Goal: Information Seeking & Learning: Learn about a topic

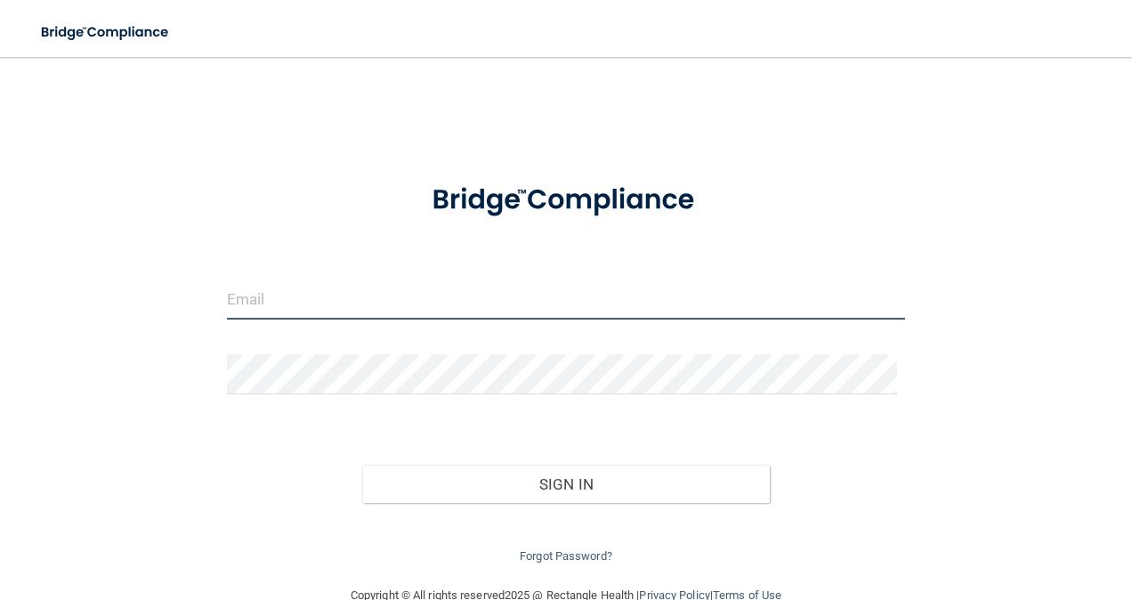
click at [435, 314] on input "email" at bounding box center [566, 300] width 679 height 40
type input "[EMAIL_ADDRESS][DOMAIN_NAME]"
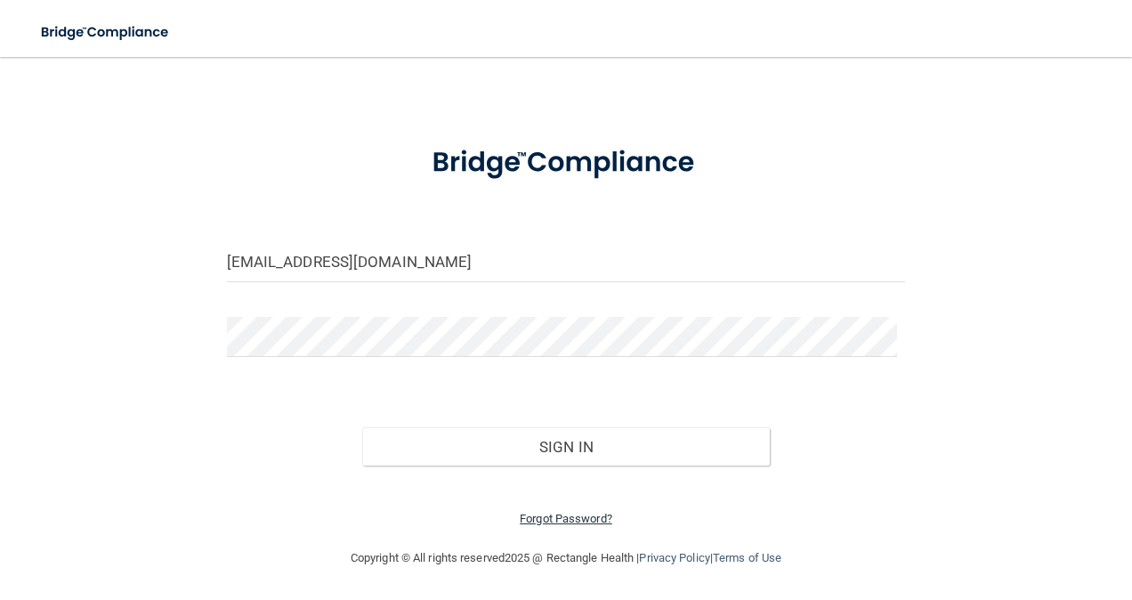
click at [566, 515] on link "Forgot Password?" at bounding box center [566, 518] width 93 height 13
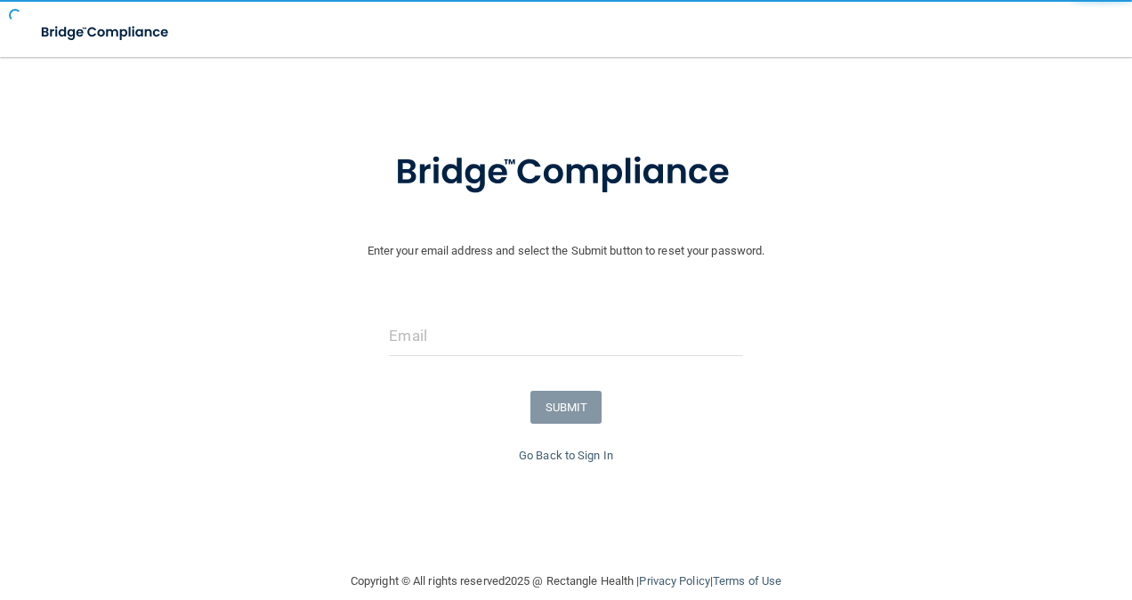
scroll to position [61, 0]
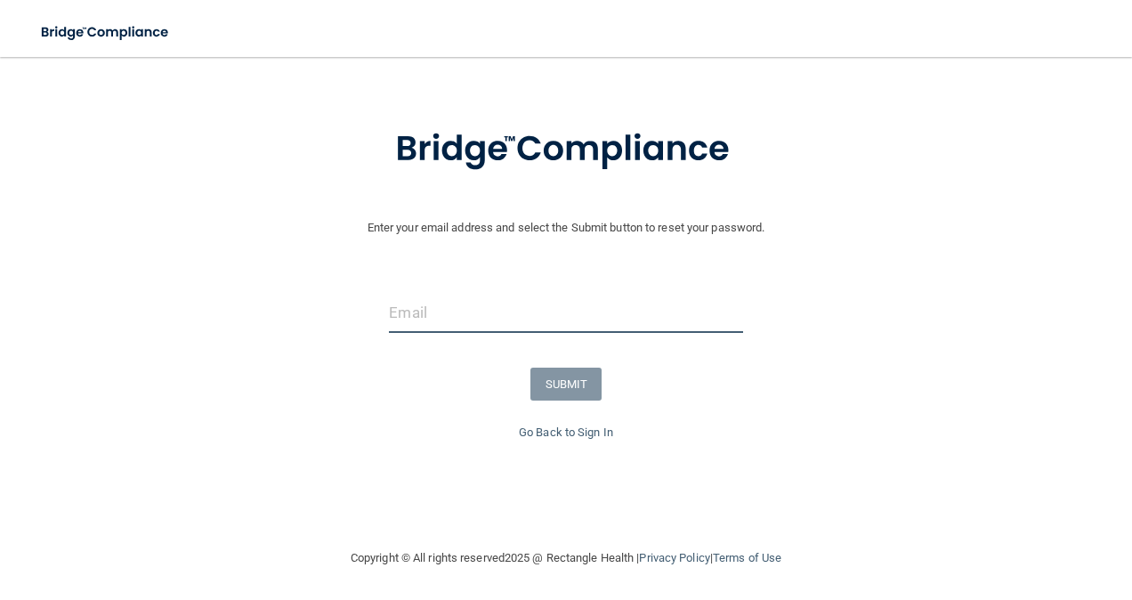
click at [447, 324] on input "email" at bounding box center [565, 313] width 353 height 40
type input "[EMAIL_ADDRESS][DOMAIN_NAME]"
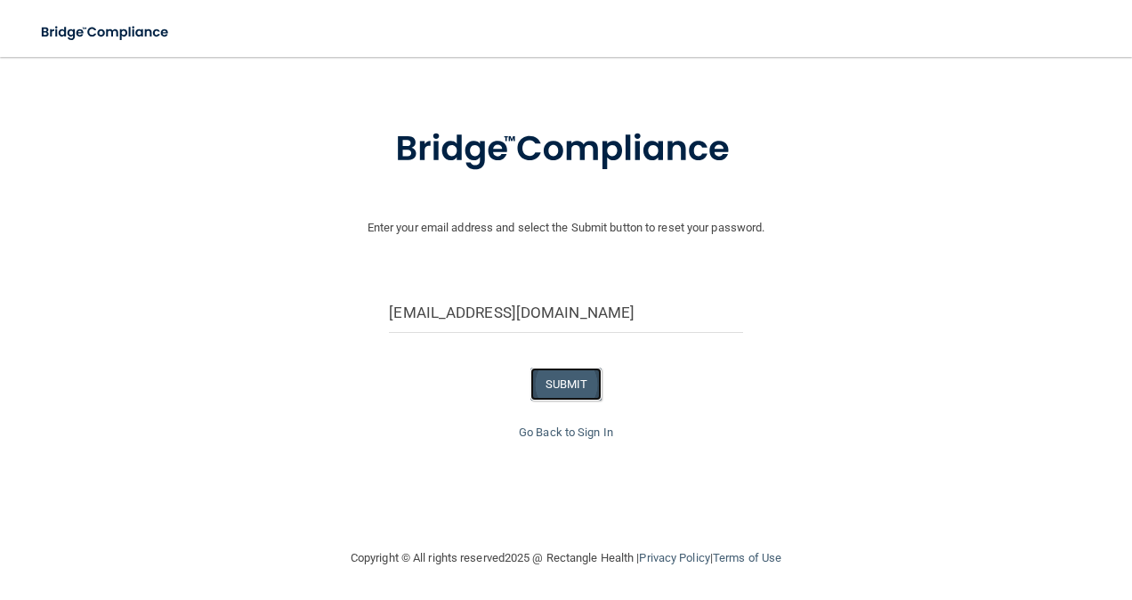
click at [553, 379] on button "SUBMIT" at bounding box center [567, 384] width 72 height 33
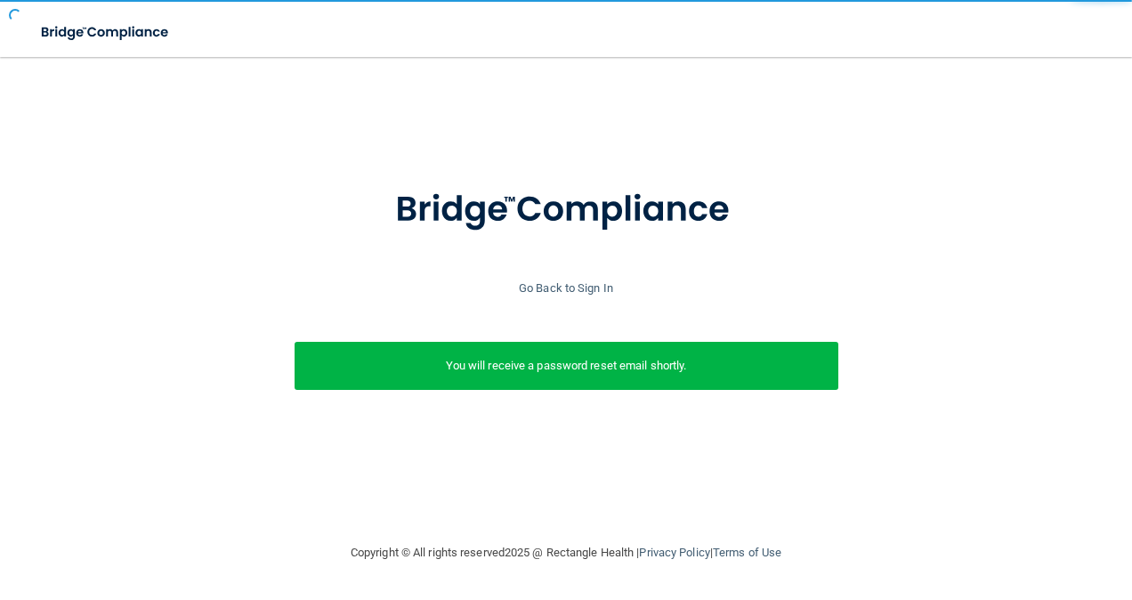
scroll to position [0, 0]
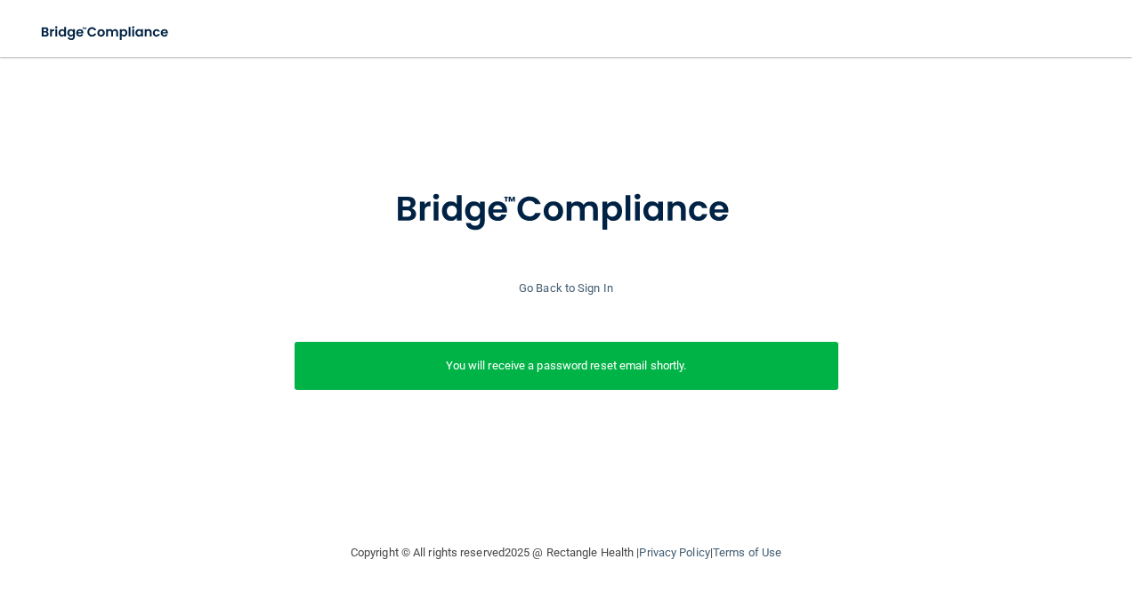
click at [696, 368] on p "You will receive a password reset email shortly." at bounding box center [566, 365] width 517 height 21
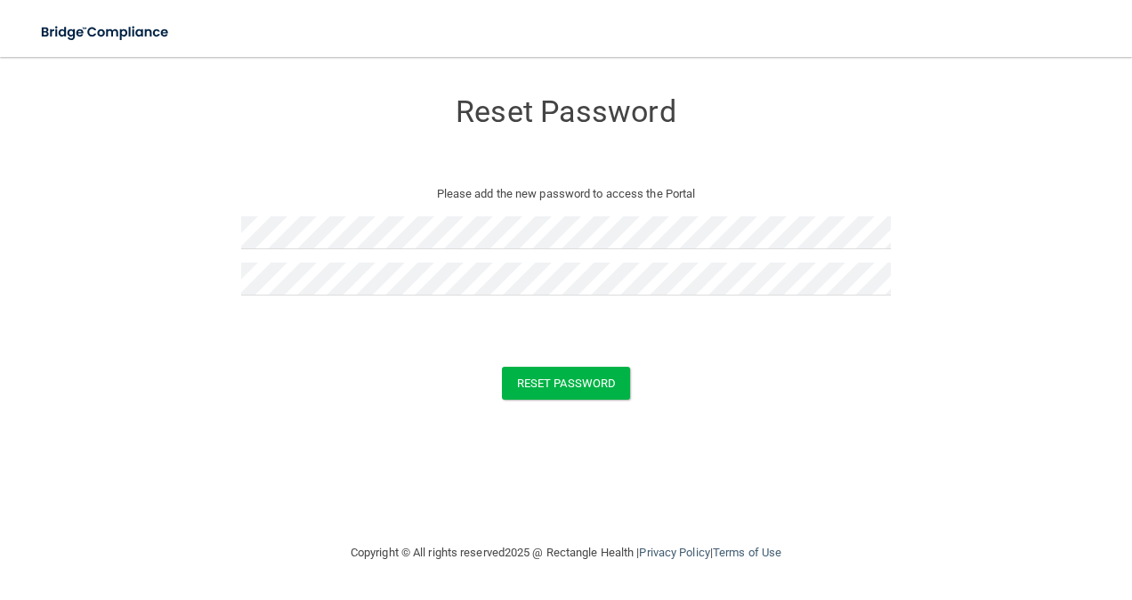
click at [532, 409] on form "Reset Password Please add the new password to access the Portal Reset Password …" at bounding box center [566, 248] width 1061 height 346
click at [563, 376] on button "Reset Password" at bounding box center [566, 383] width 128 height 33
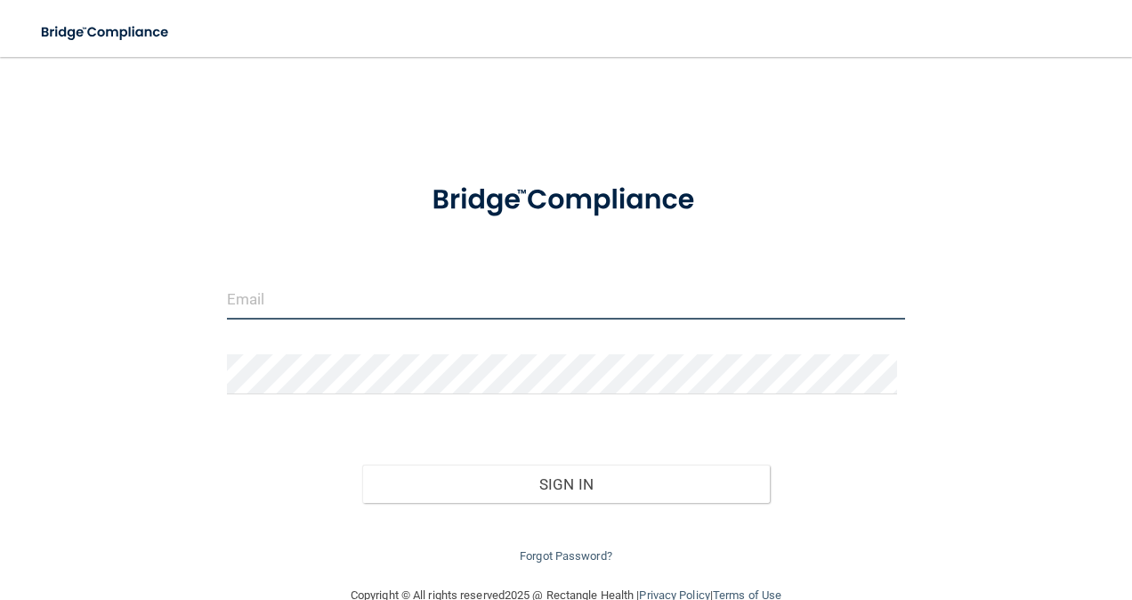
click at [377, 311] on input "email" at bounding box center [566, 300] width 679 height 40
type input "[EMAIL_ADDRESS][DOMAIN_NAME]"
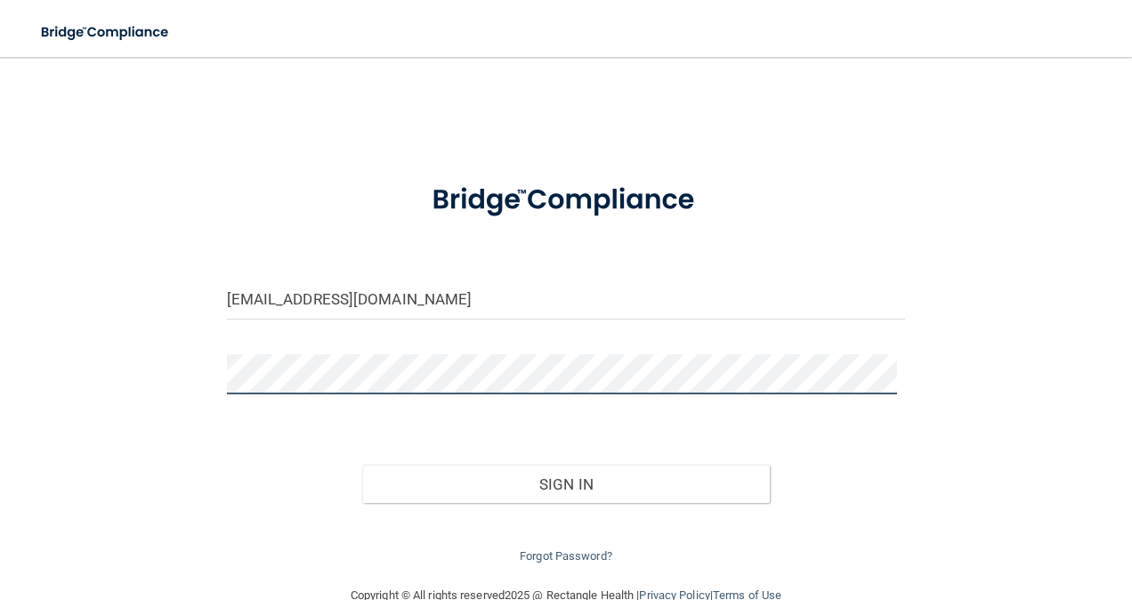
click at [362, 465] on button "Sign In" at bounding box center [566, 484] width 408 height 39
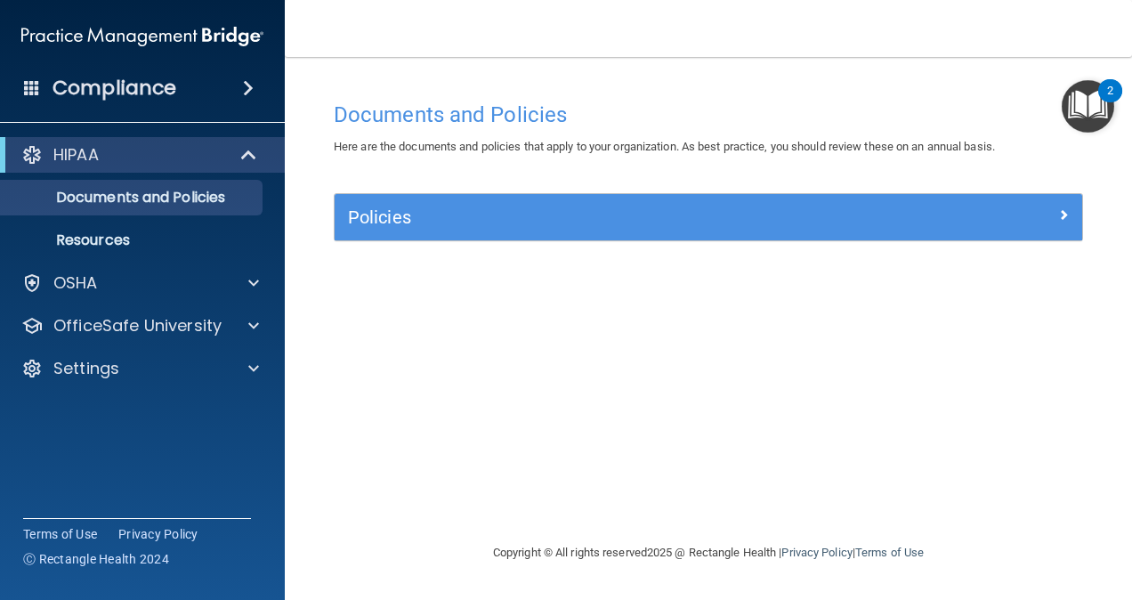
click at [1084, 87] on img "Open Resource Center, 2 new notifications" at bounding box center [1088, 106] width 53 height 53
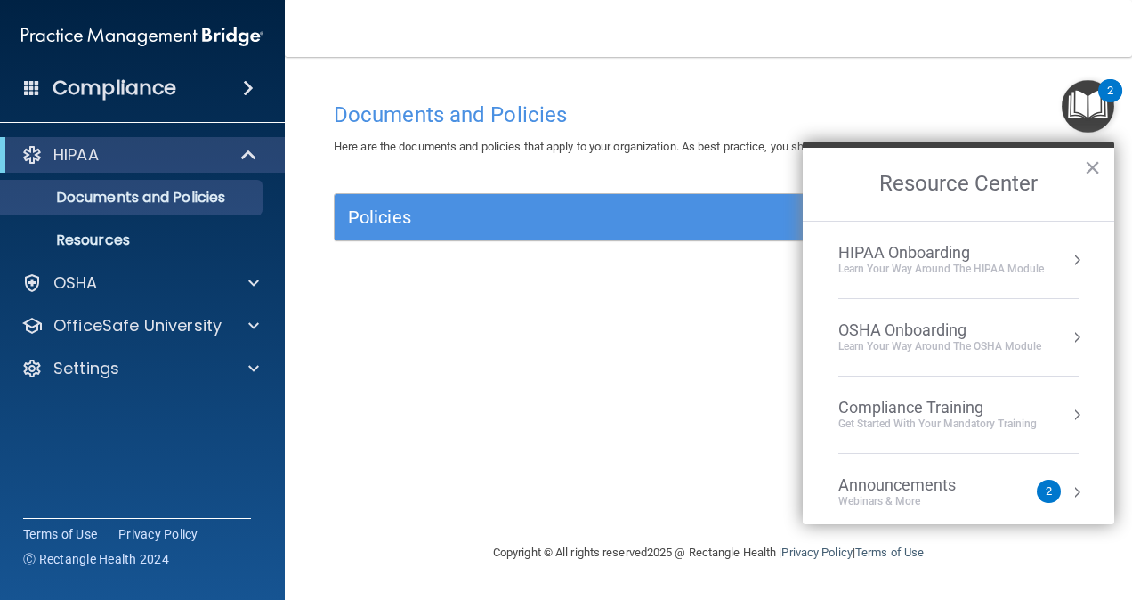
click at [954, 259] on div "HIPAA Onboarding" at bounding box center [942, 253] width 206 height 20
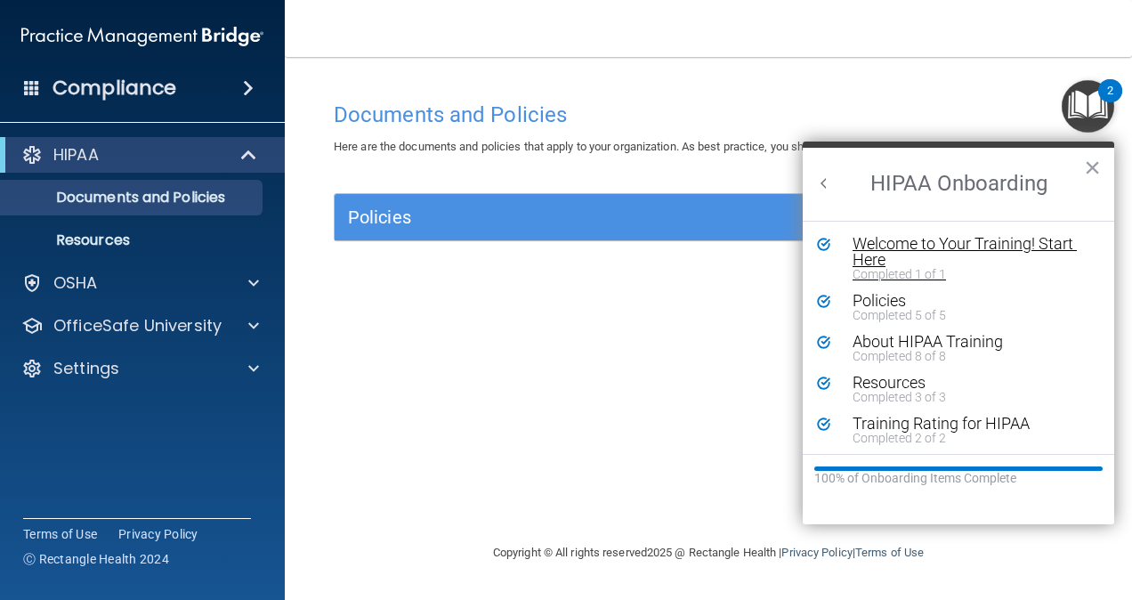
click at [921, 244] on div "Welcome to Your Training! Start Here" at bounding box center [965, 252] width 224 height 32
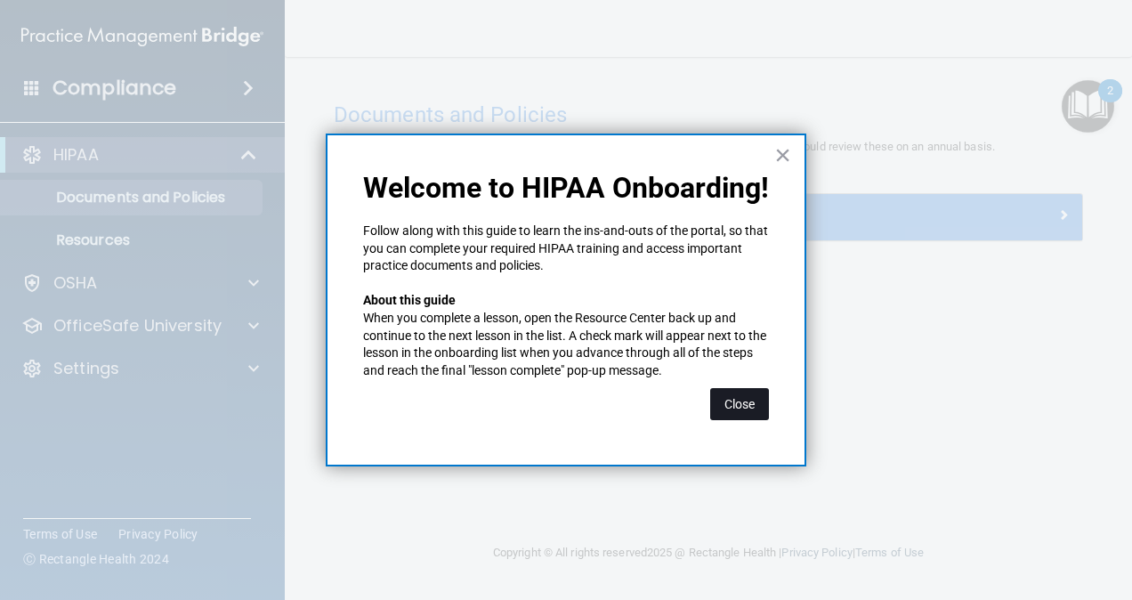
click at [743, 400] on button "Close" at bounding box center [739, 404] width 59 height 32
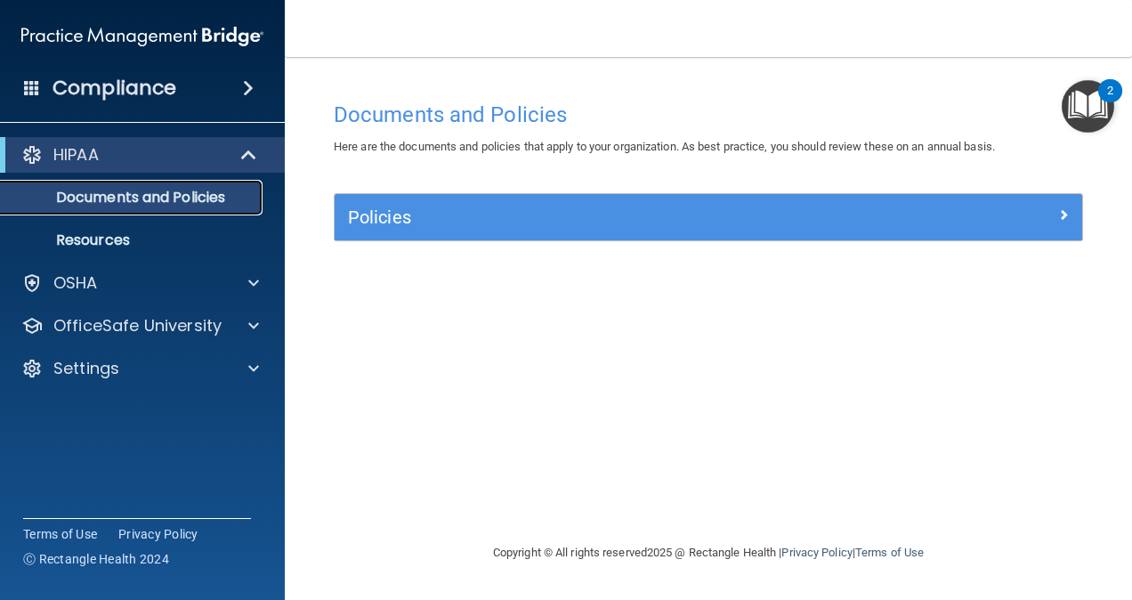
click at [158, 194] on p "Documents and Policies" at bounding box center [133, 198] width 243 height 18
click at [1094, 99] on img "Open Resource Center, 2 new notifications" at bounding box center [1088, 106] width 53 height 53
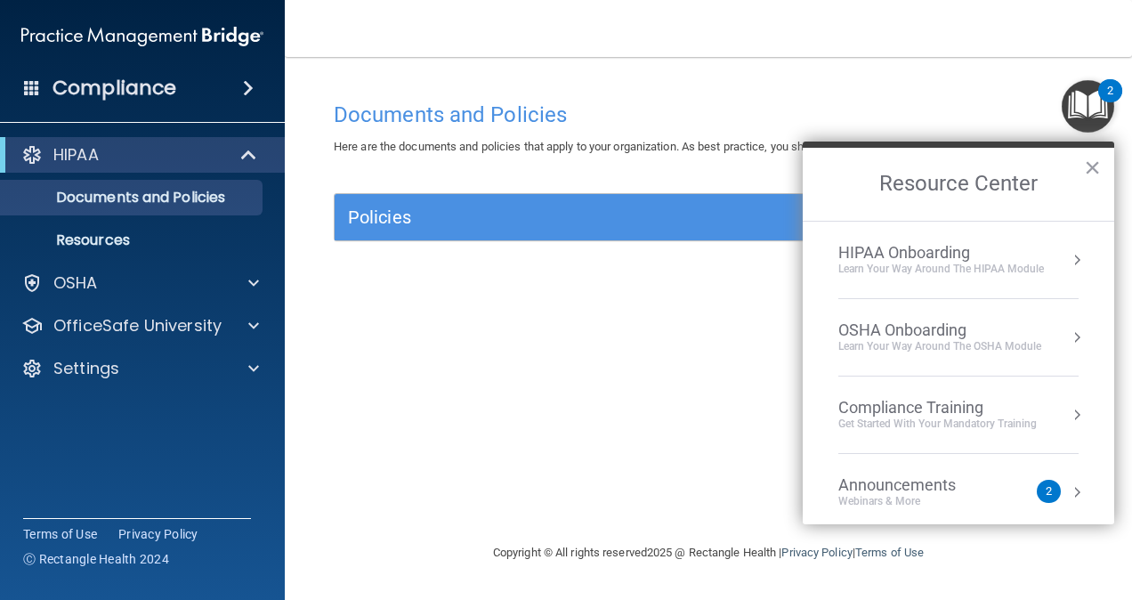
click at [901, 264] on div "Learn Your Way around the HIPAA module" at bounding box center [942, 269] width 206 height 15
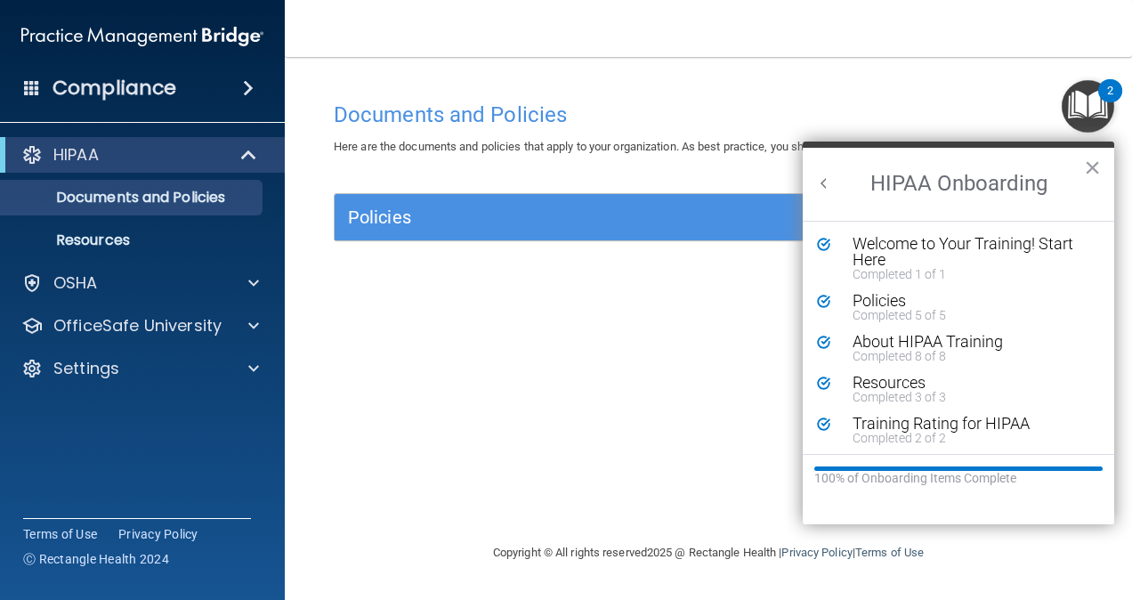
click at [649, 386] on div "Documents and Policies Here are the documents and policies that apply to your o…" at bounding box center [708, 318] width 776 height 450
click at [112, 320] on p "OfficeSafe University" at bounding box center [137, 325] width 168 height 21
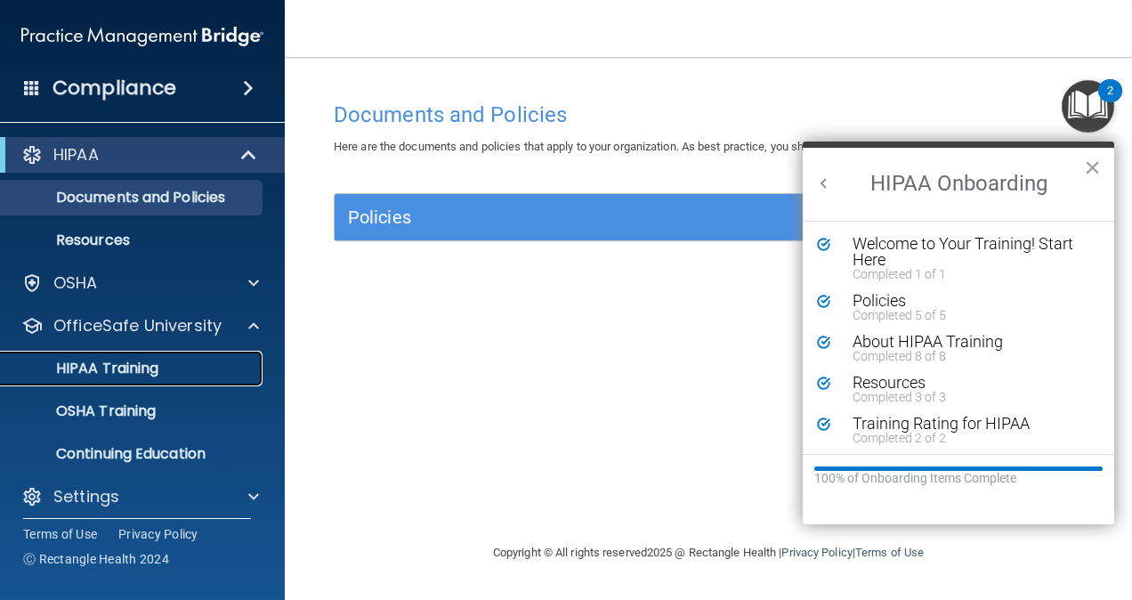
click at [139, 363] on p "HIPAA Training" at bounding box center [85, 369] width 147 height 18
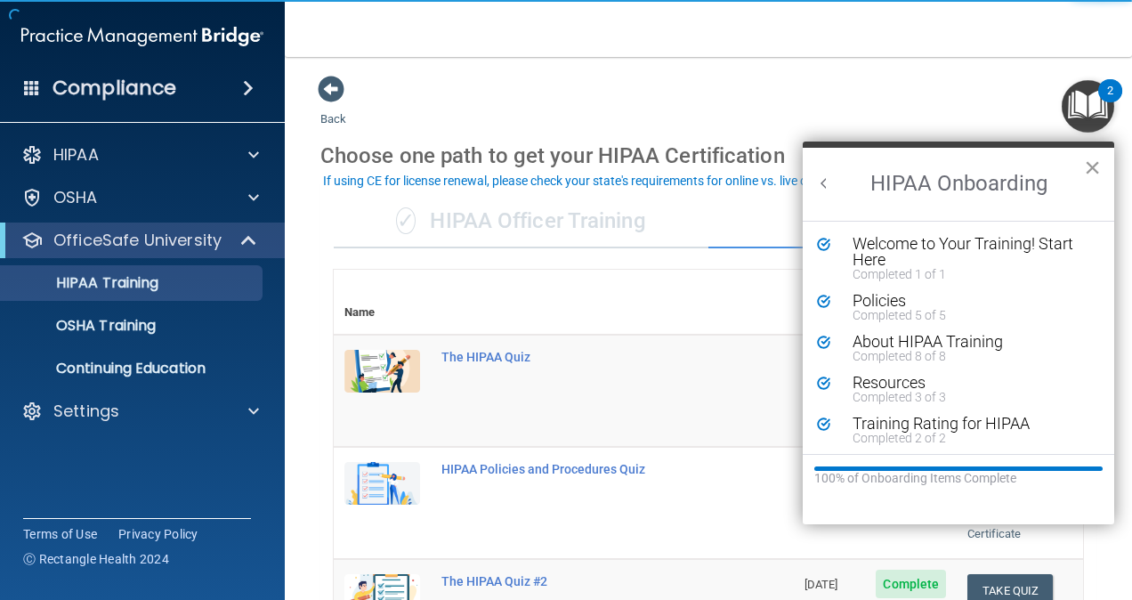
click at [1093, 164] on button "×" at bounding box center [1092, 167] width 17 height 28
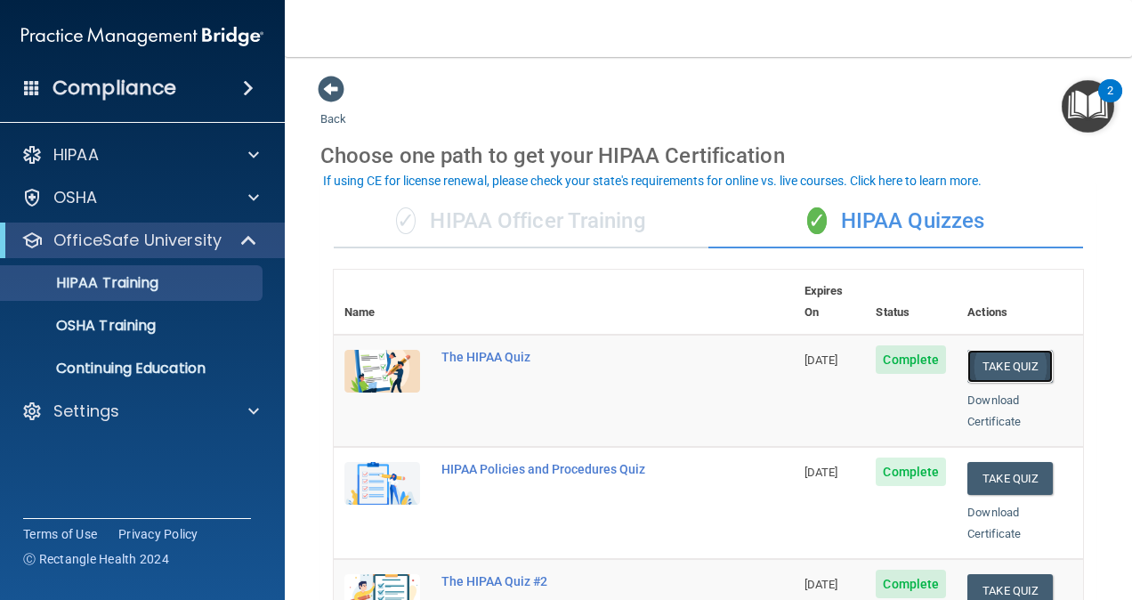
click at [1018, 350] on button "Take Quiz" at bounding box center [1010, 366] width 85 height 33
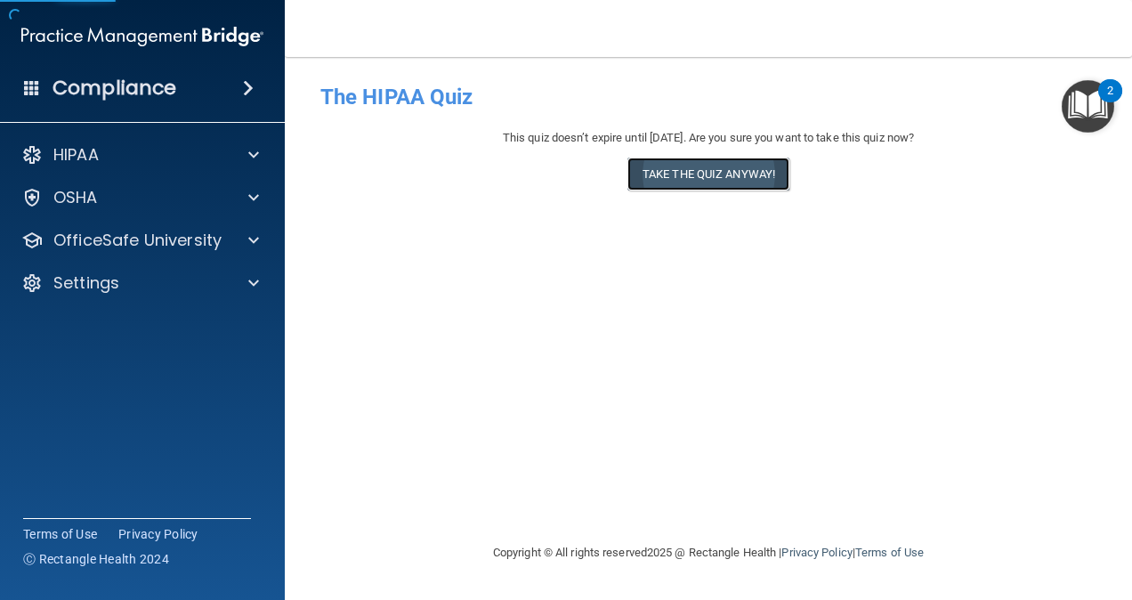
click at [778, 169] on button "Take the quiz anyway!" at bounding box center [709, 174] width 162 height 33
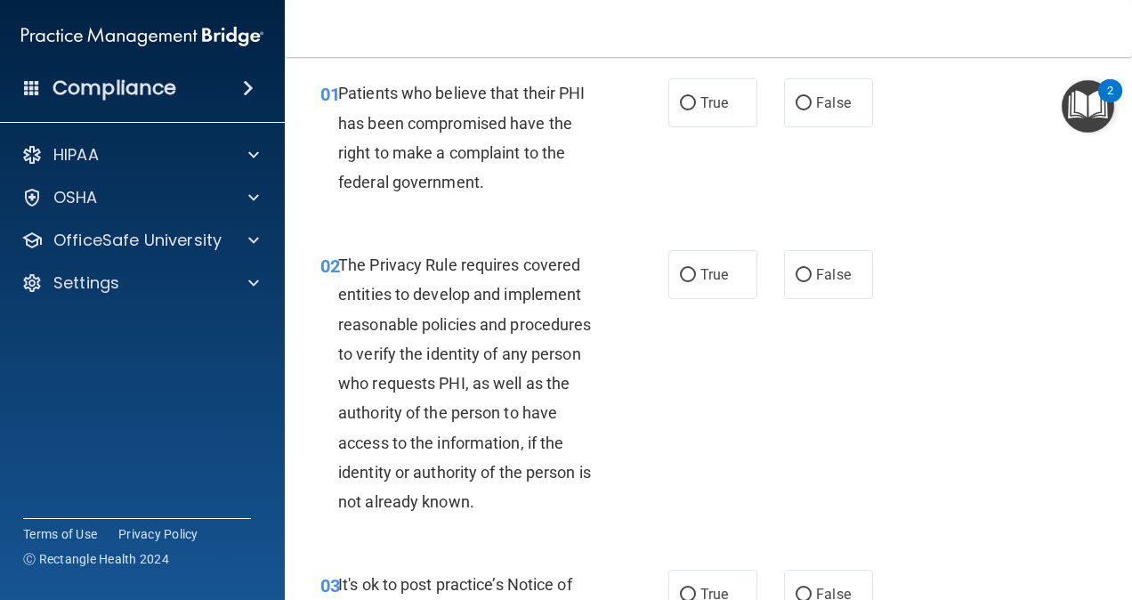
scroll to position [55, 0]
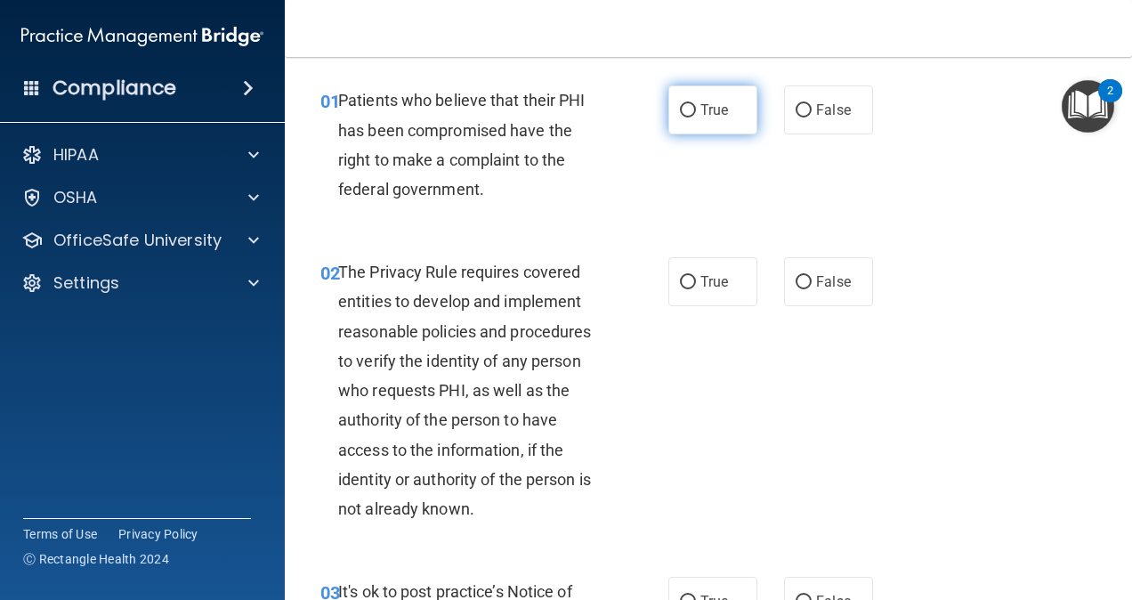
click at [707, 129] on label "True" at bounding box center [713, 109] width 89 height 49
click at [696, 118] on input "True" at bounding box center [688, 110] width 16 height 13
radio input "true"
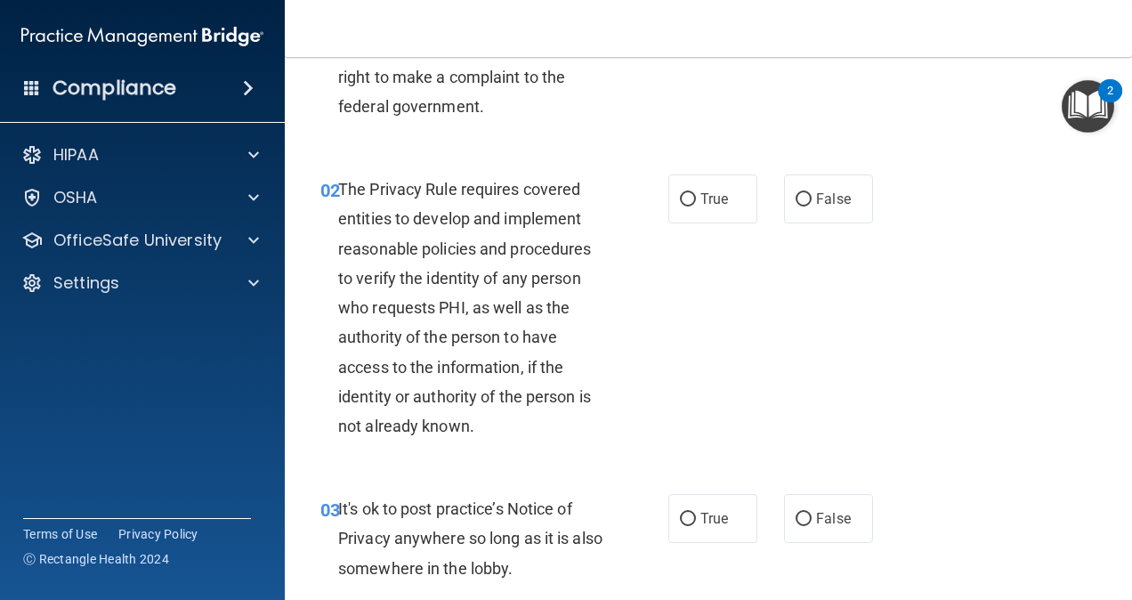
scroll to position [143, 0]
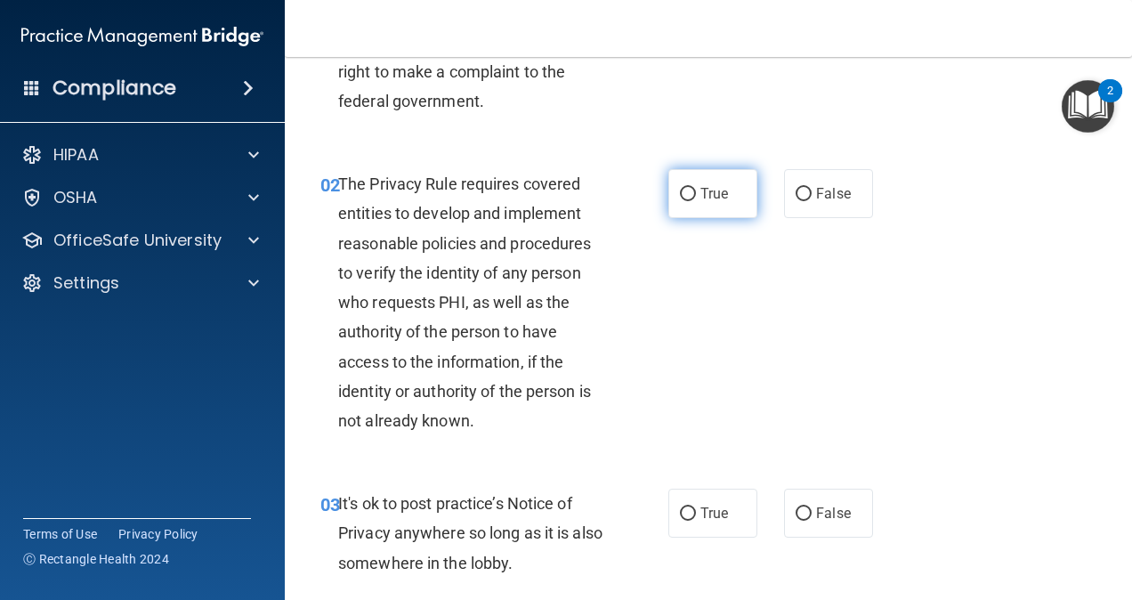
click at [709, 187] on span "True" at bounding box center [715, 193] width 28 height 17
click at [696, 188] on input "True" at bounding box center [688, 194] width 16 height 13
radio input "true"
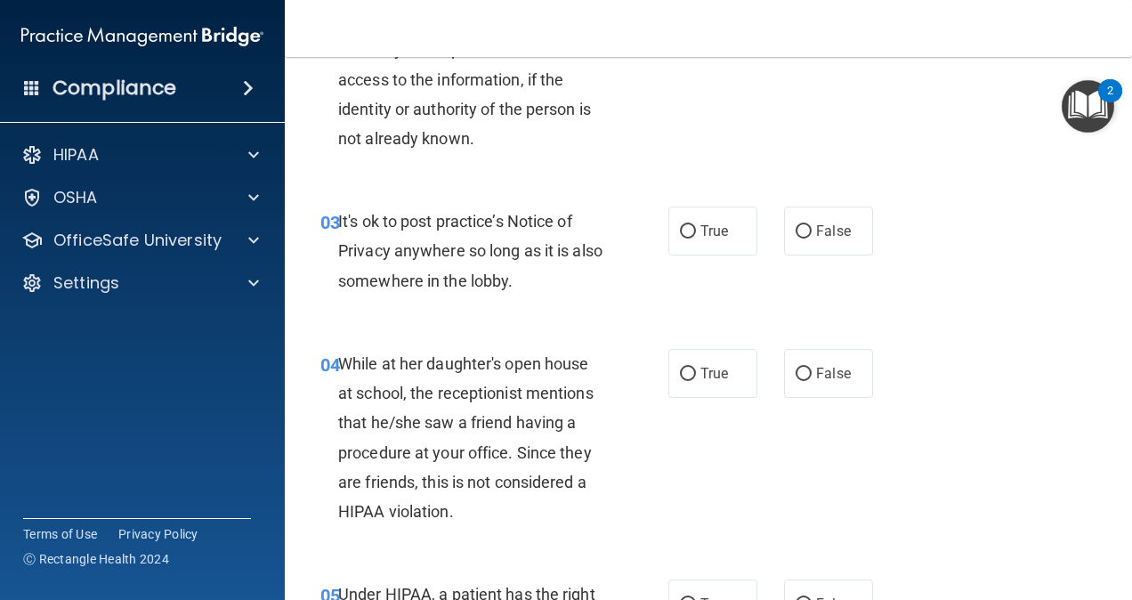
scroll to position [434, 0]
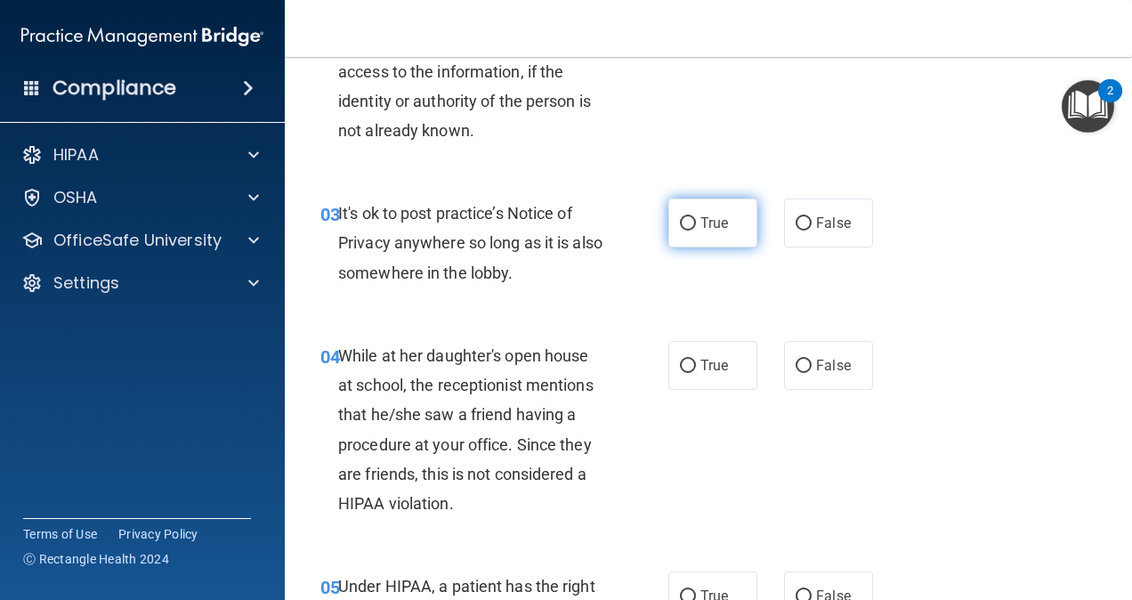
click at [701, 228] on span "True" at bounding box center [715, 223] width 28 height 17
click at [696, 228] on input "True" at bounding box center [688, 223] width 16 height 13
radio input "true"
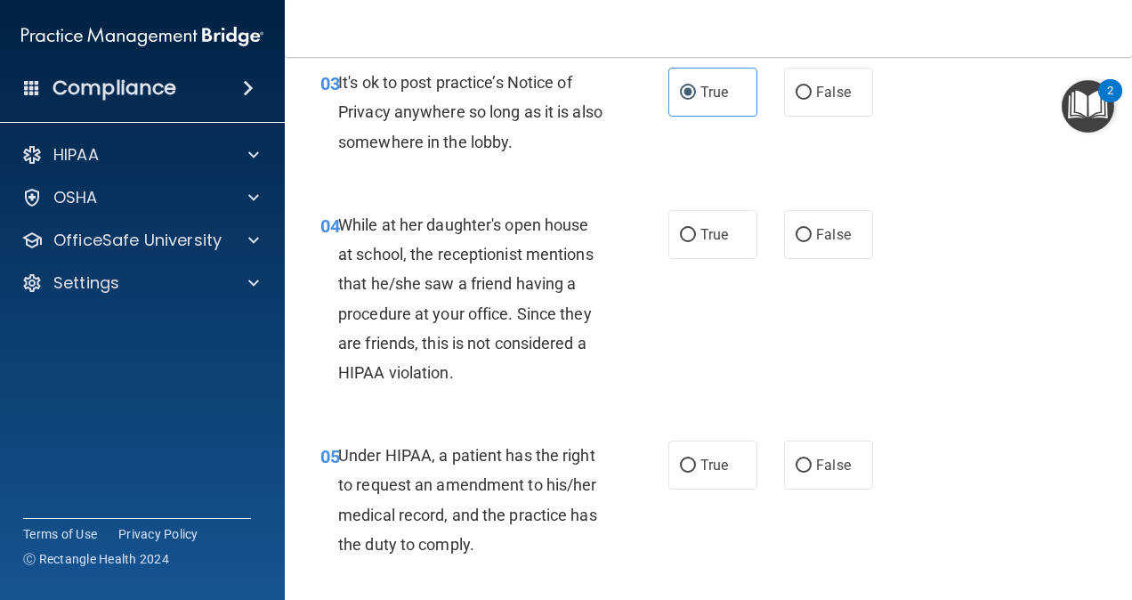
scroll to position [566, 0]
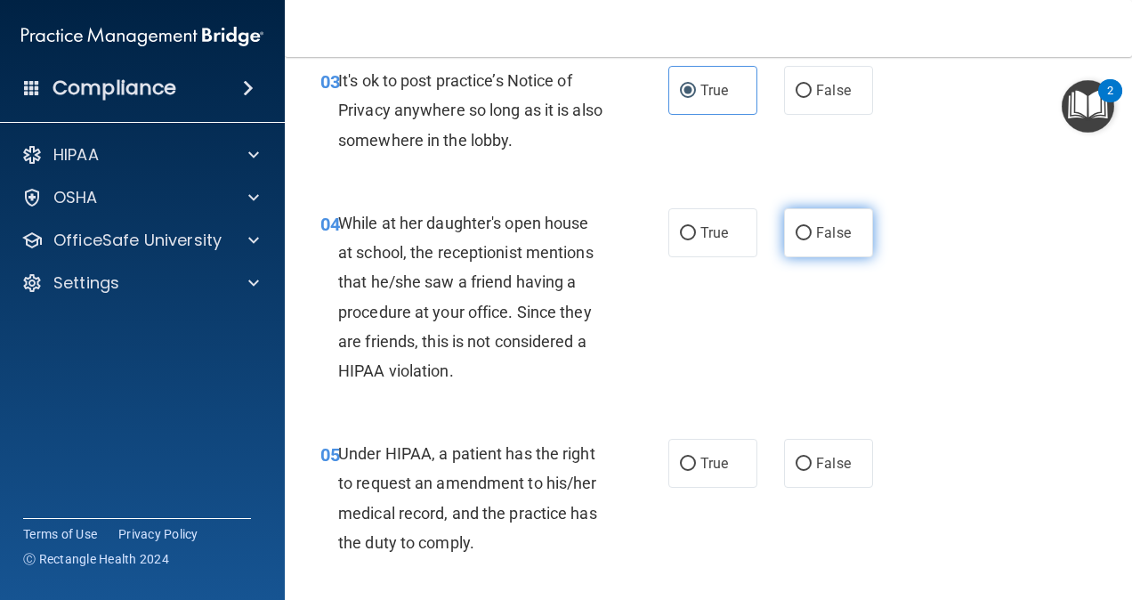
click at [793, 249] on label "False" at bounding box center [828, 232] width 89 height 49
click at [796, 240] on input "False" at bounding box center [804, 233] width 16 height 13
radio input "true"
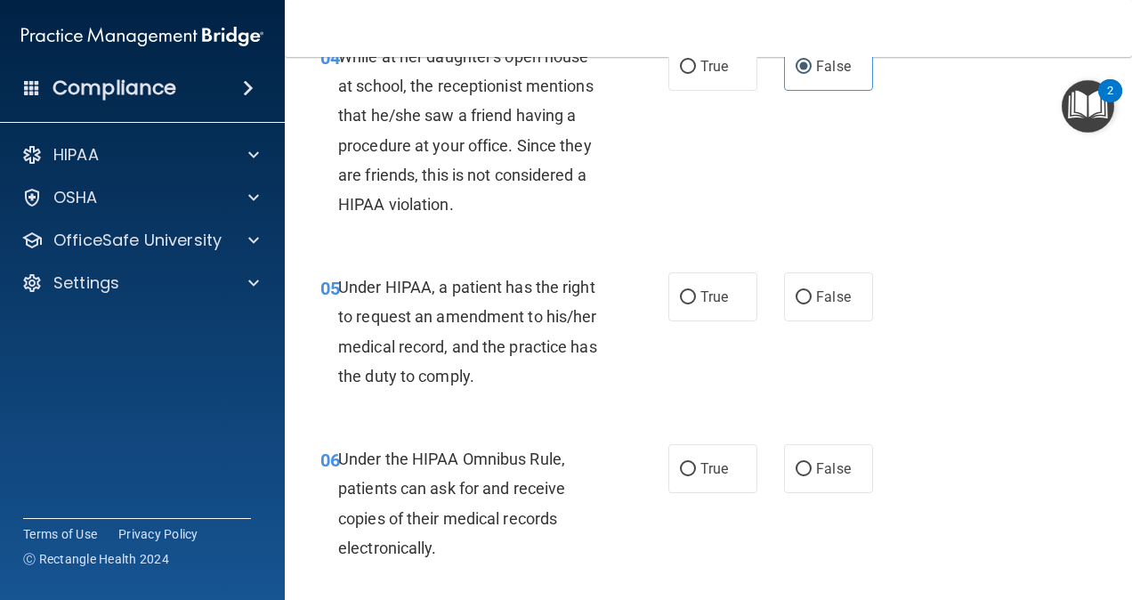
scroll to position [754, 0]
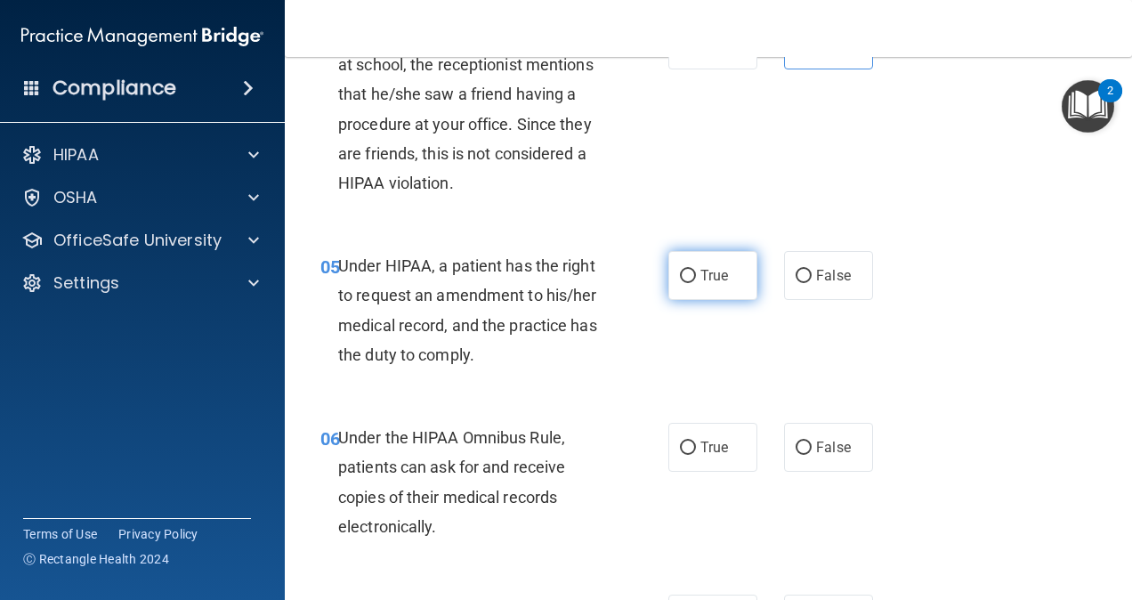
click at [716, 276] on span "True" at bounding box center [715, 275] width 28 height 17
click at [696, 276] on input "True" at bounding box center [688, 276] width 16 height 13
radio input "true"
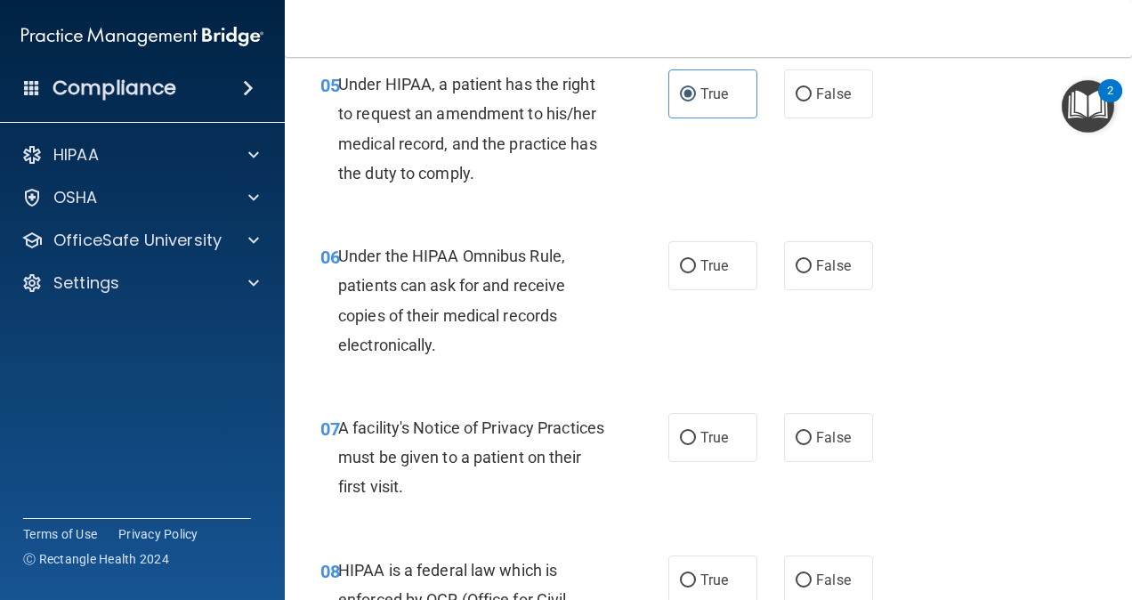
scroll to position [936, 0]
click at [701, 263] on span "True" at bounding box center [715, 264] width 28 height 17
click at [696, 263] on input "True" at bounding box center [688, 265] width 16 height 13
radio input "true"
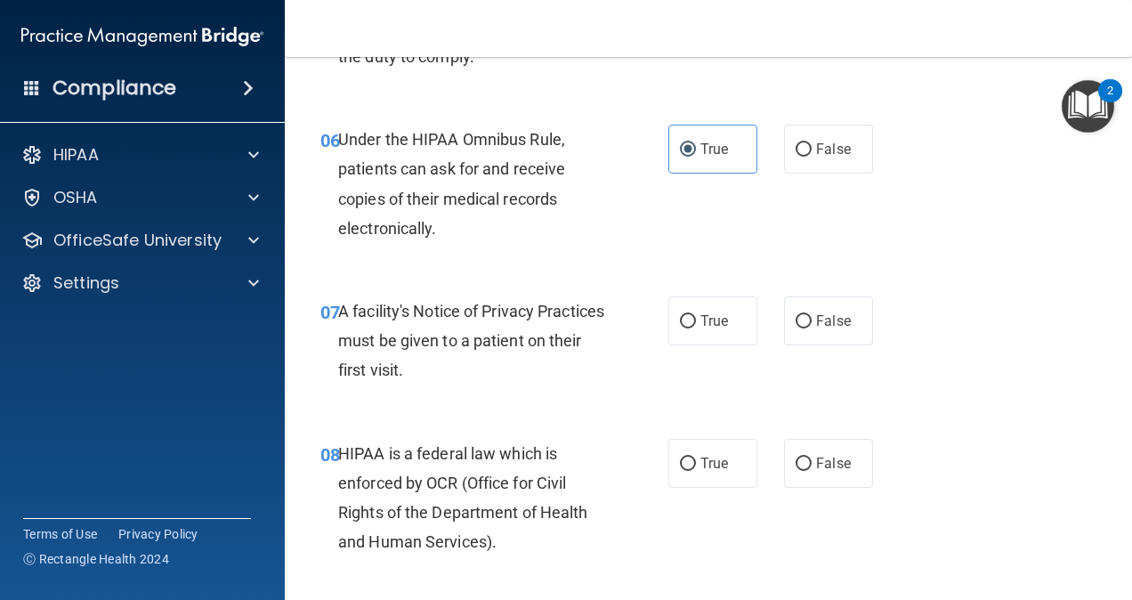
scroll to position [1053, 0]
click at [709, 322] on span "True" at bounding box center [715, 320] width 28 height 17
click at [696, 322] on input "True" at bounding box center [688, 320] width 16 height 13
radio input "true"
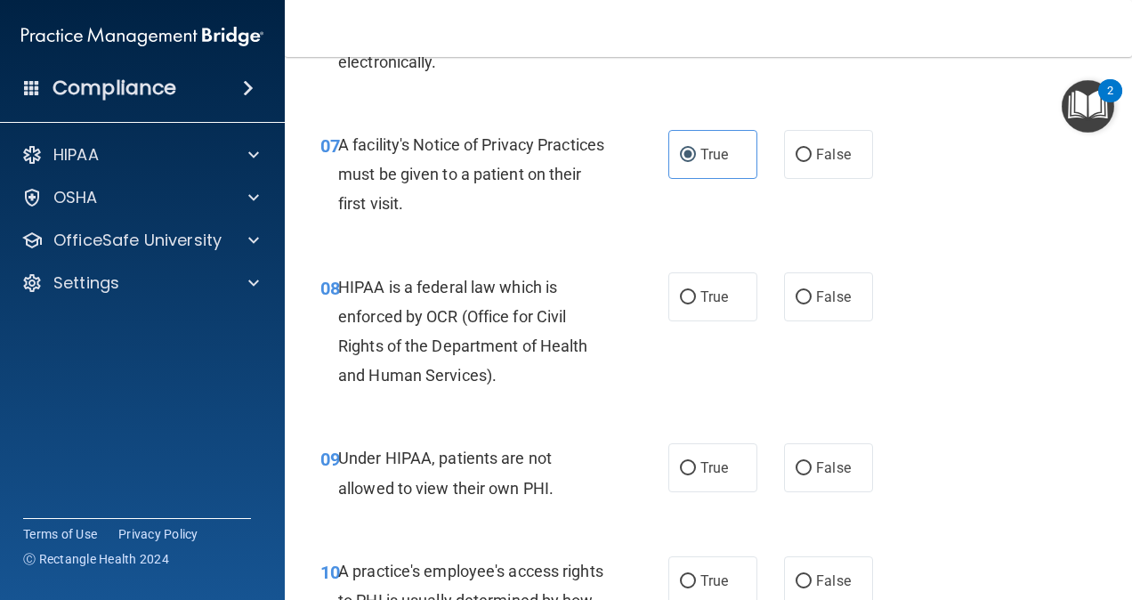
scroll to position [1227, 0]
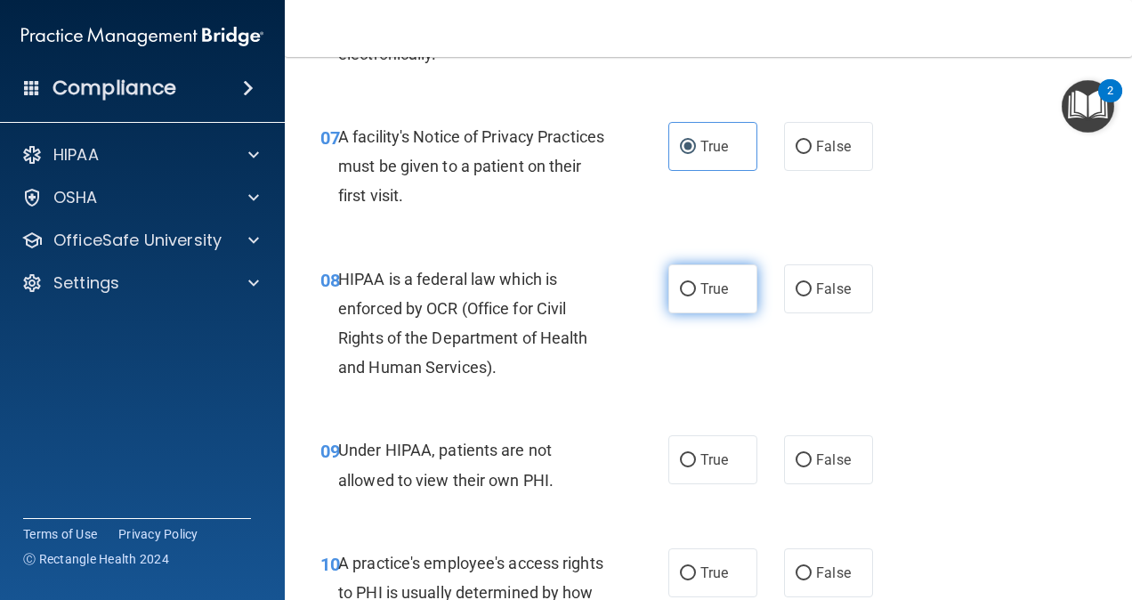
click at [716, 274] on label "True" at bounding box center [713, 288] width 89 height 49
click at [696, 283] on input "True" at bounding box center [688, 289] width 16 height 13
radio input "true"
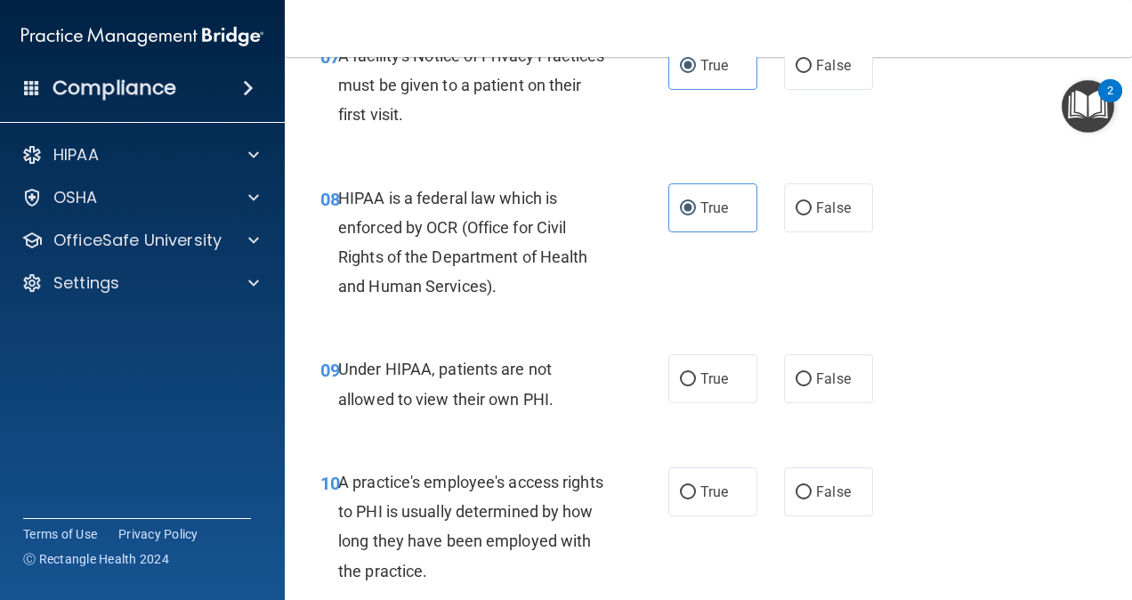
scroll to position [1313, 0]
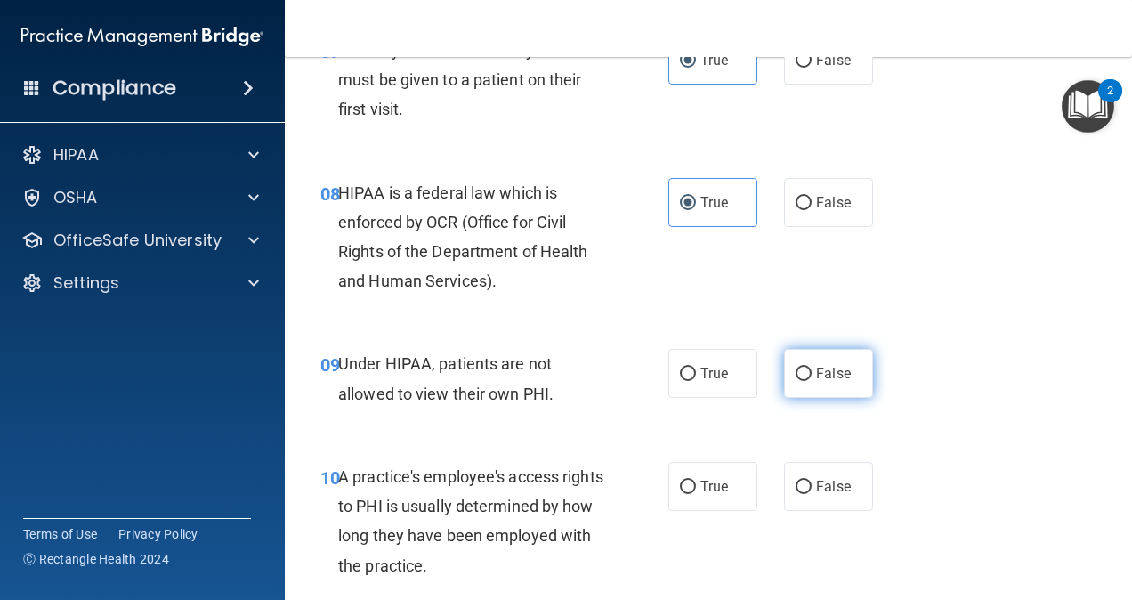
click at [806, 376] on label "False" at bounding box center [828, 373] width 89 height 49
click at [806, 376] on input "False" at bounding box center [804, 374] width 16 height 13
radio input "true"
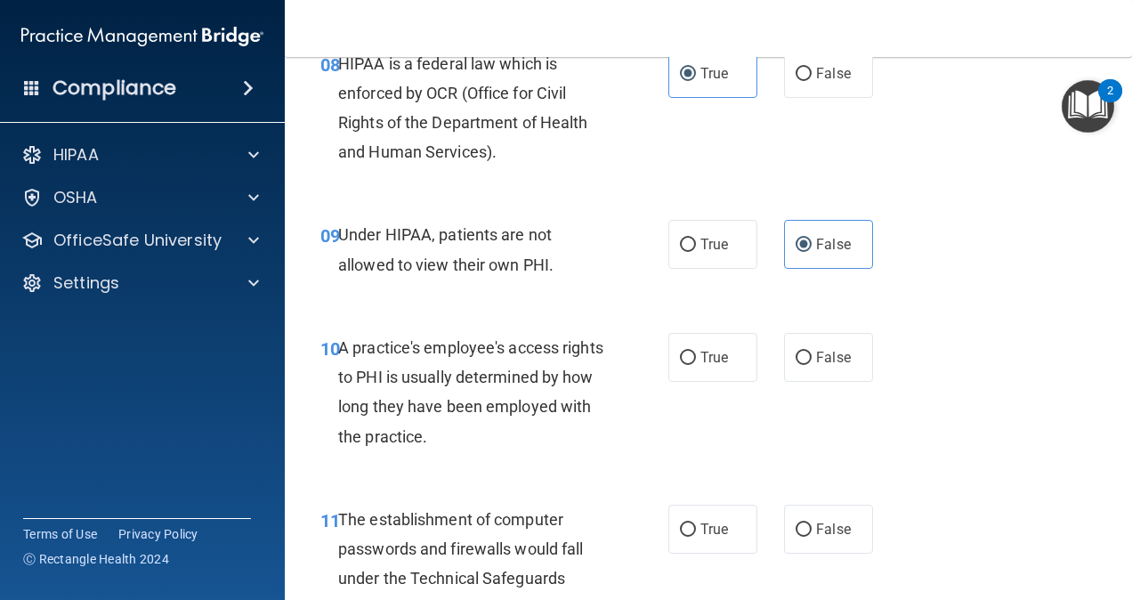
scroll to position [1443, 0]
click at [798, 353] on input "False" at bounding box center [804, 357] width 16 height 13
radio input "true"
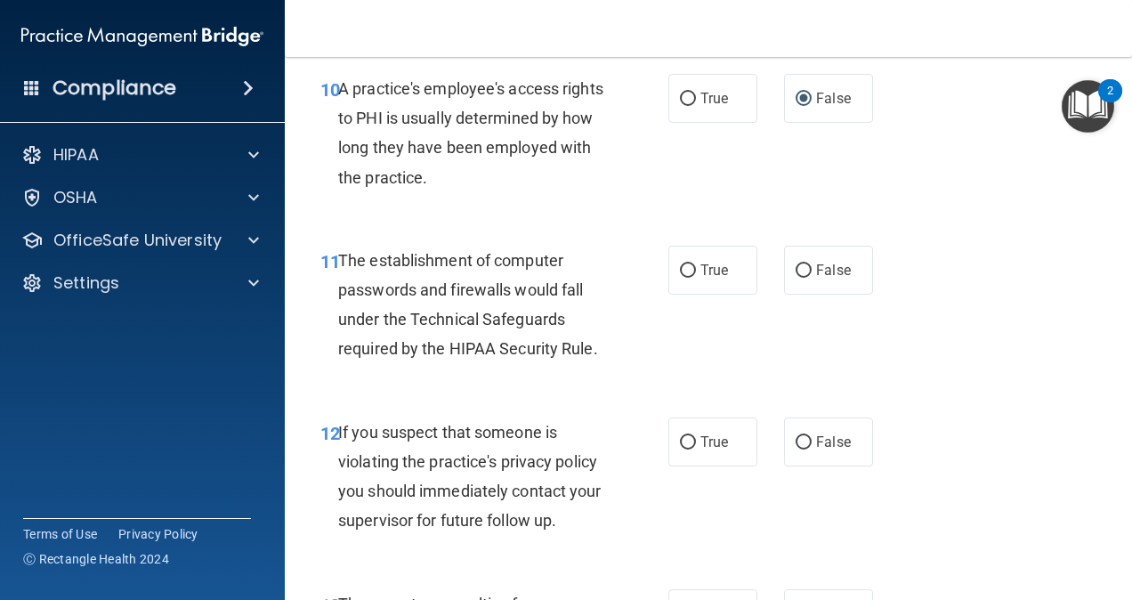
scroll to position [1700, 0]
click at [706, 263] on span "True" at bounding box center [715, 271] width 28 height 17
click at [696, 265] on input "True" at bounding box center [688, 271] width 16 height 13
radio input "true"
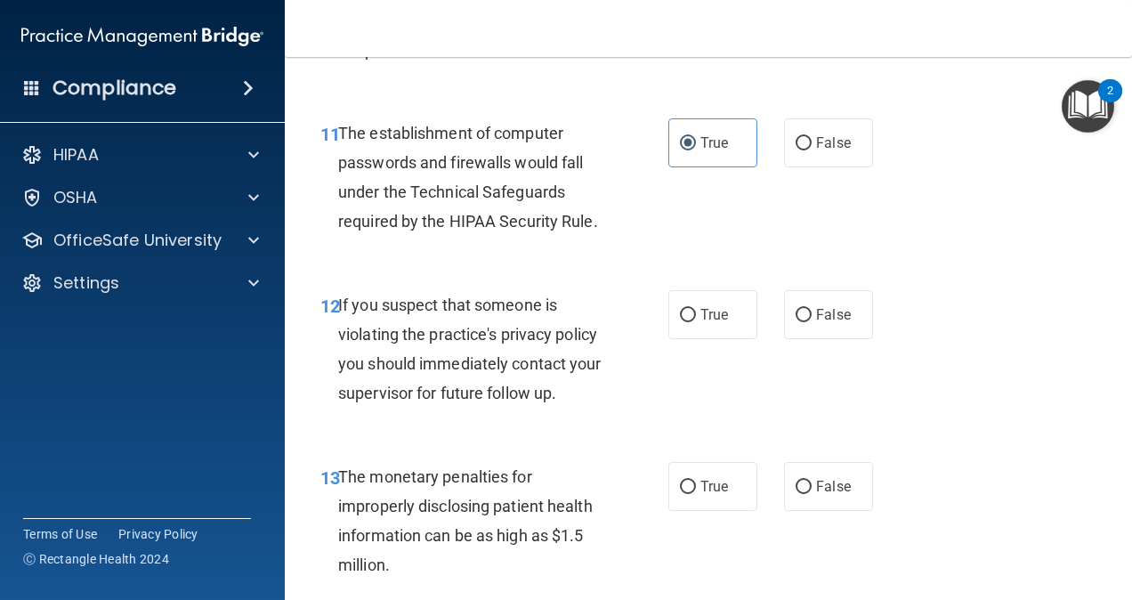
scroll to position [1829, 0]
click at [701, 320] on span "True" at bounding box center [715, 313] width 28 height 17
click at [694, 320] on input "True" at bounding box center [688, 314] width 16 height 13
radio input "true"
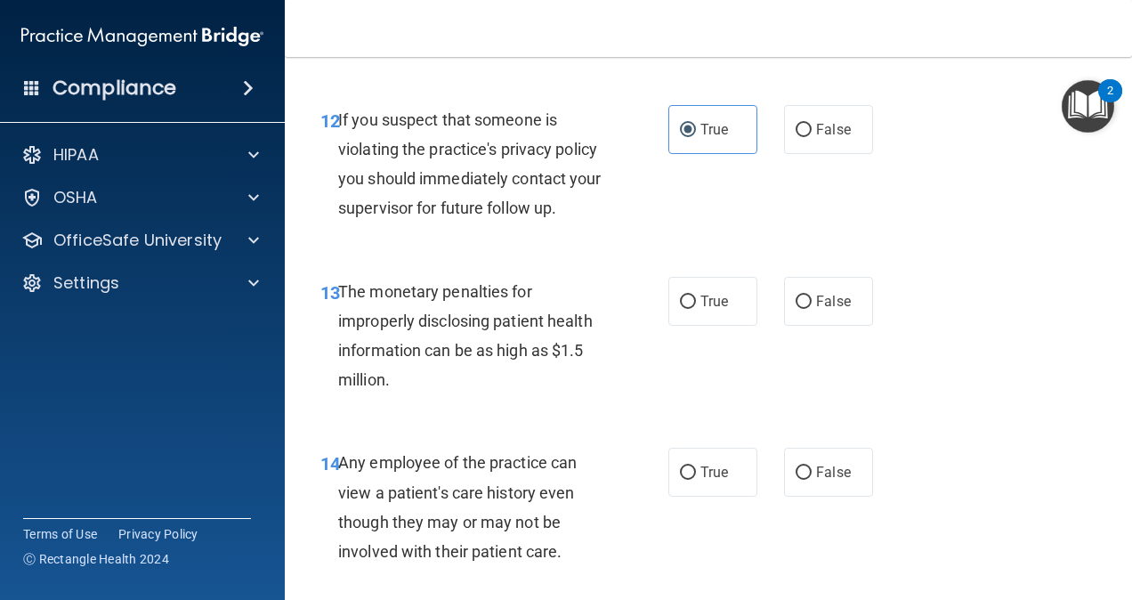
scroll to position [2014, 0]
click at [813, 311] on label "False" at bounding box center [828, 300] width 89 height 49
click at [812, 308] on input "False" at bounding box center [804, 301] width 16 height 13
radio input "true"
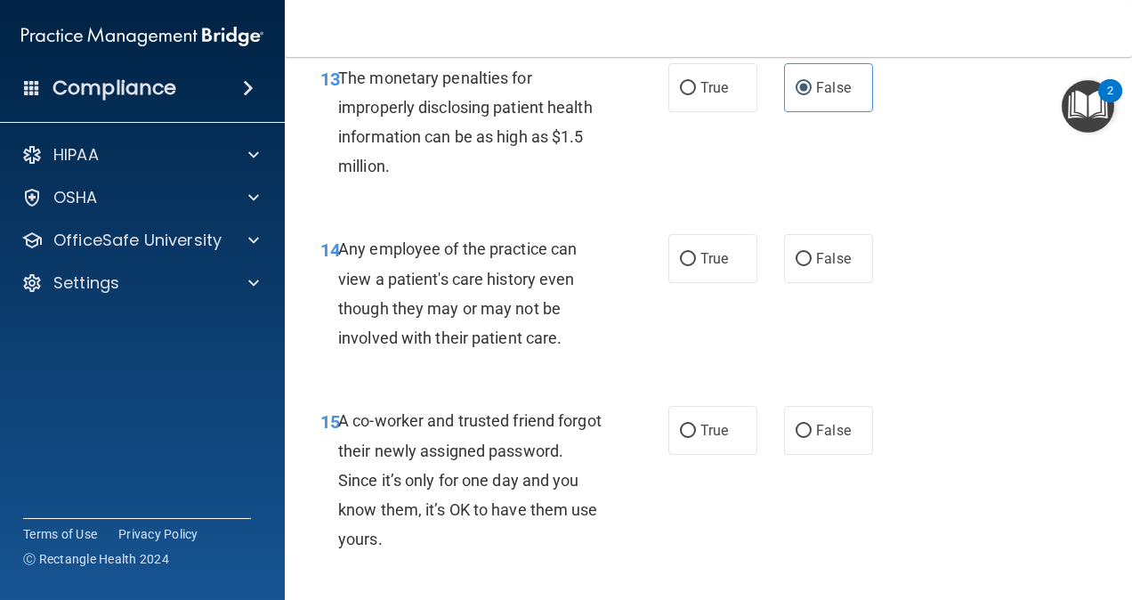
scroll to position [2229, 0]
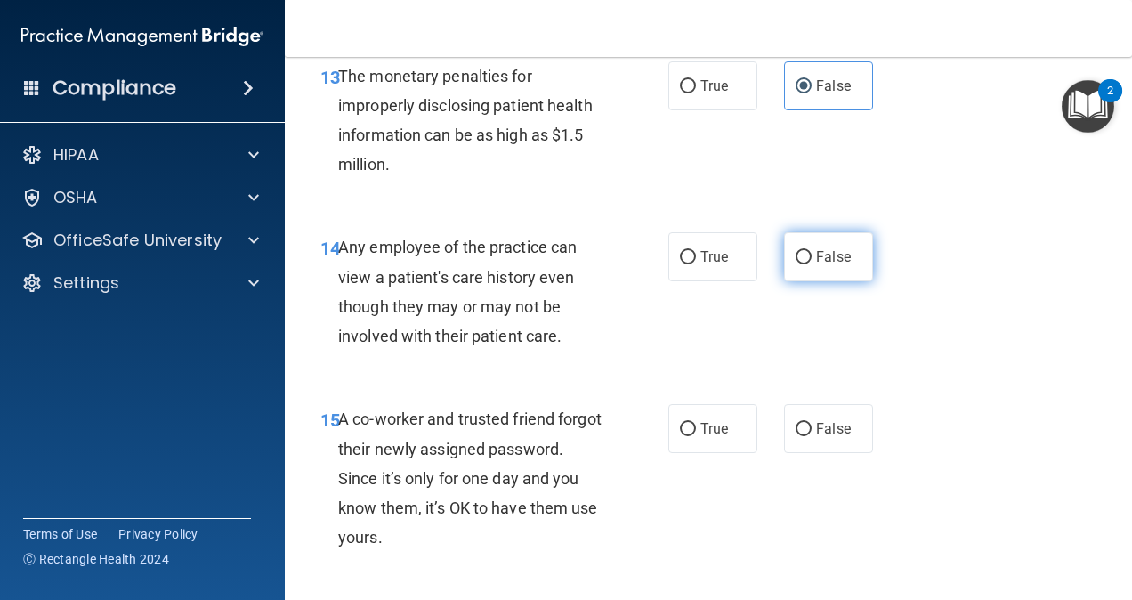
click at [839, 258] on span "False" at bounding box center [833, 256] width 35 height 17
click at [812, 258] on input "False" at bounding box center [804, 257] width 16 height 13
radio input "true"
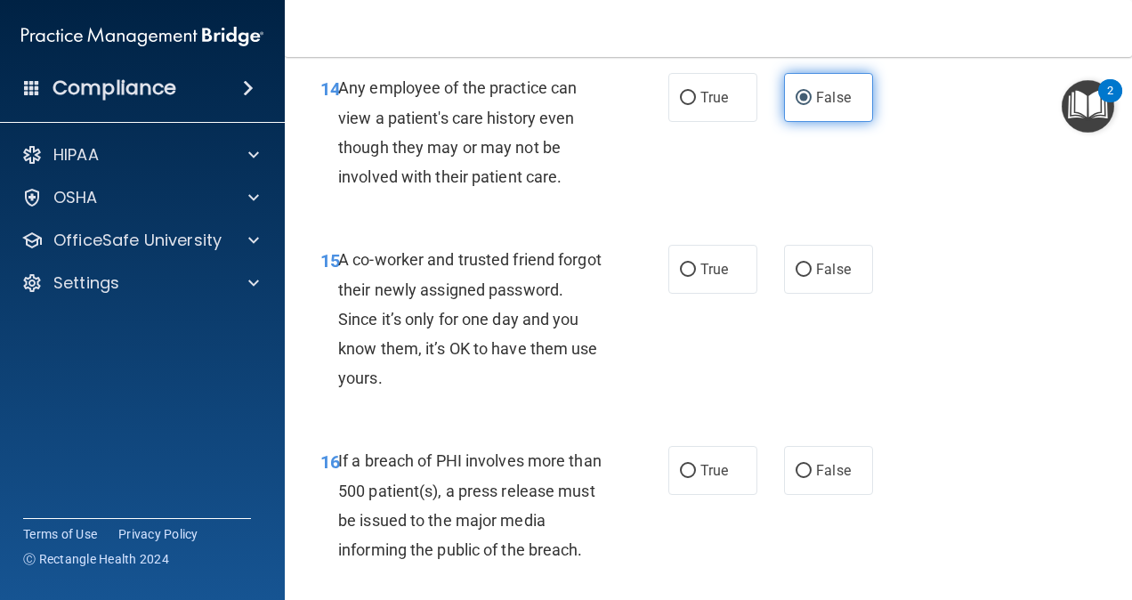
scroll to position [2389, 0]
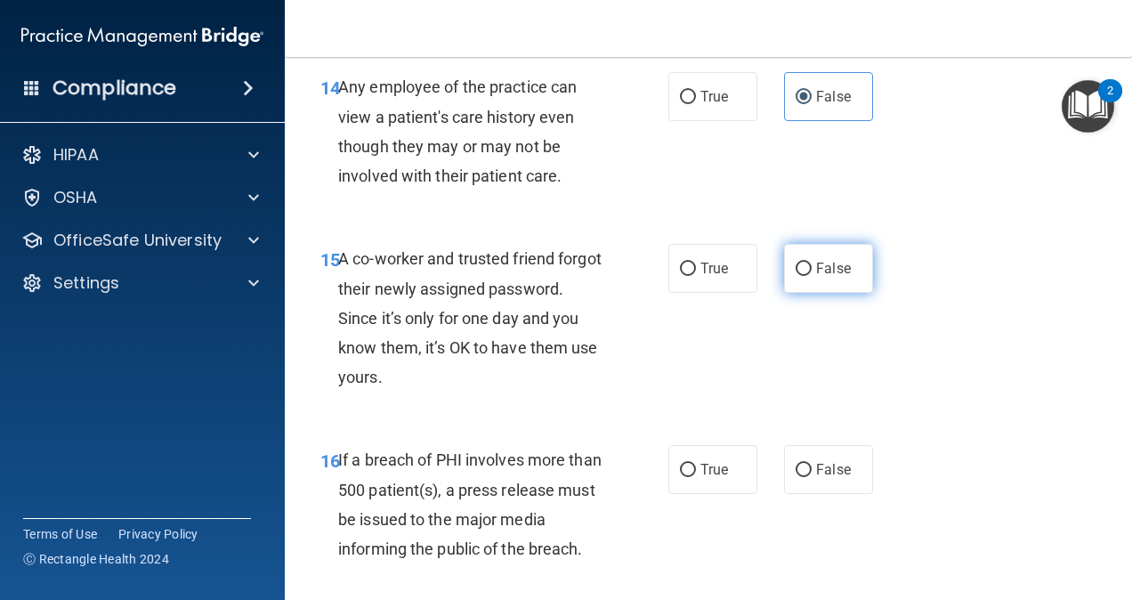
click at [806, 256] on label "False" at bounding box center [828, 268] width 89 height 49
click at [806, 263] on input "False" at bounding box center [804, 269] width 16 height 13
radio input "true"
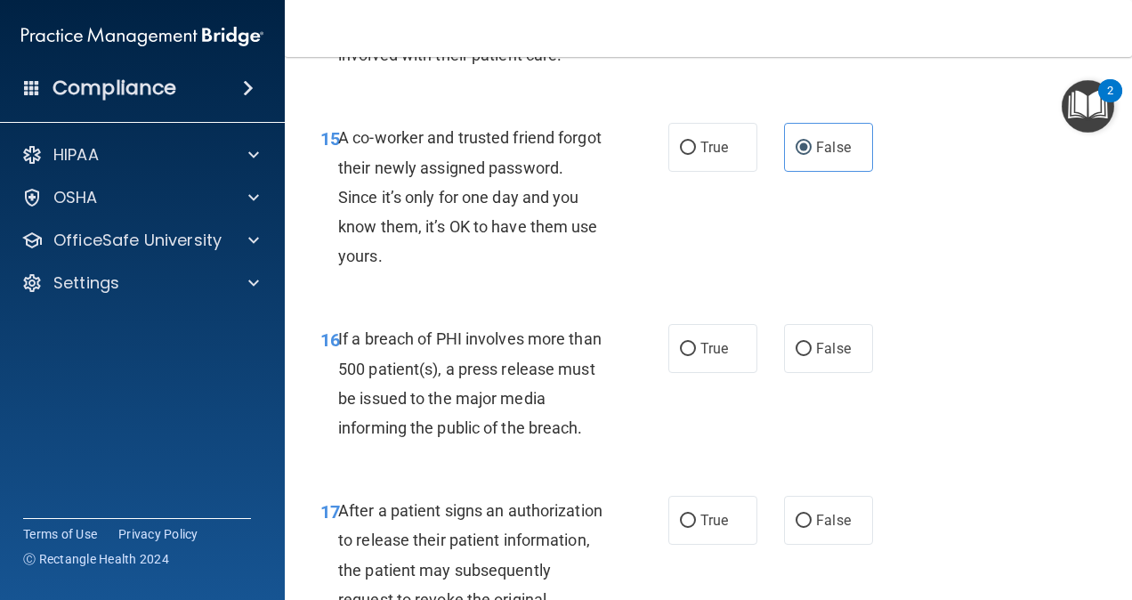
scroll to position [2516, 0]
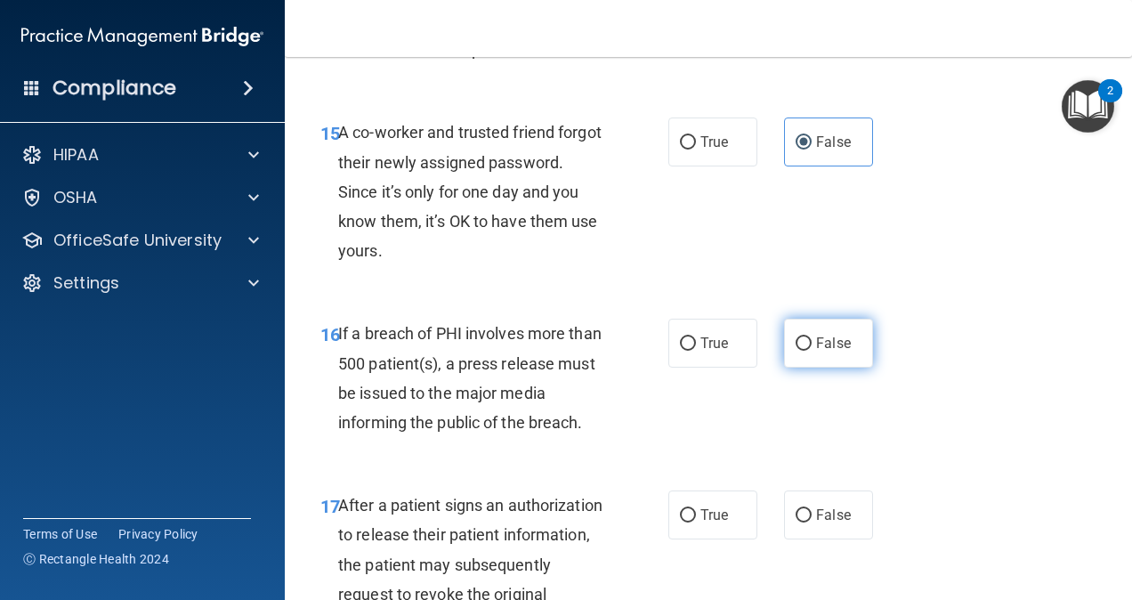
click at [806, 350] on label "False" at bounding box center [828, 343] width 89 height 49
click at [806, 350] on input "False" at bounding box center [804, 343] width 16 height 13
radio input "true"
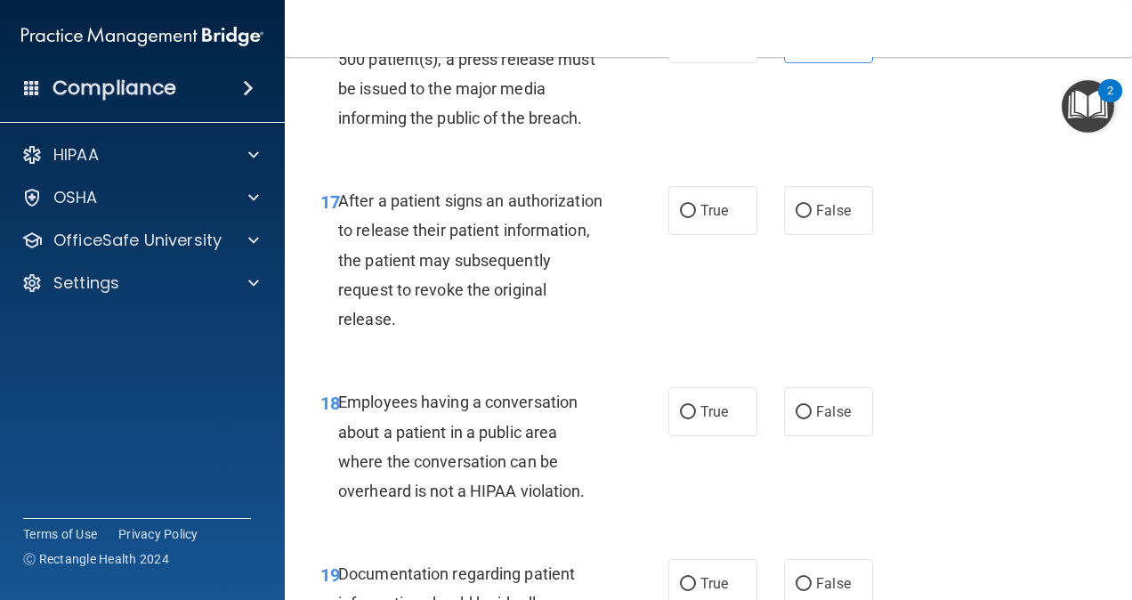
scroll to position [2823, 0]
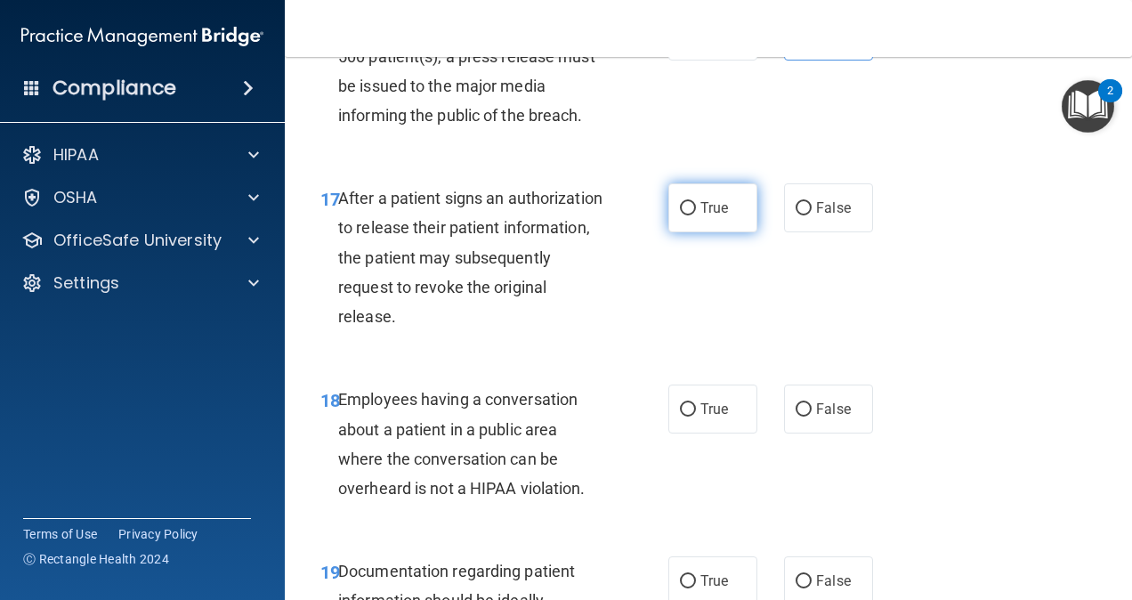
click at [717, 220] on label "True" at bounding box center [713, 207] width 89 height 49
click at [696, 215] on input "True" at bounding box center [688, 208] width 16 height 13
radio input "true"
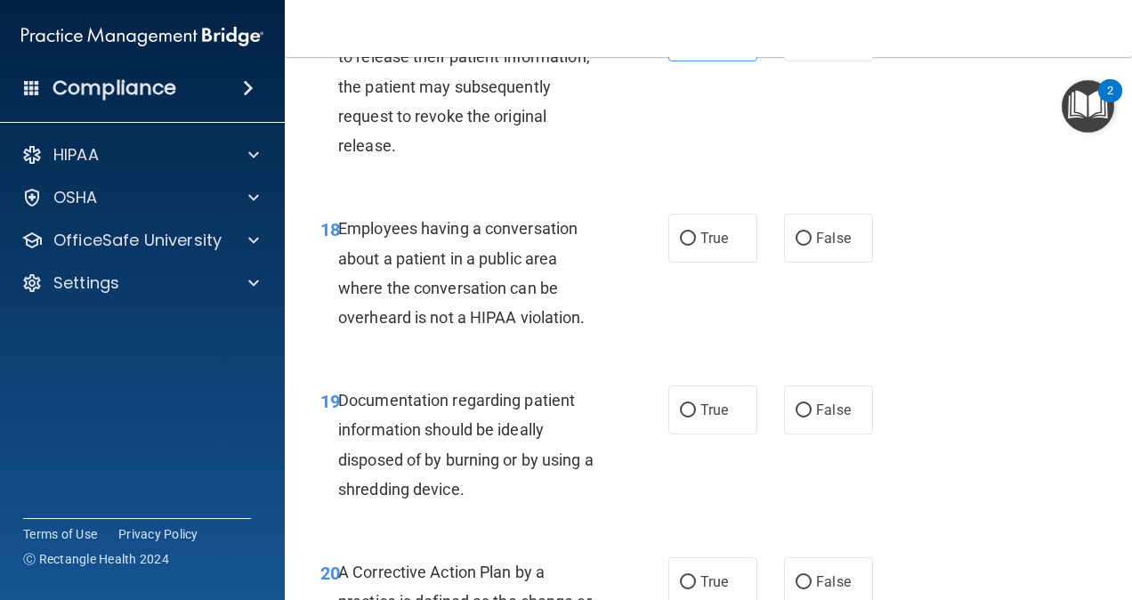
scroll to position [2994, 0]
click at [819, 245] on span "False" at bounding box center [833, 238] width 35 height 17
click at [812, 245] on input "False" at bounding box center [804, 238] width 16 height 13
radio input "true"
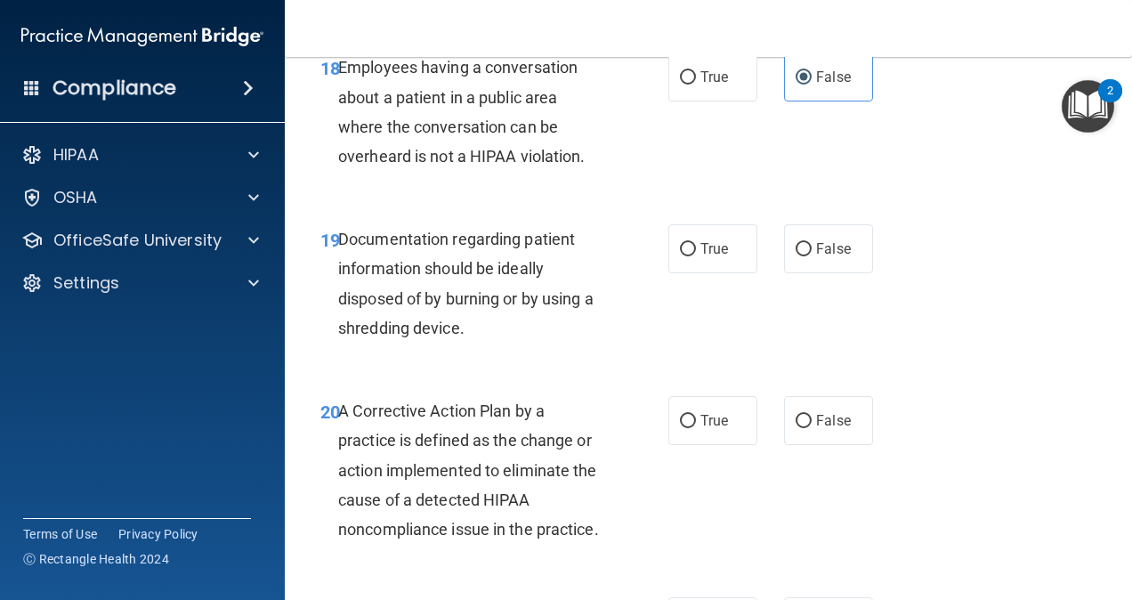
scroll to position [3156, 0]
click at [710, 239] on span "True" at bounding box center [715, 247] width 28 height 17
click at [696, 242] on input "True" at bounding box center [688, 248] width 16 height 13
radio input "true"
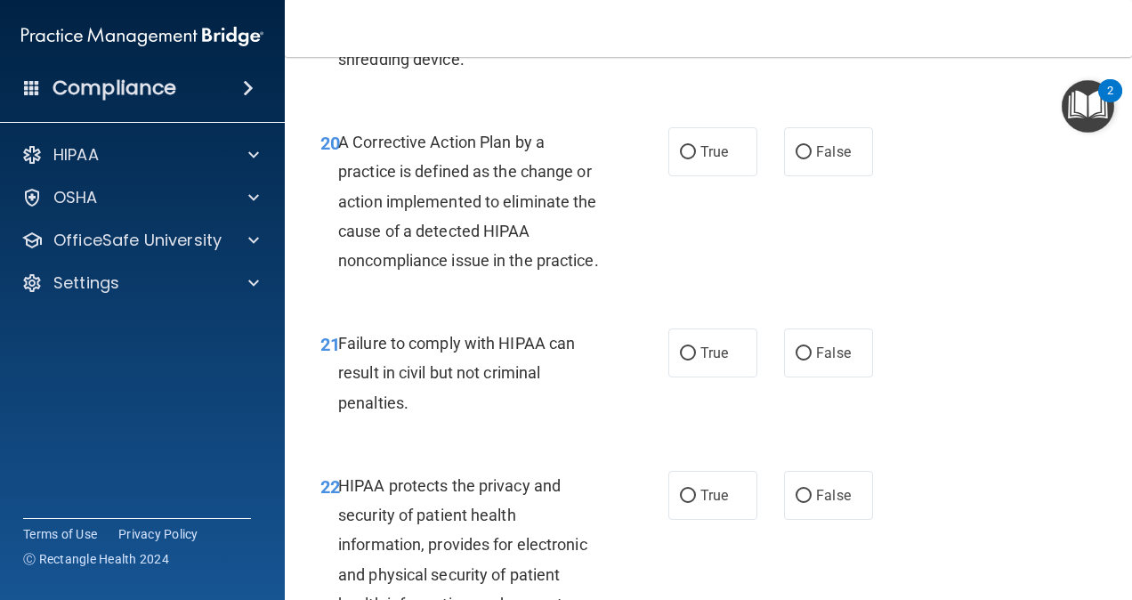
scroll to position [3430, 0]
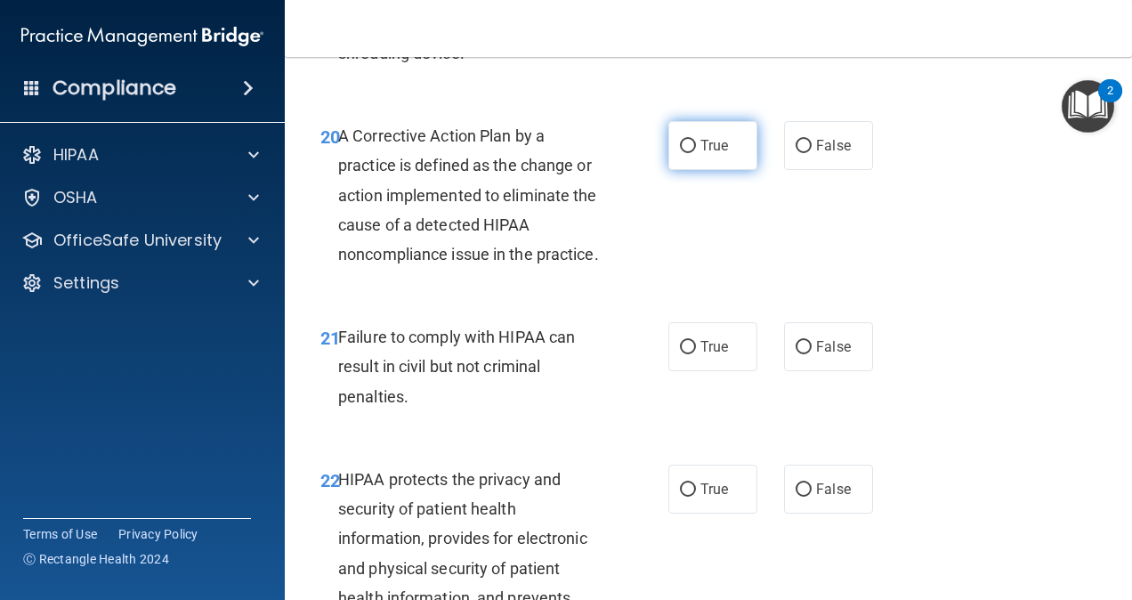
click at [719, 130] on label "True" at bounding box center [713, 145] width 89 height 49
click at [696, 140] on input "True" at bounding box center [688, 146] width 16 height 13
radio input "true"
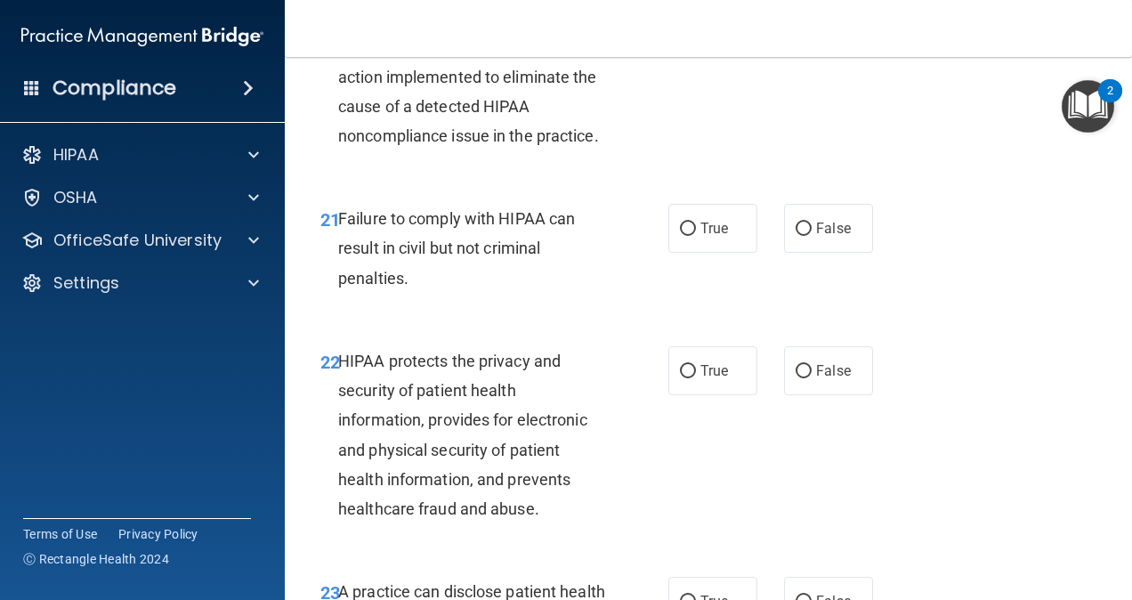
scroll to position [3549, 0]
click at [728, 247] on label "True" at bounding box center [713, 227] width 89 height 49
click at [696, 235] on input "True" at bounding box center [688, 228] width 16 height 13
radio input "true"
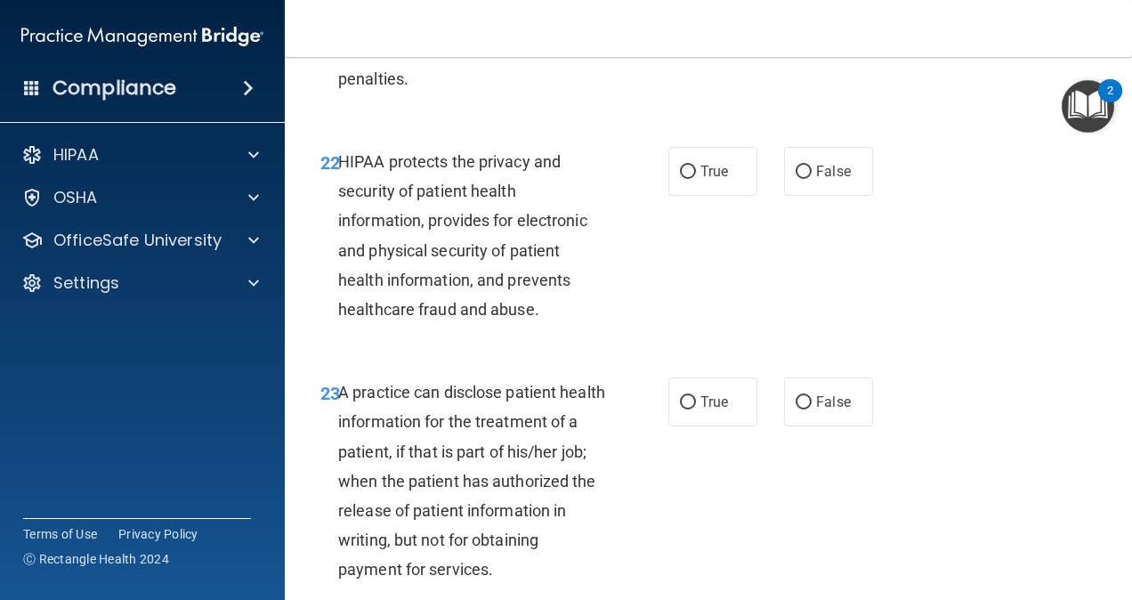
scroll to position [3748, 0]
click at [717, 224] on div "22 HIPAA protects the privacy and security of patient health information, provi…" at bounding box center [708, 239] width 803 height 231
click at [717, 195] on label "True" at bounding box center [713, 170] width 89 height 49
click at [696, 178] on input "True" at bounding box center [688, 171] width 16 height 13
radio input "true"
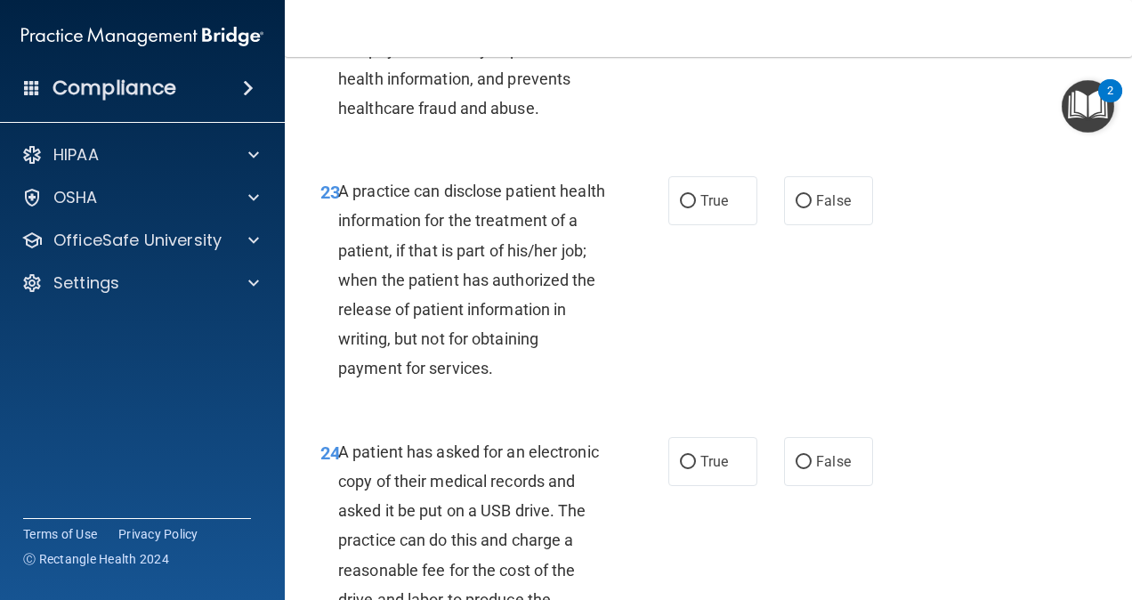
scroll to position [3950, 0]
click at [722, 224] on label "True" at bounding box center [713, 199] width 89 height 49
click at [696, 207] on input "True" at bounding box center [688, 200] width 16 height 13
radio input "true"
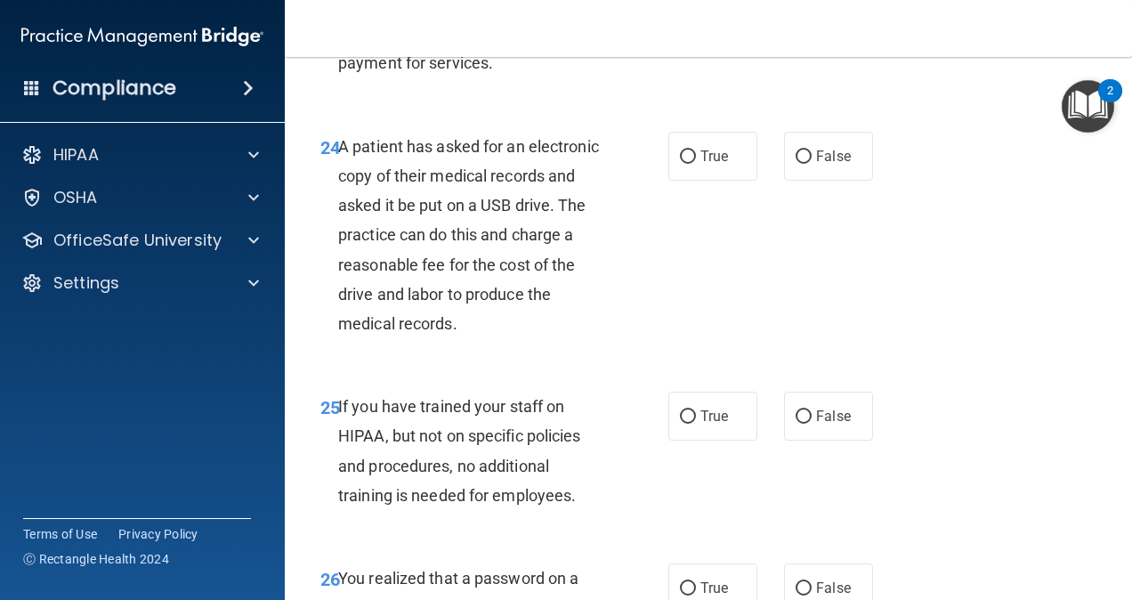
scroll to position [4255, 0]
click at [804, 171] on label "False" at bounding box center [828, 155] width 89 height 49
click at [804, 163] on input "False" at bounding box center [804, 156] width 16 height 13
radio input "true"
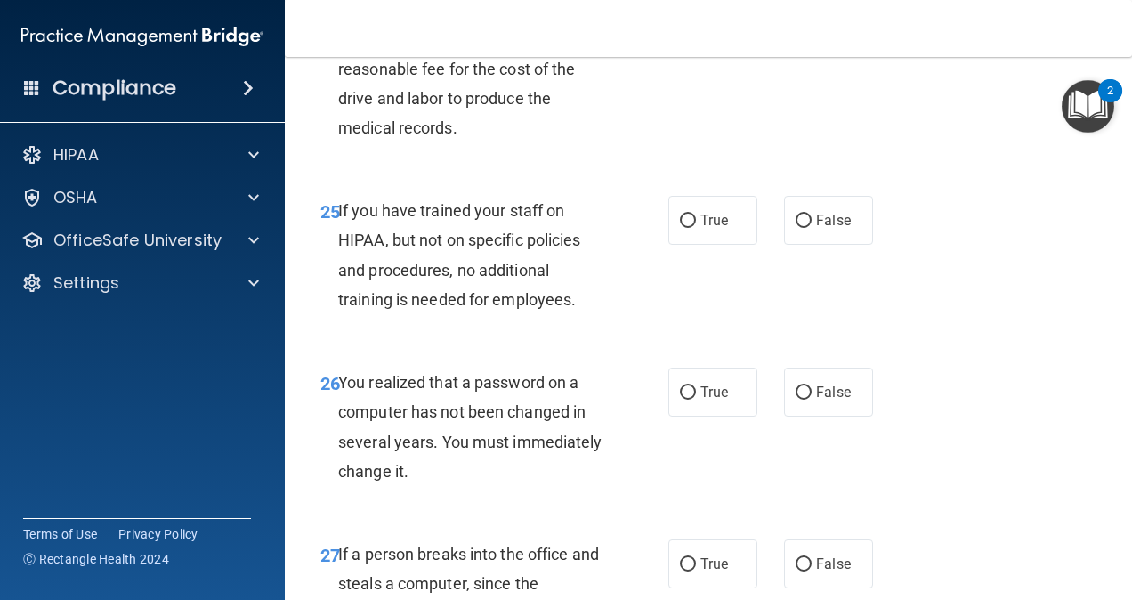
scroll to position [4482, 0]
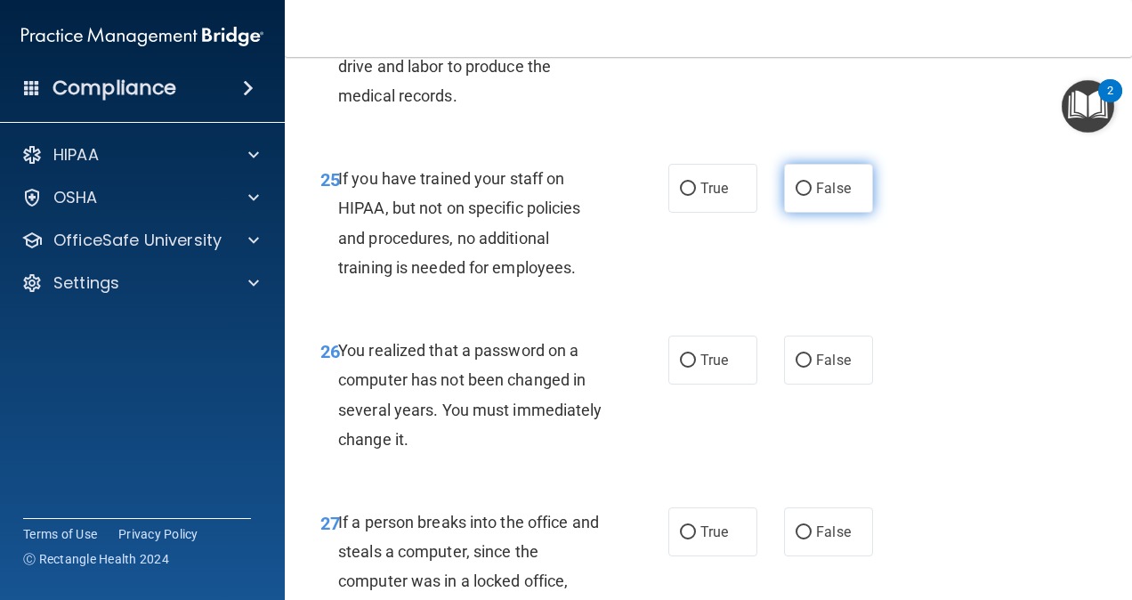
click at [835, 197] on span "False" at bounding box center [833, 188] width 35 height 17
click at [812, 196] on input "False" at bounding box center [804, 188] width 16 height 13
radio input "true"
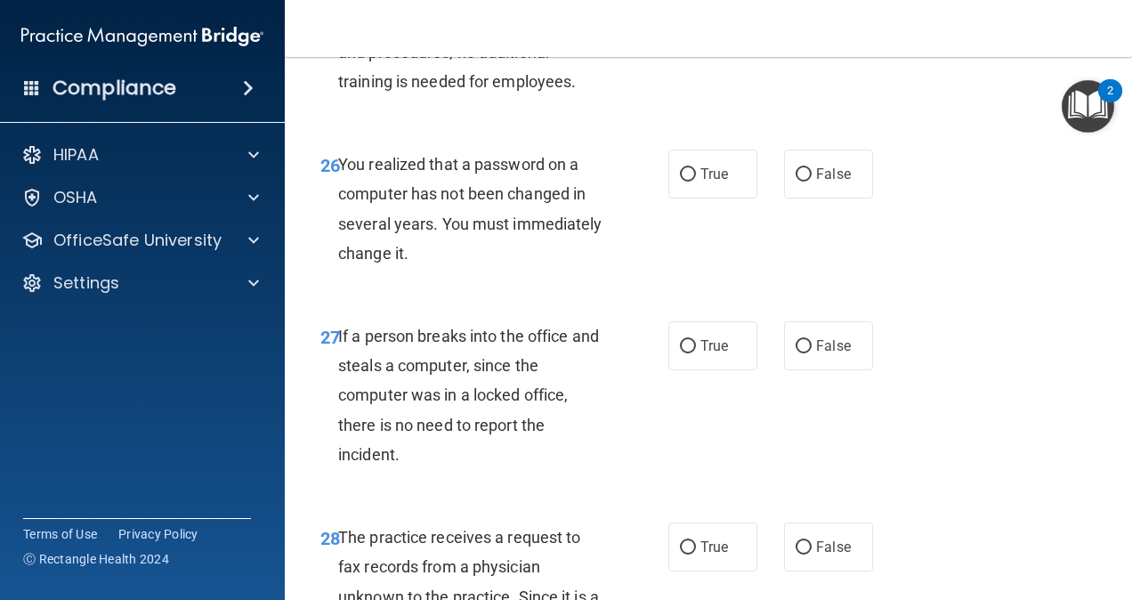
scroll to position [4669, 0]
click at [700, 198] on label "True" at bounding box center [713, 173] width 89 height 49
click at [696, 181] on input "True" at bounding box center [688, 173] width 16 height 13
radio input "true"
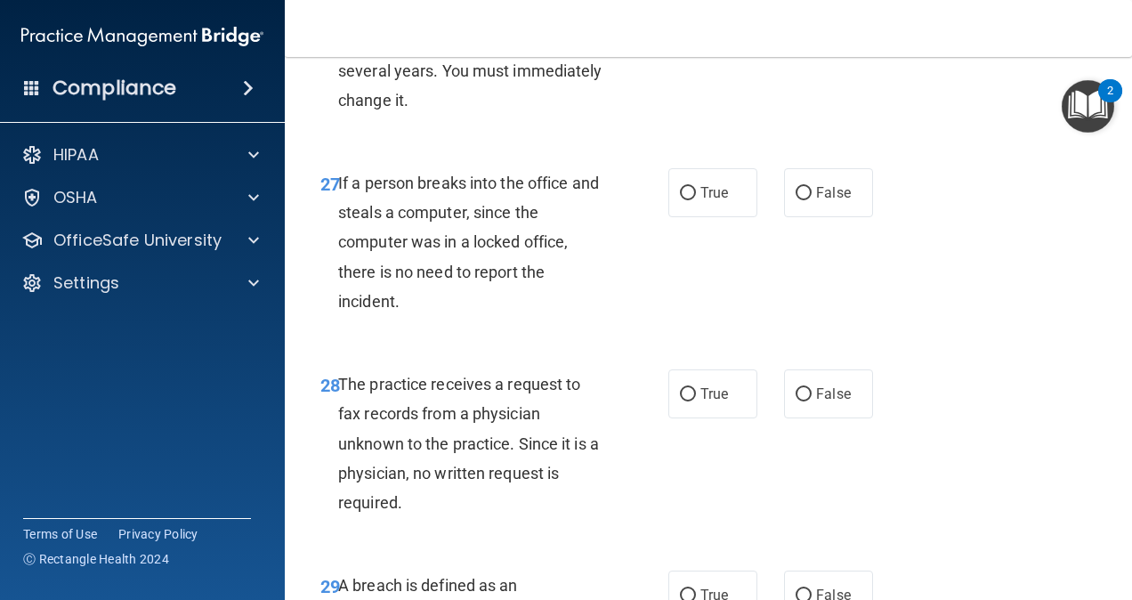
scroll to position [4822, 0]
click at [796, 199] on input "False" at bounding box center [804, 192] width 16 height 13
radio input "true"
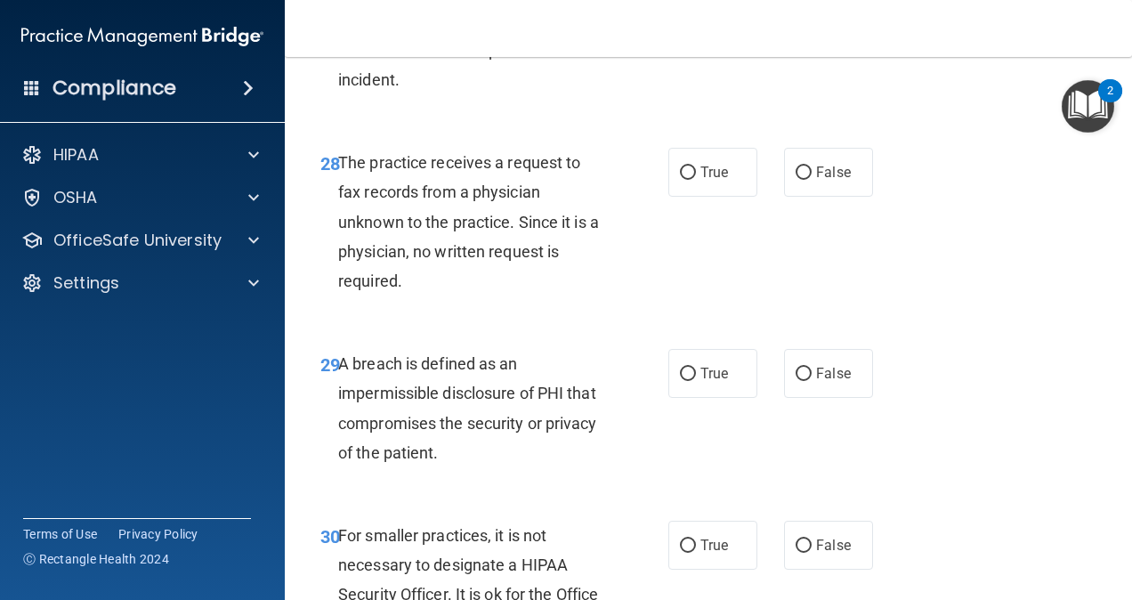
scroll to position [5043, 0]
click at [827, 181] on span "False" at bounding box center [833, 172] width 35 height 17
click at [812, 180] on input "False" at bounding box center [804, 172] width 16 height 13
radio input "true"
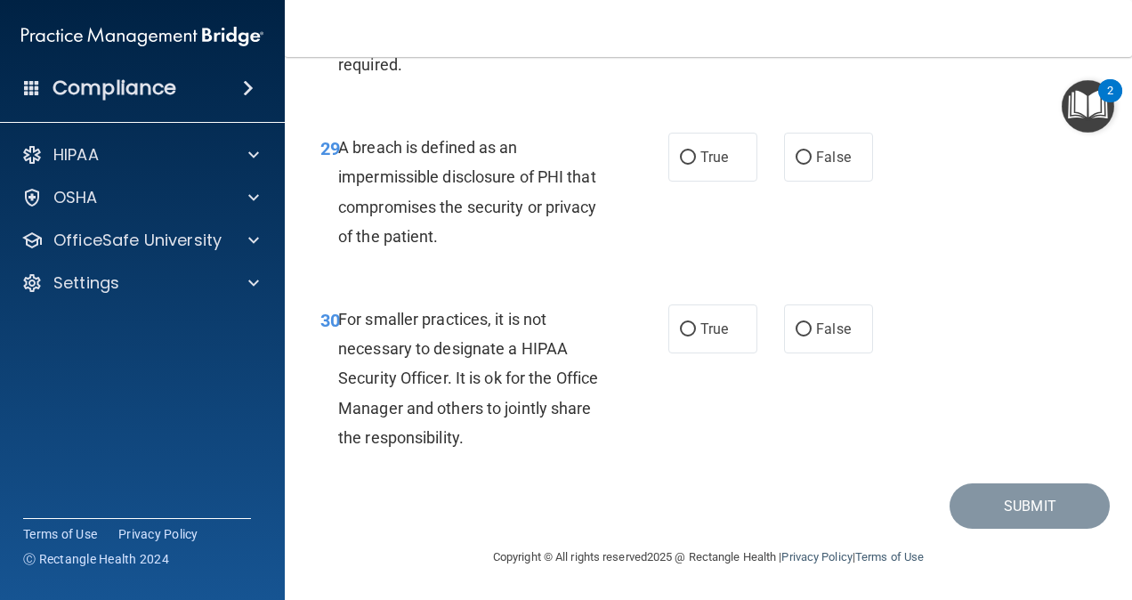
scroll to position [5280, 0]
click at [716, 162] on span "True" at bounding box center [715, 157] width 28 height 17
click at [696, 162] on input "True" at bounding box center [688, 157] width 16 height 13
radio input "true"
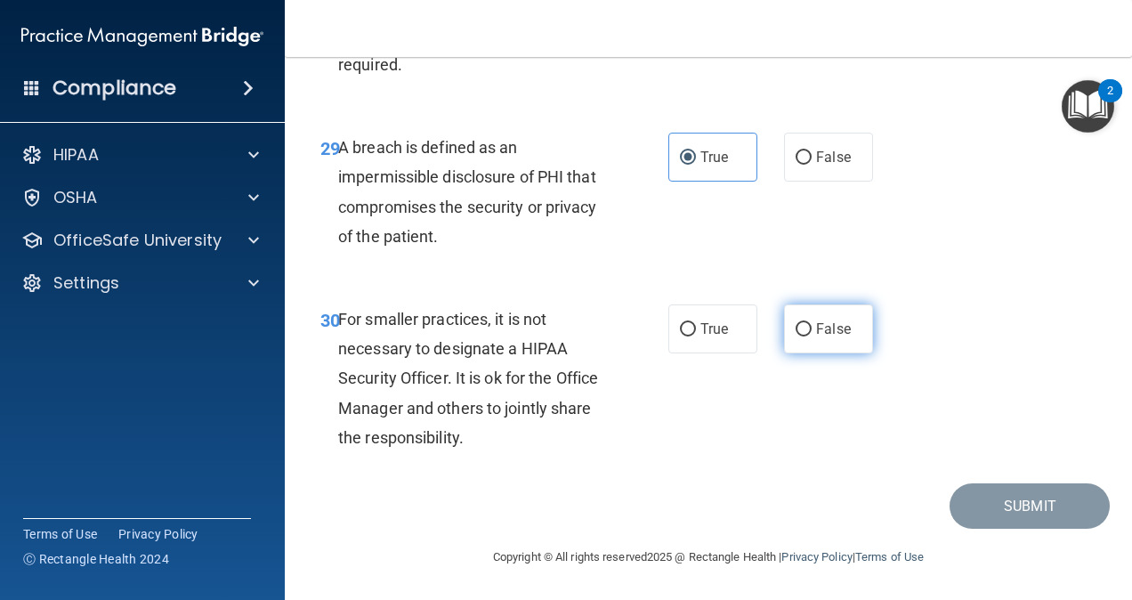
click at [825, 333] on span "False" at bounding box center [833, 328] width 35 height 17
click at [812, 333] on input "False" at bounding box center [804, 329] width 16 height 13
radio input "true"
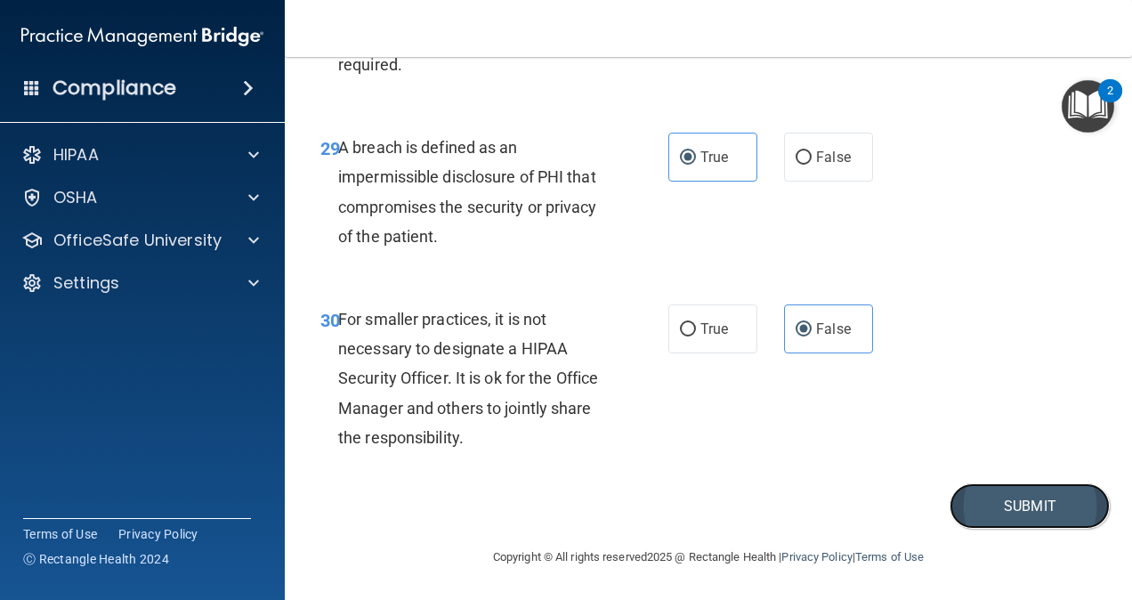
click at [993, 493] on button "Submit" at bounding box center [1030, 505] width 160 height 45
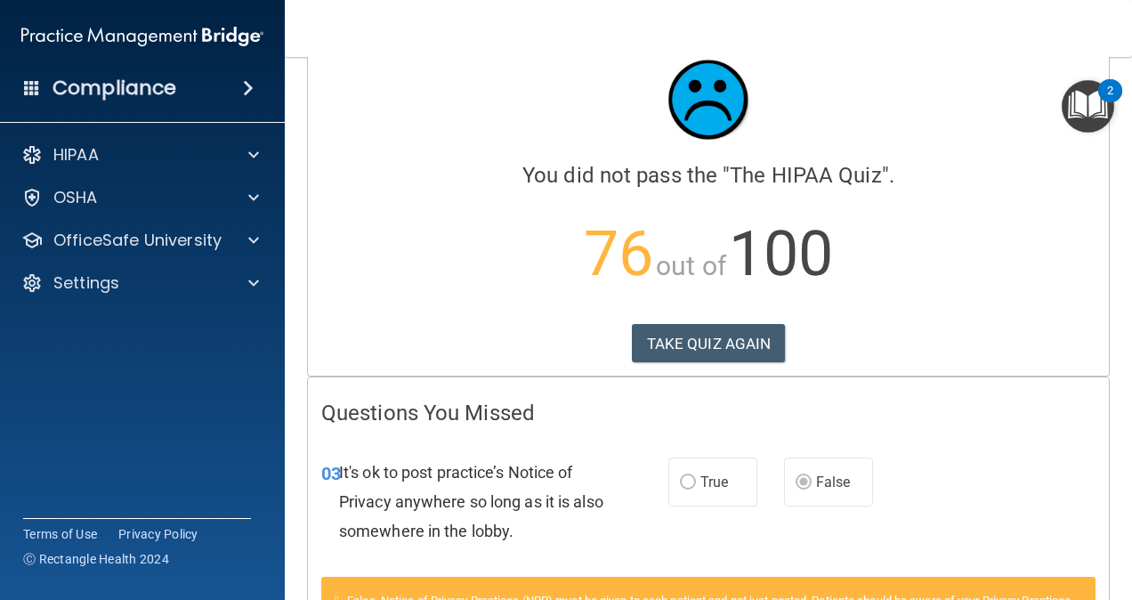
scroll to position [45, 0]
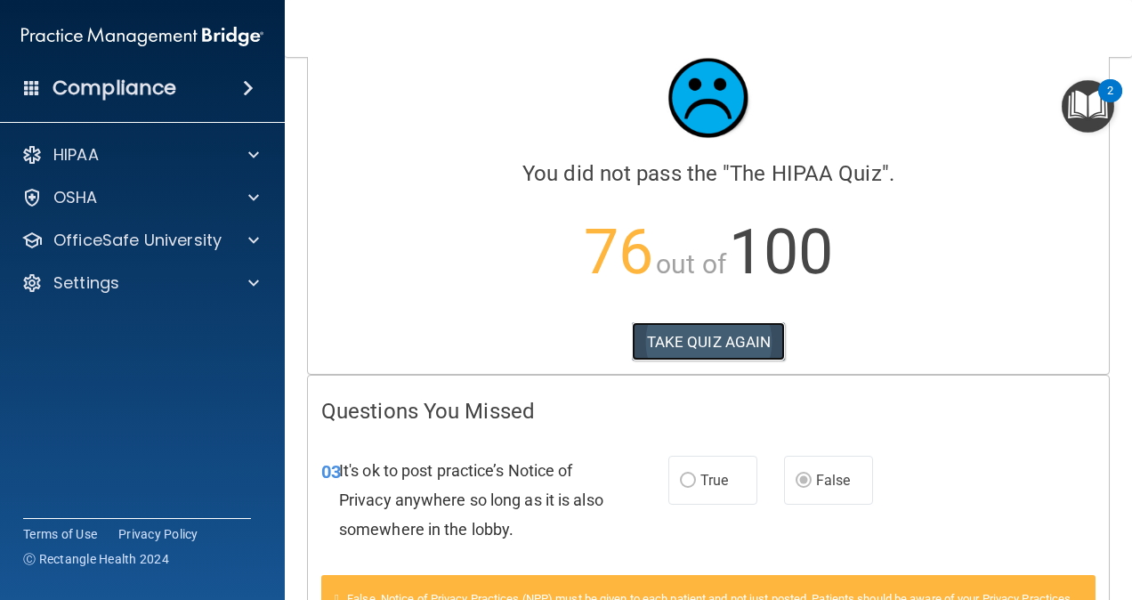
click at [735, 334] on button "TAKE QUIZ AGAIN" at bounding box center [709, 341] width 154 height 39
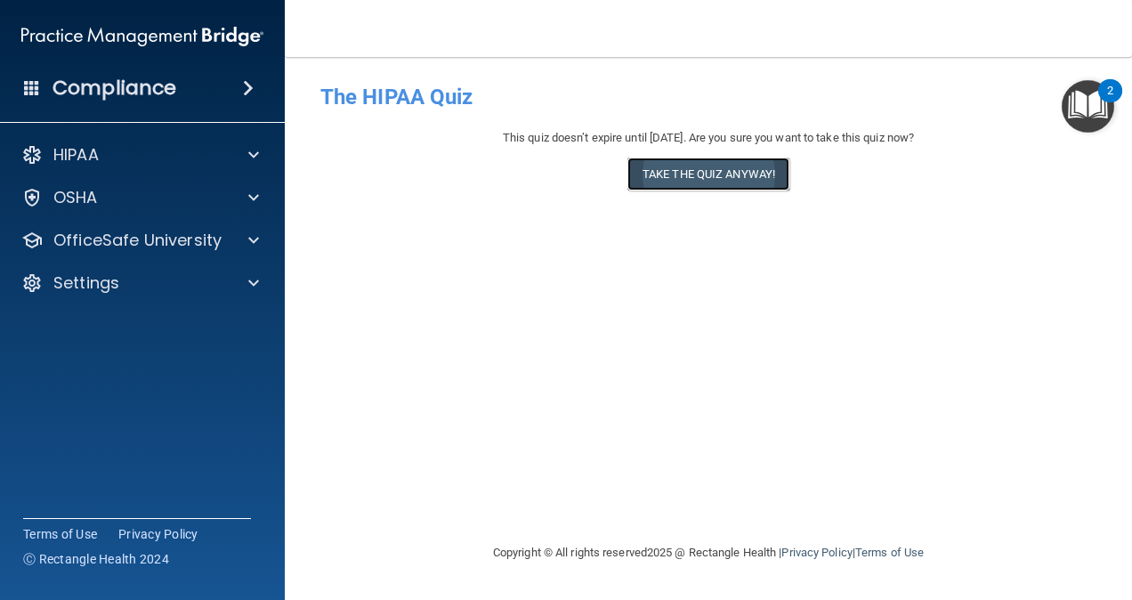
click at [757, 173] on button "Take the quiz anyway!" at bounding box center [709, 174] width 162 height 33
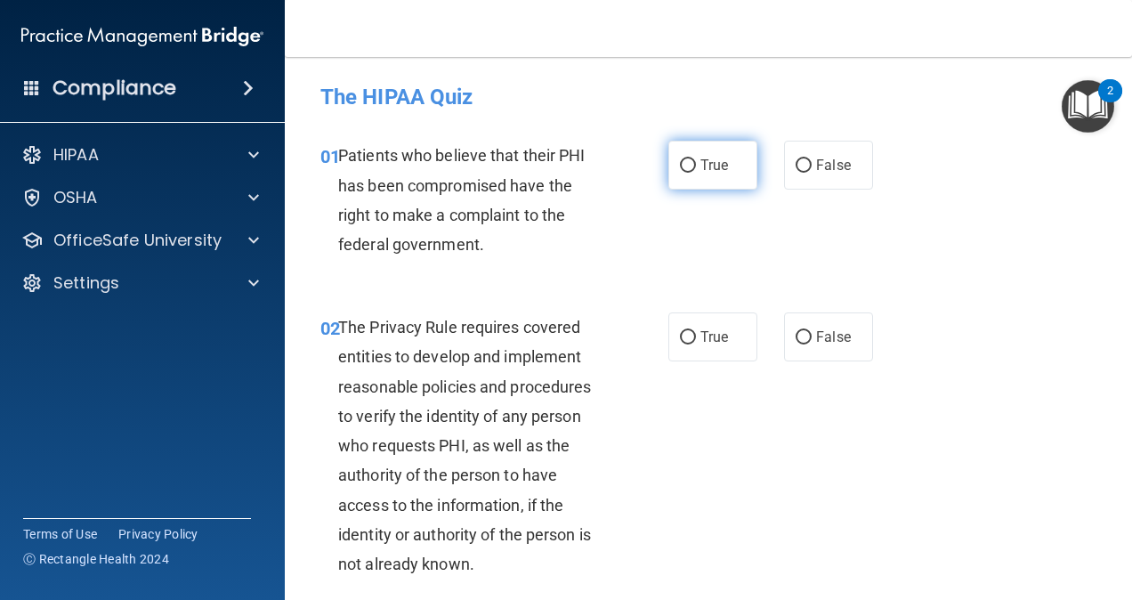
click at [725, 169] on label "True" at bounding box center [713, 165] width 89 height 49
click at [696, 169] on input "True" at bounding box center [688, 165] width 16 height 13
radio input "true"
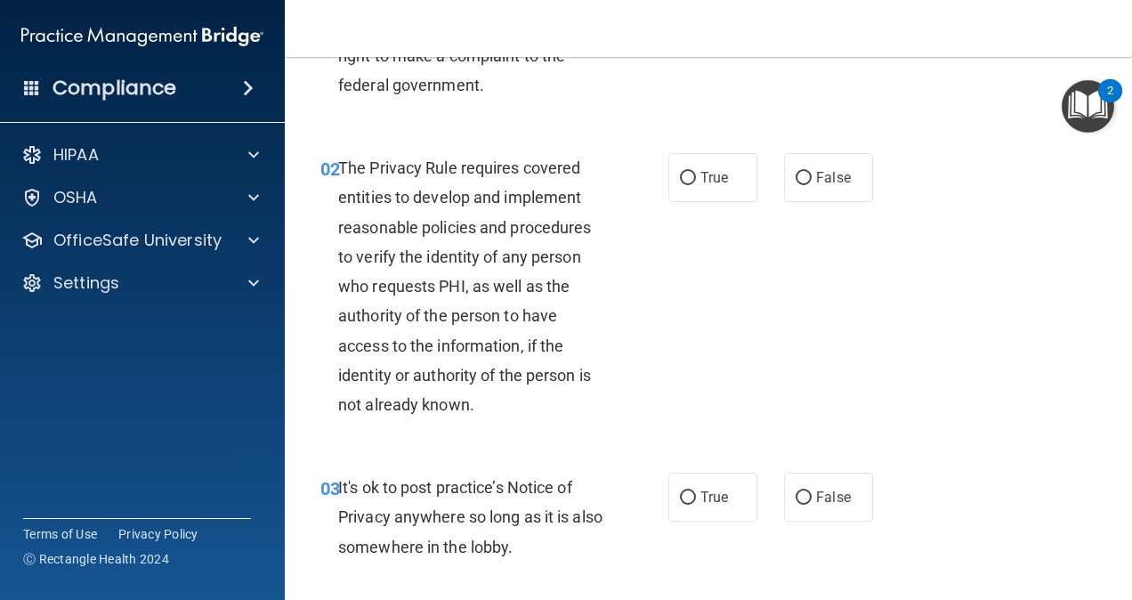
scroll to position [160, 0]
click at [709, 180] on span "True" at bounding box center [715, 176] width 28 height 17
click at [696, 180] on input "True" at bounding box center [688, 177] width 16 height 13
radio input "true"
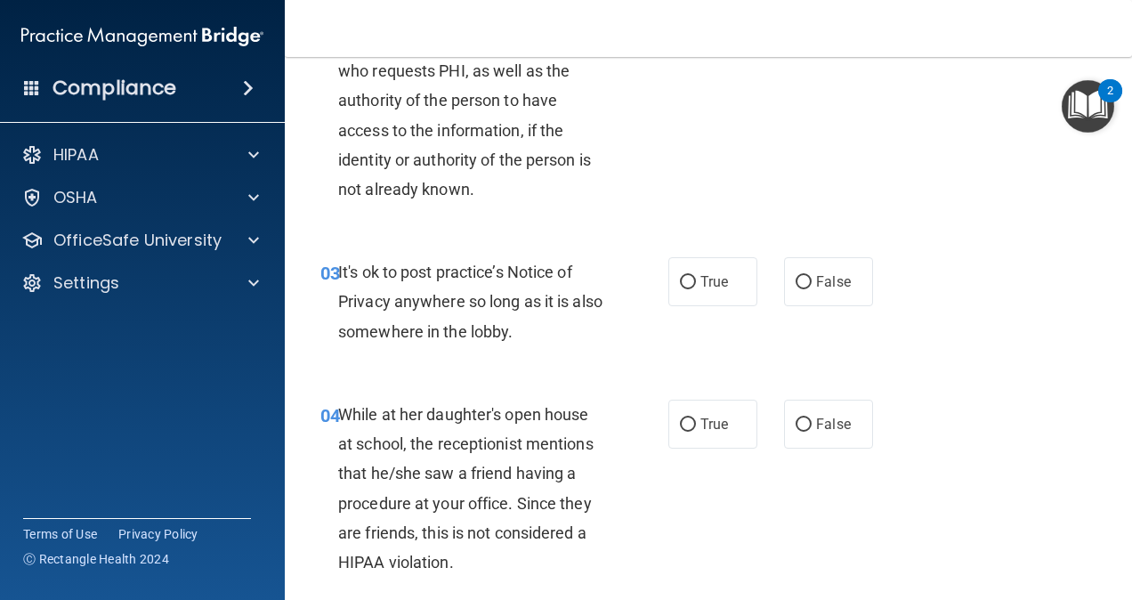
scroll to position [384, 0]
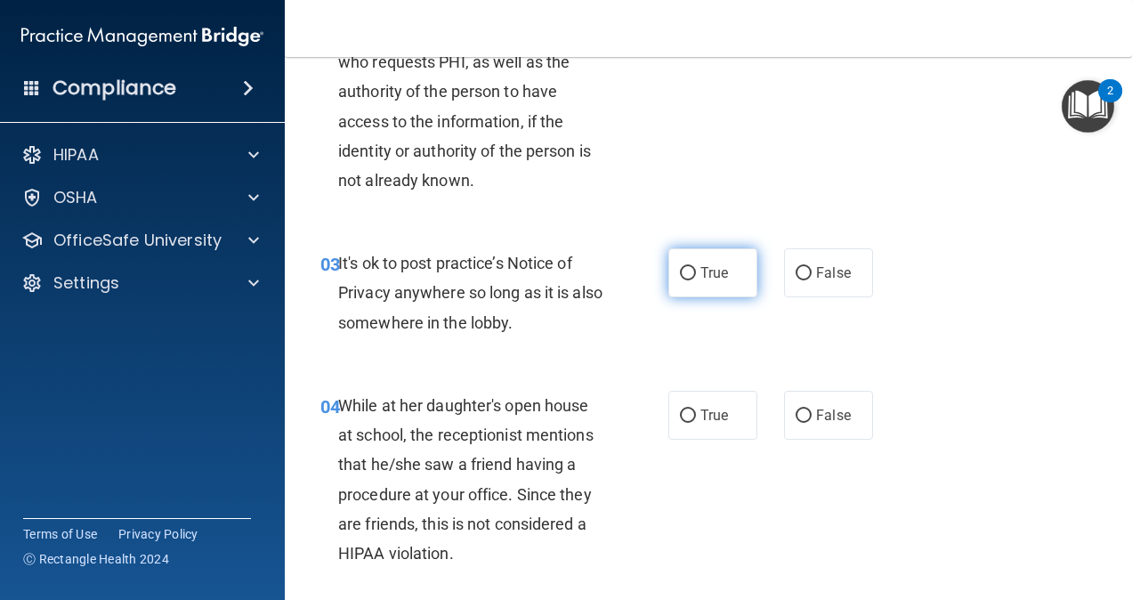
click at [728, 287] on label "True" at bounding box center [713, 272] width 89 height 49
click at [696, 280] on input "True" at bounding box center [688, 273] width 16 height 13
radio input "true"
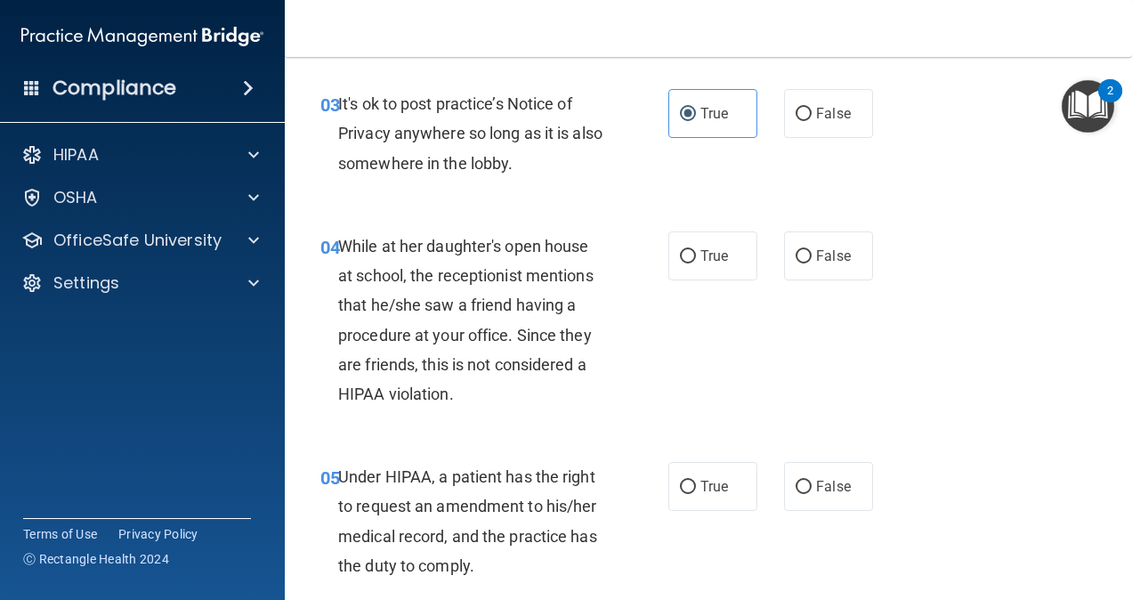
scroll to position [544, 0]
click at [806, 278] on label "False" at bounding box center [828, 255] width 89 height 49
click at [806, 263] on input "False" at bounding box center [804, 255] width 16 height 13
radio input "true"
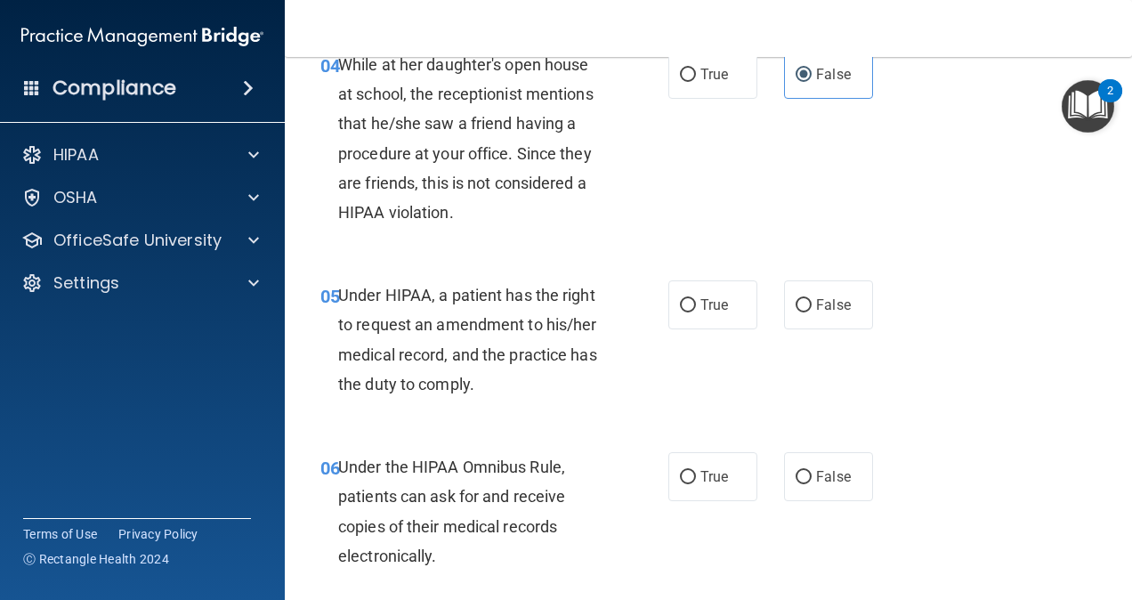
scroll to position [725, 0]
click at [716, 319] on label "True" at bounding box center [713, 304] width 89 height 49
click at [696, 312] on input "True" at bounding box center [688, 304] width 16 height 13
radio input "true"
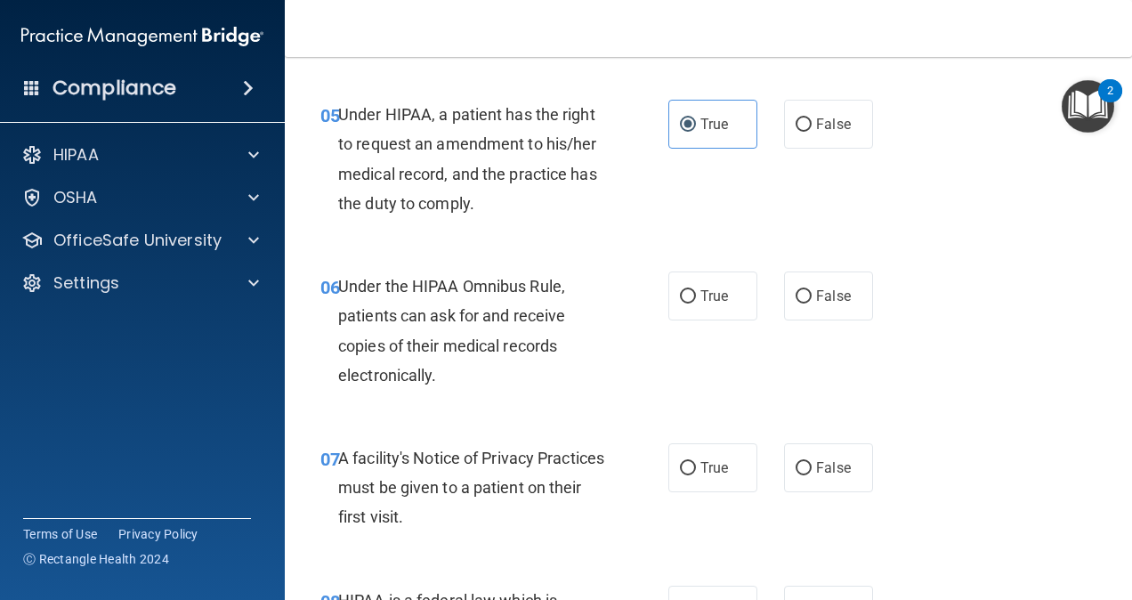
scroll to position [921, 0]
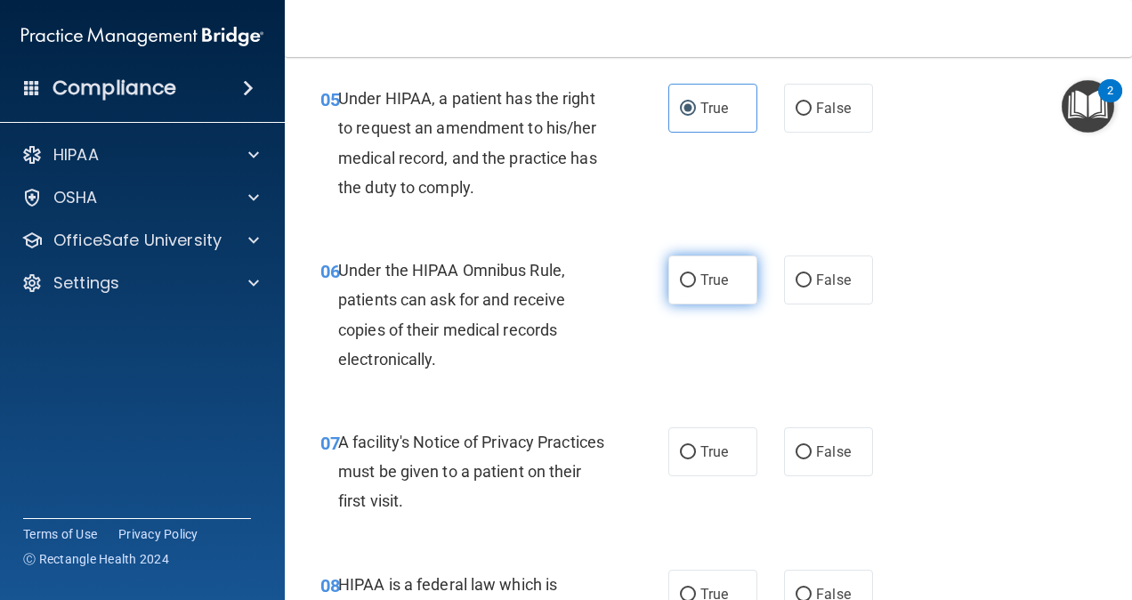
click at [739, 296] on label "True" at bounding box center [713, 279] width 89 height 49
click at [696, 288] on input "True" at bounding box center [688, 280] width 16 height 13
radio input "true"
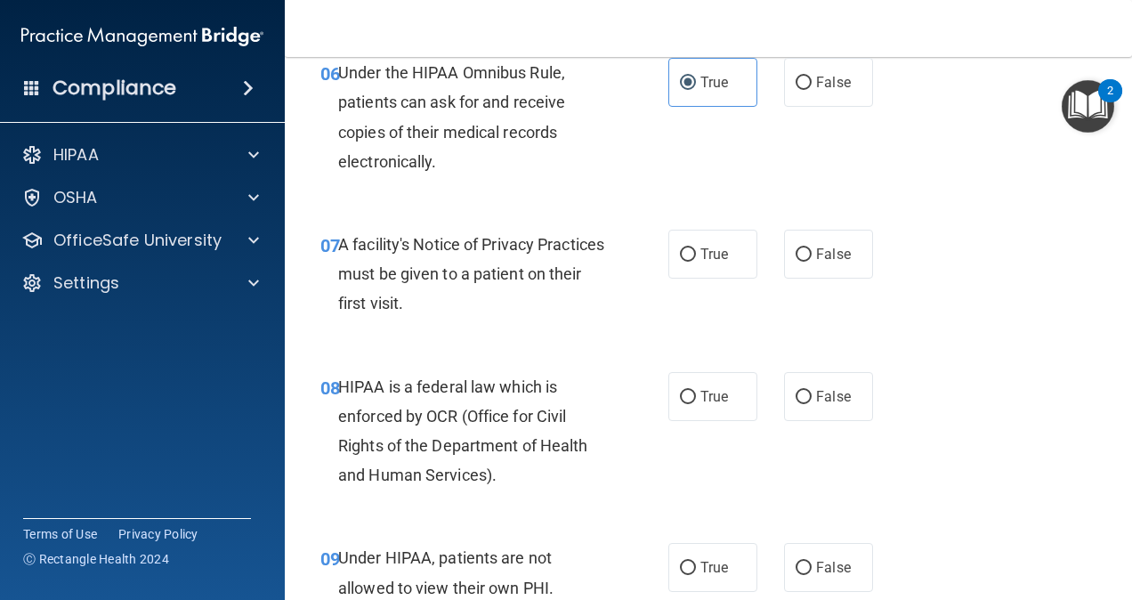
scroll to position [1120, 0]
click at [719, 249] on span "True" at bounding box center [715, 253] width 28 height 17
click at [696, 249] on input "True" at bounding box center [688, 253] width 16 height 13
radio input "true"
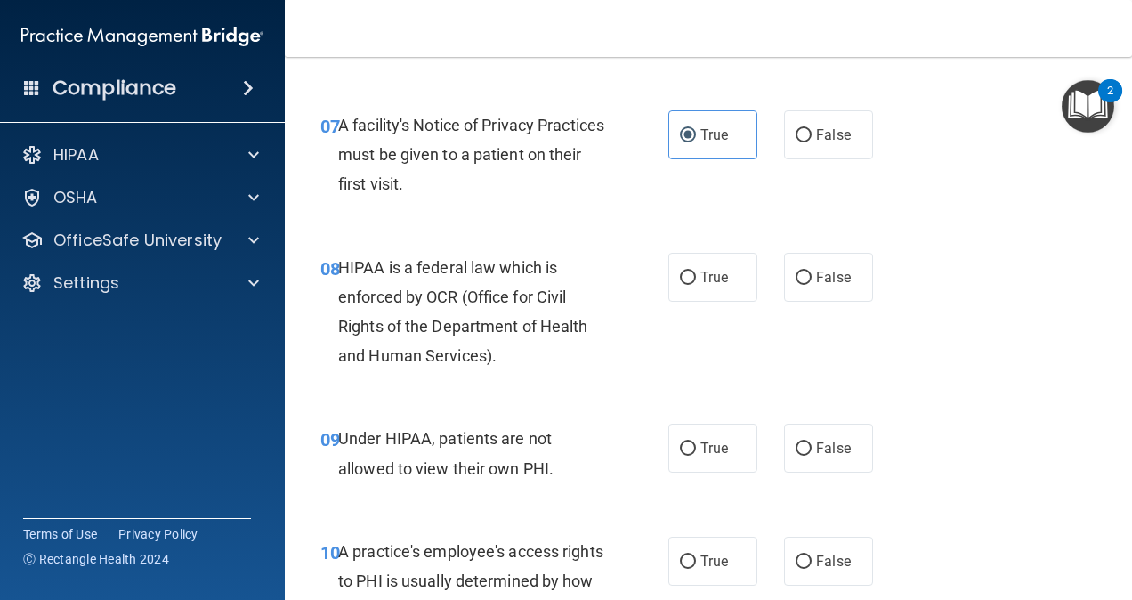
scroll to position [1239, 0]
click at [699, 290] on label "True" at bounding box center [713, 276] width 89 height 49
click at [696, 284] on input "True" at bounding box center [688, 277] width 16 height 13
radio input "true"
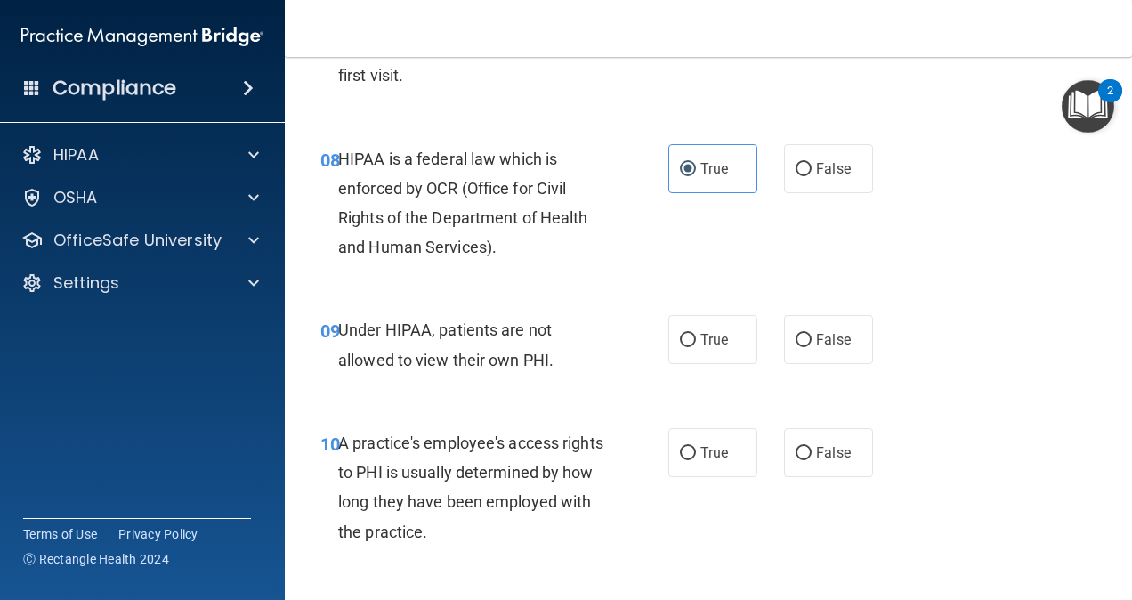
scroll to position [1348, 0]
click at [815, 354] on label "False" at bounding box center [828, 338] width 89 height 49
click at [812, 346] on input "False" at bounding box center [804, 339] width 16 height 13
radio input "true"
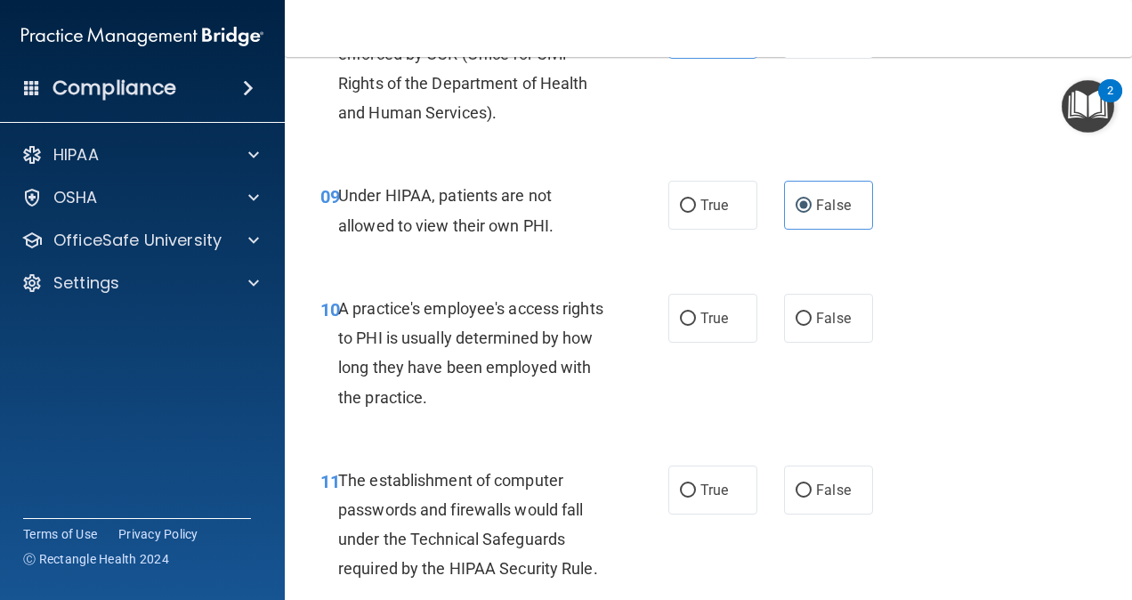
scroll to position [1483, 0]
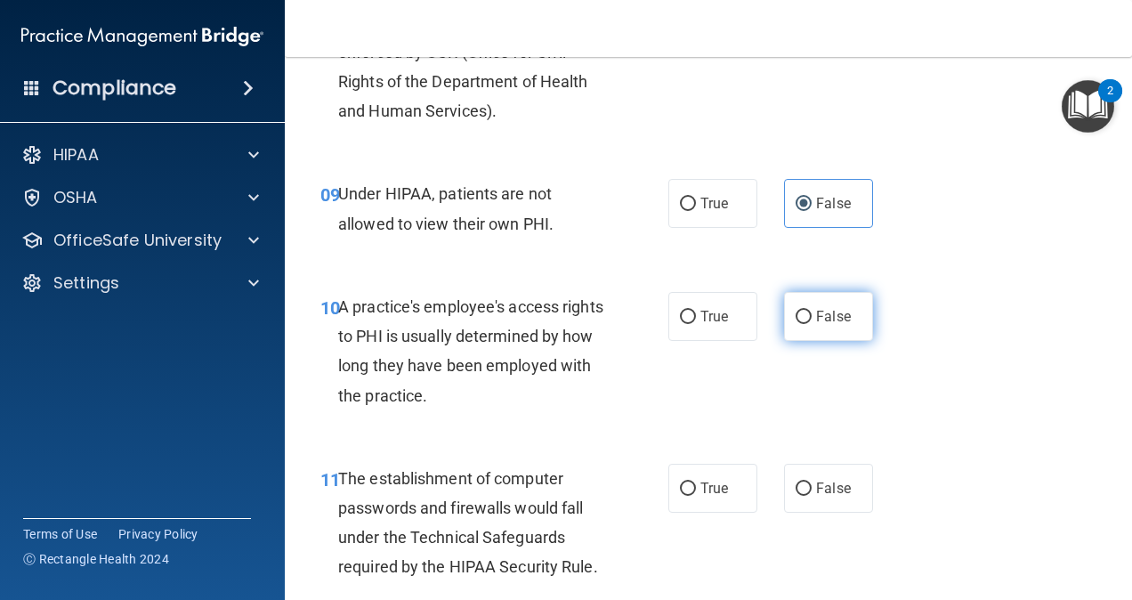
click at [806, 319] on label "False" at bounding box center [828, 316] width 89 height 49
click at [806, 319] on input "False" at bounding box center [804, 317] width 16 height 13
radio input "true"
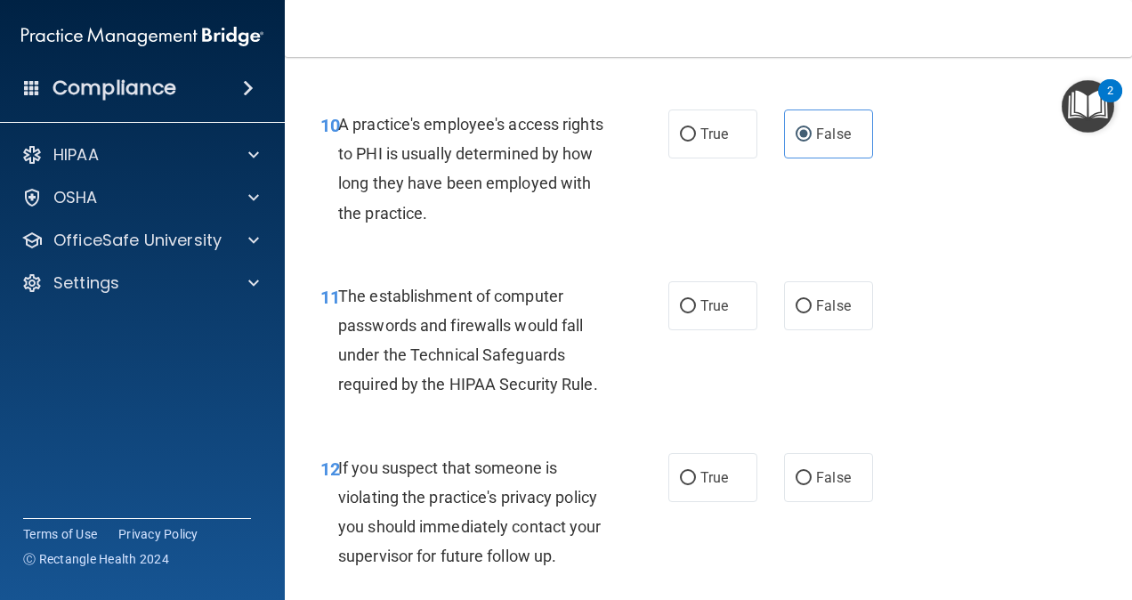
scroll to position [1667, 0]
click at [725, 307] on label "True" at bounding box center [713, 304] width 89 height 49
click at [696, 307] on input "True" at bounding box center [688, 304] width 16 height 13
radio input "true"
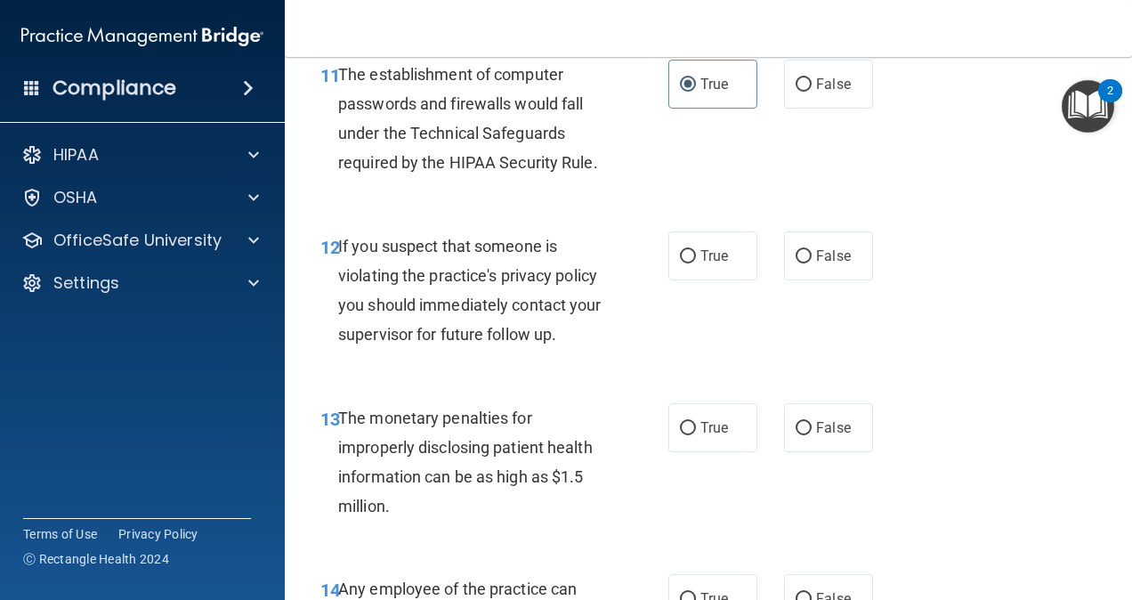
scroll to position [1886, 0]
click at [716, 274] on label "True" at bounding box center [713, 256] width 89 height 49
click at [696, 264] on input "True" at bounding box center [688, 257] width 16 height 13
radio input "true"
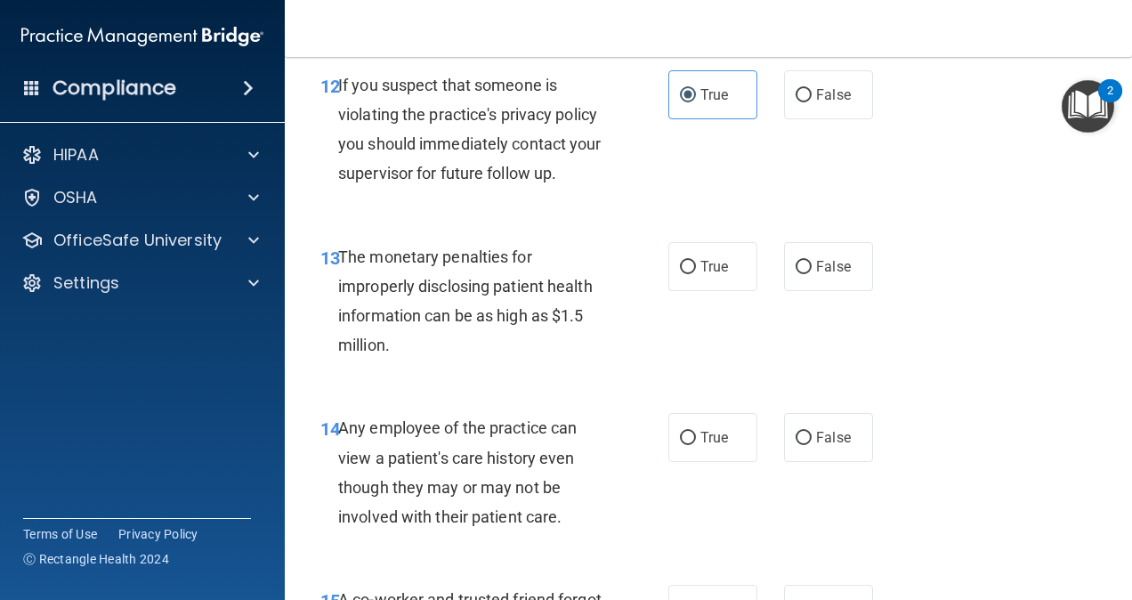
scroll to position [2051, 0]
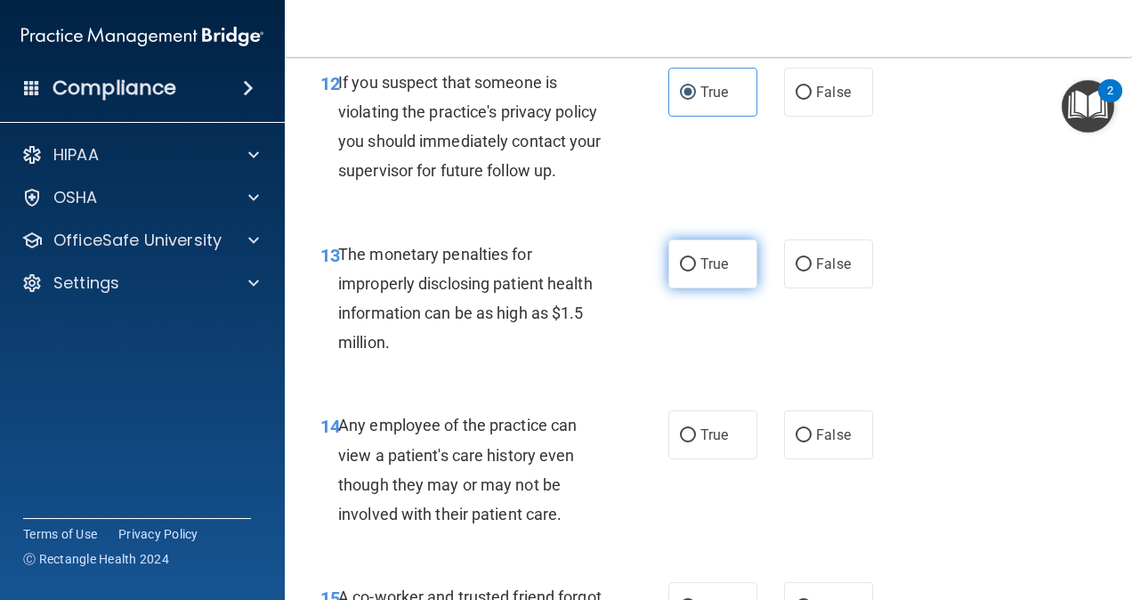
click at [721, 278] on label "True" at bounding box center [713, 263] width 89 height 49
click at [696, 271] on input "True" at bounding box center [688, 264] width 16 height 13
radio input "true"
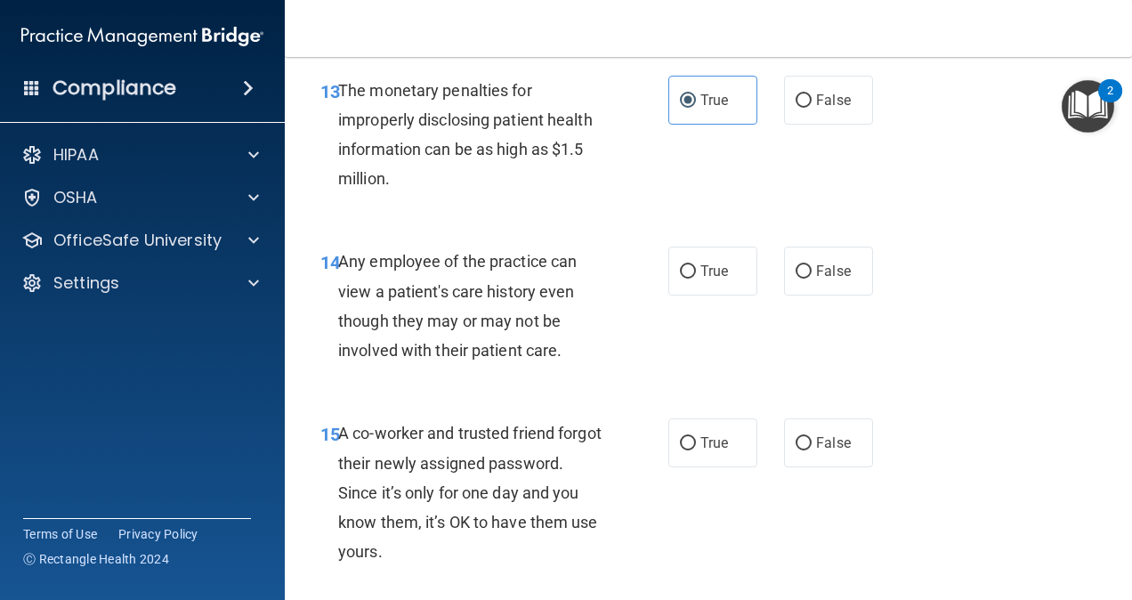
scroll to position [2232, 0]
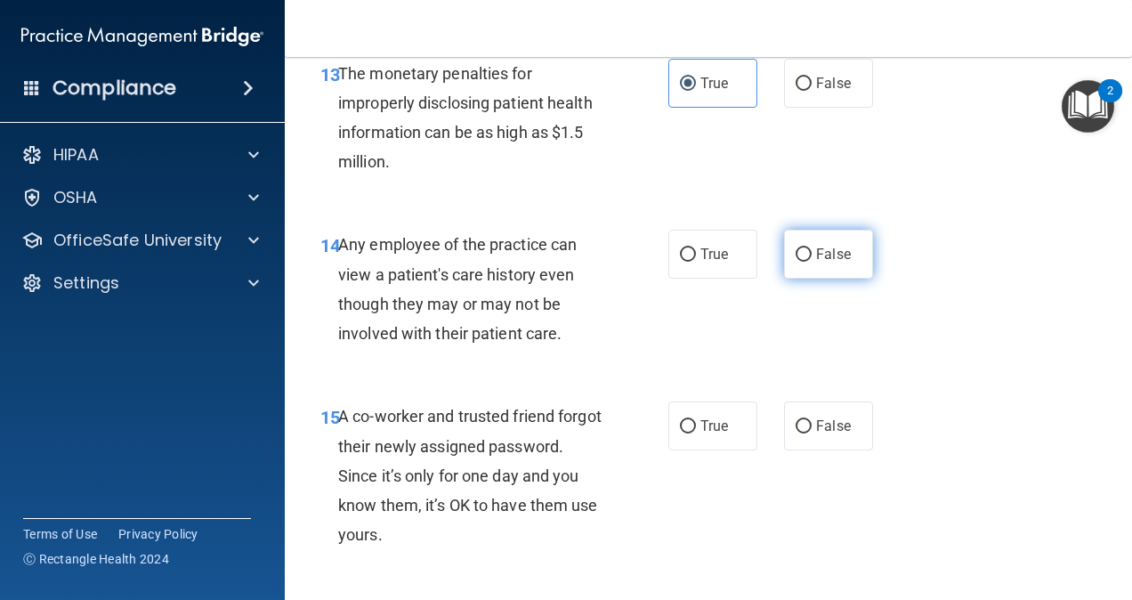
click at [827, 258] on span "False" at bounding box center [833, 254] width 35 height 17
click at [812, 258] on input "False" at bounding box center [804, 254] width 16 height 13
radio input "true"
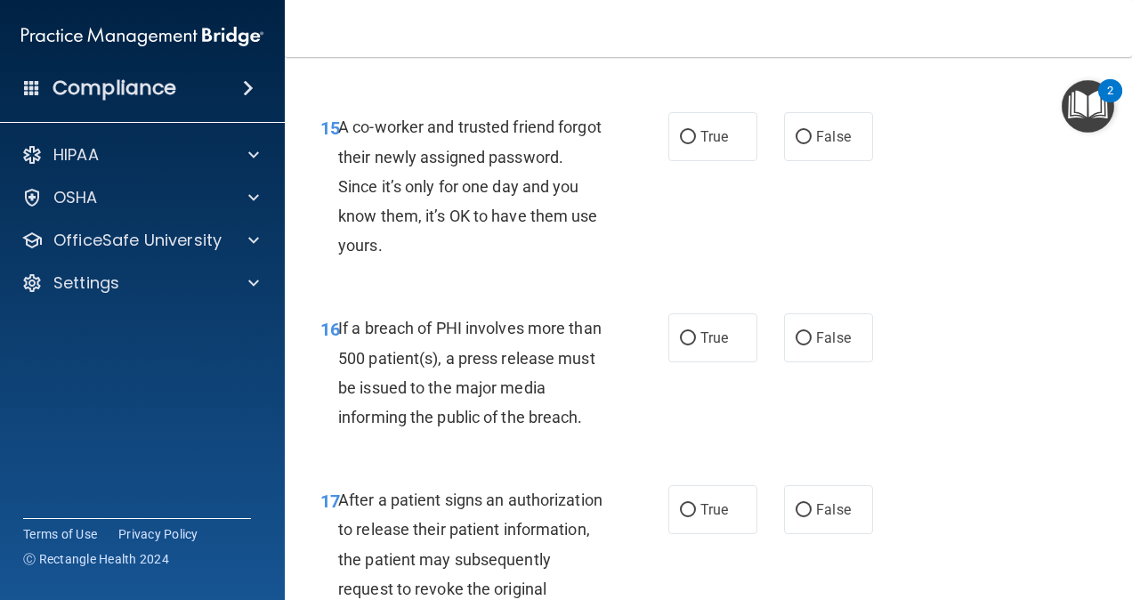
scroll to position [2522, 0]
click at [804, 138] on label "False" at bounding box center [828, 135] width 89 height 49
click at [804, 138] on input "False" at bounding box center [804, 136] width 16 height 13
radio input "true"
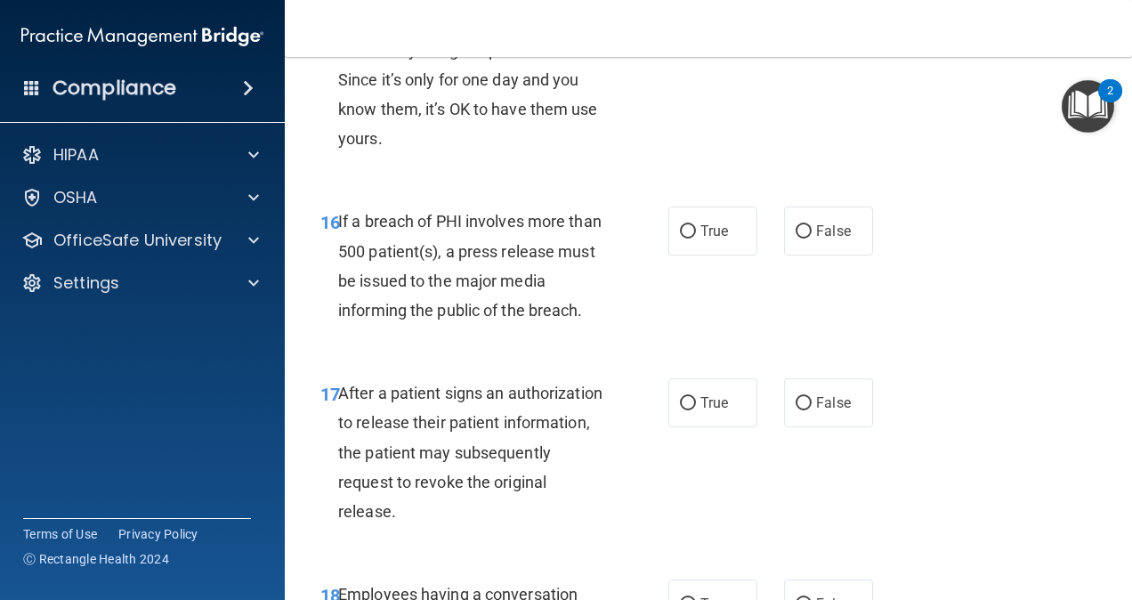
scroll to position [2636, 0]
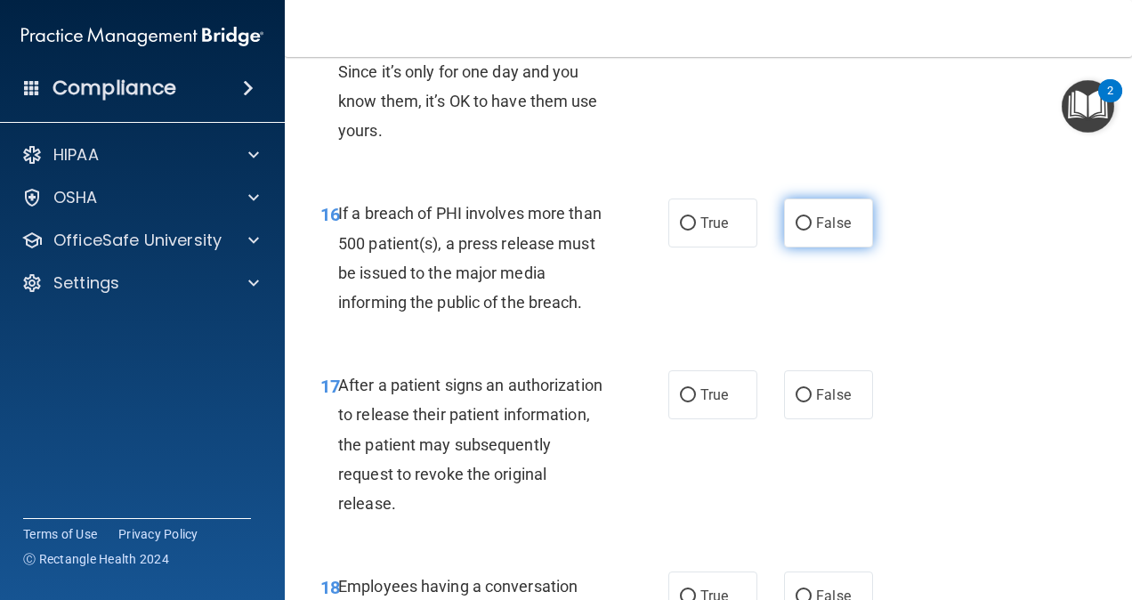
click at [806, 215] on label "False" at bounding box center [828, 223] width 89 height 49
click at [806, 217] on input "False" at bounding box center [804, 223] width 16 height 13
radio input "true"
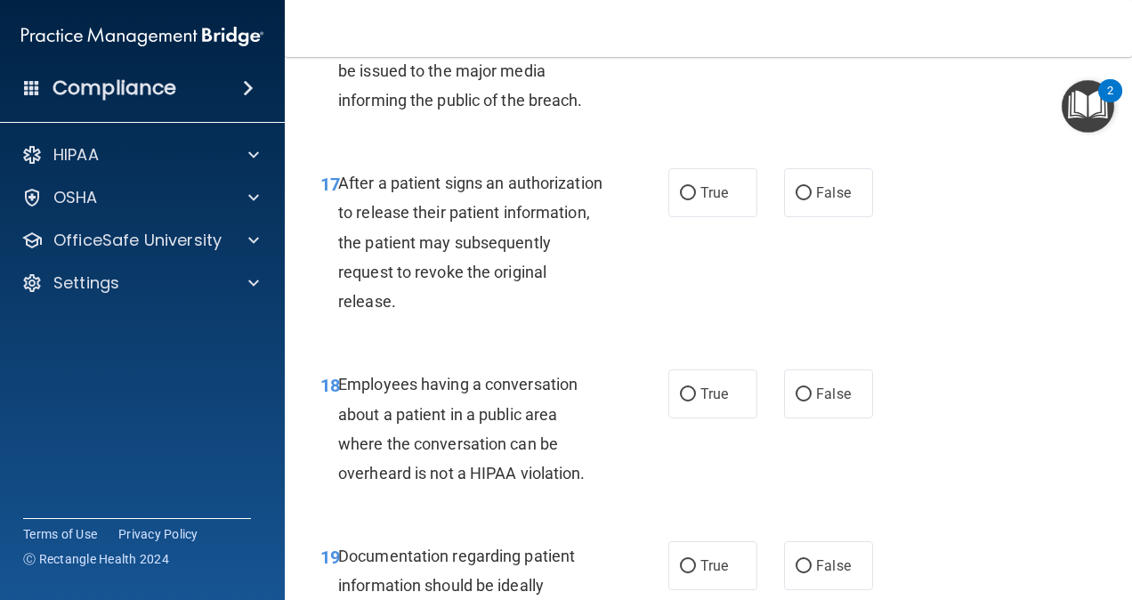
scroll to position [2840, 0]
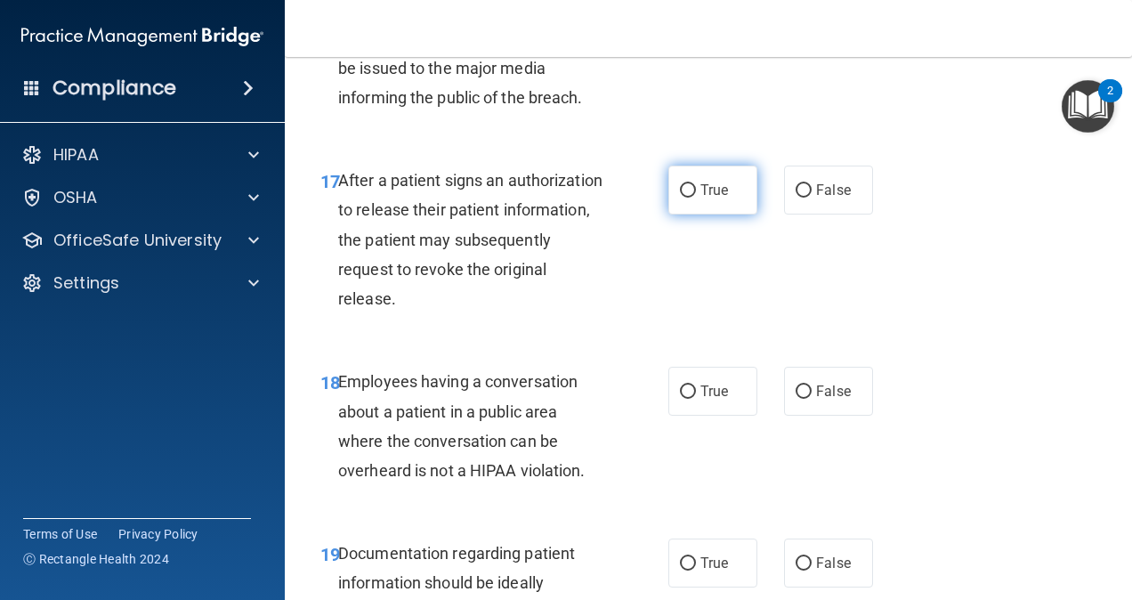
click at [669, 183] on label "True" at bounding box center [713, 190] width 89 height 49
click at [680, 184] on input "True" at bounding box center [688, 190] width 16 height 13
radio input "true"
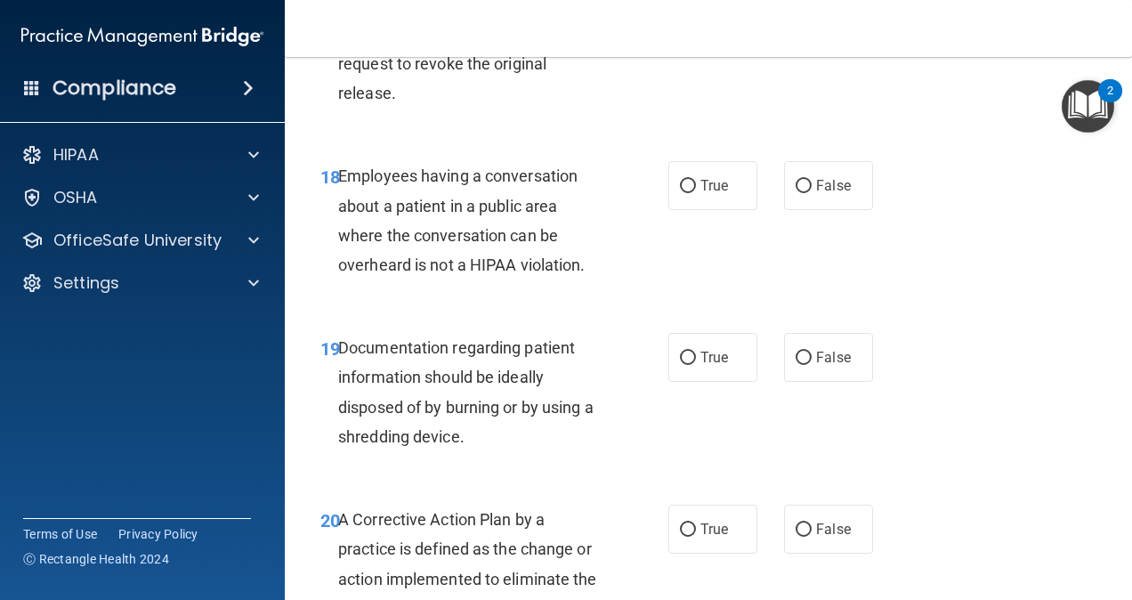
scroll to position [3056, 0]
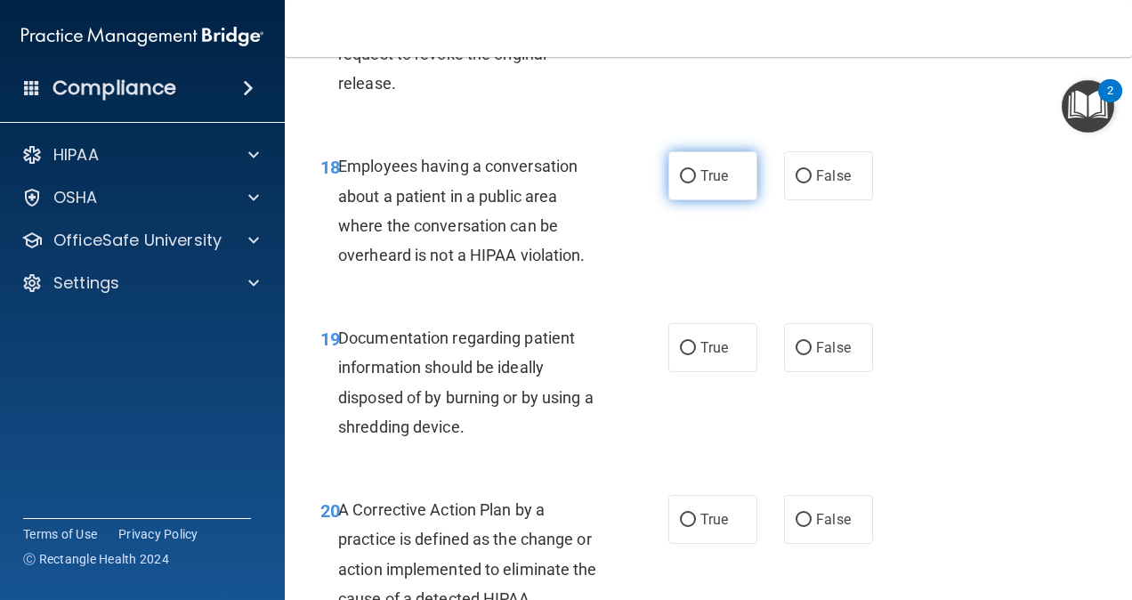
click at [718, 188] on label "True" at bounding box center [713, 175] width 89 height 49
click at [696, 183] on input "True" at bounding box center [688, 176] width 16 height 13
radio input "true"
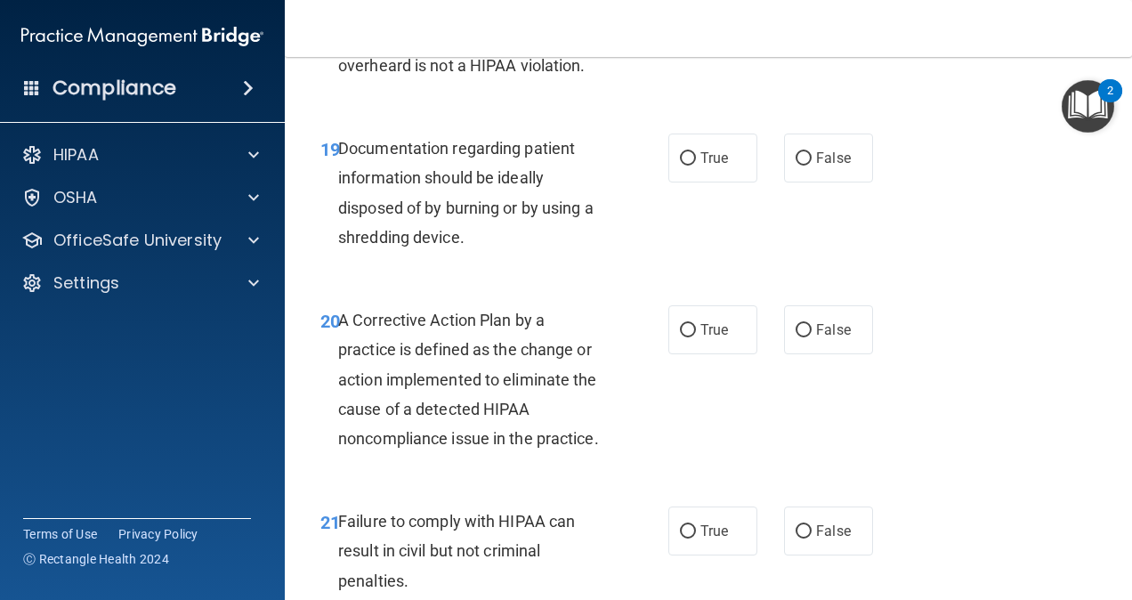
scroll to position [3246, 0]
click at [796, 159] on input "False" at bounding box center [804, 157] width 16 height 13
radio input "true"
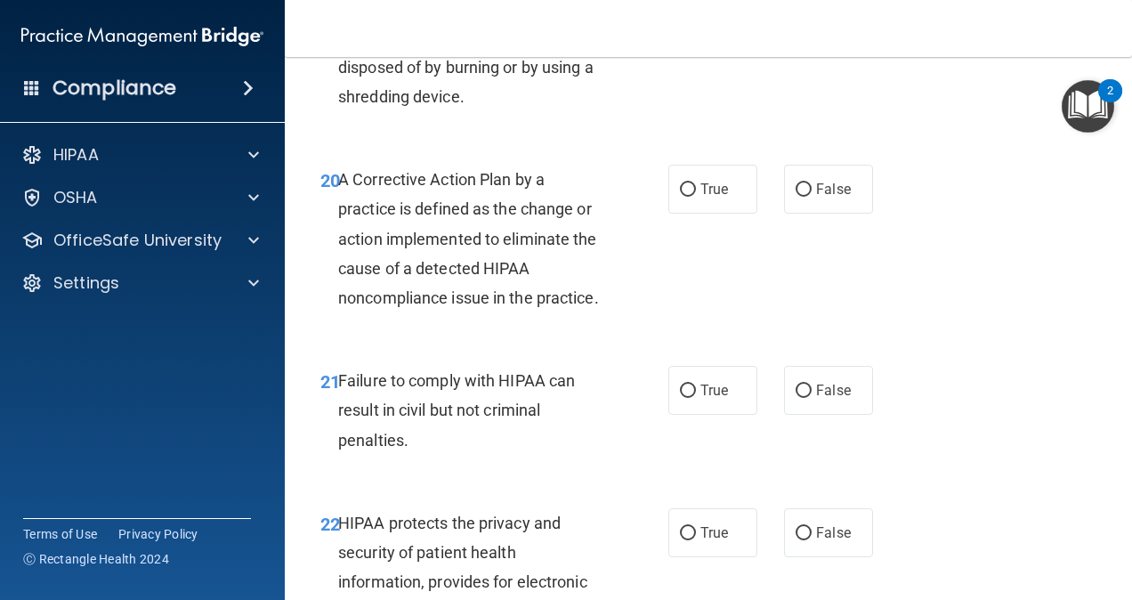
scroll to position [3390, 0]
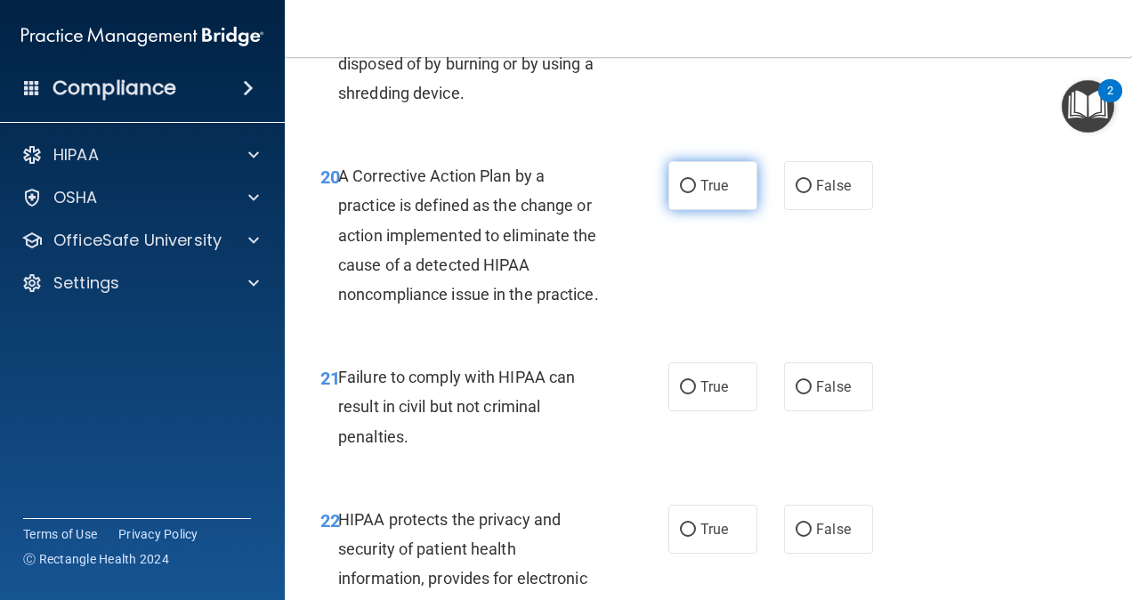
click at [710, 177] on span "True" at bounding box center [715, 185] width 28 height 17
click at [696, 180] on input "True" at bounding box center [688, 186] width 16 height 13
radio input "true"
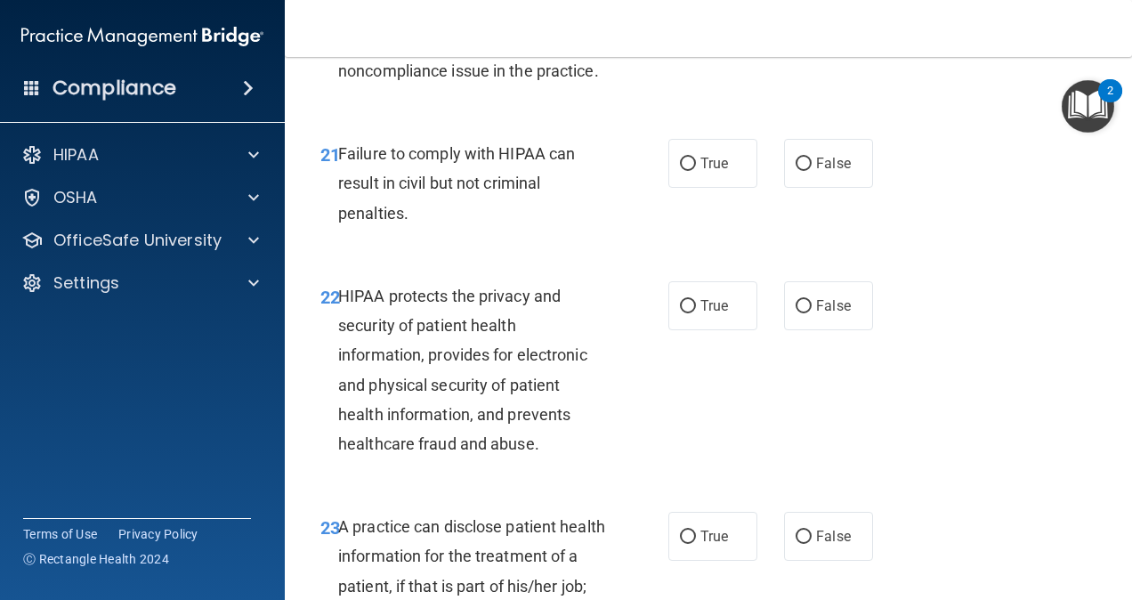
scroll to position [3614, 0]
click at [823, 171] on span "False" at bounding box center [833, 162] width 35 height 17
click at [812, 170] on input "False" at bounding box center [804, 163] width 16 height 13
radio input "true"
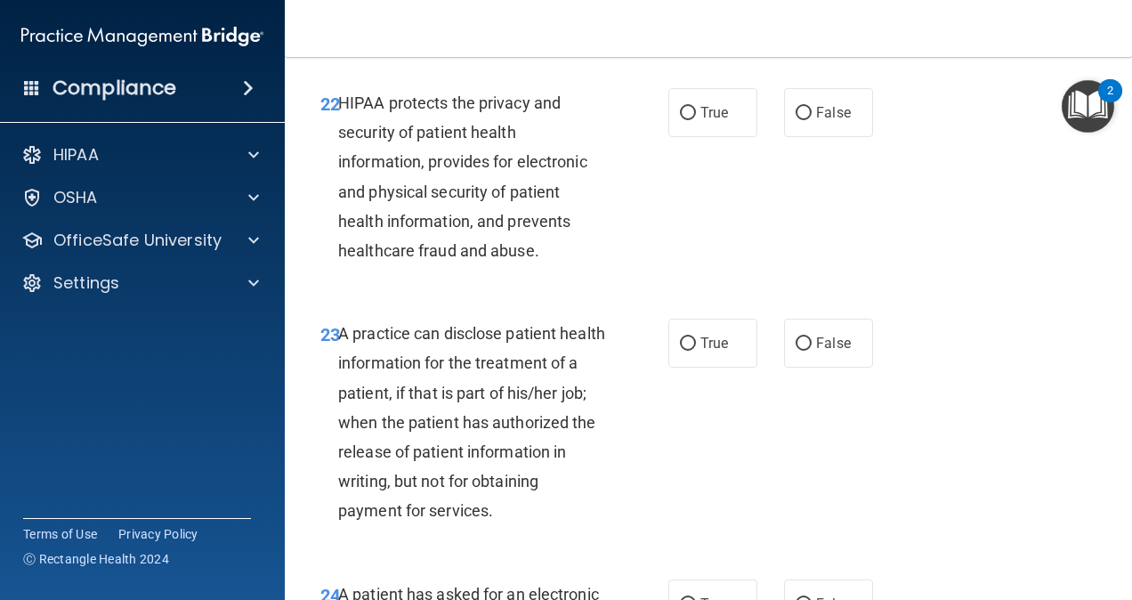
scroll to position [3821, 0]
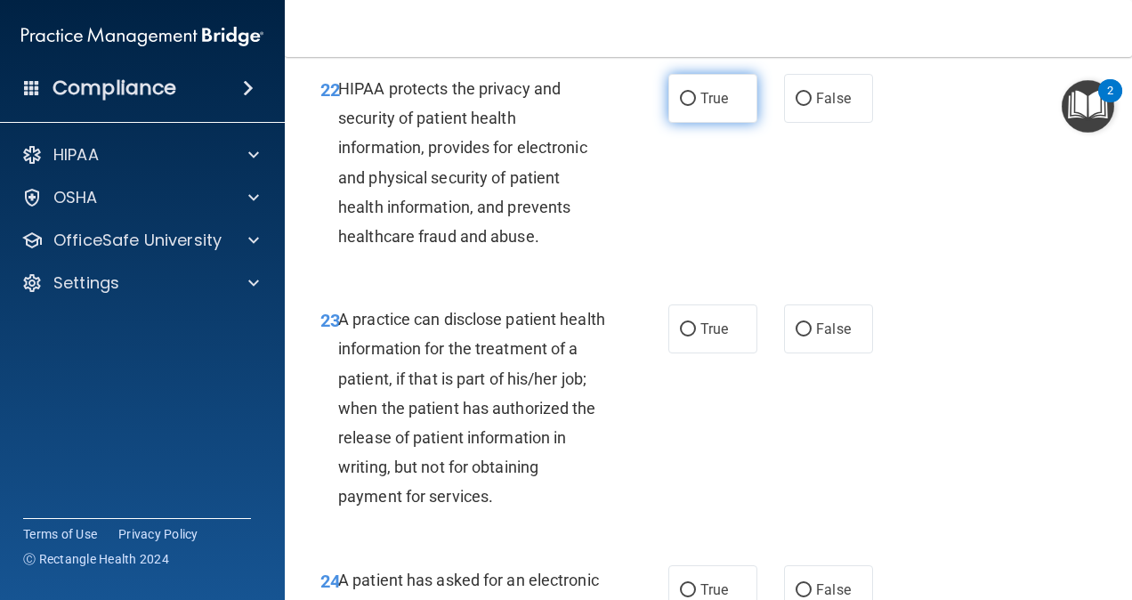
click at [707, 107] on span "True" at bounding box center [715, 98] width 28 height 17
click at [696, 106] on input "True" at bounding box center [688, 99] width 16 height 13
radio input "true"
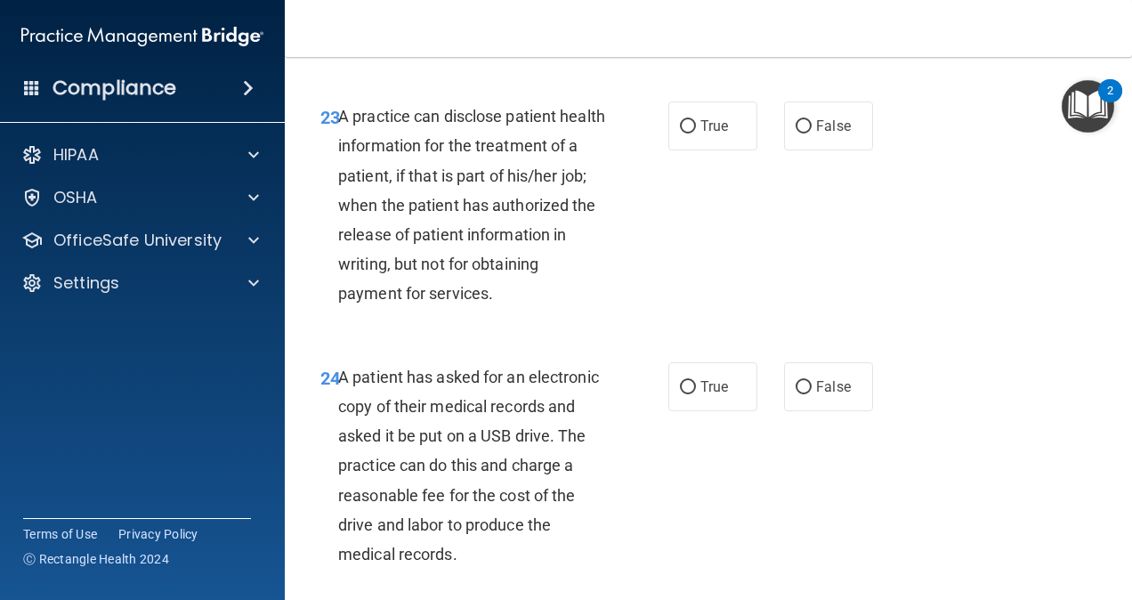
scroll to position [4020, 0]
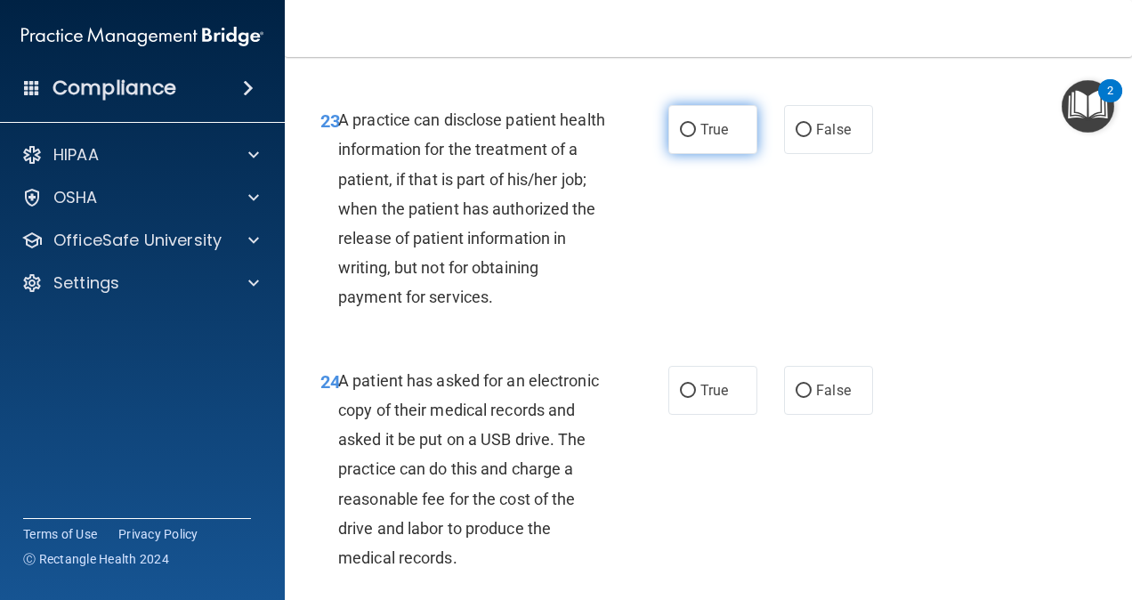
click at [712, 138] on span "True" at bounding box center [715, 129] width 28 height 17
click at [696, 137] on input "True" at bounding box center [688, 130] width 16 height 13
radio input "true"
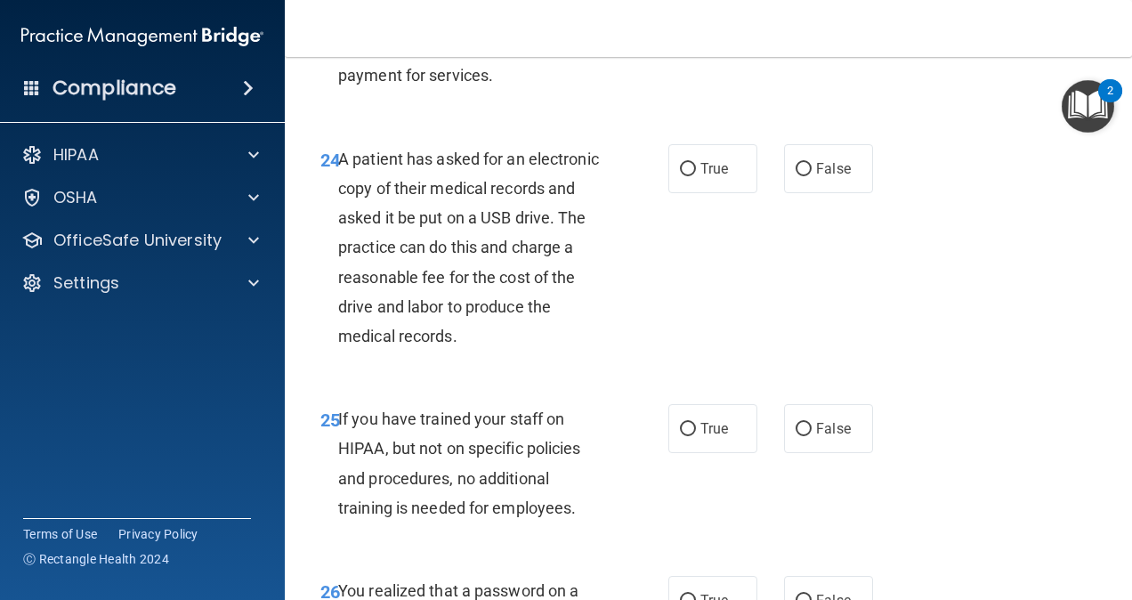
scroll to position [4247, 0]
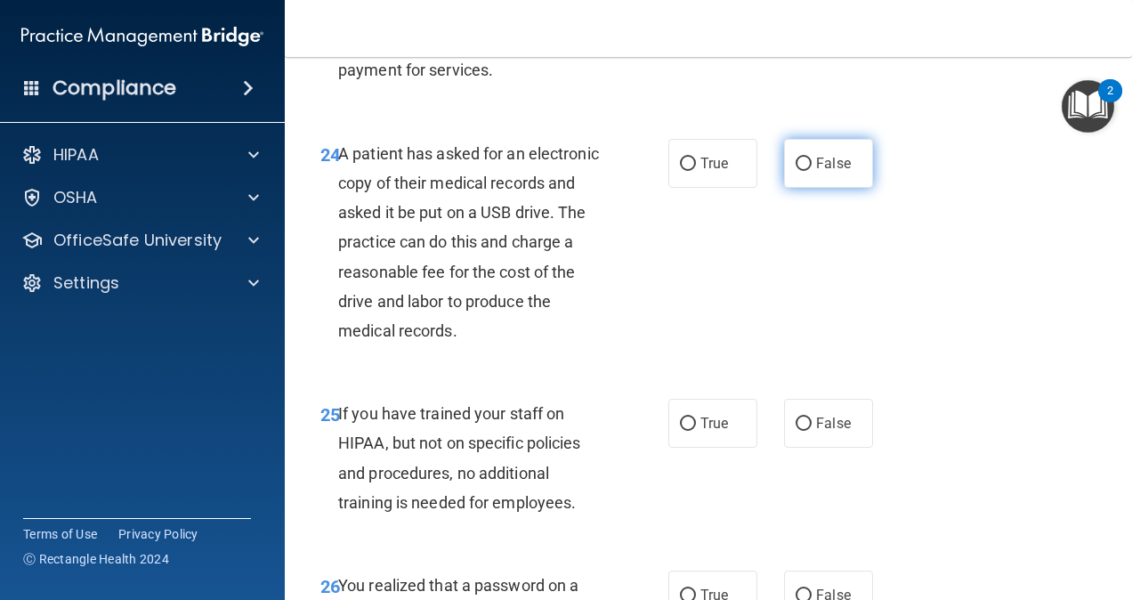
click at [796, 171] on input "False" at bounding box center [804, 164] width 16 height 13
radio input "true"
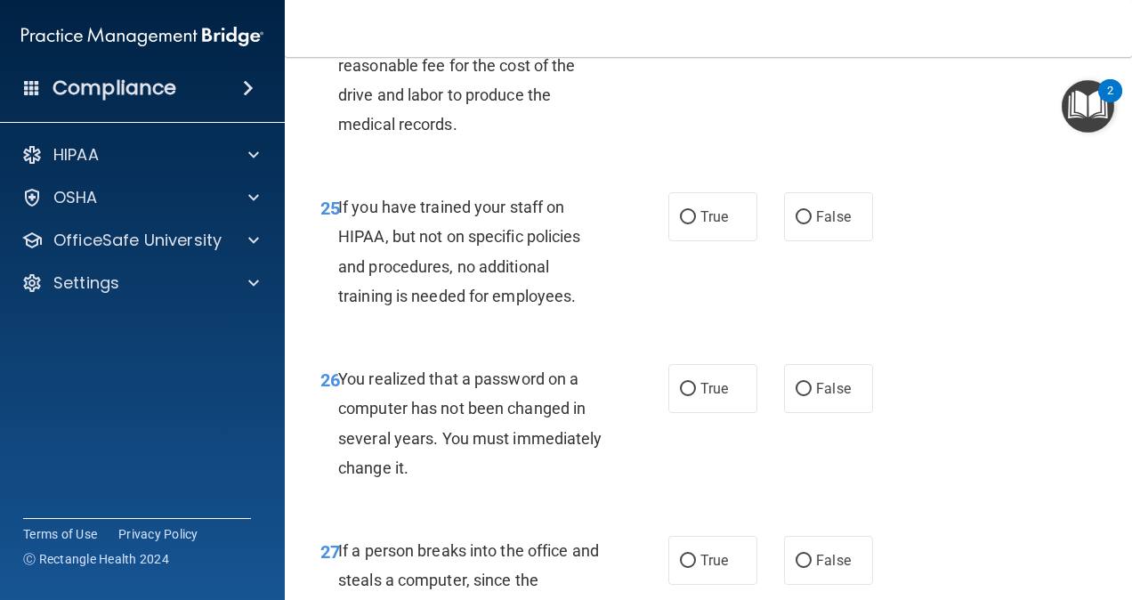
scroll to position [4454, 0]
click at [796, 223] on input "False" at bounding box center [804, 216] width 16 height 13
radio input "true"
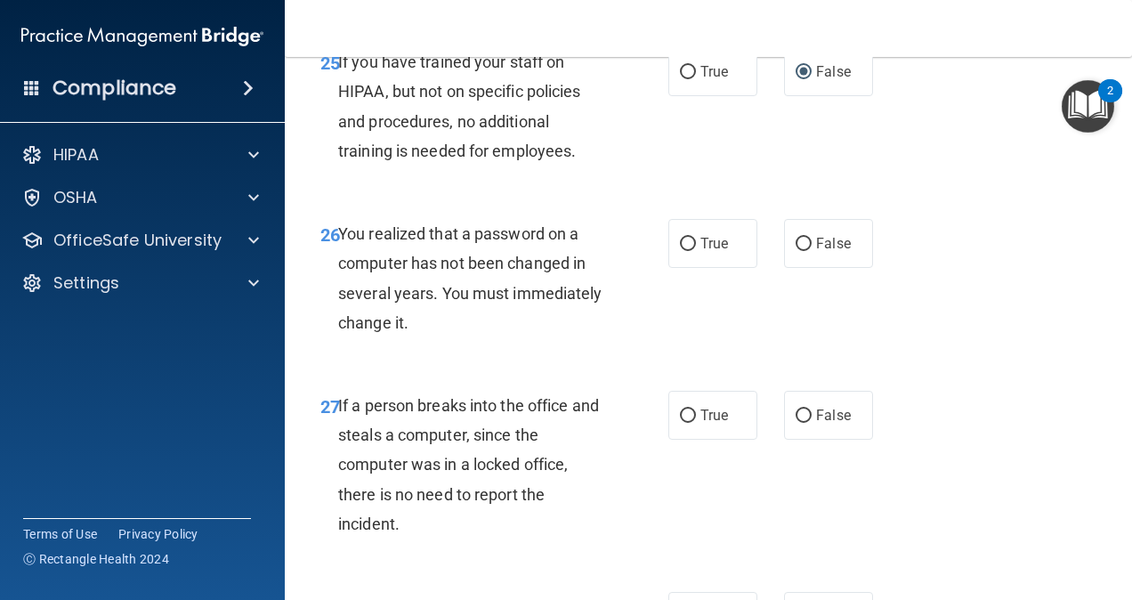
scroll to position [4599, 0]
click at [706, 251] on span "True" at bounding box center [715, 242] width 28 height 17
click at [696, 250] on input "True" at bounding box center [688, 243] width 16 height 13
radio input "true"
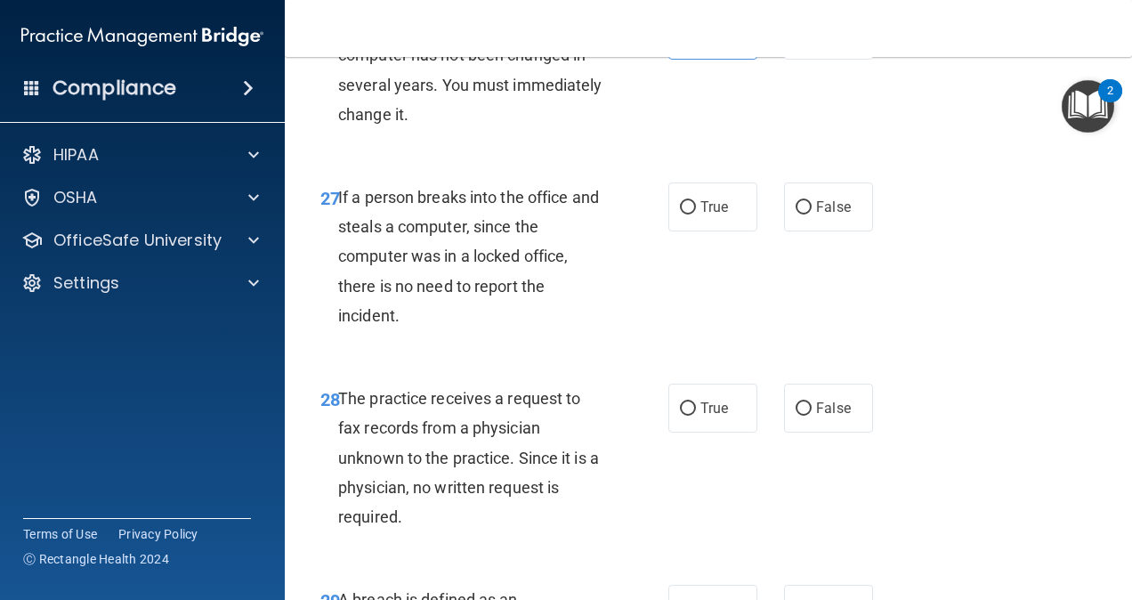
scroll to position [4822, 0]
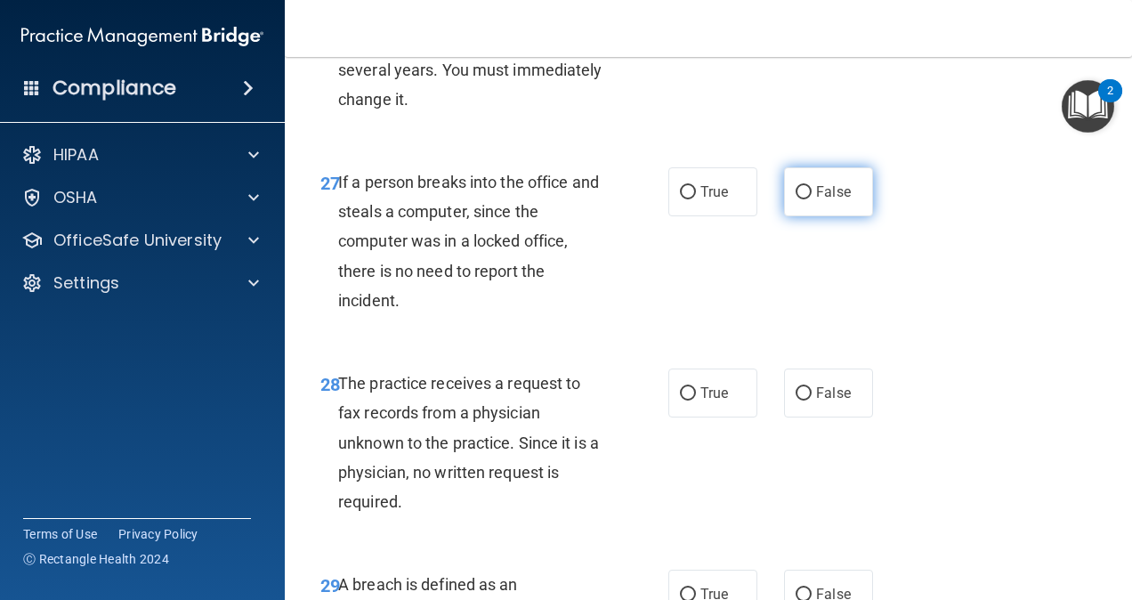
click at [810, 216] on label "False" at bounding box center [828, 191] width 89 height 49
click at [810, 199] on input "False" at bounding box center [804, 192] width 16 height 13
radio input "true"
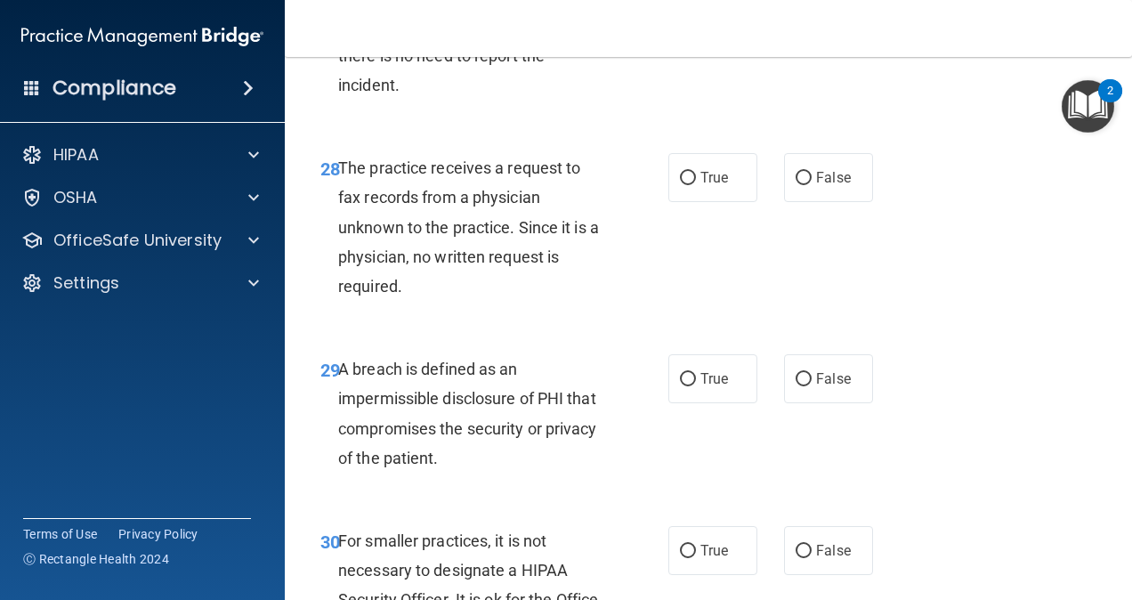
scroll to position [5038, 0]
click at [794, 201] on label "False" at bounding box center [828, 176] width 89 height 49
click at [796, 184] on input "False" at bounding box center [804, 177] width 16 height 13
radio input "true"
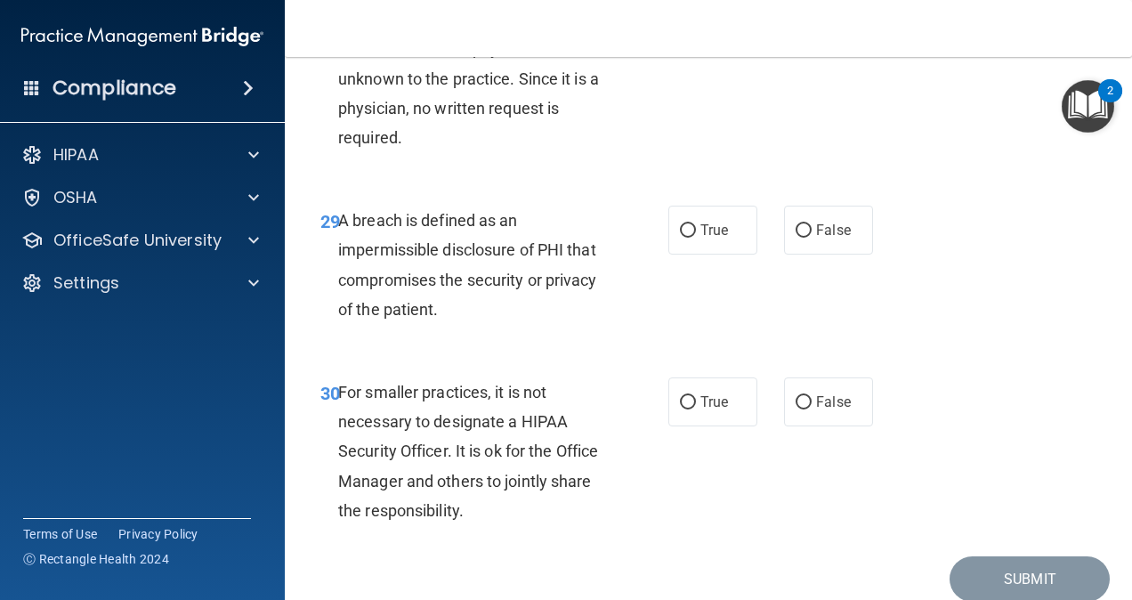
scroll to position [5187, 0]
click at [724, 248] on label "True" at bounding box center [713, 229] width 89 height 49
click at [696, 237] on input "True" at bounding box center [688, 229] width 16 height 13
radio input "true"
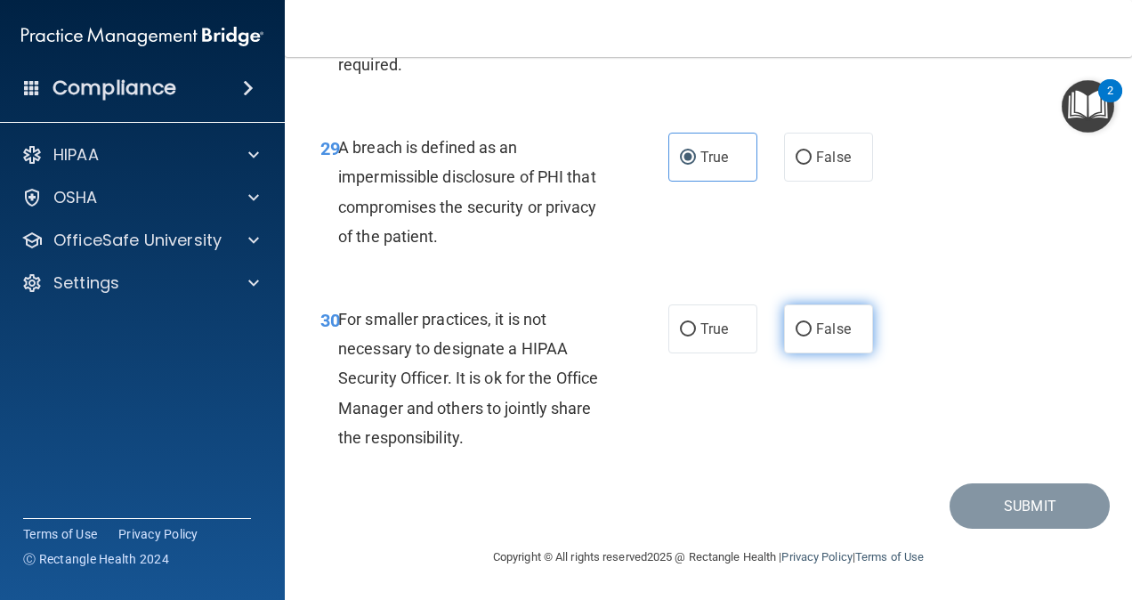
click at [830, 321] on span "False" at bounding box center [833, 328] width 35 height 17
click at [812, 323] on input "False" at bounding box center [804, 329] width 16 height 13
radio input "true"
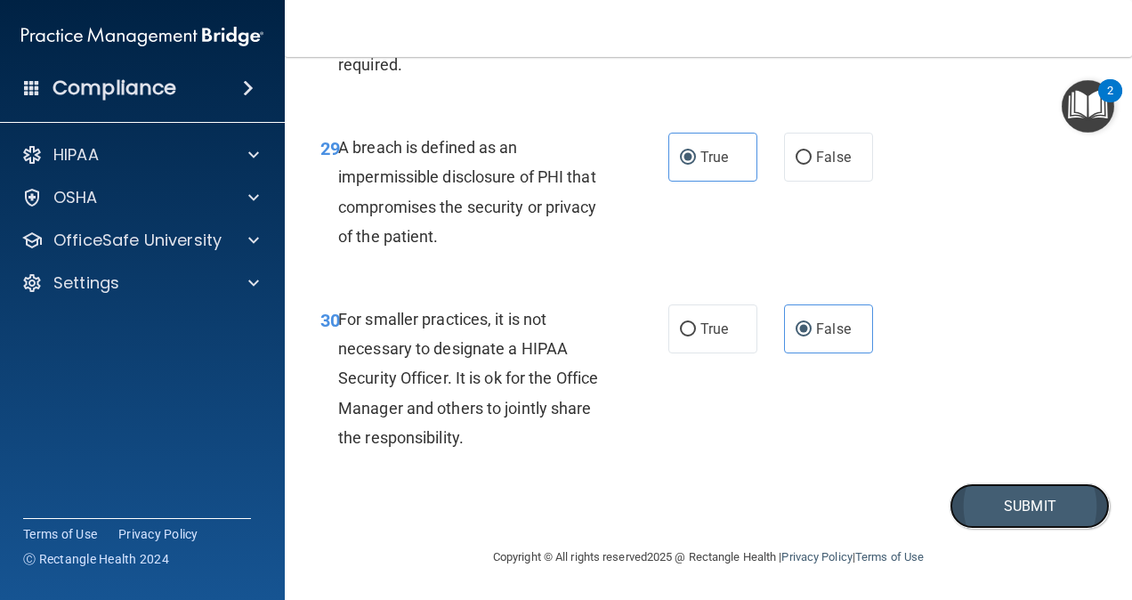
click at [981, 500] on button "Submit" at bounding box center [1030, 505] width 160 height 45
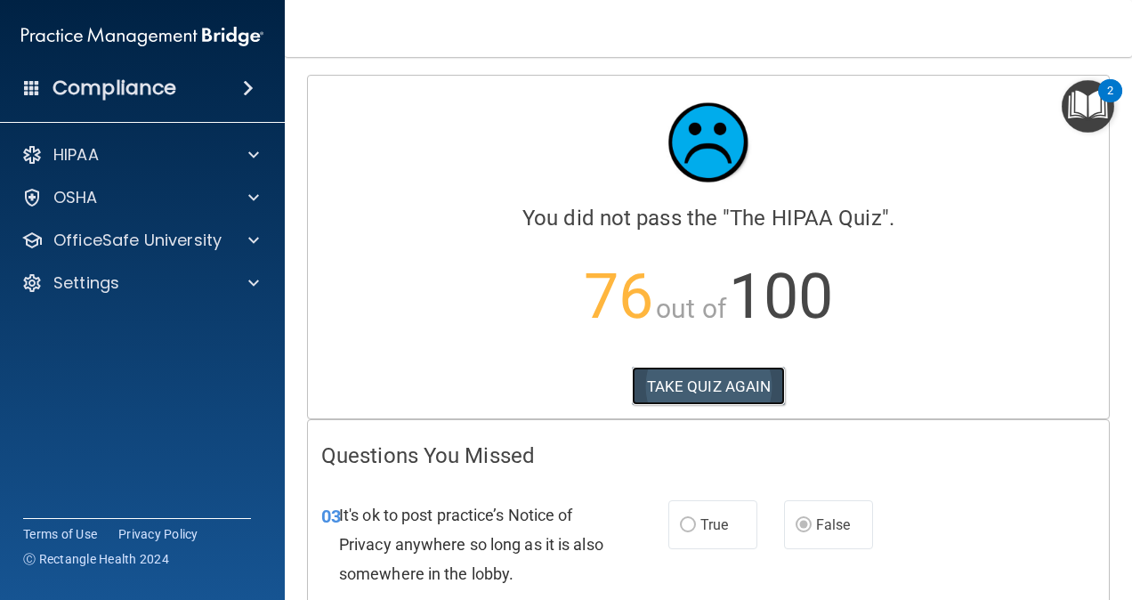
click at [713, 386] on button "TAKE QUIZ AGAIN" at bounding box center [709, 386] width 154 height 39
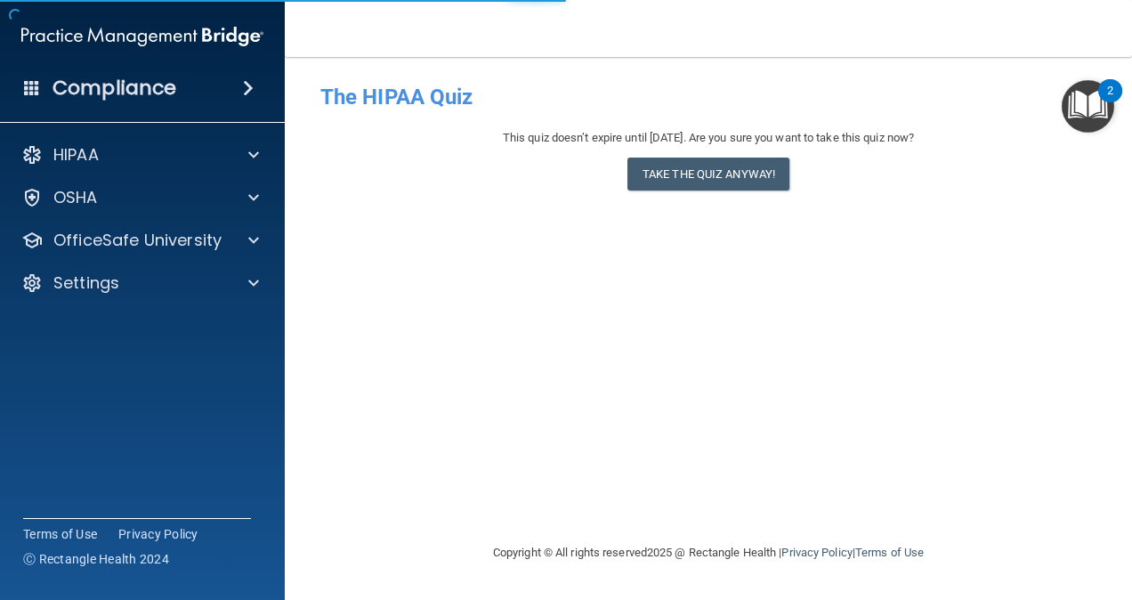
click at [713, 386] on div "- The HIPAA Quiz This quiz doesn’t expire until [DATE]. Are you sure you want t…" at bounding box center [708, 300] width 776 height 450
click at [717, 174] on button "Take the quiz anyway!" at bounding box center [709, 174] width 162 height 33
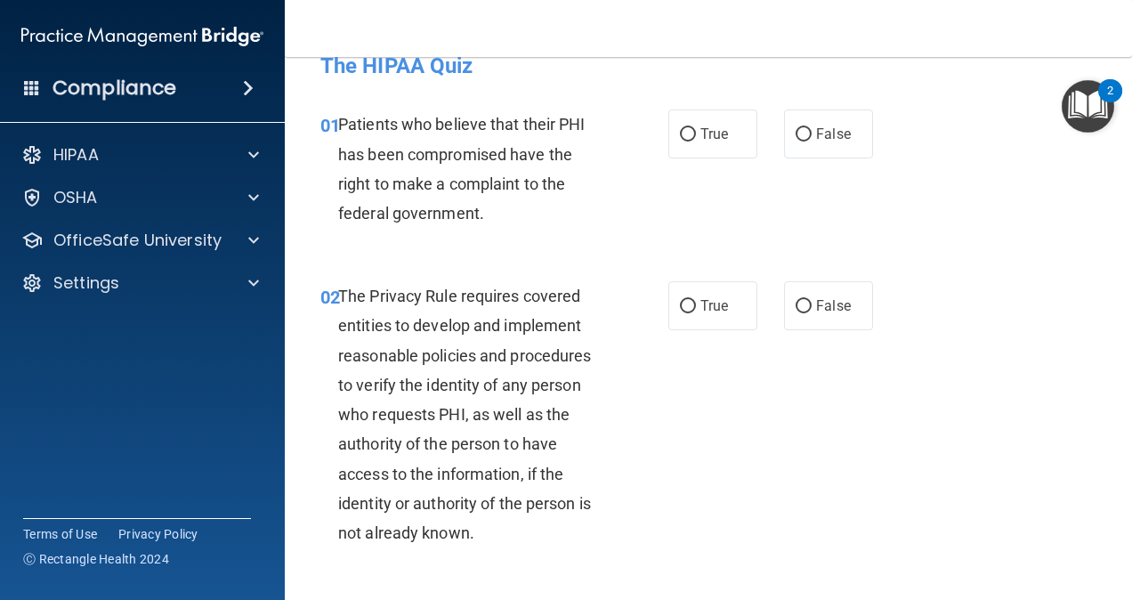
scroll to position [32, 0]
click at [704, 121] on label "True" at bounding box center [713, 133] width 89 height 49
click at [696, 127] on input "True" at bounding box center [688, 133] width 16 height 13
radio input "true"
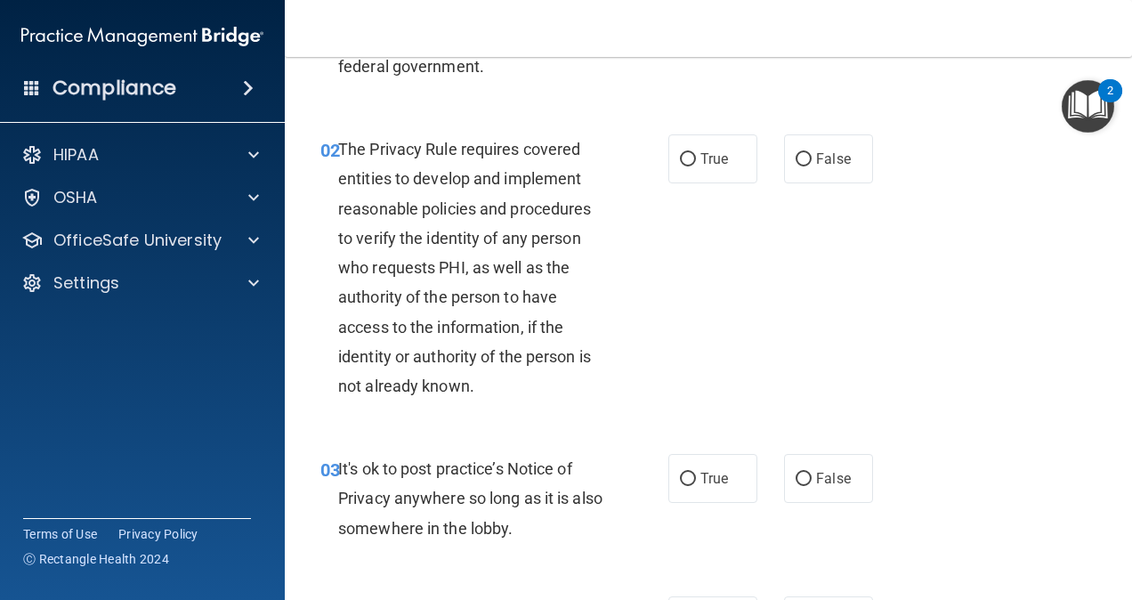
scroll to position [177, 0]
click at [722, 158] on label "True" at bounding box center [713, 159] width 89 height 49
click at [696, 158] on input "True" at bounding box center [688, 160] width 16 height 13
radio input "true"
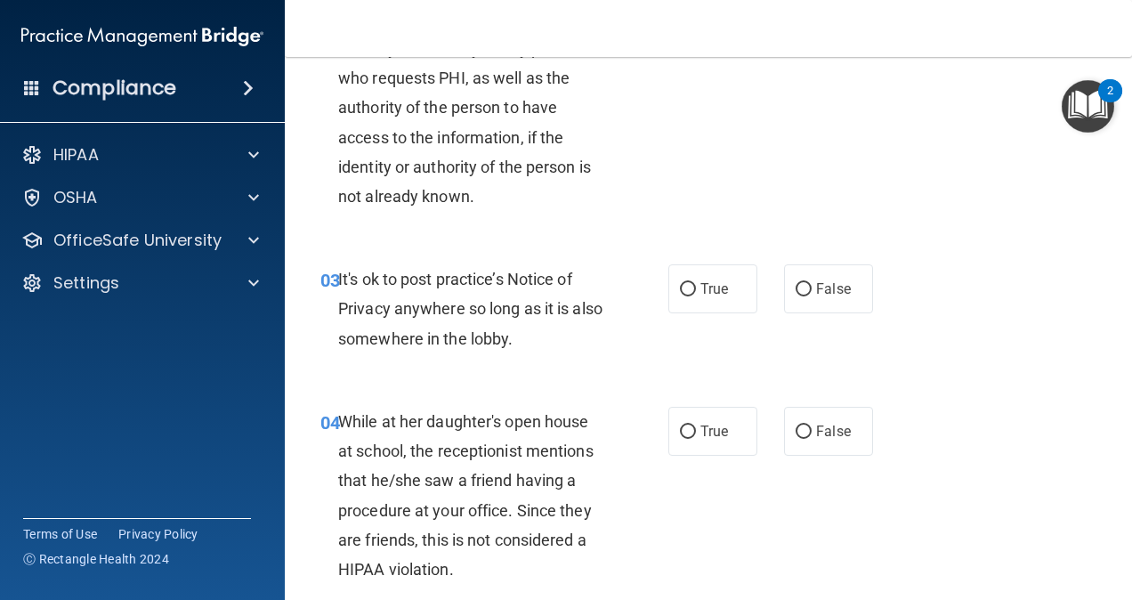
scroll to position [371, 0]
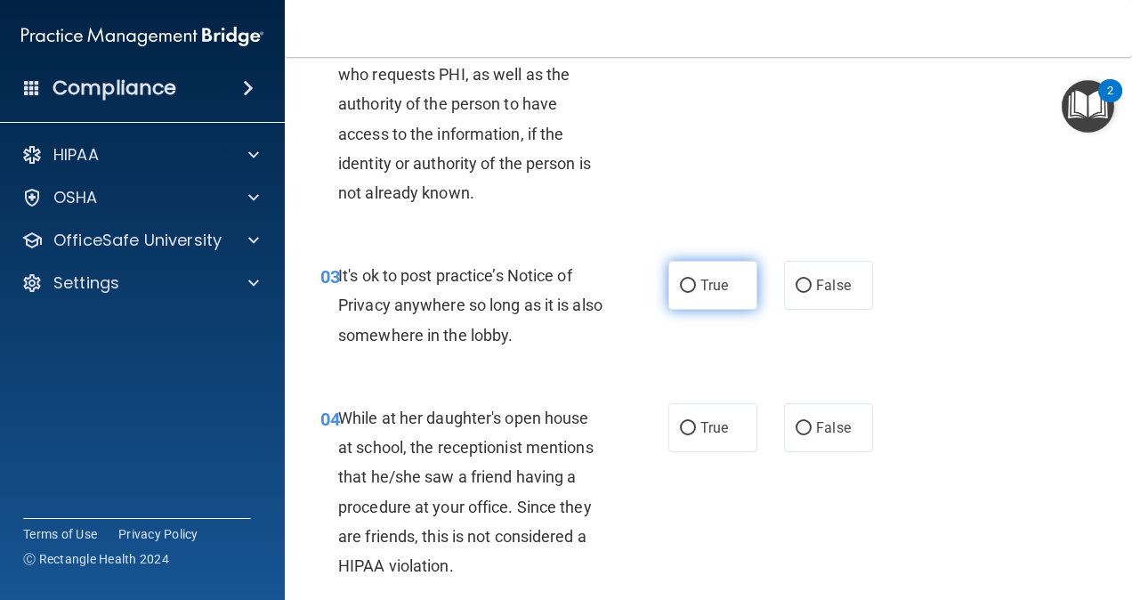
click at [730, 299] on label "True" at bounding box center [713, 285] width 89 height 49
click at [696, 293] on input "True" at bounding box center [688, 286] width 16 height 13
radio input "true"
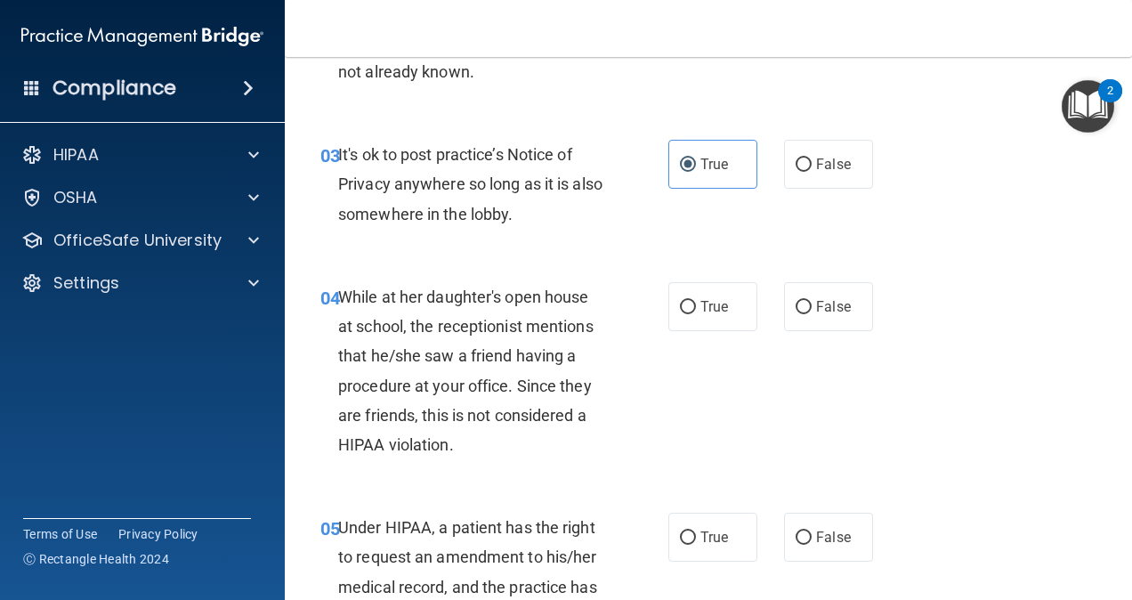
scroll to position [560, 0]
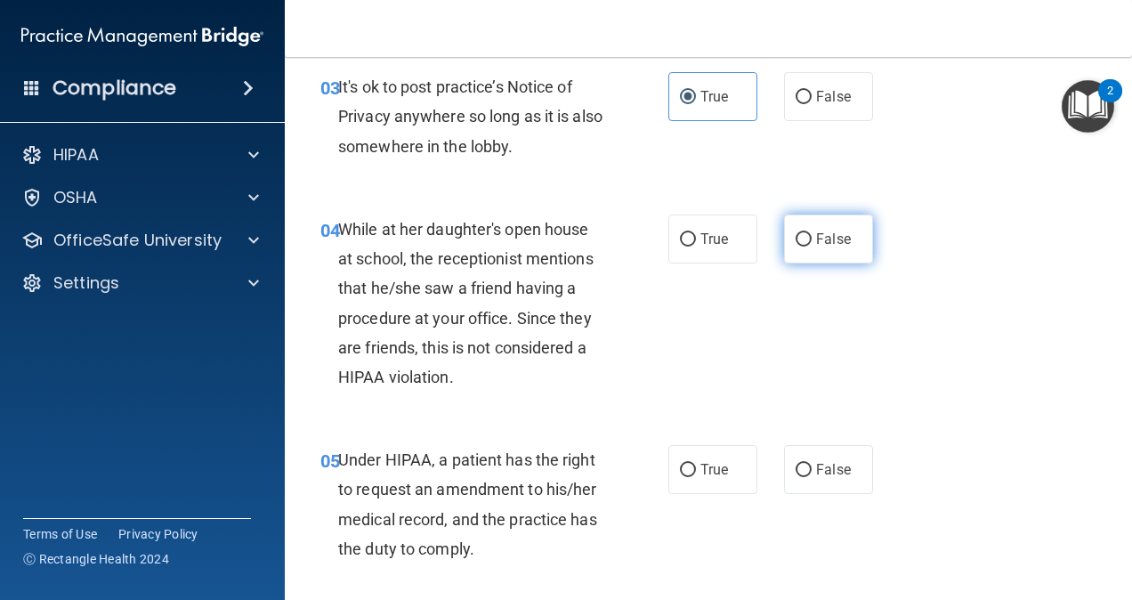
click at [823, 244] on span "False" at bounding box center [833, 239] width 35 height 17
click at [812, 244] on input "False" at bounding box center [804, 239] width 16 height 13
radio input "true"
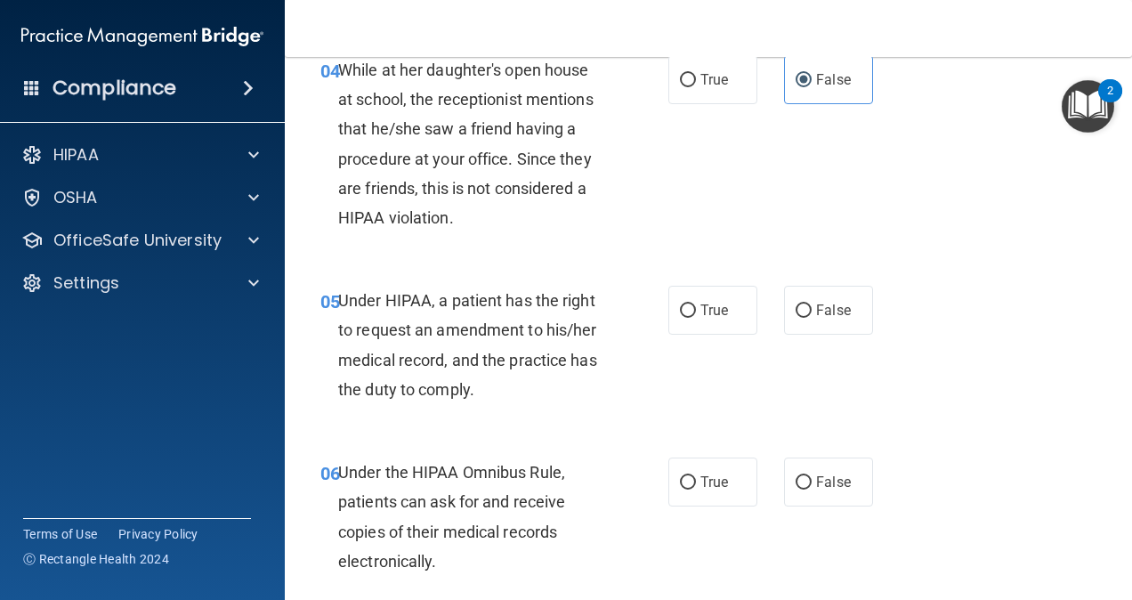
scroll to position [721, 0]
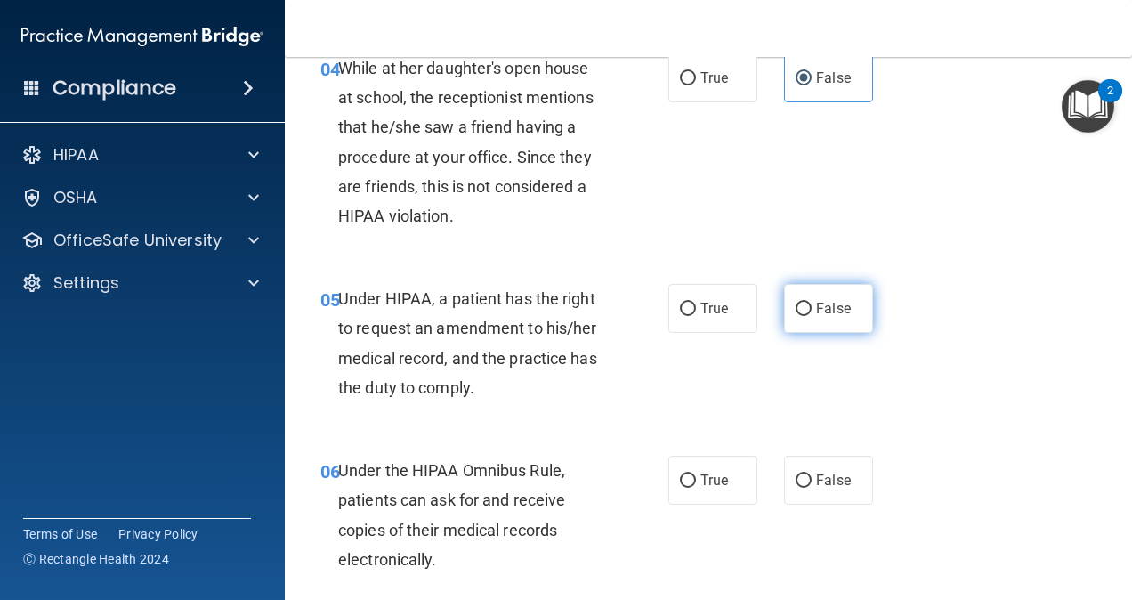
click at [796, 312] on input "False" at bounding box center [804, 309] width 16 height 13
radio input "true"
click at [669, 295] on label "True" at bounding box center [713, 308] width 89 height 49
click at [680, 303] on input "True" at bounding box center [688, 309] width 16 height 13
radio input "true"
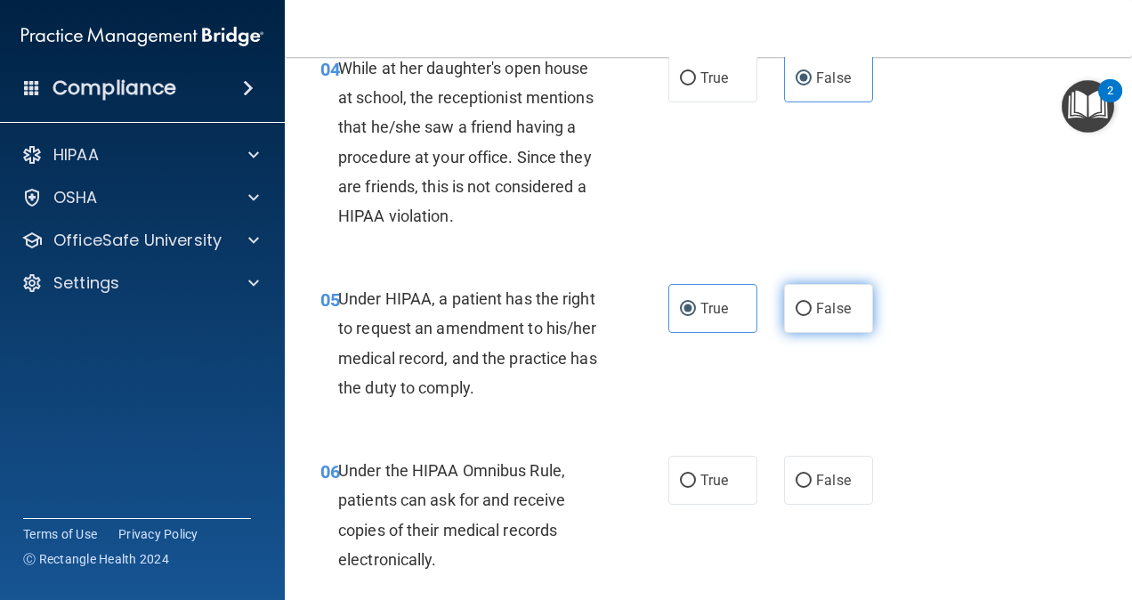
click at [792, 320] on label "False" at bounding box center [828, 308] width 89 height 49
click at [796, 316] on input "False" at bounding box center [804, 309] width 16 height 13
radio input "true"
radio input "false"
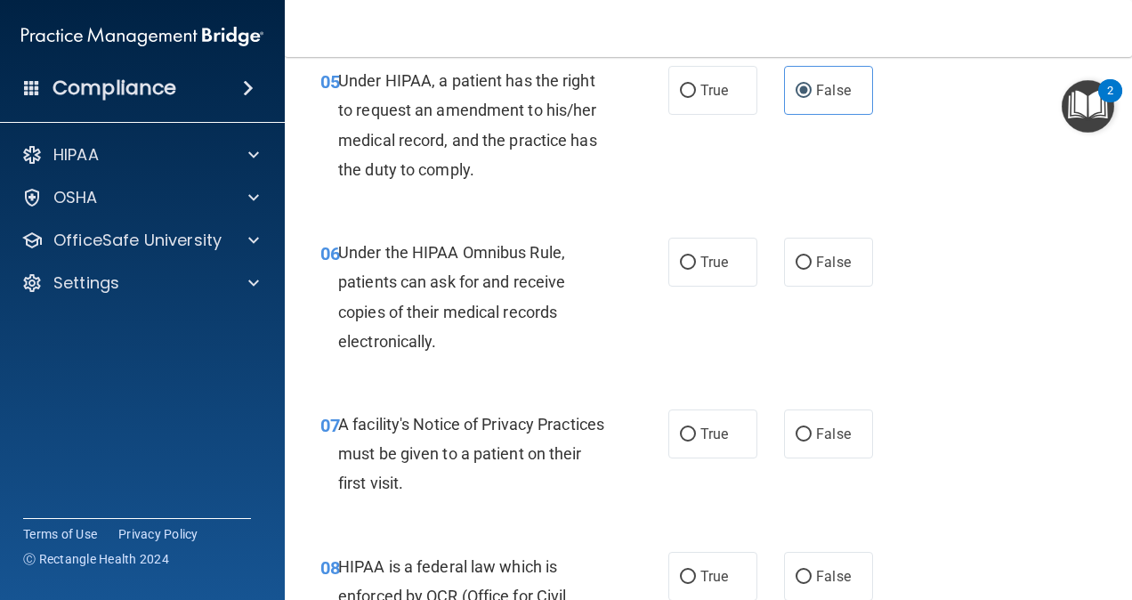
scroll to position [940, 0]
click at [694, 249] on label "True" at bounding box center [713, 261] width 89 height 49
click at [694, 255] on input "True" at bounding box center [688, 261] width 16 height 13
radio input "true"
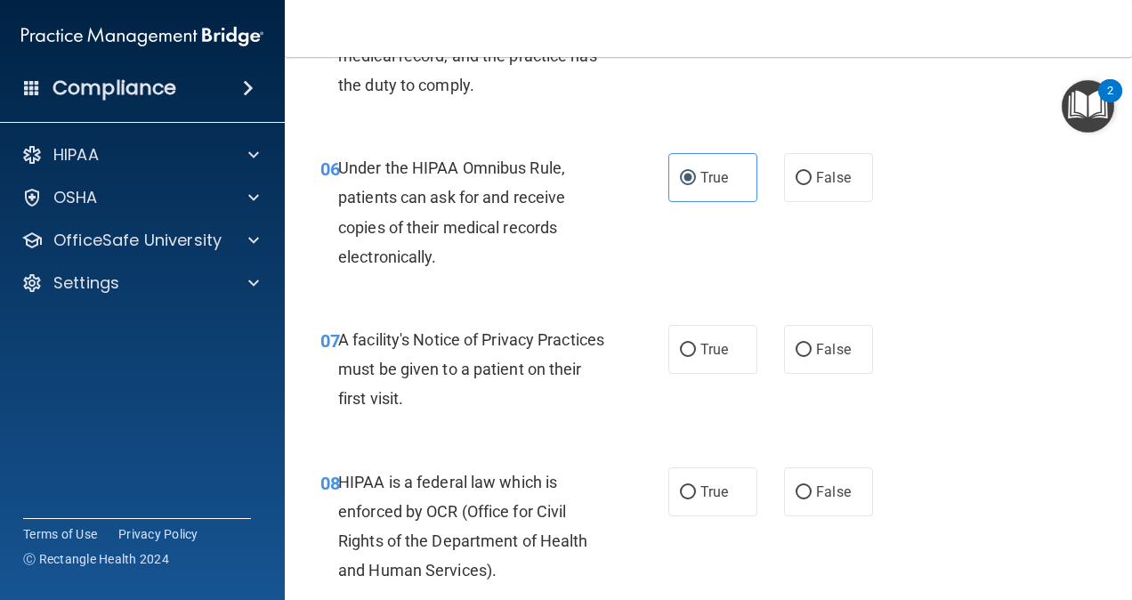
scroll to position [1027, 0]
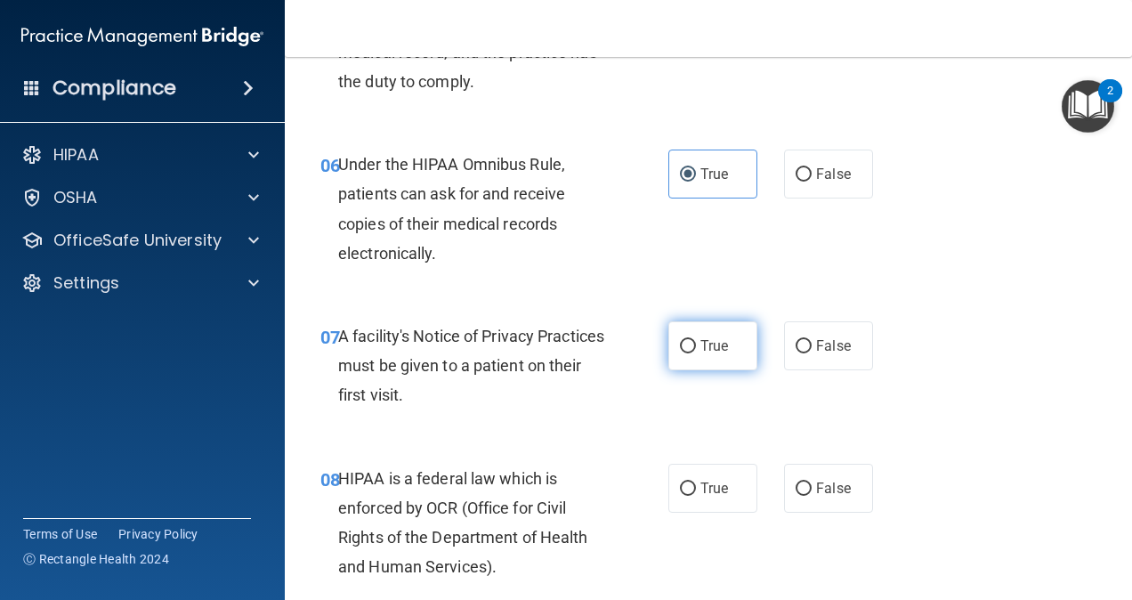
click at [708, 349] on span "True" at bounding box center [715, 345] width 28 height 17
click at [696, 349] on input "True" at bounding box center [688, 346] width 16 height 13
radio input "true"
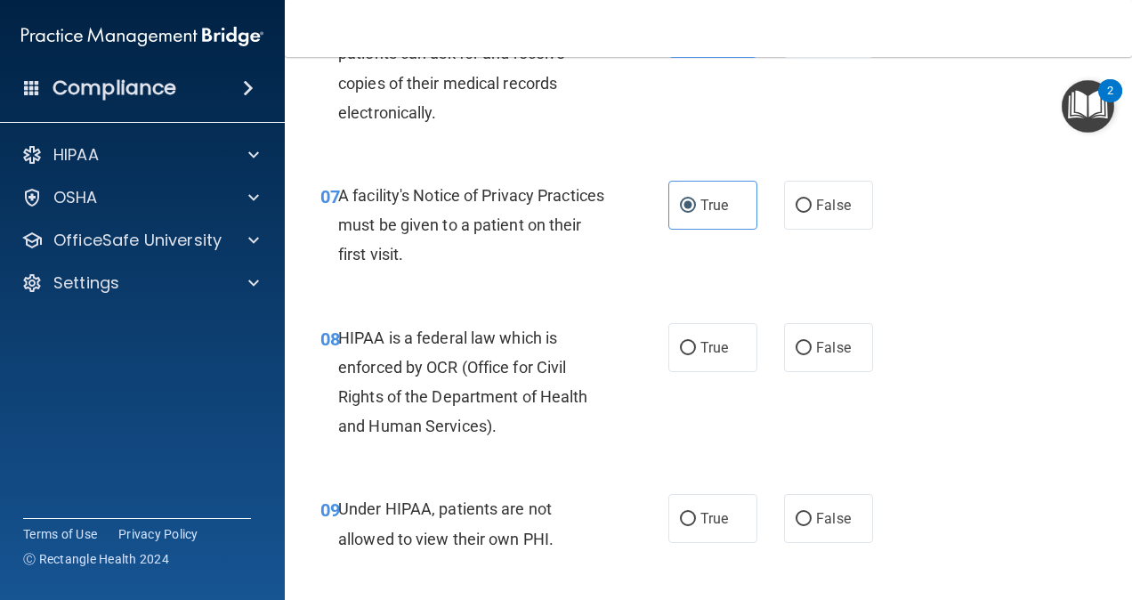
scroll to position [1171, 0]
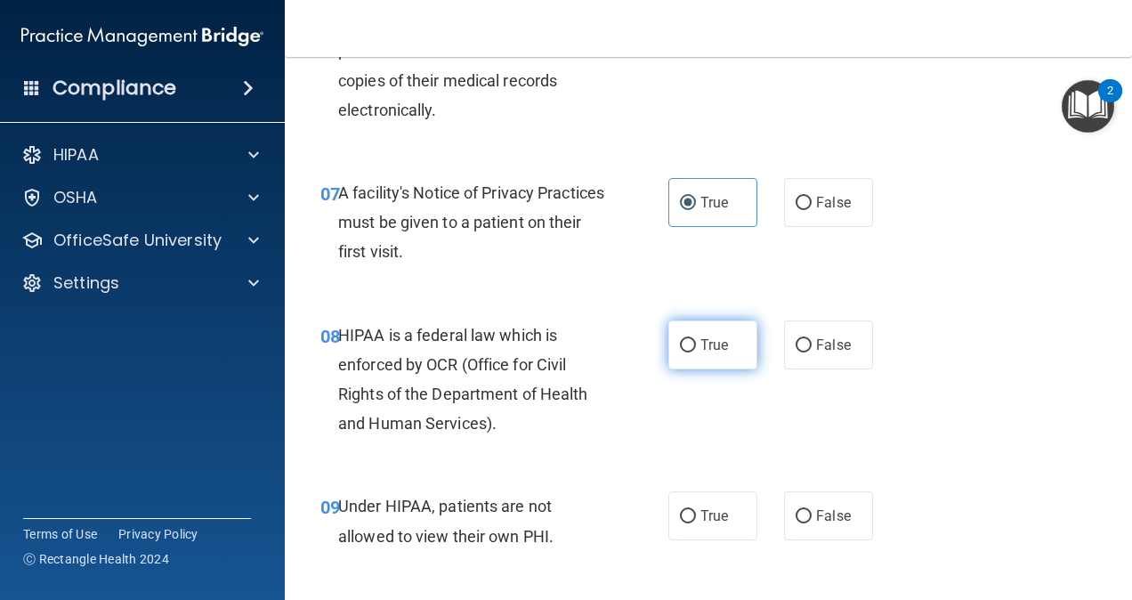
click at [710, 336] on span "True" at bounding box center [715, 344] width 28 height 17
click at [696, 339] on input "True" at bounding box center [688, 345] width 16 height 13
radio input "true"
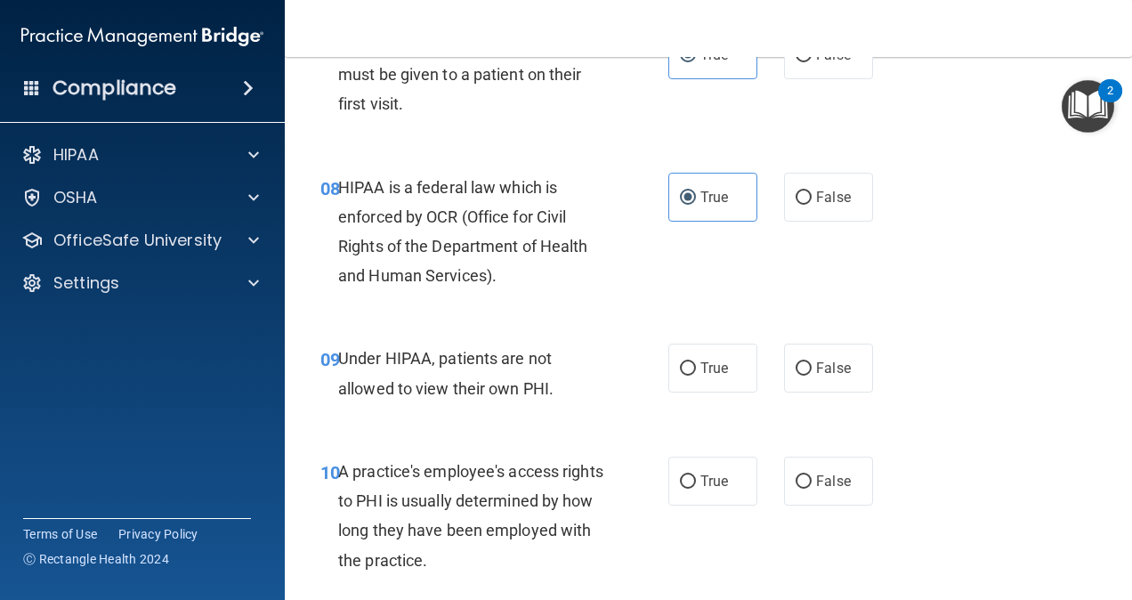
scroll to position [1319, 0]
click at [859, 381] on label "False" at bounding box center [828, 367] width 89 height 49
click at [812, 375] on input "False" at bounding box center [804, 367] width 16 height 13
radio input "true"
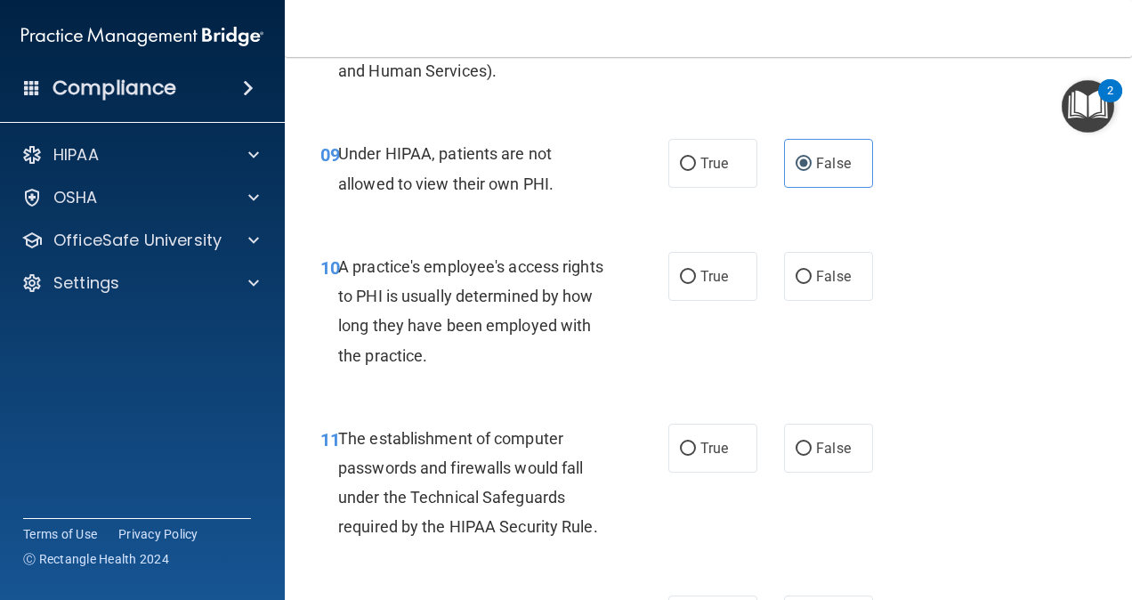
scroll to position [1524, 0]
click at [818, 290] on label "False" at bounding box center [828, 275] width 89 height 49
click at [812, 283] on input "False" at bounding box center [804, 276] width 16 height 13
radio input "true"
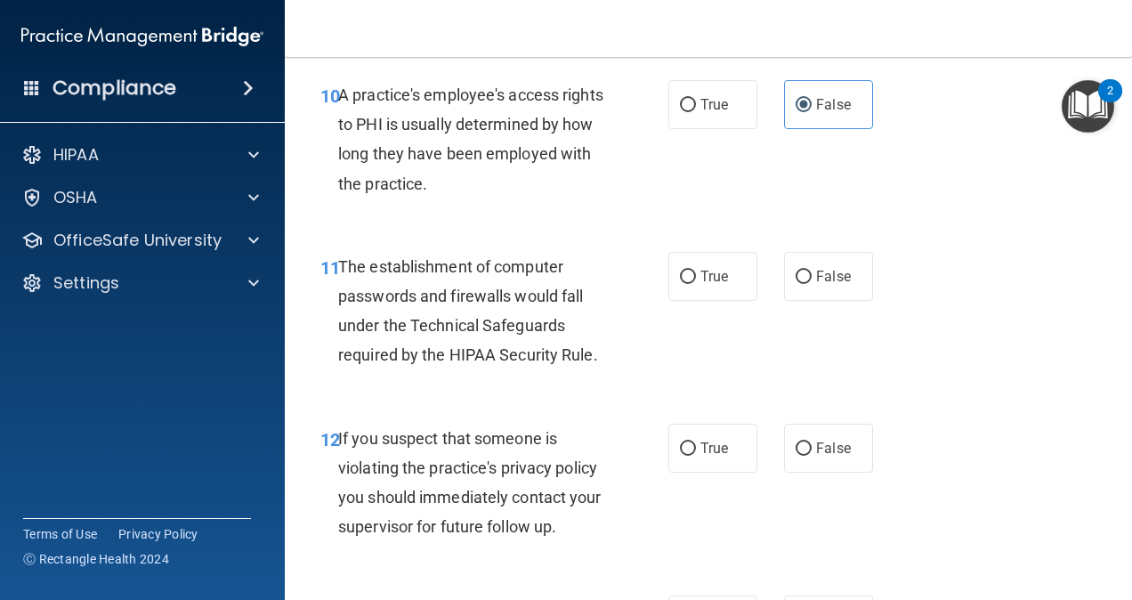
scroll to position [1696, 0]
click at [701, 259] on label "True" at bounding box center [713, 275] width 89 height 49
click at [696, 270] on input "True" at bounding box center [688, 276] width 16 height 13
radio input "true"
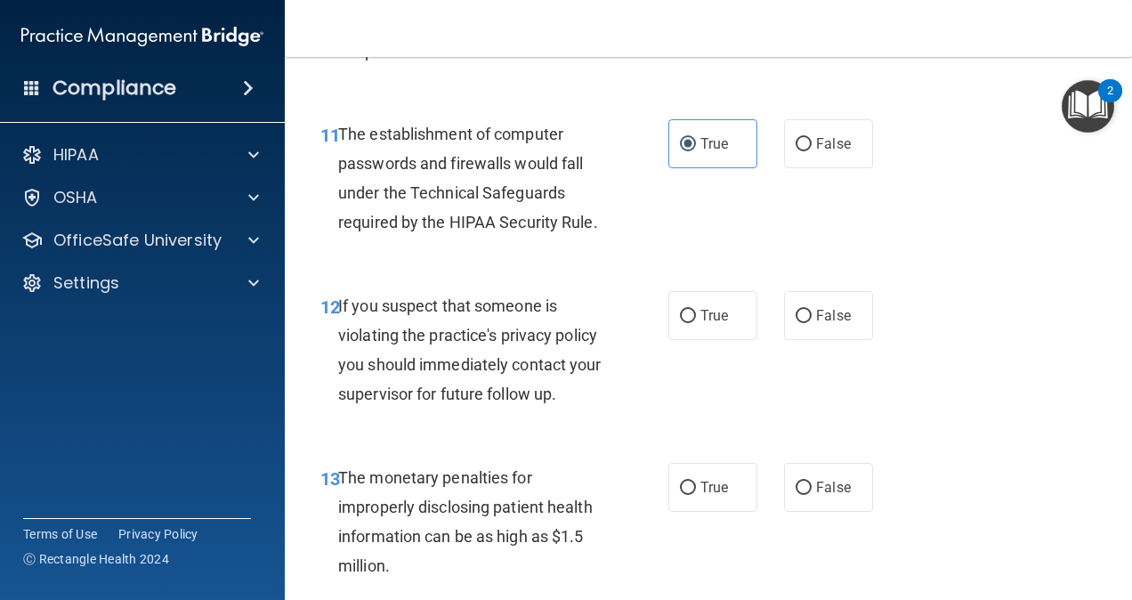
scroll to position [1831, 0]
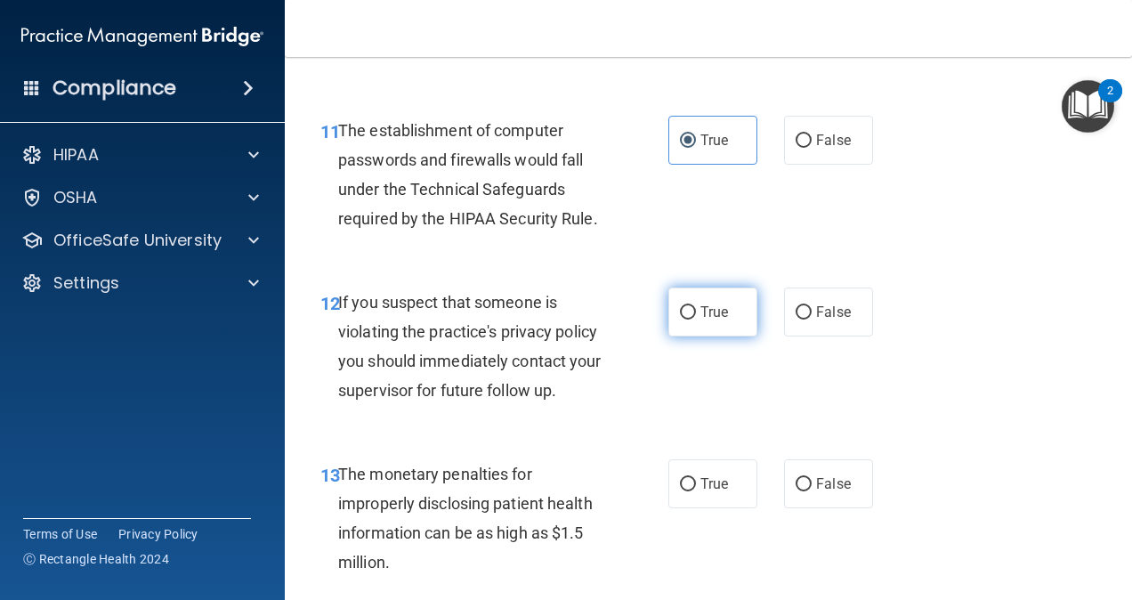
click at [691, 331] on label "True" at bounding box center [713, 312] width 89 height 49
click at [691, 320] on input "True" at bounding box center [688, 312] width 16 height 13
radio input "true"
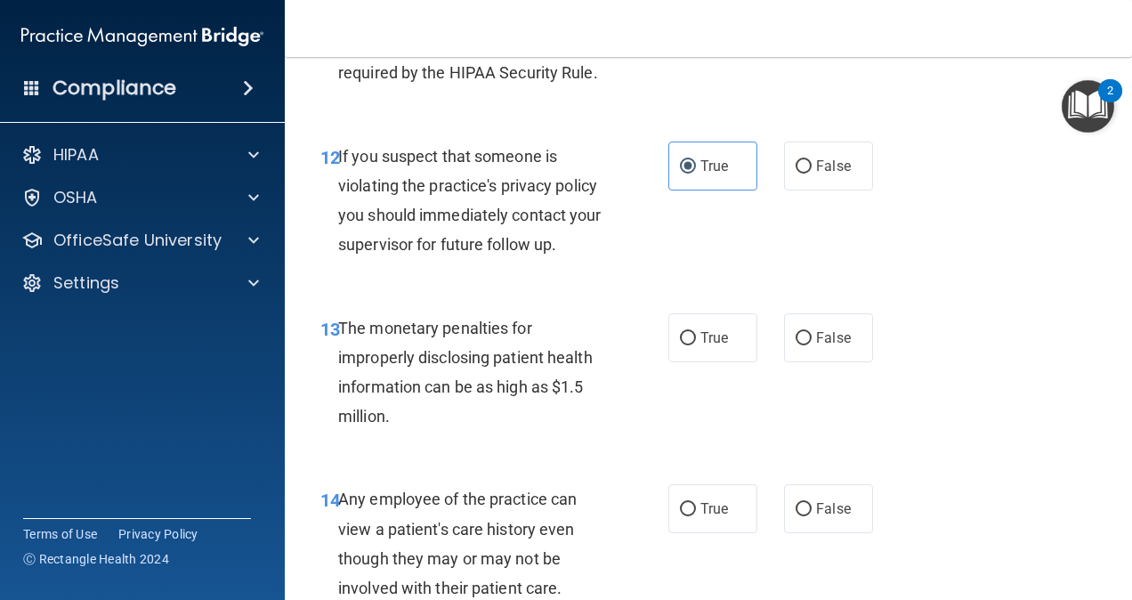
scroll to position [1981, 0]
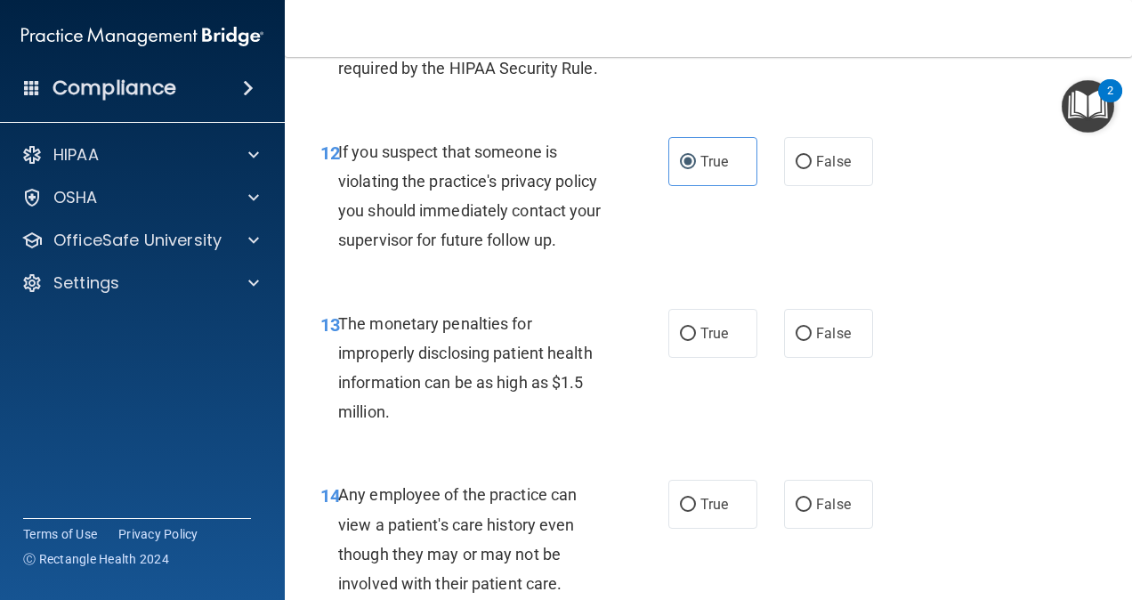
click at [684, 361] on div "13 The monetary penalties for improperly disclosing patient health information …" at bounding box center [494, 372] width 401 height 127
click at [680, 328] on input "True" at bounding box center [688, 334] width 16 height 13
radio input "true"
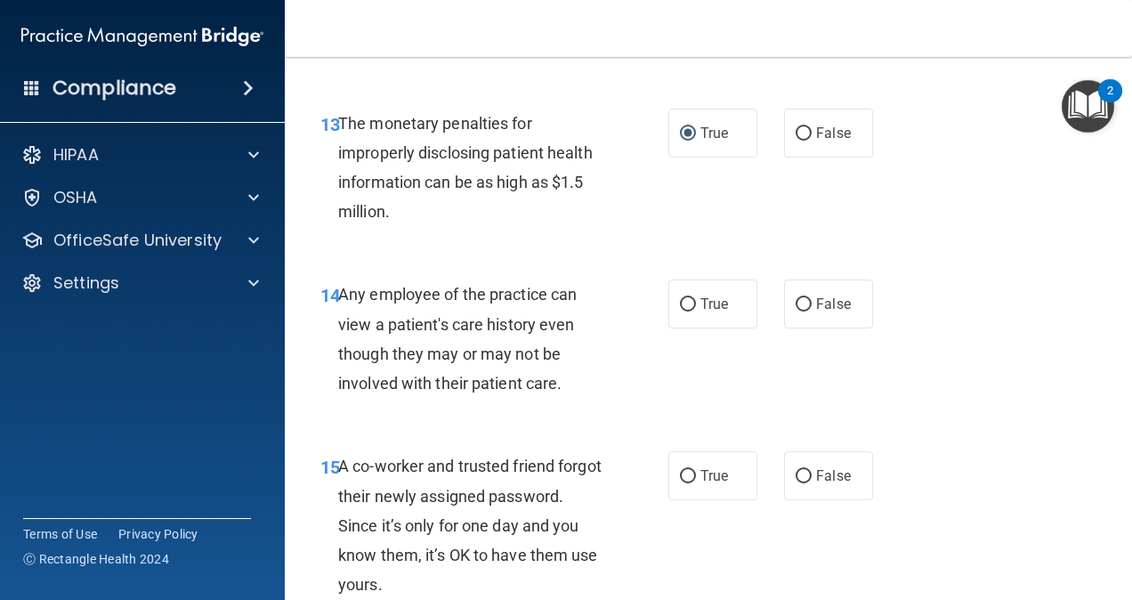
scroll to position [2184, 0]
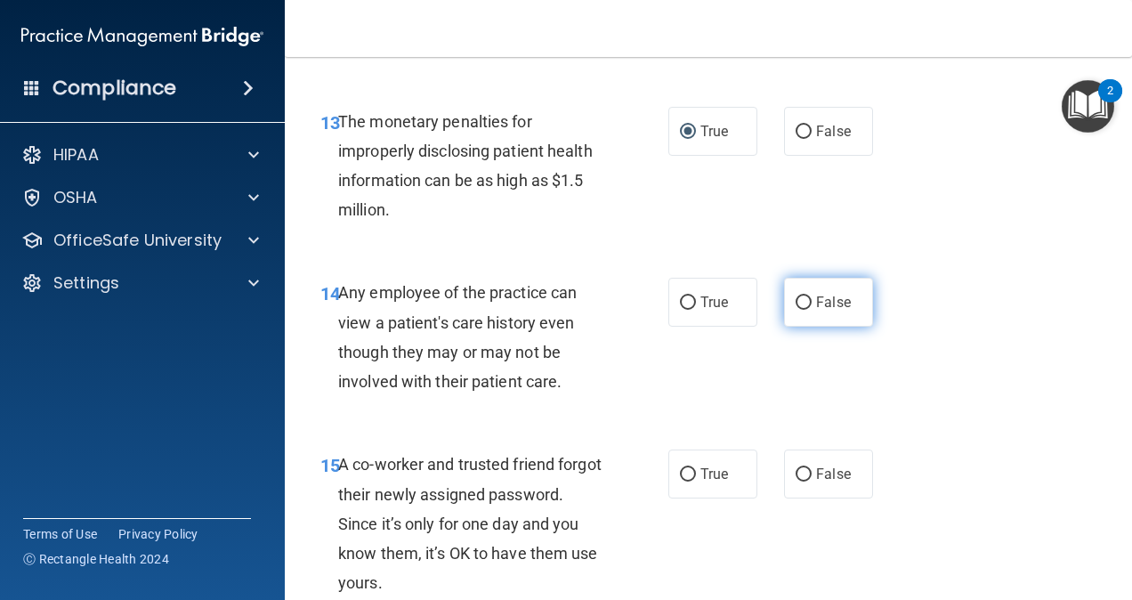
click at [837, 301] on span "False" at bounding box center [833, 302] width 35 height 17
click at [812, 301] on input "False" at bounding box center [804, 302] width 16 height 13
radio input "true"
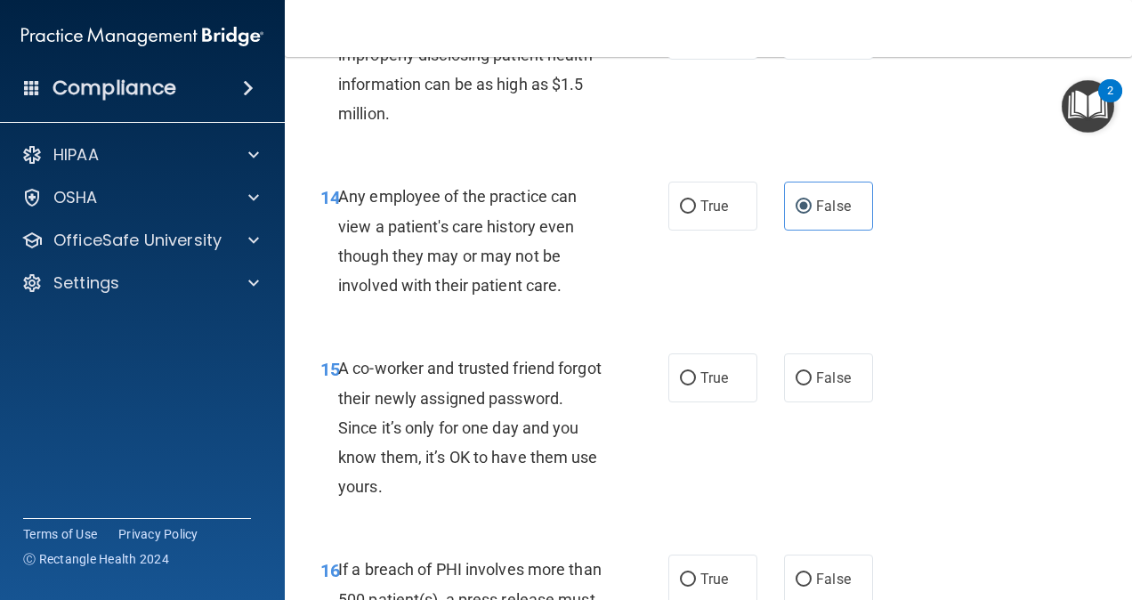
scroll to position [2281, 0]
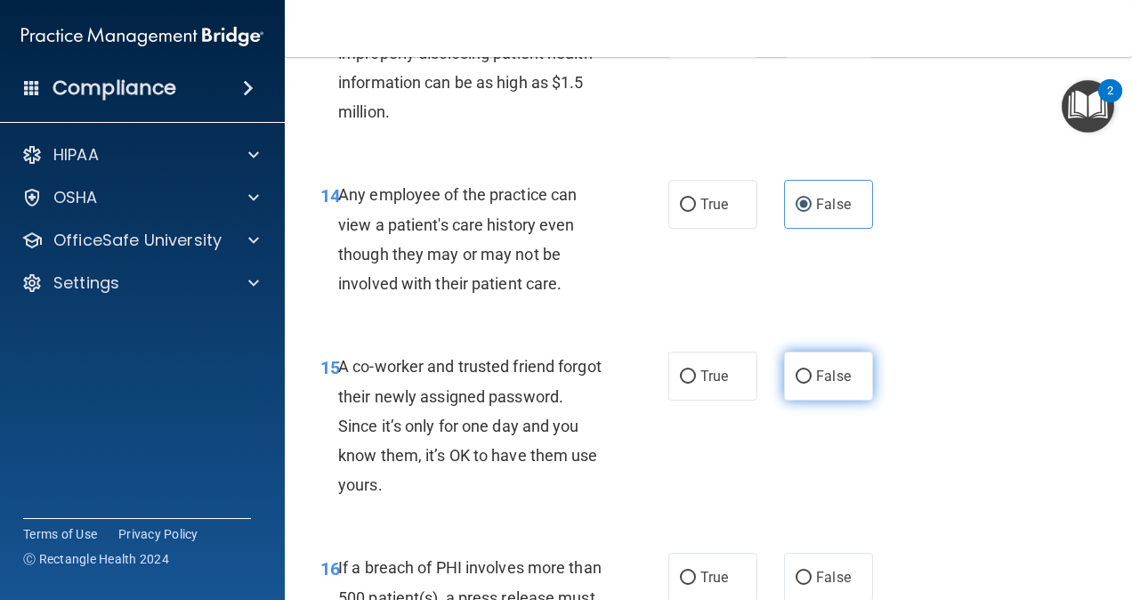
click at [840, 395] on label "False" at bounding box center [828, 376] width 89 height 49
click at [812, 384] on input "False" at bounding box center [804, 376] width 16 height 13
radio input "true"
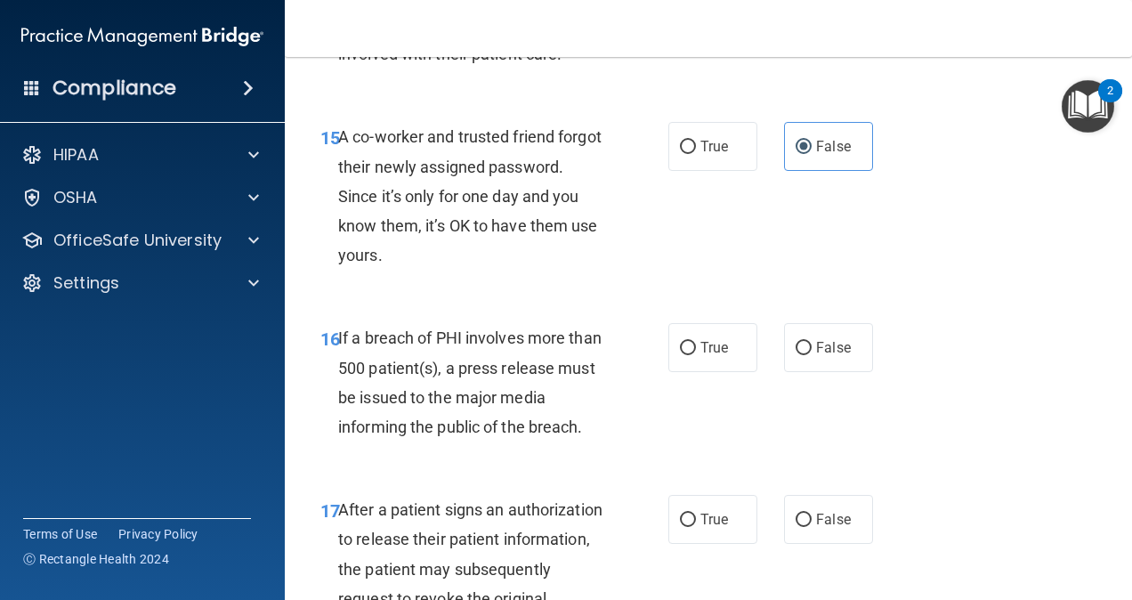
scroll to position [2516, 0]
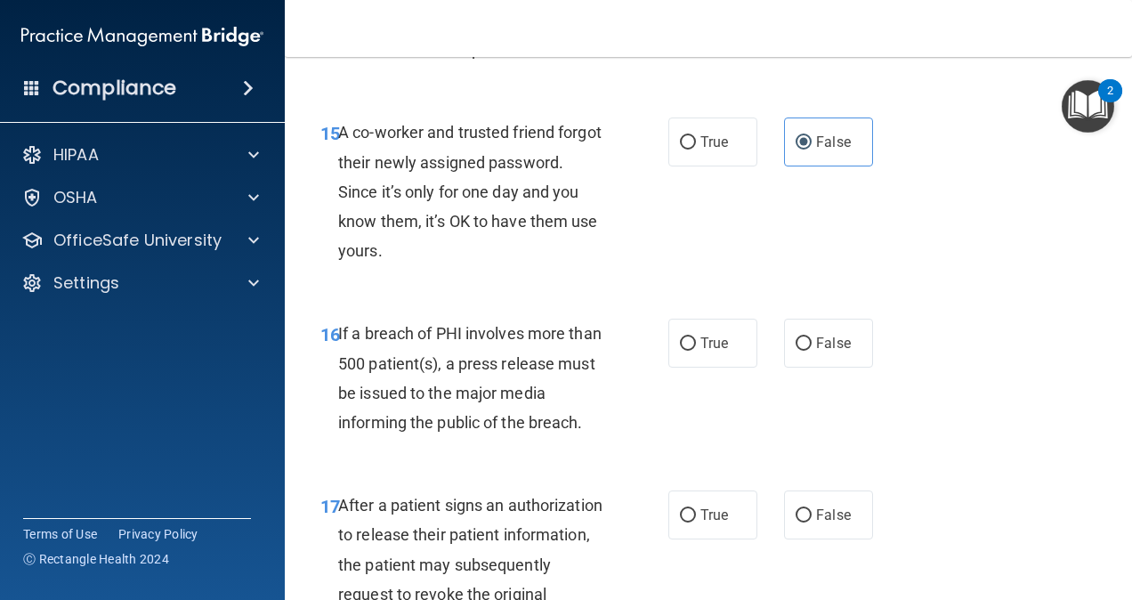
click at [717, 369] on div "16 If a breach of PHI involves more than 500 patient(s), a press release must b…" at bounding box center [708, 382] width 803 height 172
click at [709, 347] on span "True" at bounding box center [715, 343] width 28 height 17
click at [696, 347] on input "True" at bounding box center [688, 343] width 16 height 13
radio input "true"
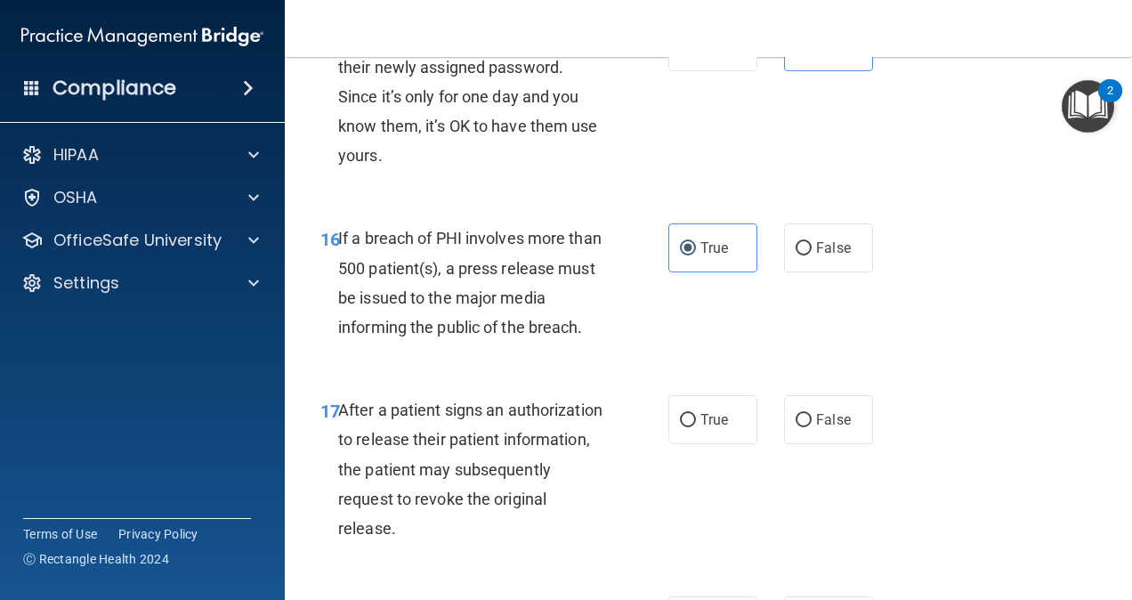
scroll to position [2613, 0]
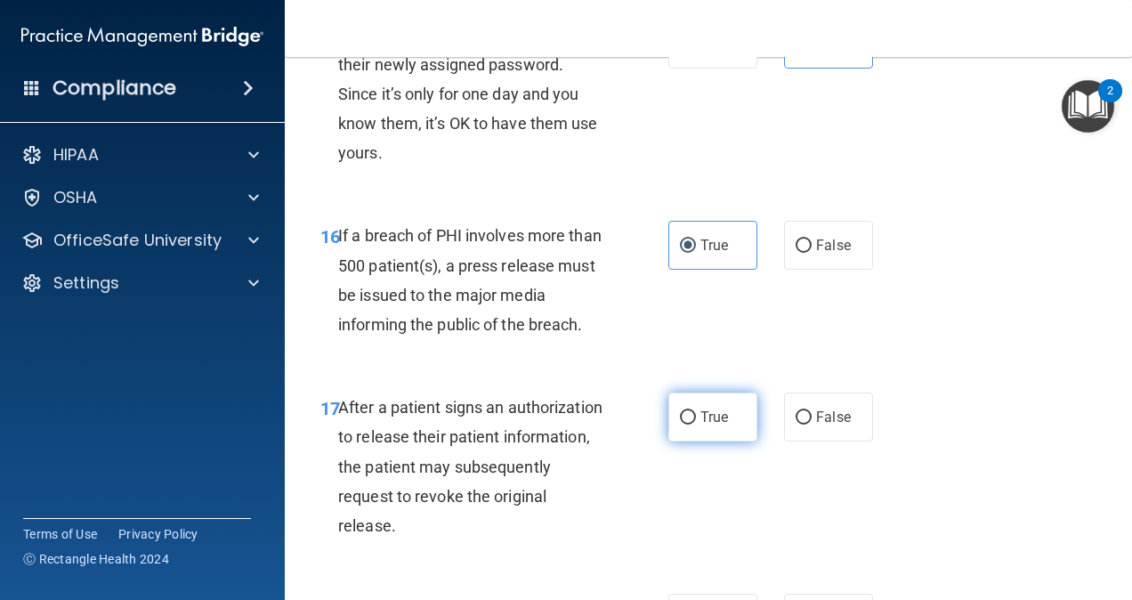
click at [717, 416] on span "True" at bounding box center [715, 417] width 28 height 17
click at [696, 416] on input "True" at bounding box center [688, 417] width 16 height 13
radio input "true"
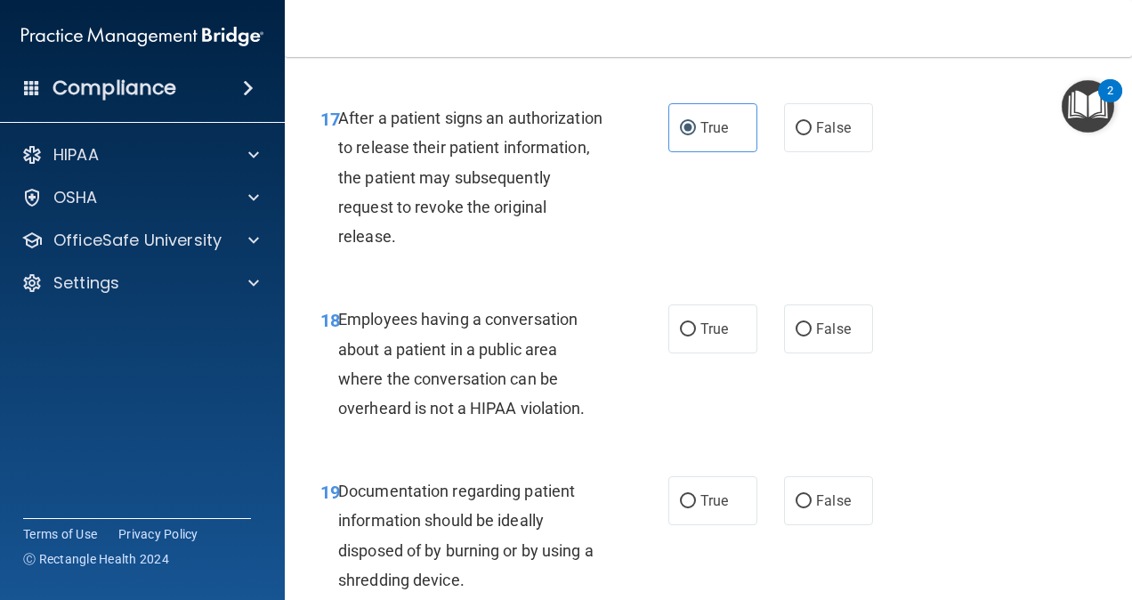
scroll to position [2915, 0]
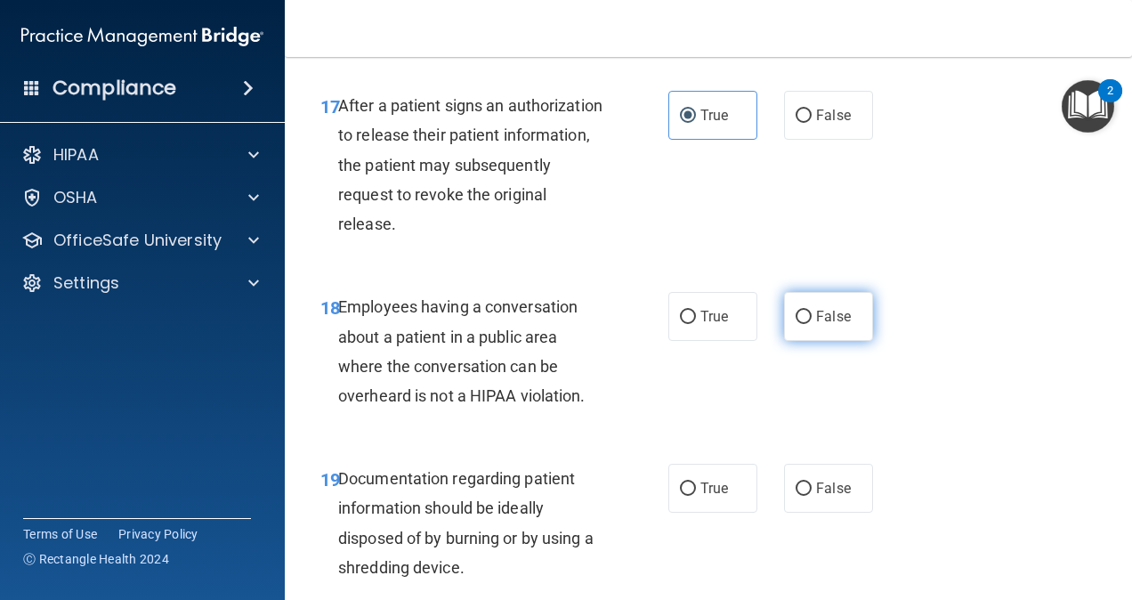
click at [816, 313] on span "False" at bounding box center [833, 316] width 35 height 17
click at [812, 313] on input "False" at bounding box center [804, 317] width 16 height 13
radio input "true"
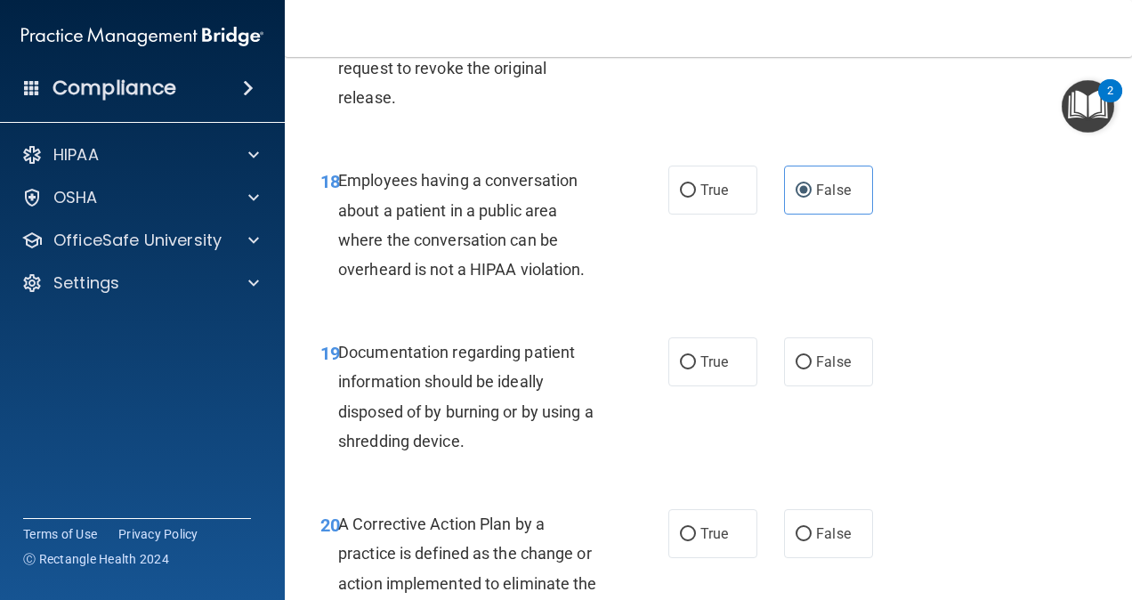
scroll to position [3045, 0]
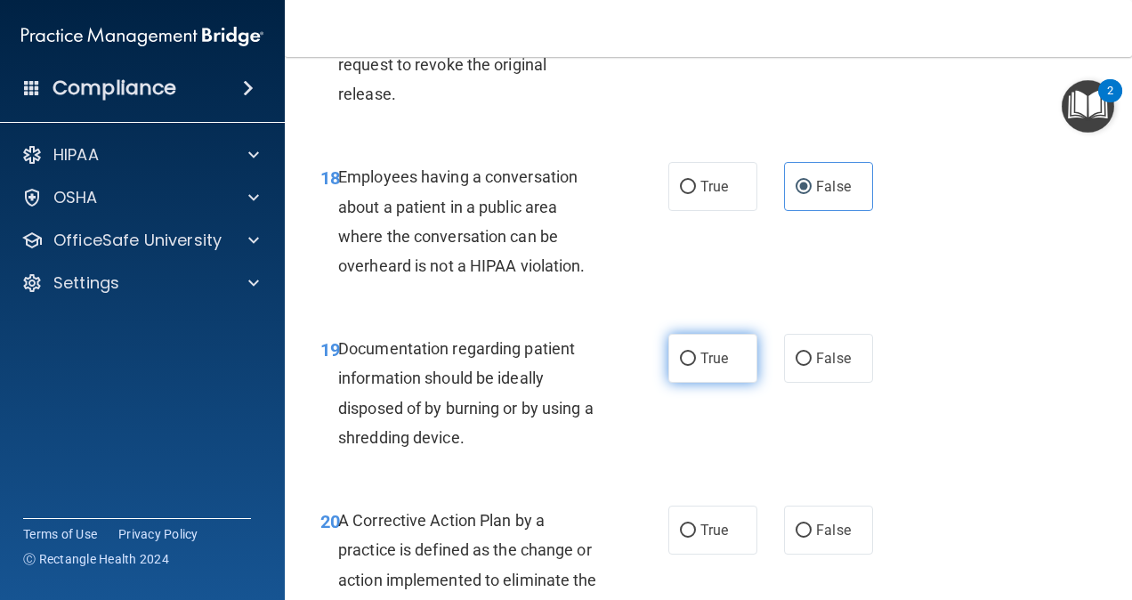
click at [695, 369] on label "True" at bounding box center [713, 358] width 89 height 49
click at [695, 366] on input "True" at bounding box center [688, 359] width 16 height 13
radio input "true"
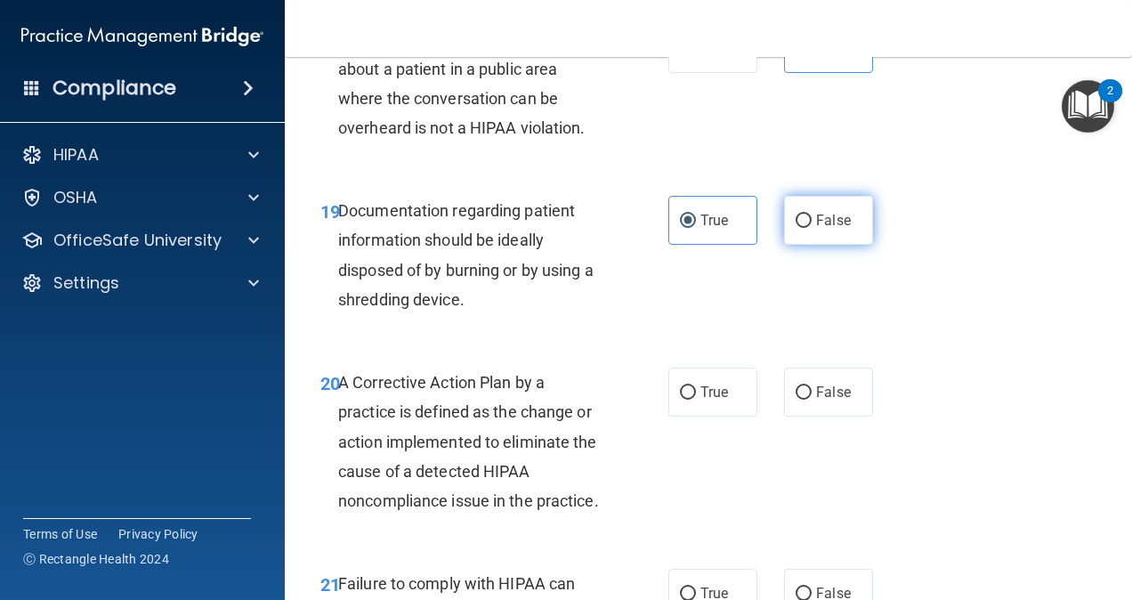
scroll to position [3182, 0]
click at [805, 226] on label "False" at bounding box center [828, 221] width 89 height 49
click at [805, 226] on input "False" at bounding box center [804, 221] width 16 height 13
radio input "true"
radio input "false"
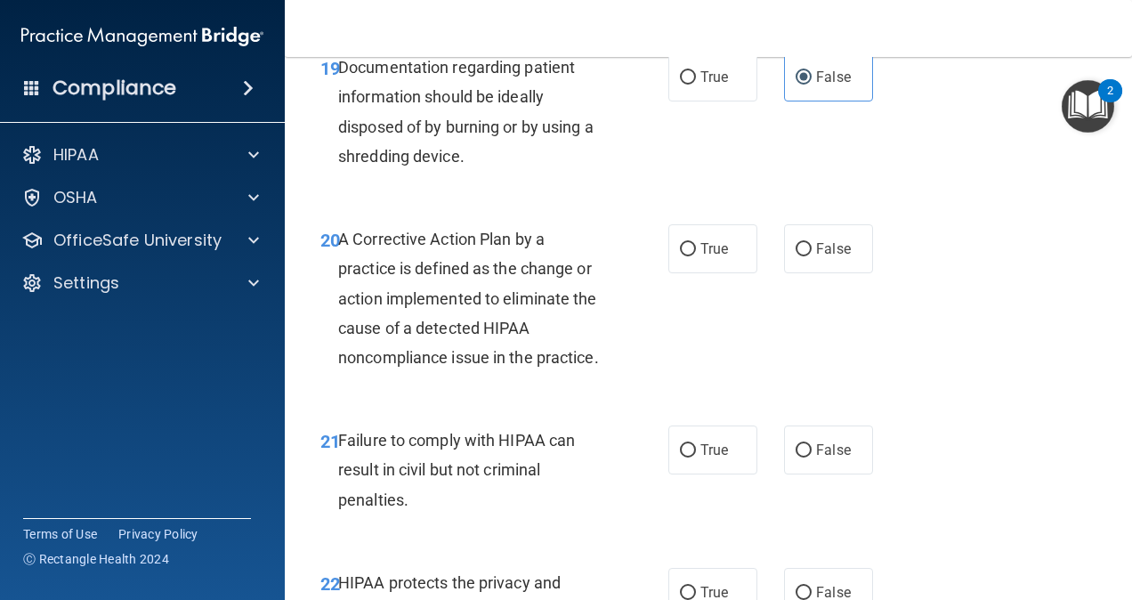
scroll to position [3360, 0]
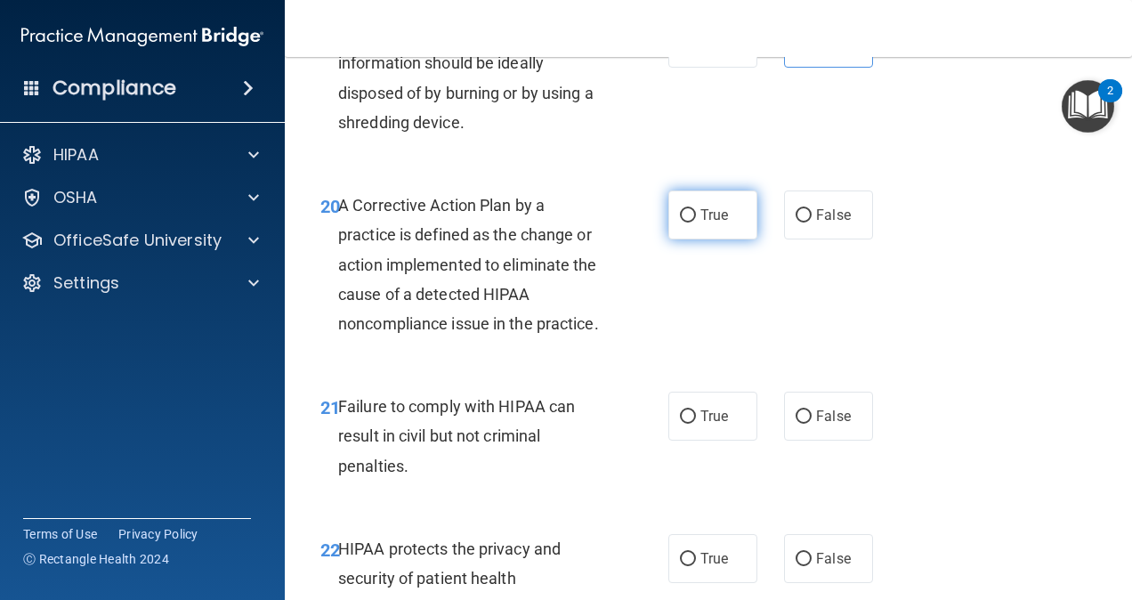
click at [701, 207] on span "True" at bounding box center [715, 215] width 28 height 17
click at [696, 209] on input "True" at bounding box center [688, 215] width 16 height 13
radio input "true"
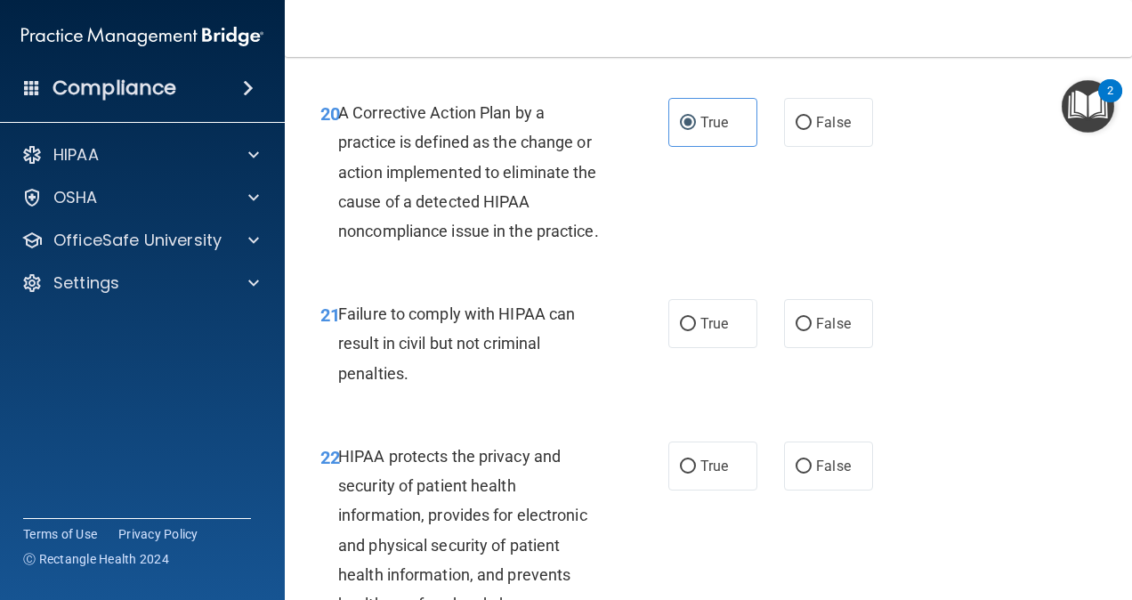
scroll to position [3466, 0]
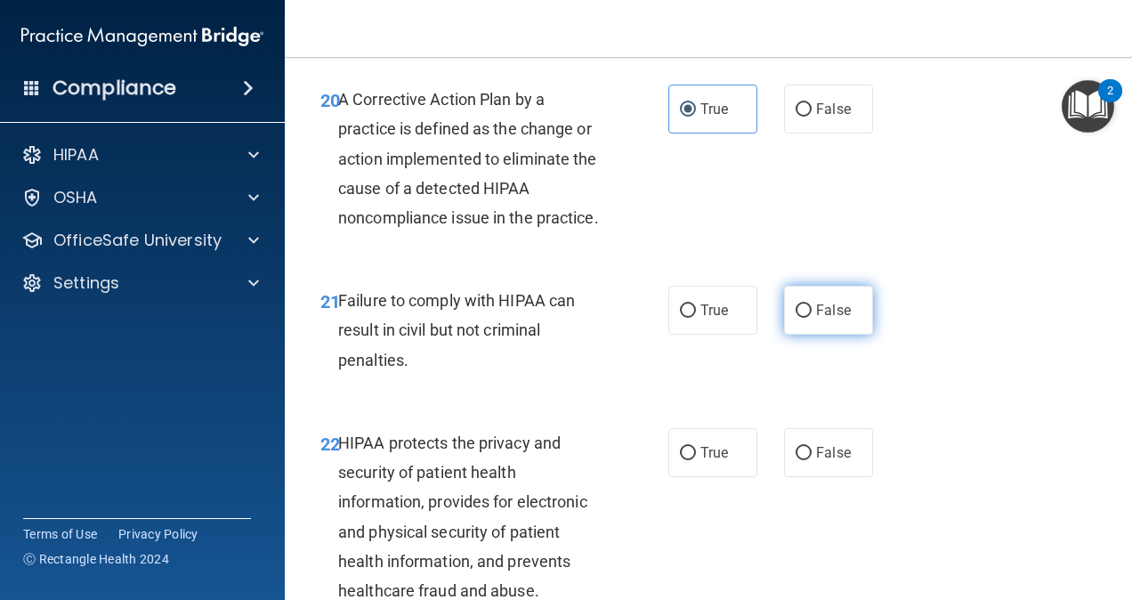
click at [859, 335] on label "False" at bounding box center [828, 310] width 89 height 49
click at [812, 318] on input "False" at bounding box center [804, 310] width 16 height 13
radio input "true"
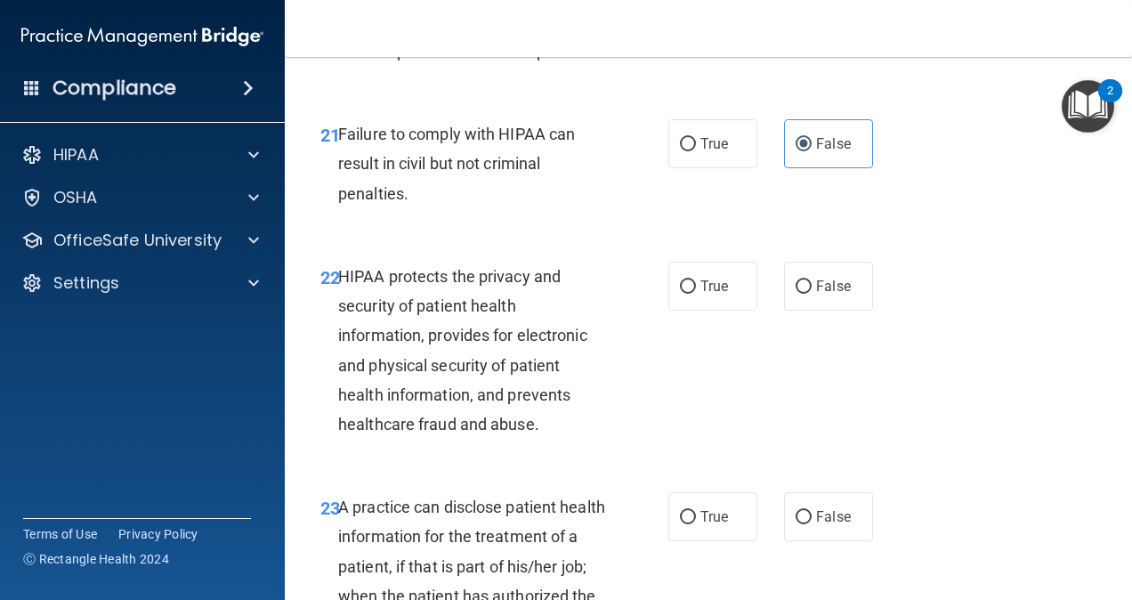
scroll to position [3639, 0]
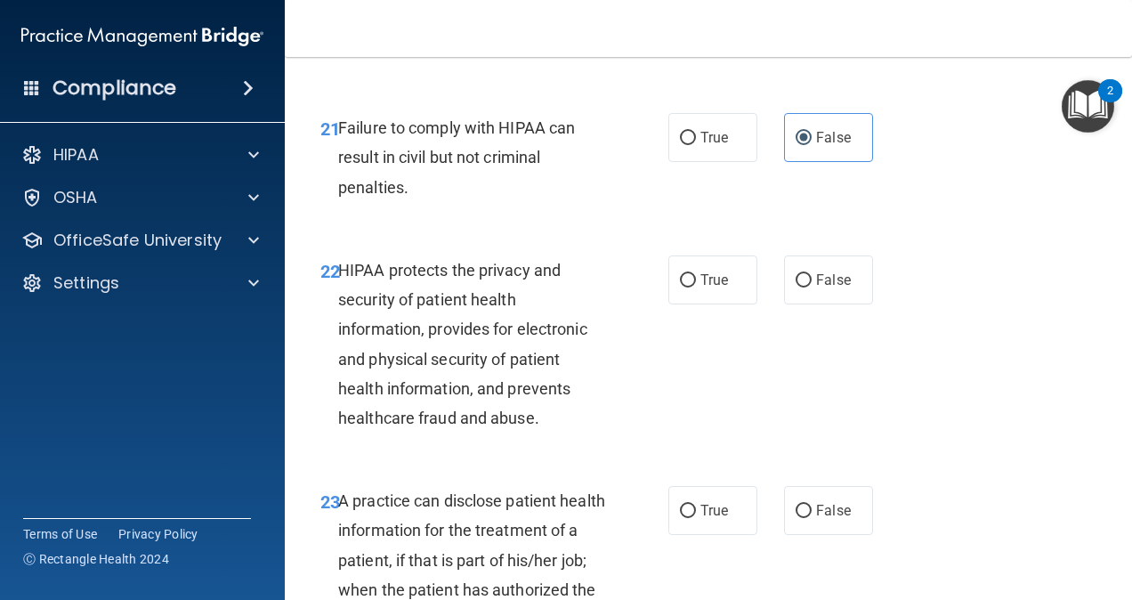
click at [723, 267] on div "22 HIPAA protects the privacy and security of patient health information, provi…" at bounding box center [708, 348] width 803 height 231
click at [716, 296] on label "True" at bounding box center [713, 279] width 89 height 49
click at [696, 288] on input "True" at bounding box center [688, 280] width 16 height 13
radio input "true"
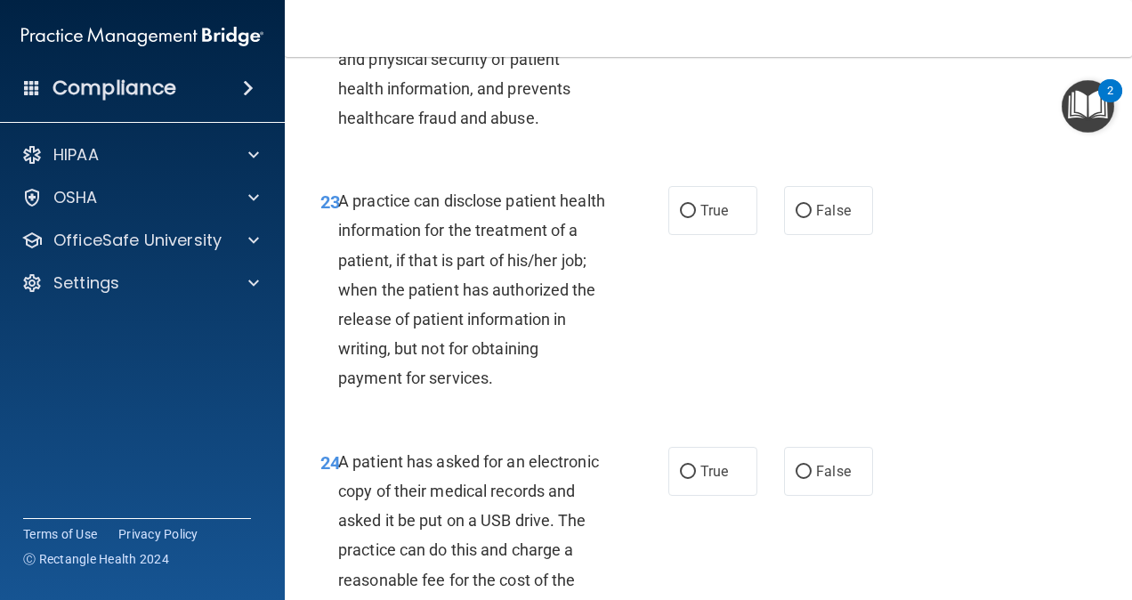
scroll to position [3941, 0]
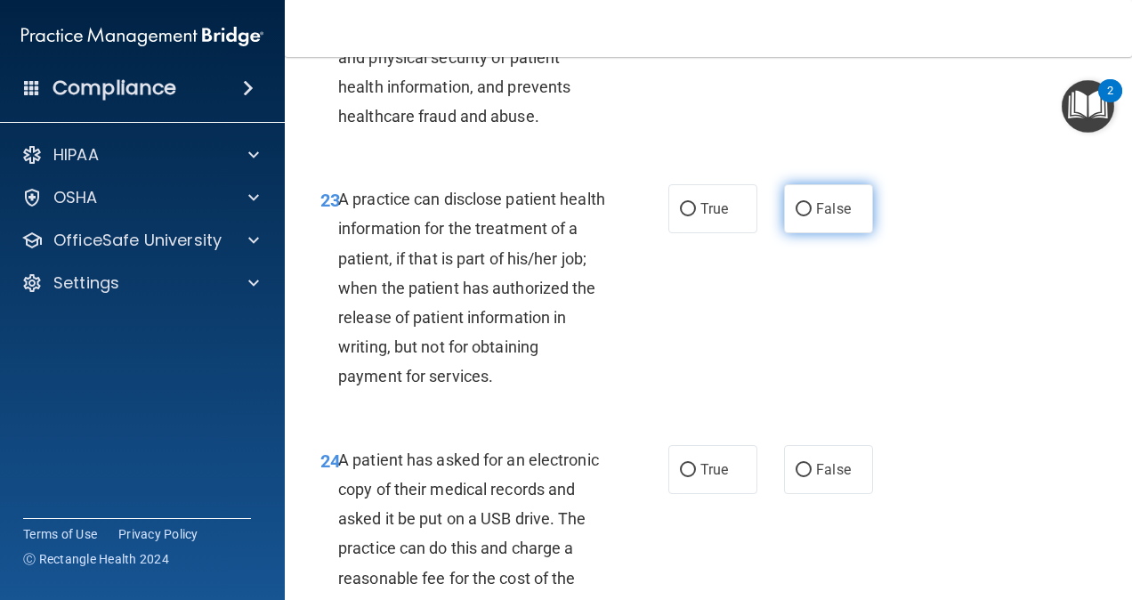
click at [806, 229] on label "False" at bounding box center [828, 208] width 89 height 49
click at [806, 216] on input "False" at bounding box center [804, 209] width 16 height 13
radio input "true"
click at [689, 233] on label "True" at bounding box center [713, 208] width 89 height 49
click at [689, 216] on input "True" at bounding box center [688, 209] width 16 height 13
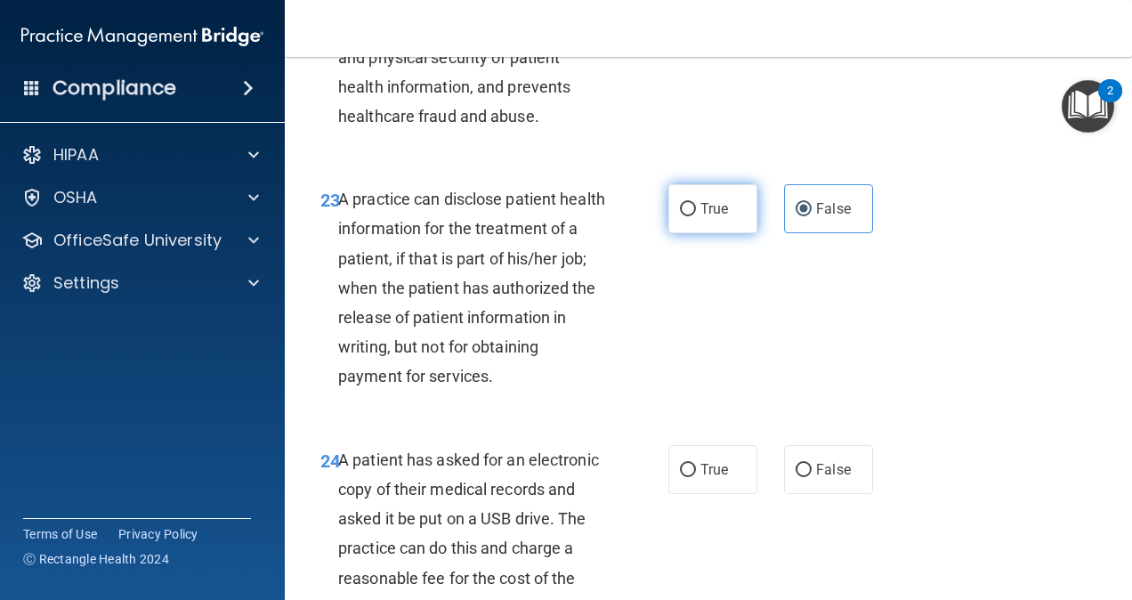
radio input "true"
radio input "false"
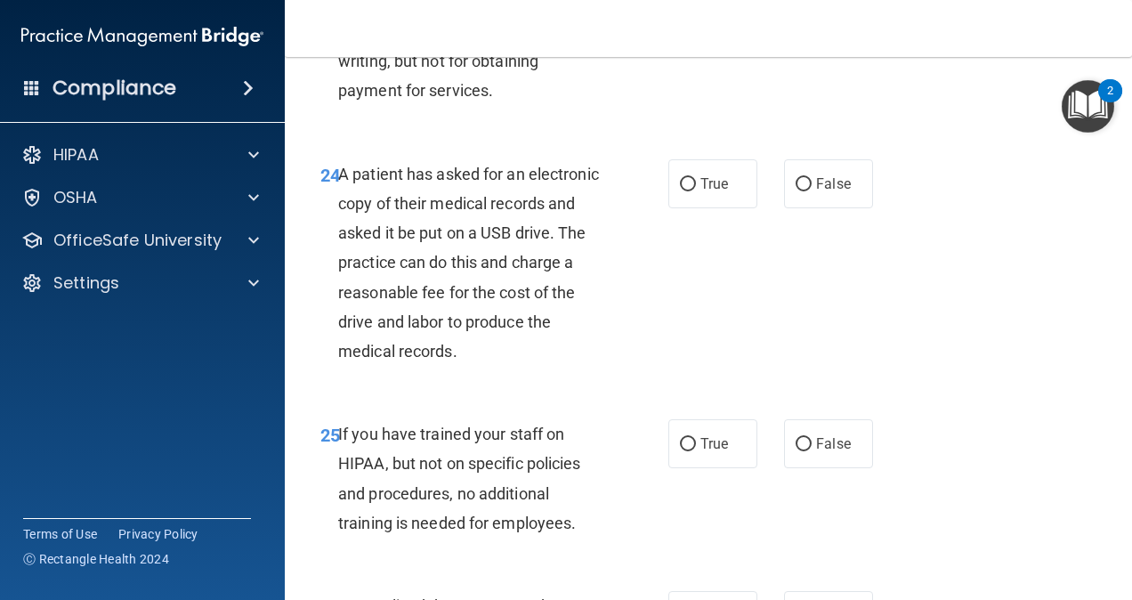
scroll to position [4235, 0]
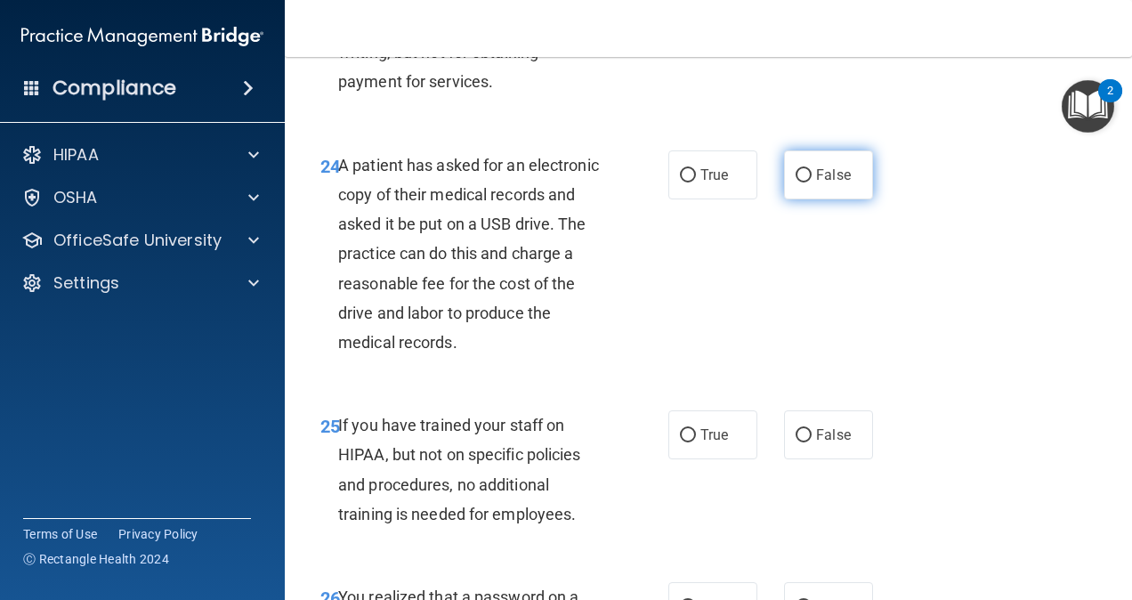
click at [825, 183] on span "False" at bounding box center [833, 174] width 35 height 17
click at [812, 182] on input "False" at bounding box center [804, 175] width 16 height 13
radio input "true"
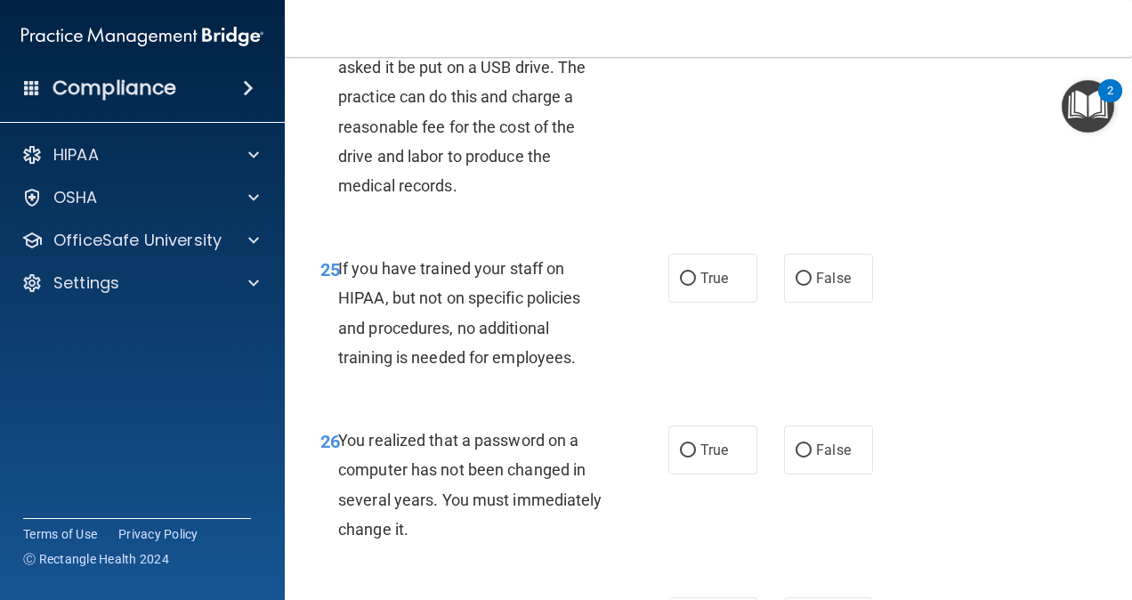
scroll to position [4431, 0]
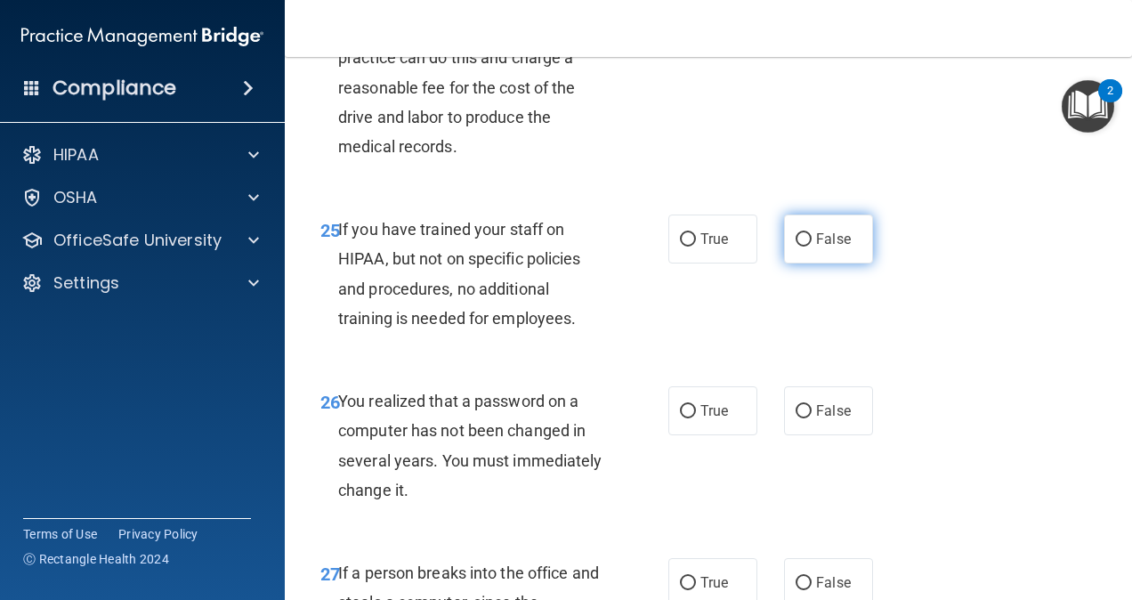
click at [834, 263] on label "False" at bounding box center [828, 239] width 89 height 49
click at [812, 247] on input "False" at bounding box center [804, 239] width 16 height 13
radio input "true"
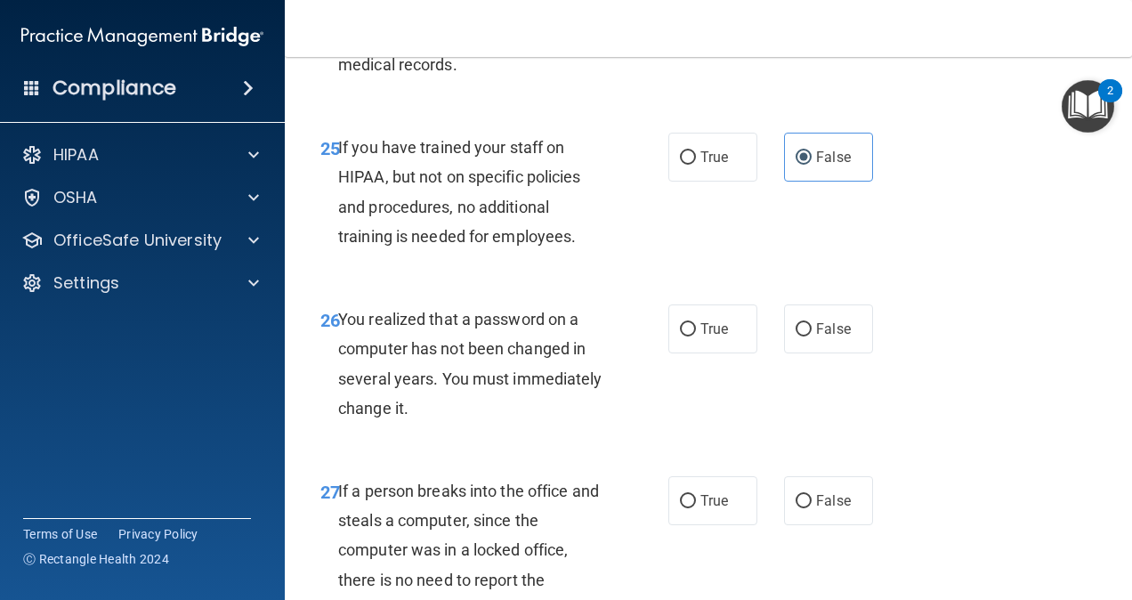
scroll to position [4558, 0]
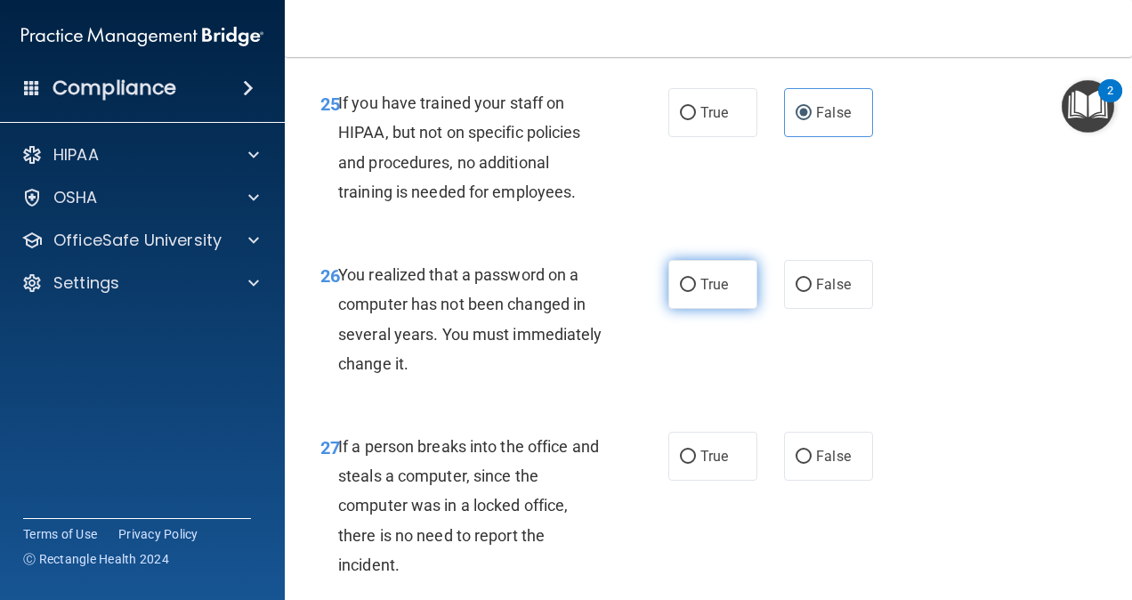
click at [719, 293] on span "True" at bounding box center [715, 284] width 28 height 17
click at [696, 292] on input "True" at bounding box center [688, 285] width 16 height 13
radio input "true"
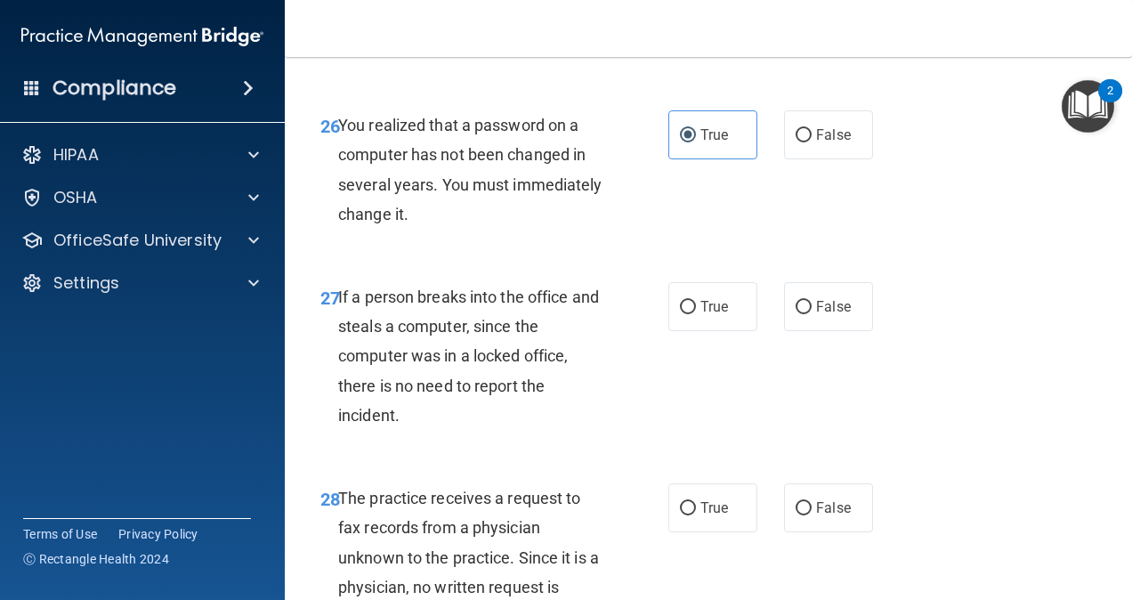
scroll to position [4708, 0]
click at [806, 330] on label "False" at bounding box center [828, 305] width 89 height 49
click at [806, 313] on input "False" at bounding box center [804, 306] width 16 height 13
radio input "true"
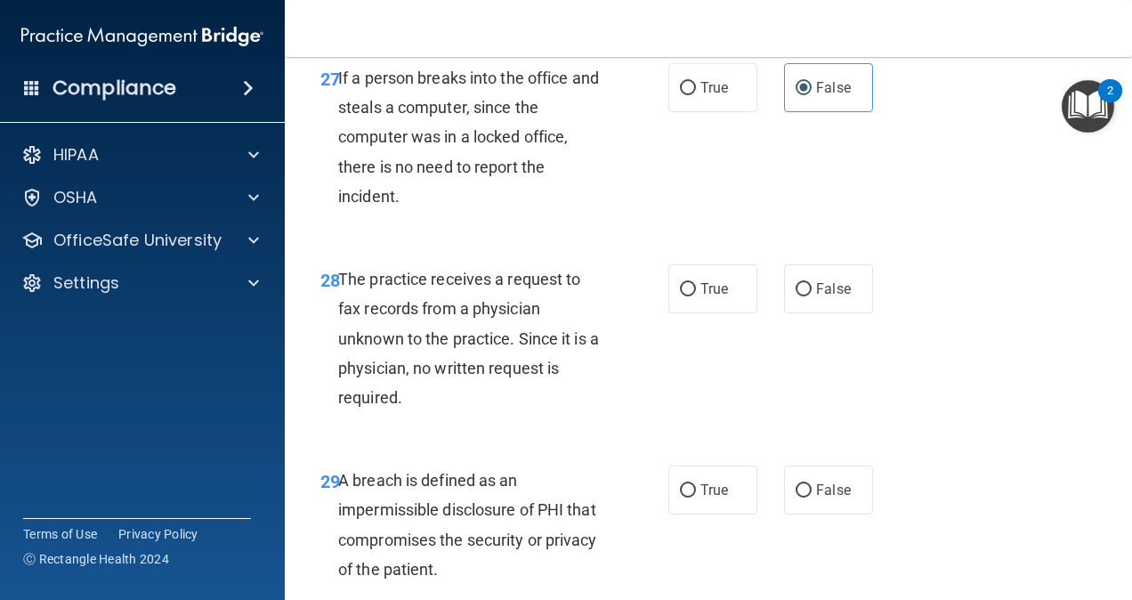
scroll to position [4927, 0]
click at [806, 312] on label "False" at bounding box center [828, 287] width 89 height 49
click at [806, 296] on input "False" at bounding box center [804, 288] width 16 height 13
radio input "true"
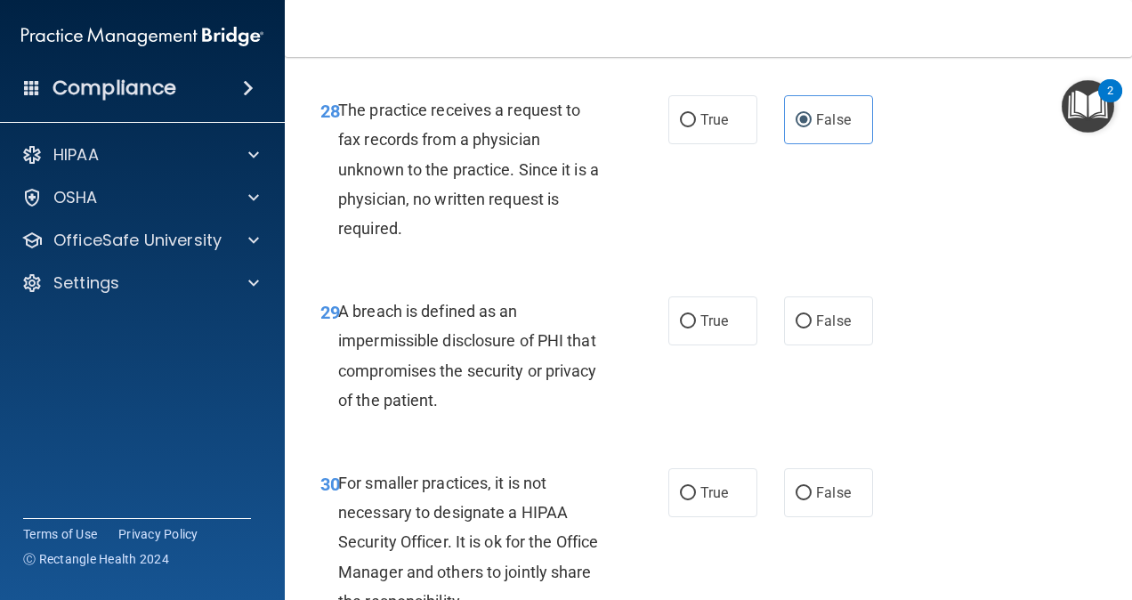
scroll to position [5096, 0]
click at [722, 344] on label "True" at bounding box center [713, 320] width 89 height 49
click at [696, 328] on input "True" at bounding box center [688, 320] width 16 height 13
radio input "true"
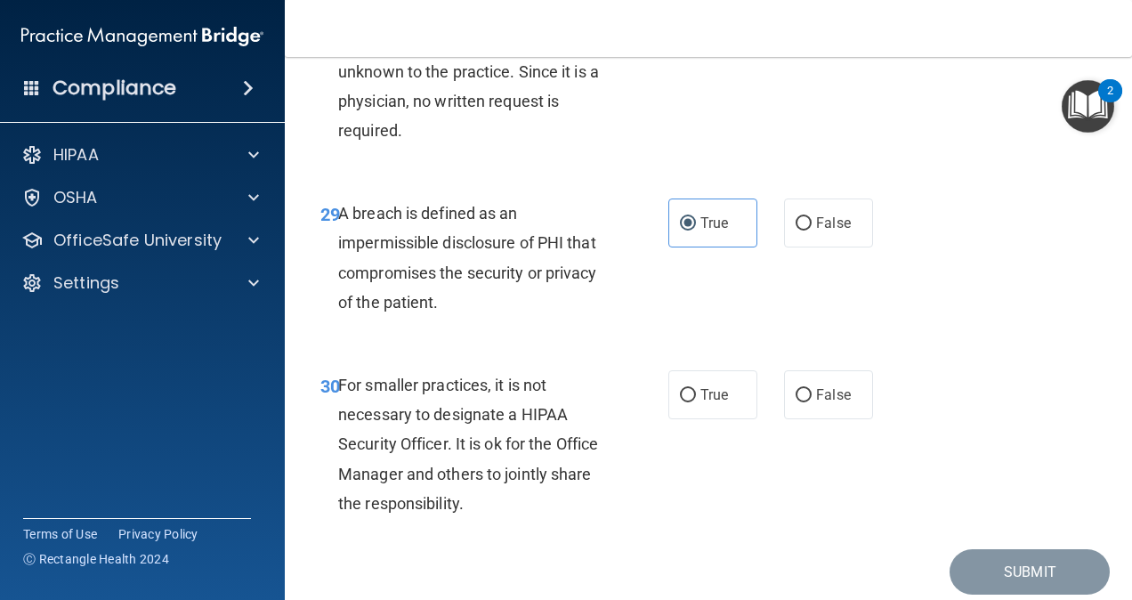
scroll to position [5201, 0]
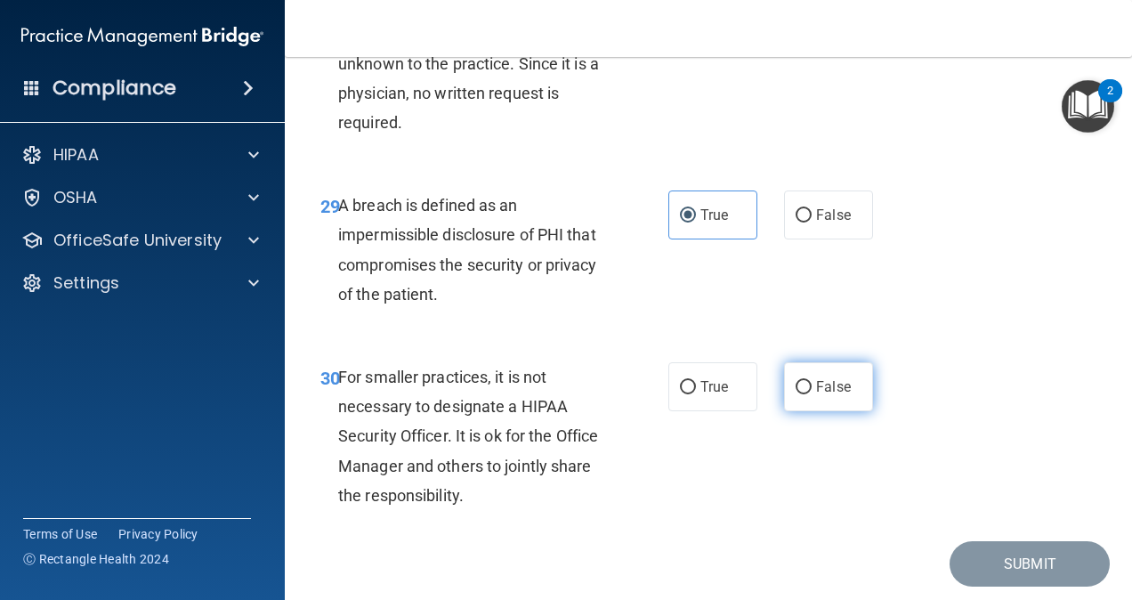
click at [830, 395] on span "False" at bounding box center [833, 386] width 35 height 17
click at [812, 394] on input "False" at bounding box center [804, 387] width 16 height 13
radio input "true"
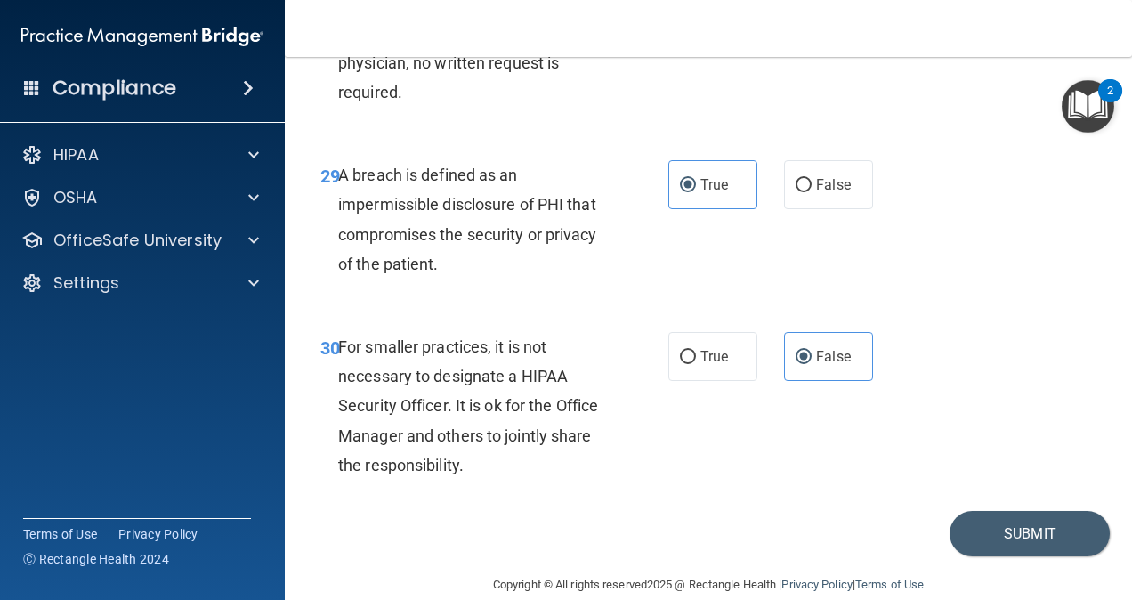
scroll to position [5288, 0]
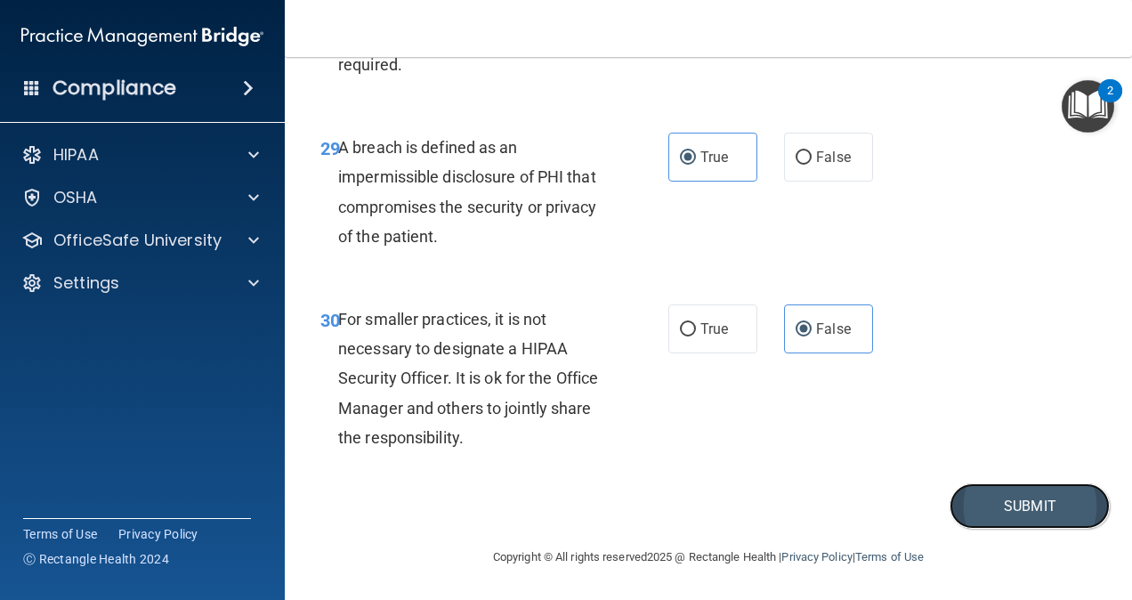
click at [989, 507] on button "Submit" at bounding box center [1030, 505] width 160 height 45
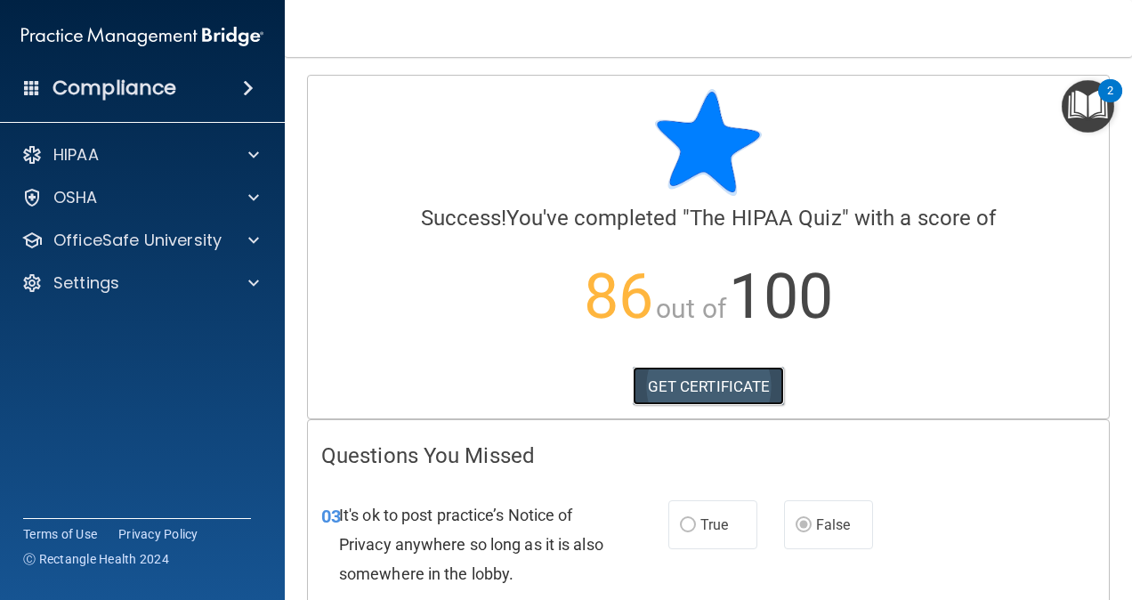
click at [743, 379] on link "GET CERTIFICATE" at bounding box center [709, 386] width 152 height 39
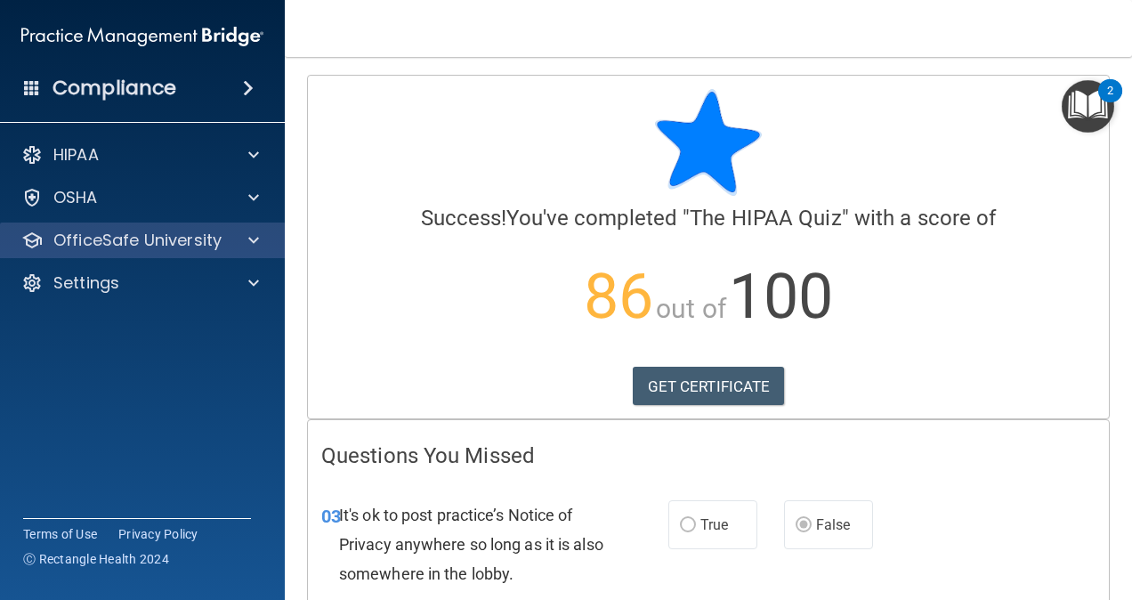
click at [206, 227] on div "OfficeSafe University" at bounding box center [143, 241] width 286 height 36
click at [180, 249] on p "OfficeSafe University" at bounding box center [137, 240] width 168 height 21
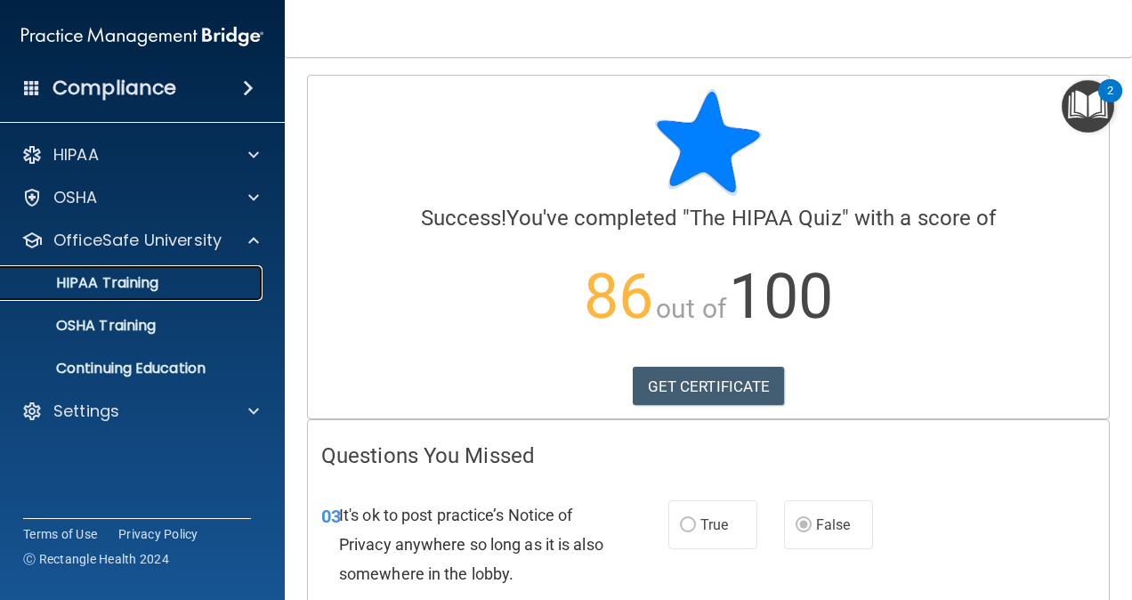
click at [171, 288] on div "HIPAA Training" at bounding box center [133, 283] width 243 height 18
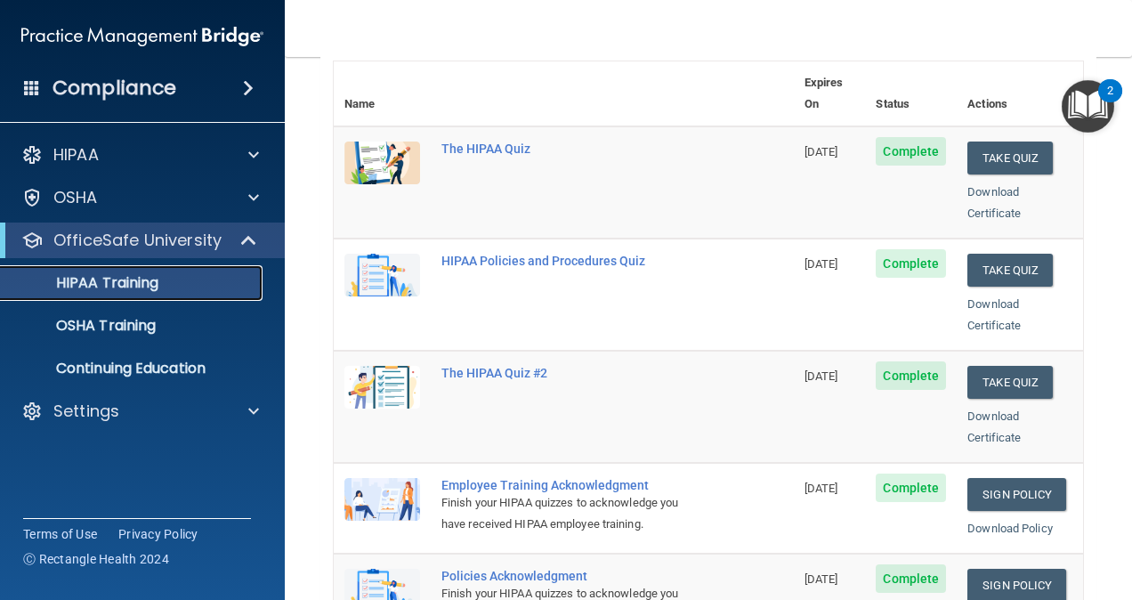
scroll to position [161, 0]
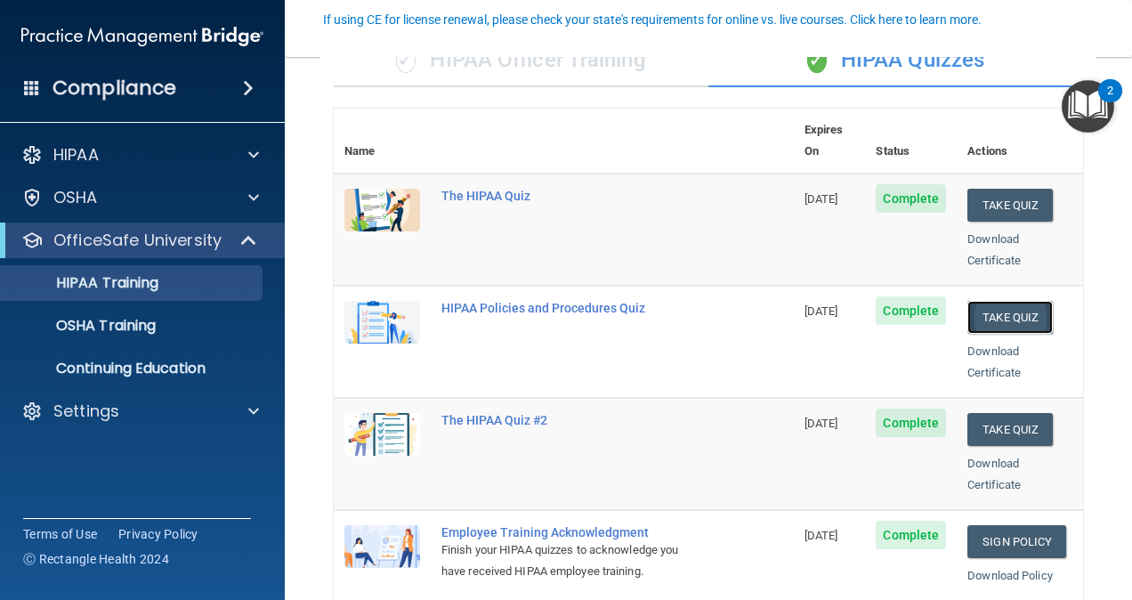
click at [980, 301] on button "Take Quiz" at bounding box center [1010, 317] width 85 height 33
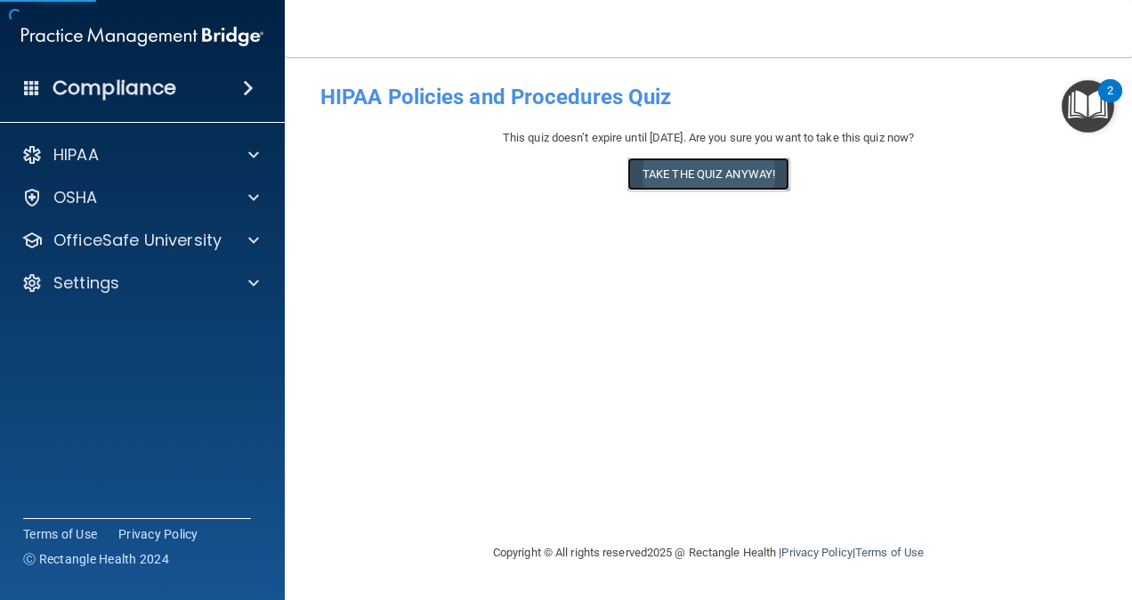
click at [738, 176] on button "Take the quiz anyway!" at bounding box center [709, 174] width 162 height 33
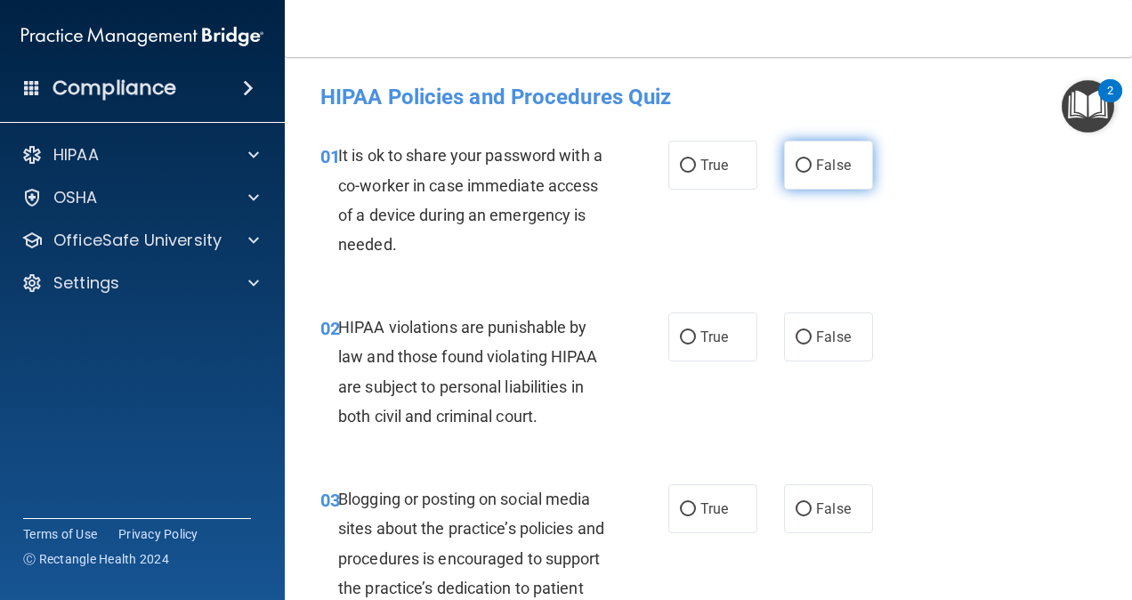
click at [855, 172] on label "False" at bounding box center [828, 165] width 89 height 49
click at [812, 172] on input "False" at bounding box center [804, 165] width 16 height 13
radio input "true"
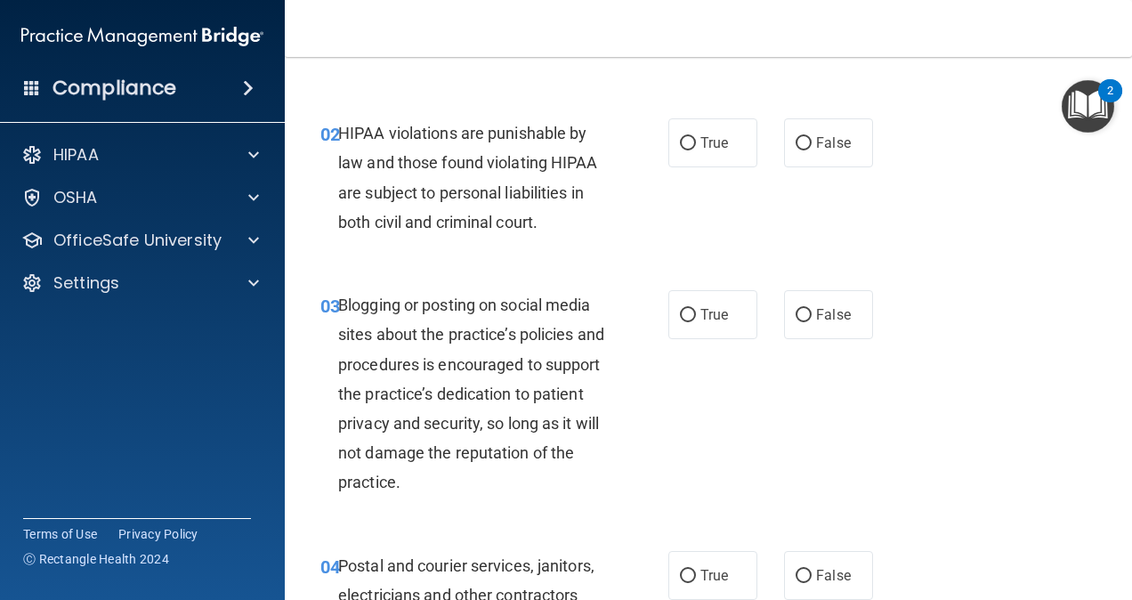
scroll to position [204, 0]
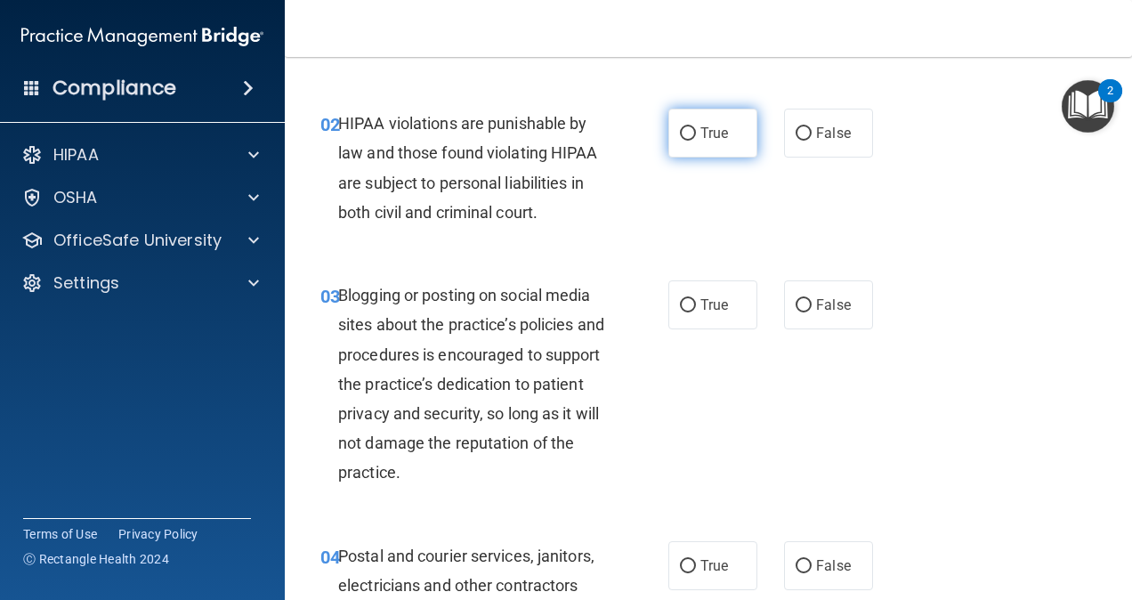
click at [721, 135] on span "True" at bounding box center [715, 133] width 28 height 17
click at [696, 135] on input "True" at bounding box center [688, 133] width 16 height 13
radio input "true"
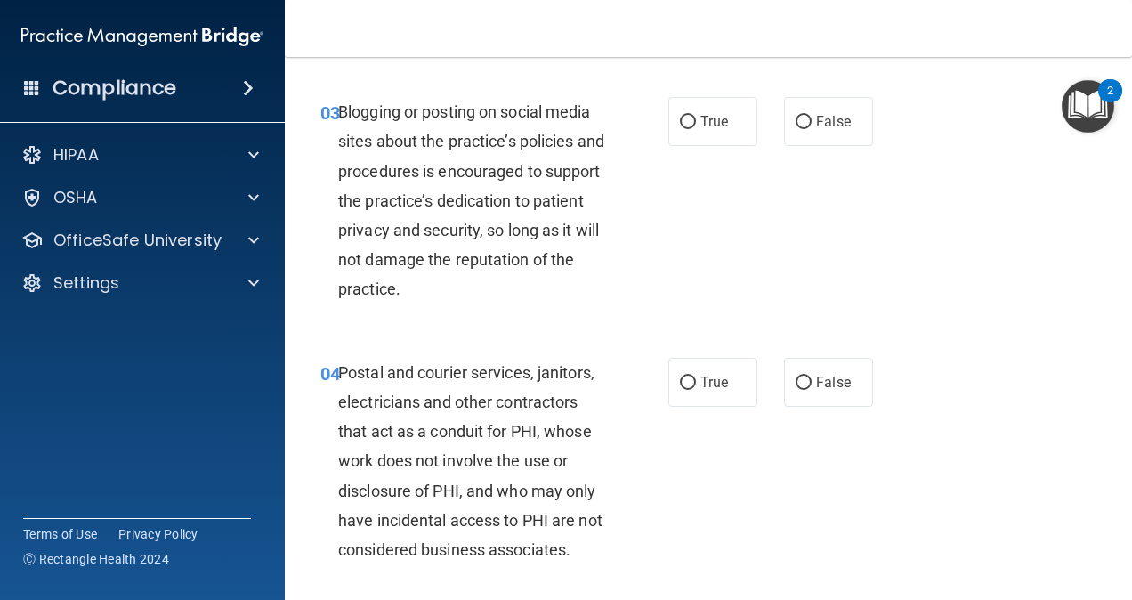
scroll to position [388, 0]
click at [818, 112] on span "False" at bounding box center [833, 120] width 35 height 17
click at [812, 115] on input "False" at bounding box center [804, 121] width 16 height 13
radio input "true"
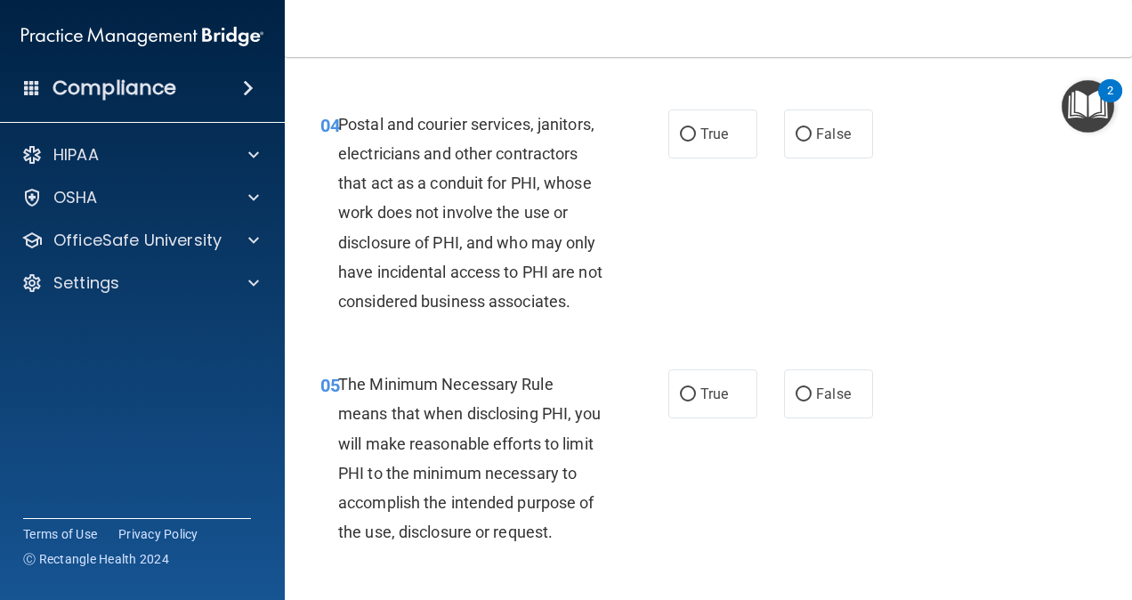
scroll to position [636, 0]
click at [693, 138] on label "True" at bounding box center [713, 133] width 89 height 49
click at [693, 138] on input "True" at bounding box center [688, 133] width 16 height 13
radio input "true"
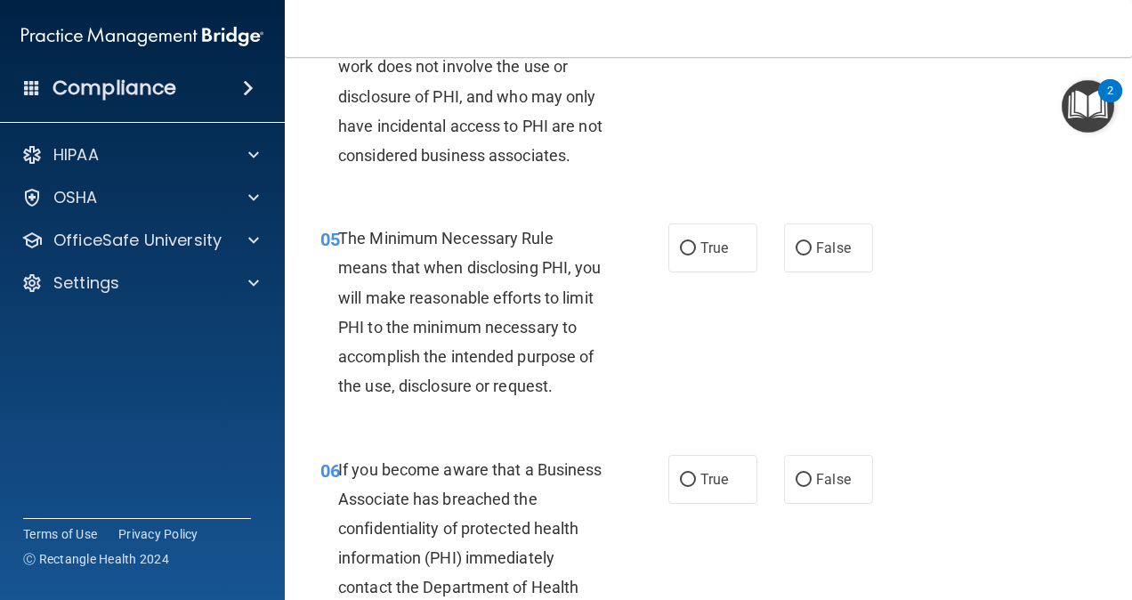
scroll to position [782, 0]
click at [691, 271] on label "True" at bounding box center [713, 247] width 89 height 49
click at [691, 255] on input "True" at bounding box center [688, 247] width 16 height 13
radio input "true"
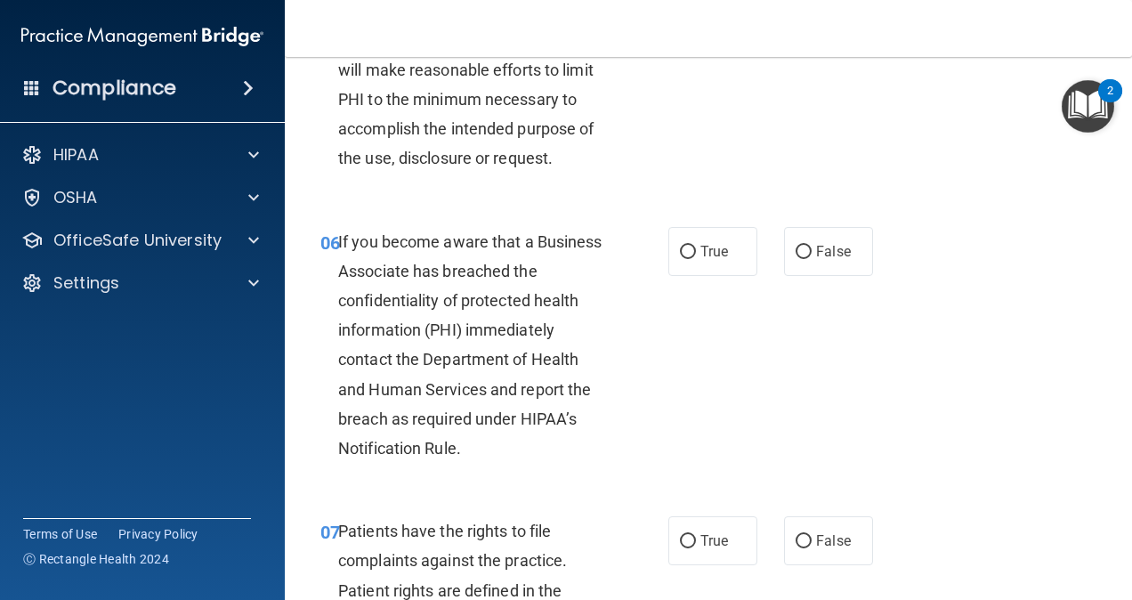
scroll to position [1010, 0]
click at [693, 275] on label "True" at bounding box center [713, 250] width 89 height 49
click at [693, 258] on input "True" at bounding box center [688, 251] width 16 height 13
radio input "true"
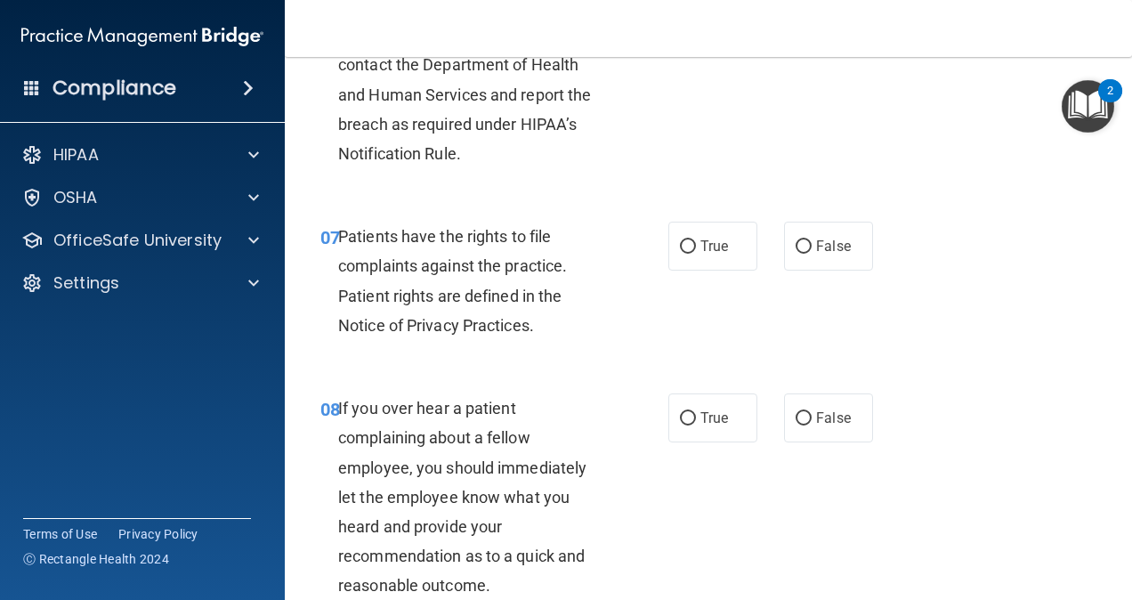
scroll to position [1305, 0]
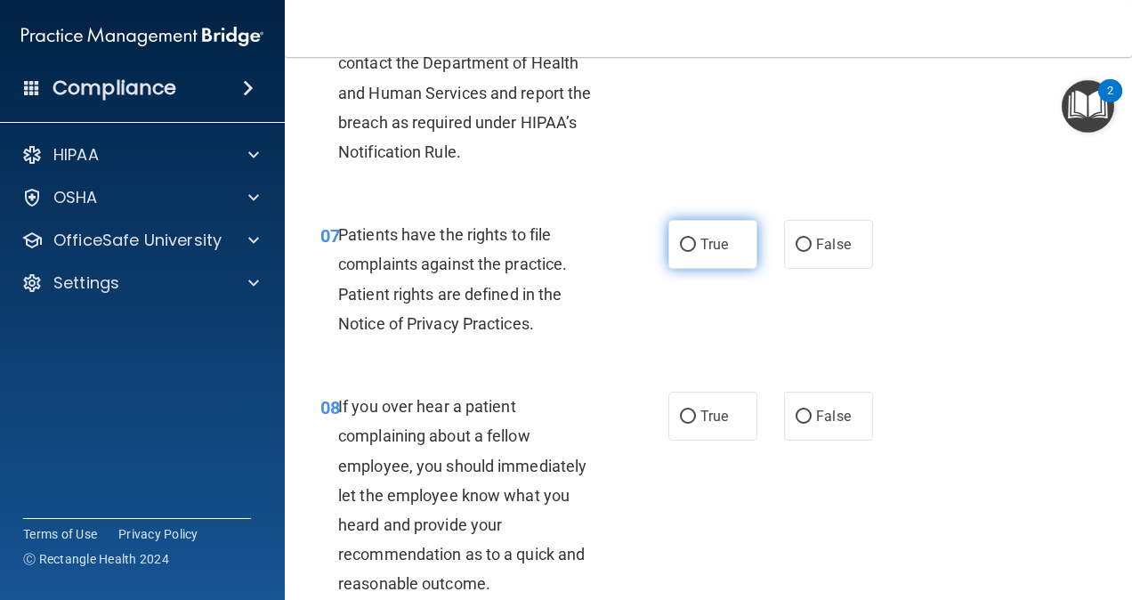
click at [719, 253] on span "True" at bounding box center [715, 244] width 28 height 17
click at [696, 252] on input "True" at bounding box center [688, 245] width 16 height 13
radio input "true"
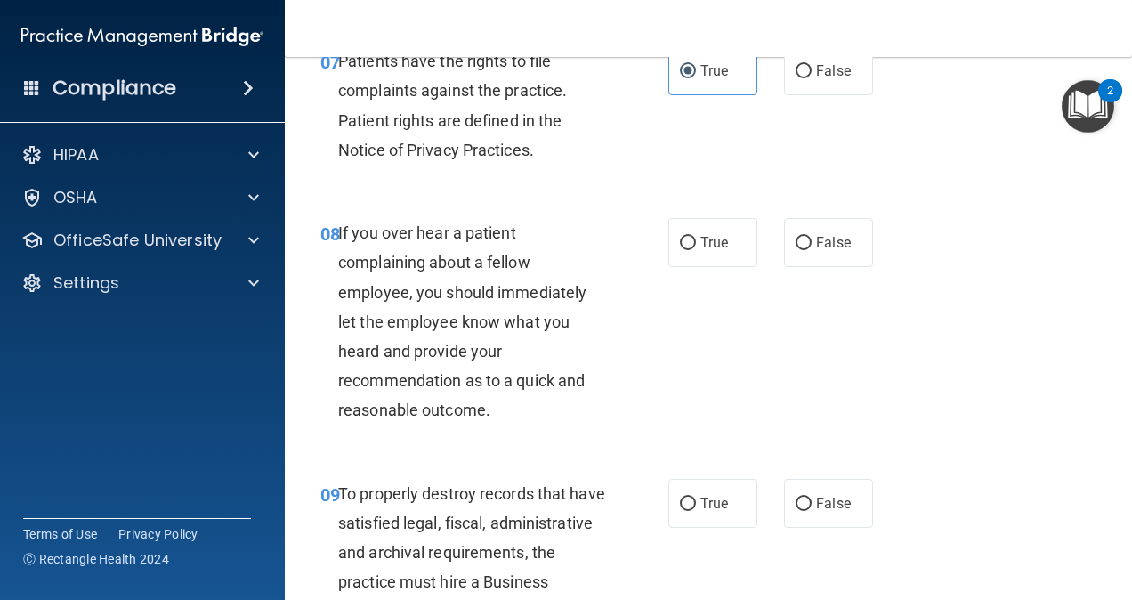
scroll to position [1480, 0]
click at [699, 266] on label "True" at bounding box center [713, 241] width 89 height 49
click at [696, 249] on input "True" at bounding box center [688, 242] width 16 height 13
radio input "true"
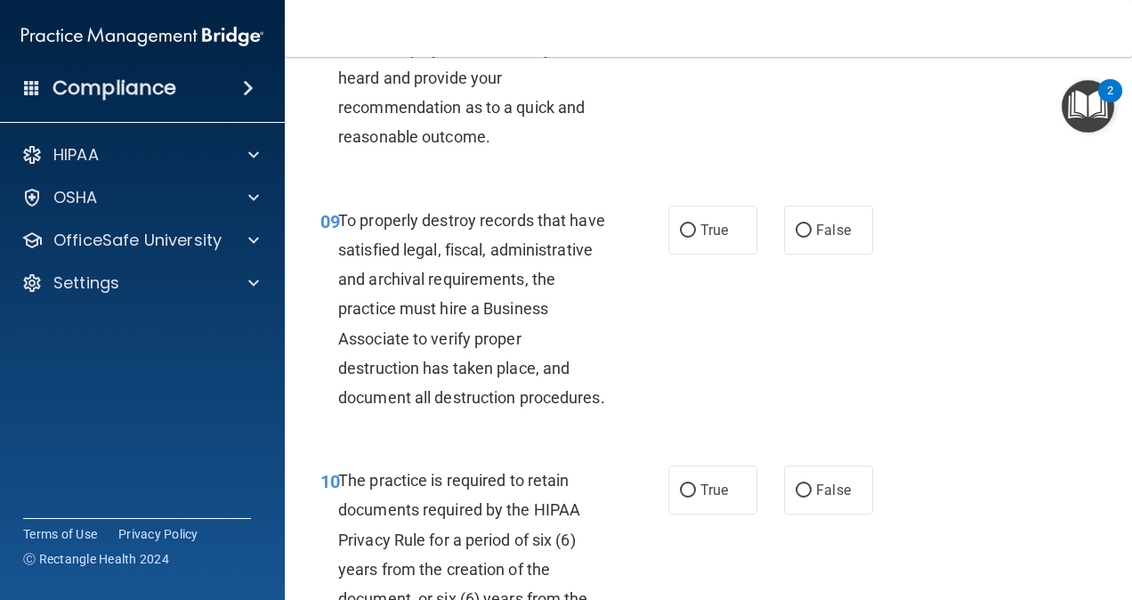
scroll to position [1754, 0]
click at [816, 238] on span "False" at bounding box center [833, 229] width 35 height 17
click at [812, 237] on input "False" at bounding box center [804, 229] width 16 height 13
radio input "true"
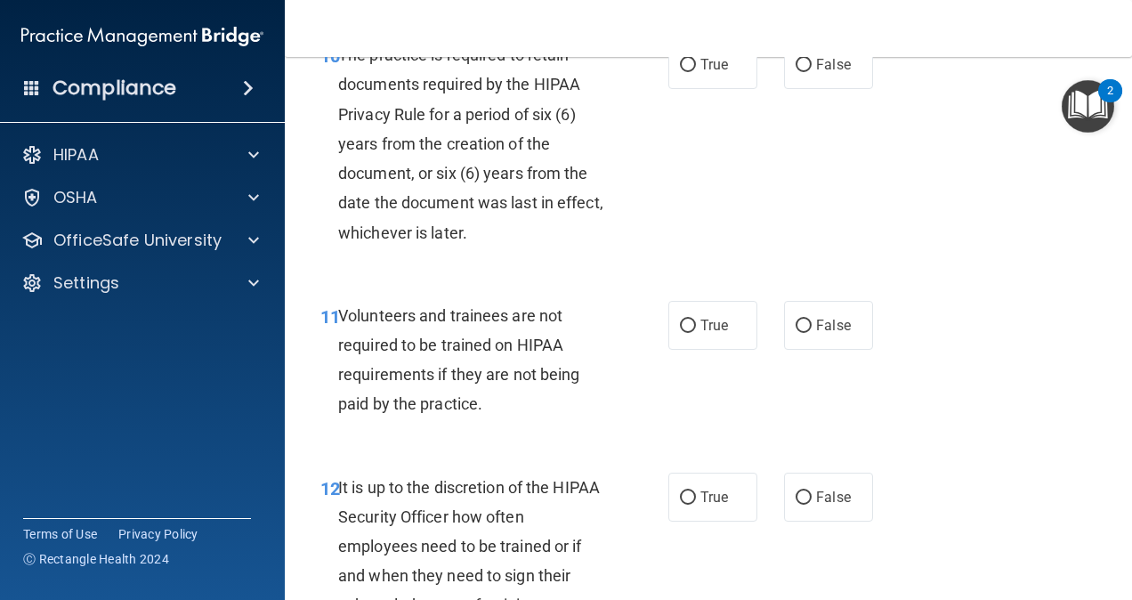
scroll to position [2180, 0]
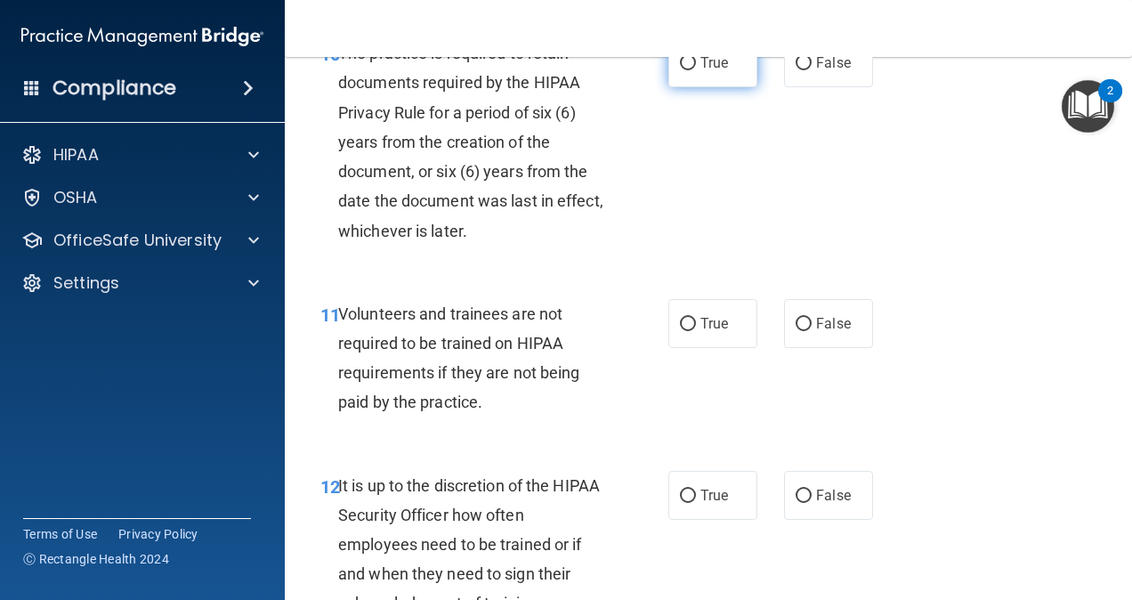
click at [724, 87] on label "True" at bounding box center [713, 62] width 89 height 49
click at [696, 70] on input "True" at bounding box center [688, 63] width 16 height 13
radio input "true"
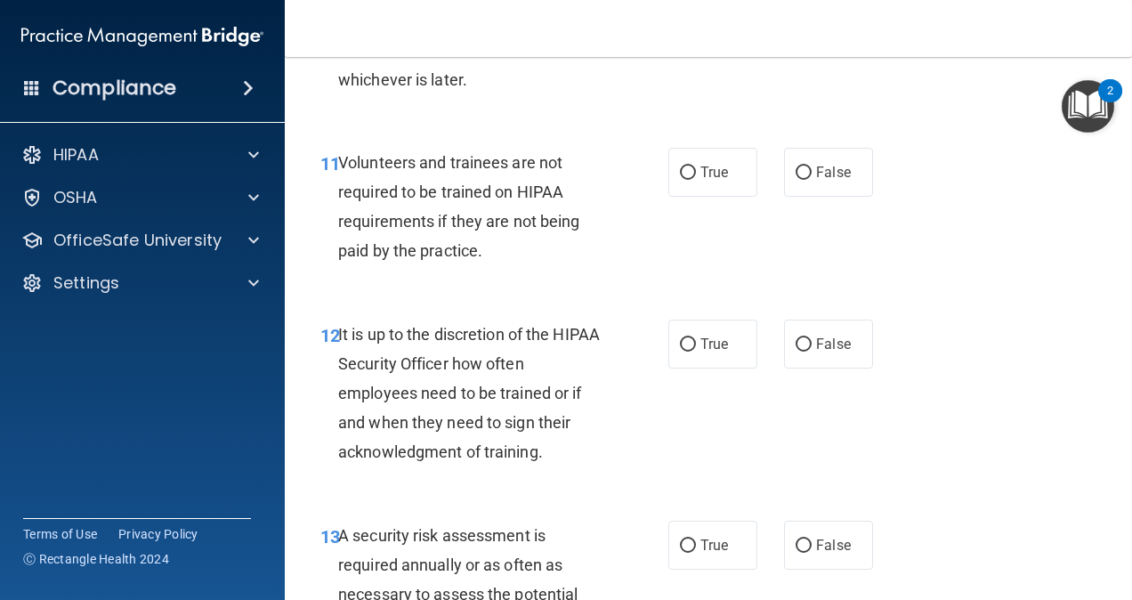
scroll to position [2332, 0]
click at [794, 196] on label "False" at bounding box center [828, 171] width 89 height 49
click at [796, 179] on input "False" at bounding box center [804, 172] width 16 height 13
radio input "true"
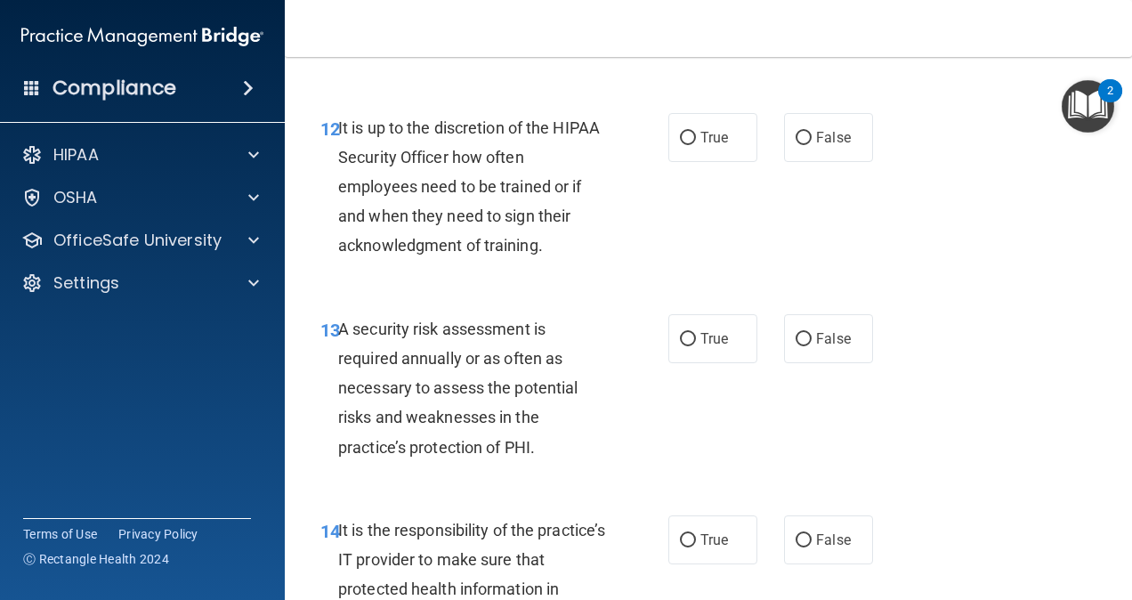
scroll to position [2540, 0]
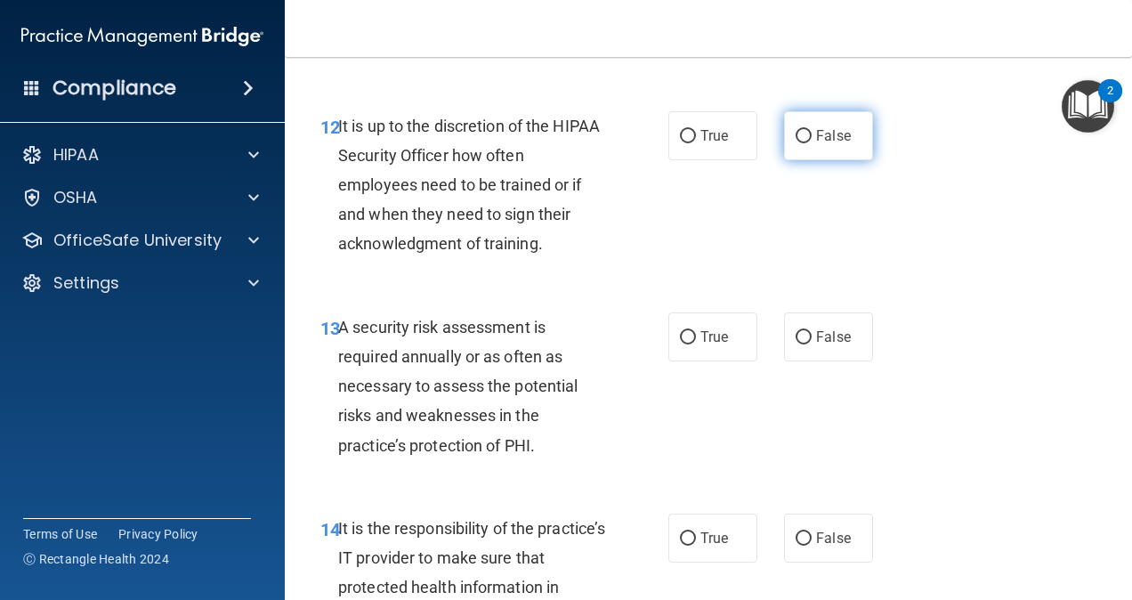
click at [799, 160] on label "False" at bounding box center [828, 135] width 89 height 49
click at [799, 143] on input "False" at bounding box center [804, 136] width 16 height 13
radio input "true"
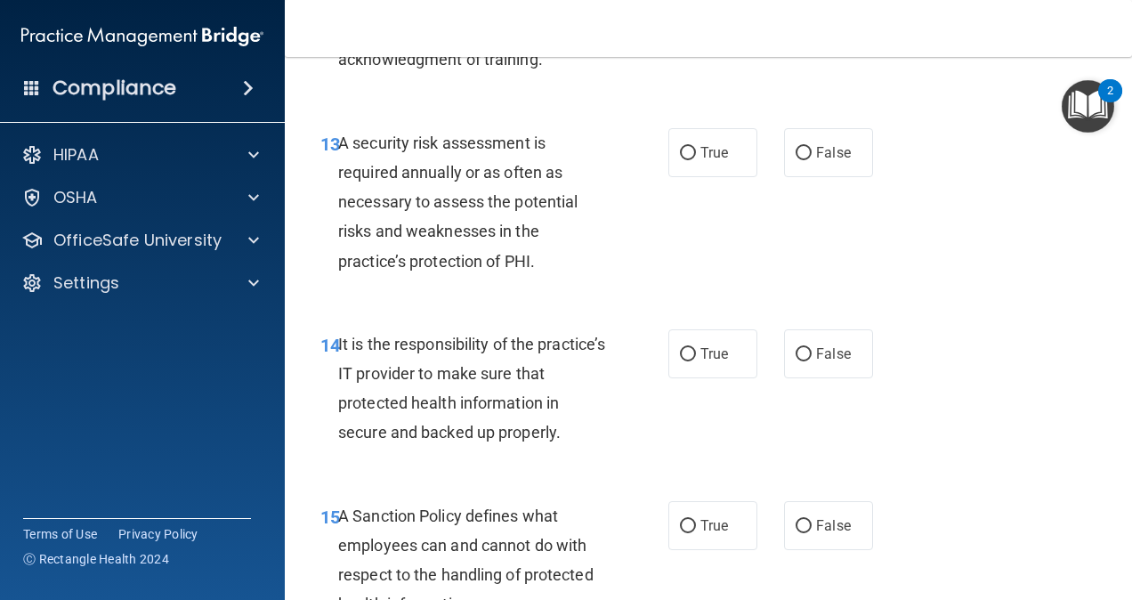
scroll to position [2725, 0]
click at [709, 160] on span "True" at bounding box center [715, 151] width 28 height 17
click at [696, 159] on input "True" at bounding box center [688, 152] width 16 height 13
radio input "true"
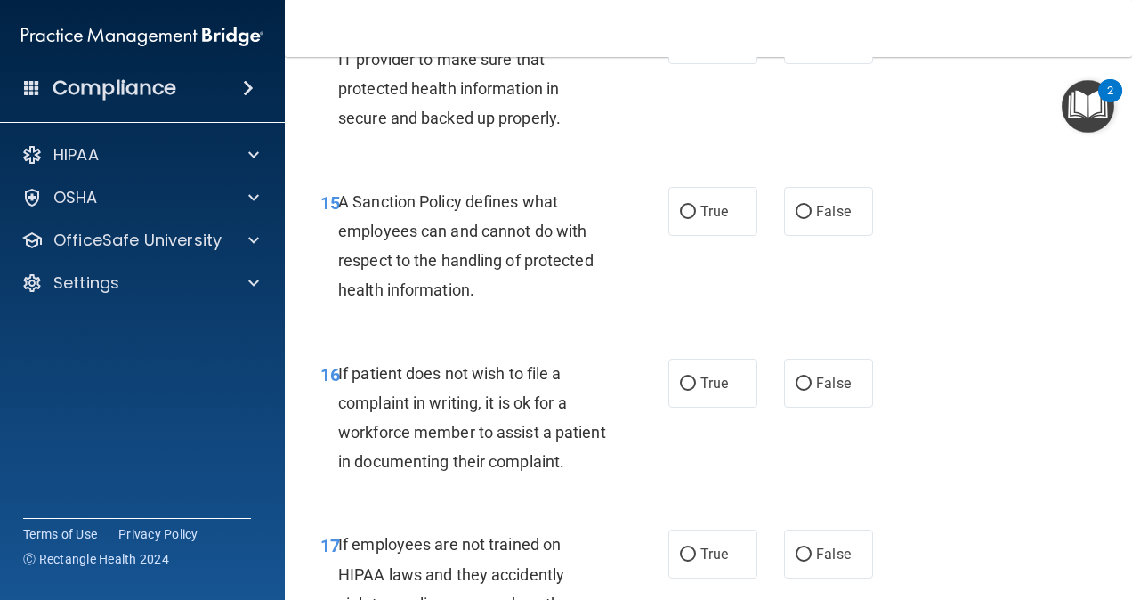
scroll to position [3039, 0]
click at [711, 47] on span "True" at bounding box center [715, 38] width 28 height 17
click at [696, 46] on input "True" at bounding box center [688, 39] width 16 height 13
radio input "true"
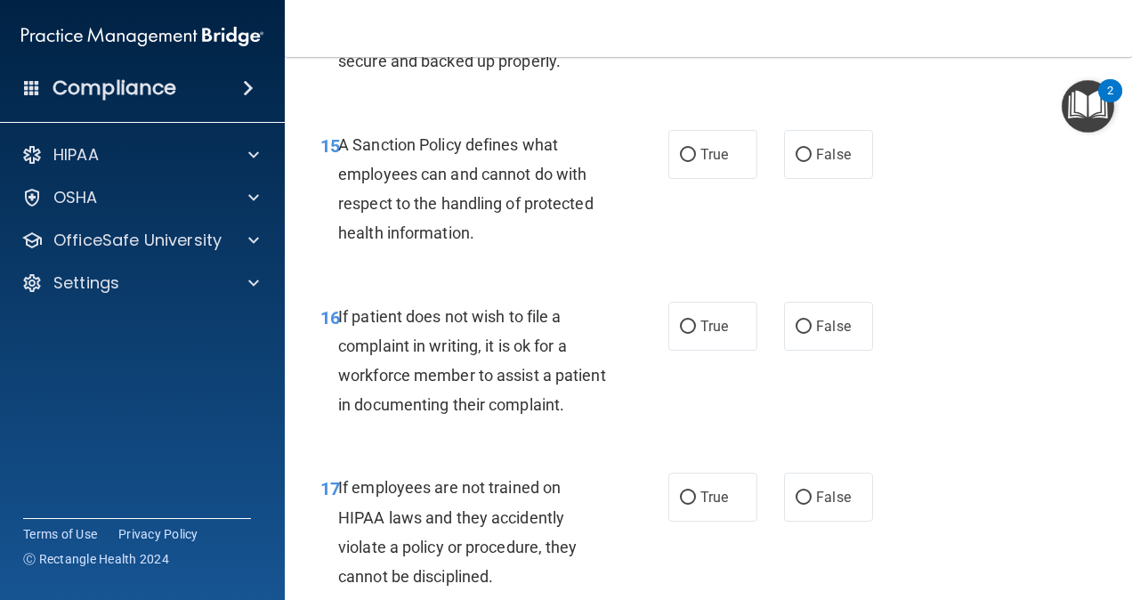
scroll to position [3096, 0]
click at [840, 178] on label "False" at bounding box center [828, 153] width 89 height 49
click at [812, 161] on input "False" at bounding box center [804, 154] width 16 height 13
radio input "true"
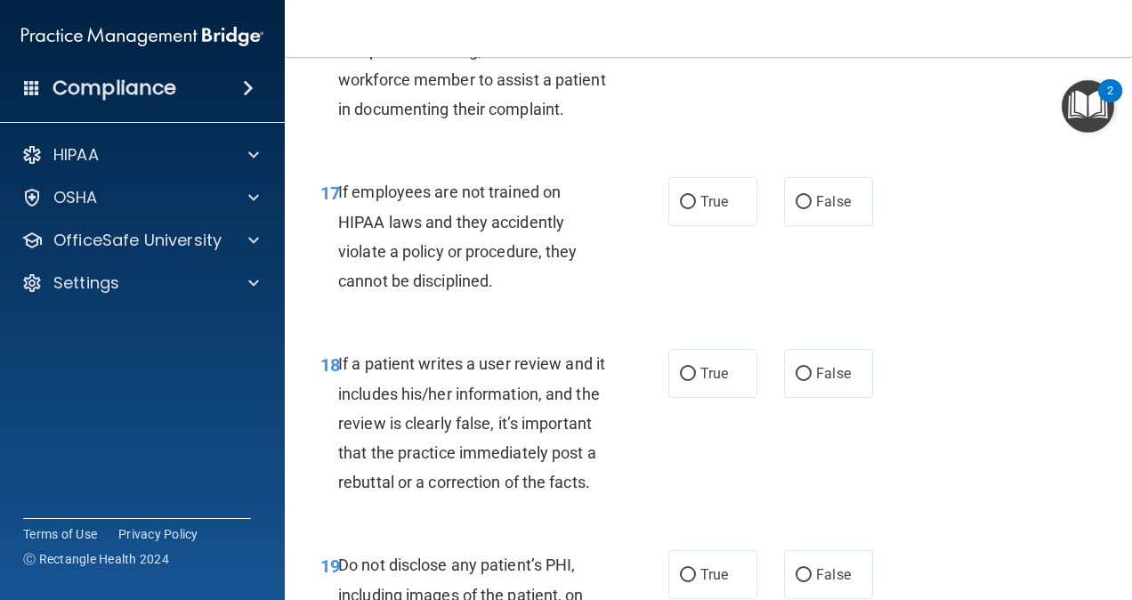
scroll to position [3366, 0]
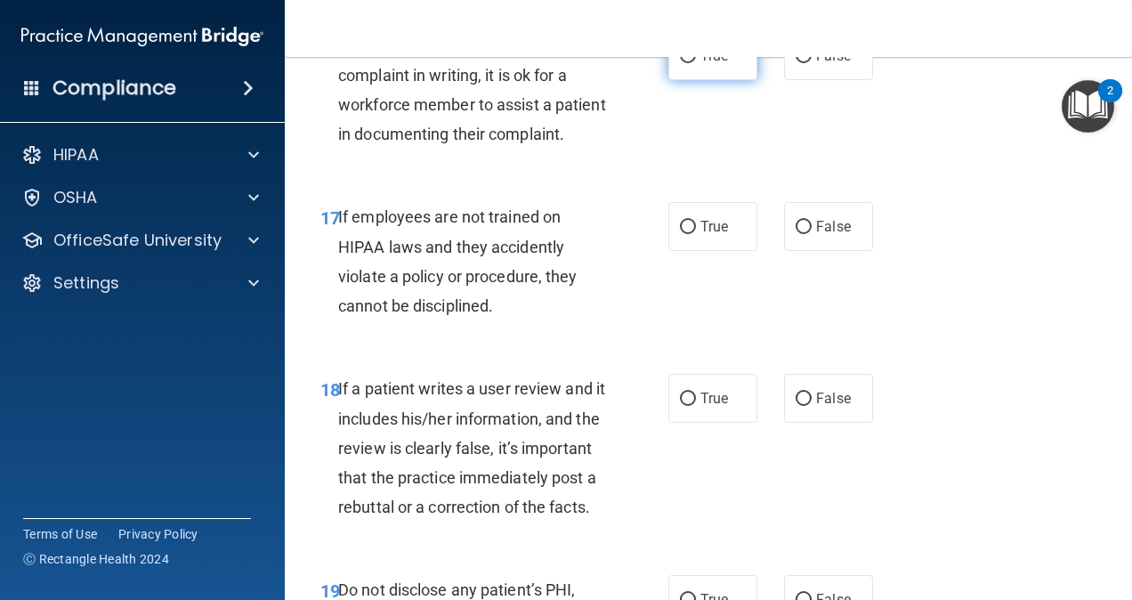
click at [689, 80] on label "True" at bounding box center [713, 55] width 89 height 49
click at [689, 63] on input "True" at bounding box center [688, 56] width 16 height 13
radio input "true"
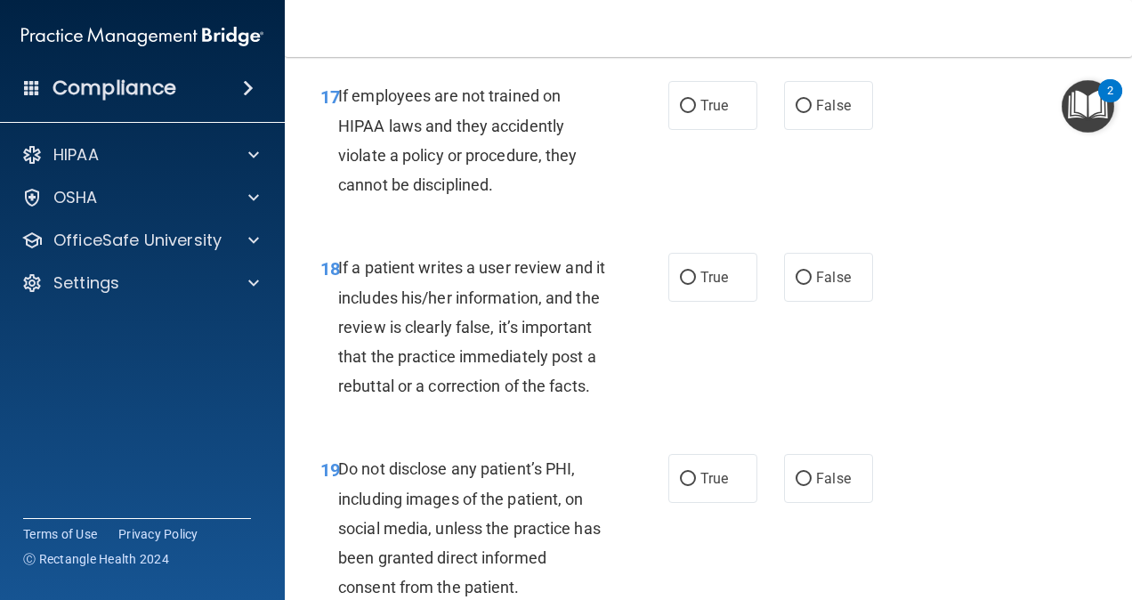
scroll to position [3486, 0]
click at [806, 131] on label "False" at bounding box center [828, 106] width 89 height 49
click at [806, 114] on input "False" at bounding box center [804, 107] width 16 height 13
radio input "true"
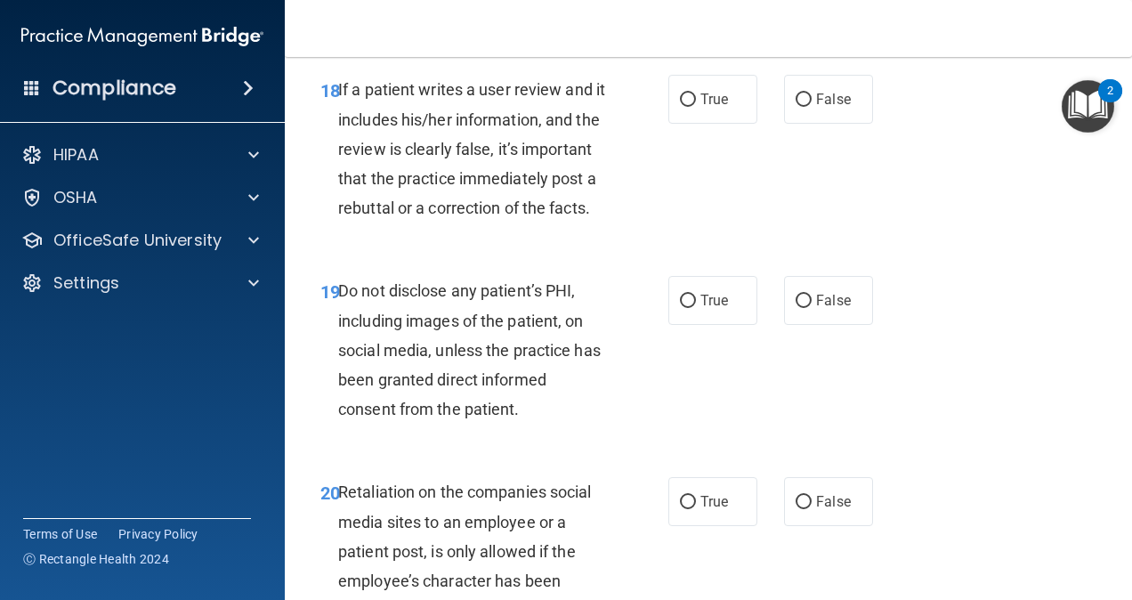
scroll to position [3666, 0]
click at [816, 107] on span "False" at bounding box center [833, 98] width 35 height 17
click at [812, 106] on input "False" at bounding box center [804, 99] width 16 height 13
radio input "true"
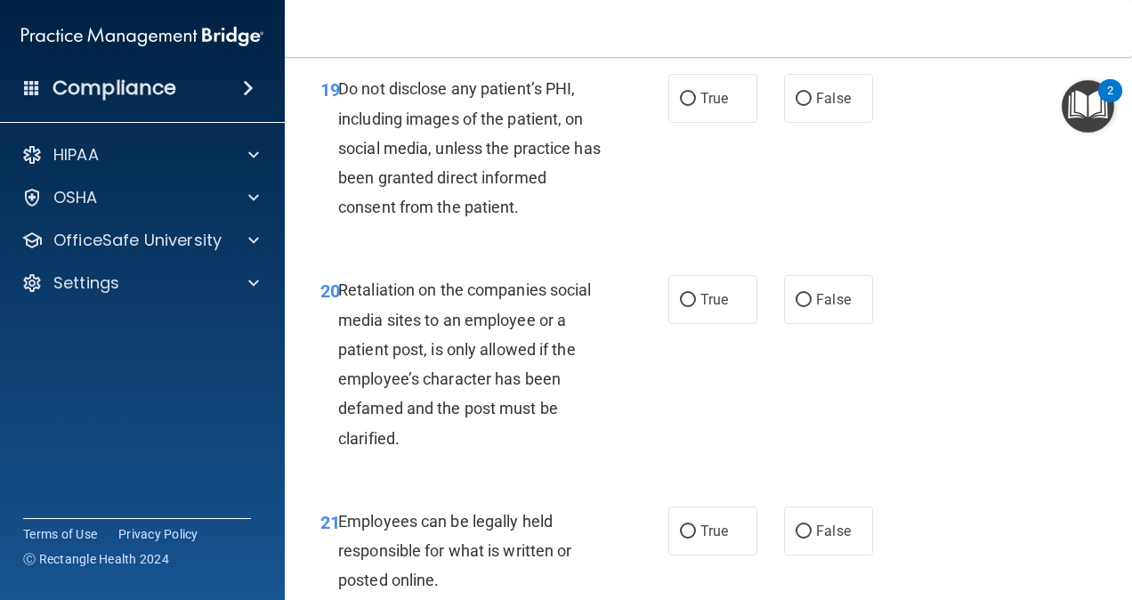
scroll to position [3868, 0]
click at [718, 106] on span "True" at bounding box center [715, 97] width 28 height 17
click at [696, 105] on input "True" at bounding box center [688, 98] width 16 height 13
radio input "true"
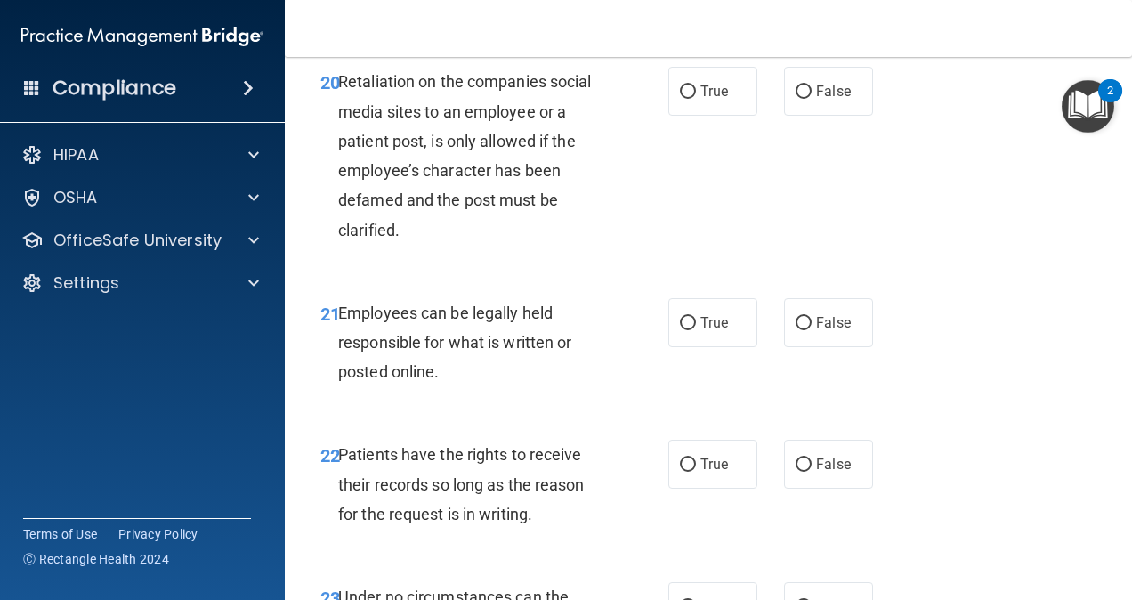
scroll to position [4078, 0]
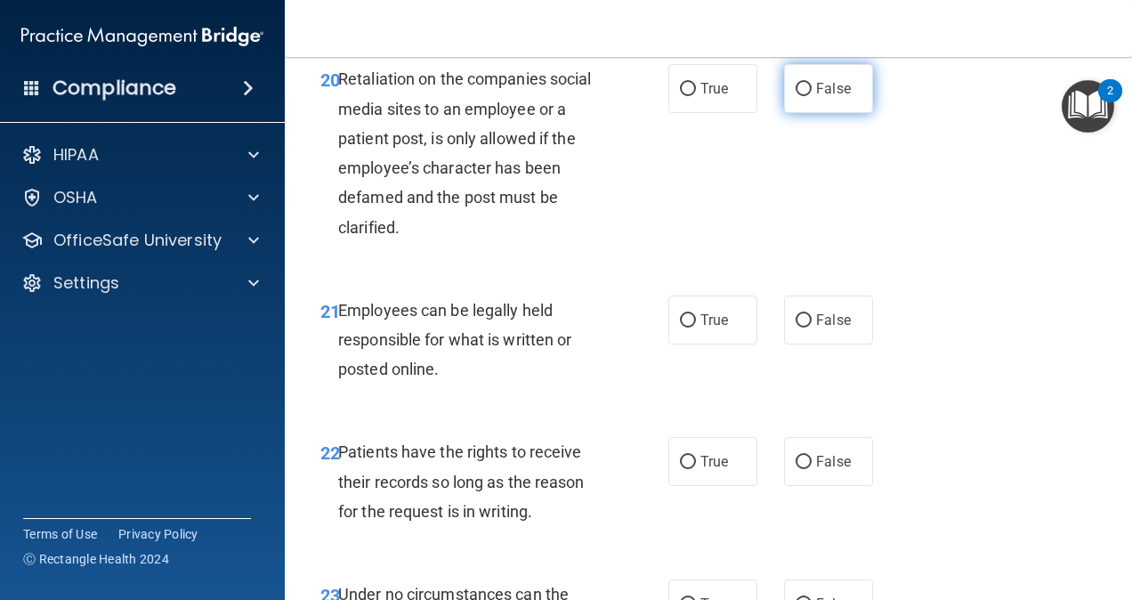
click at [816, 97] on span "False" at bounding box center [833, 88] width 35 height 17
click at [812, 96] on input "False" at bounding box center [804, 89] width 16 height 13
radio input "true"
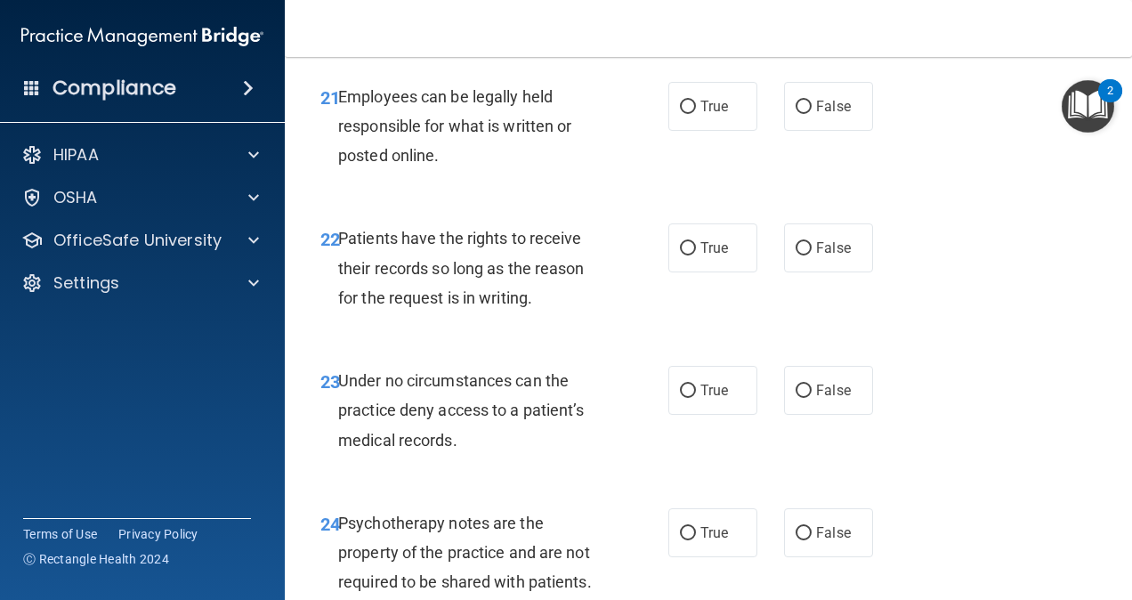
scroll to position [4302, 0]
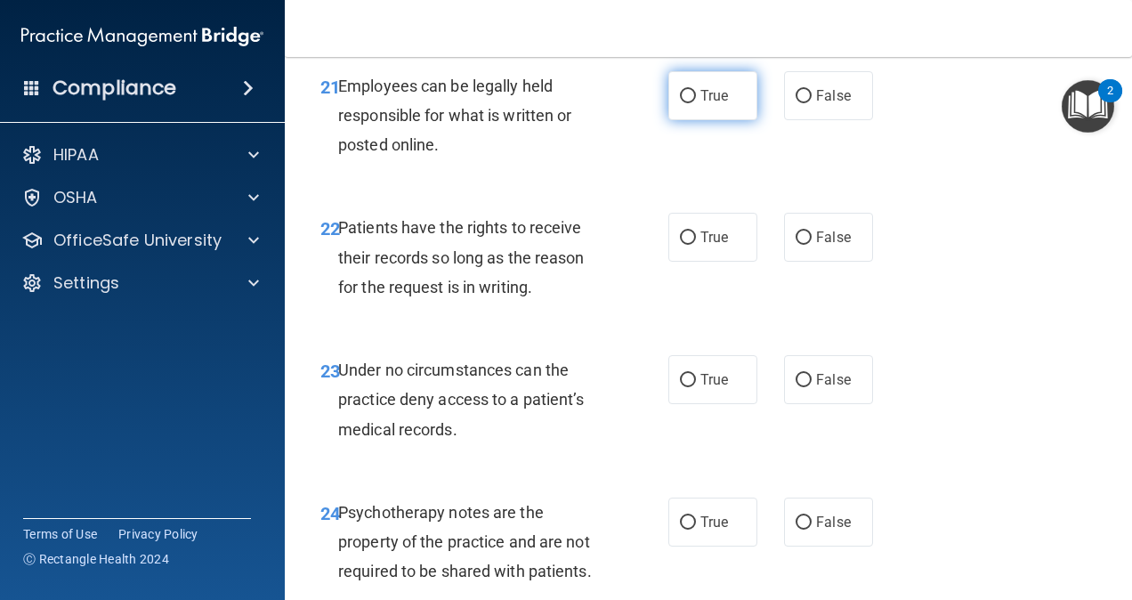
click at [732, 120] on label "True" at bounding box center [713, 95] width 89 height 49
click at [696, 103] on input "True" at bounding box center [688, 96] width 16 height 13
radio input "true"
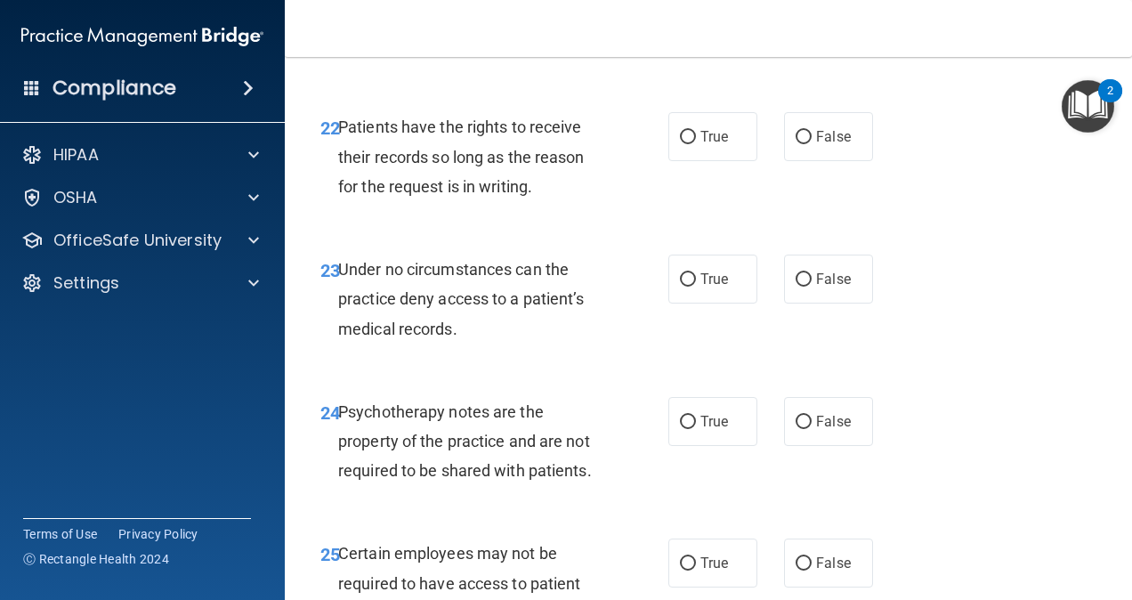
scroll to position [4404, 0]
click at [719, 144] on span "True" at bounding box center [715, 135] width 28 height 17
click at [696, 143] on input "True" at bounding box center [688, 136] width 16 height 13
radio input "true"
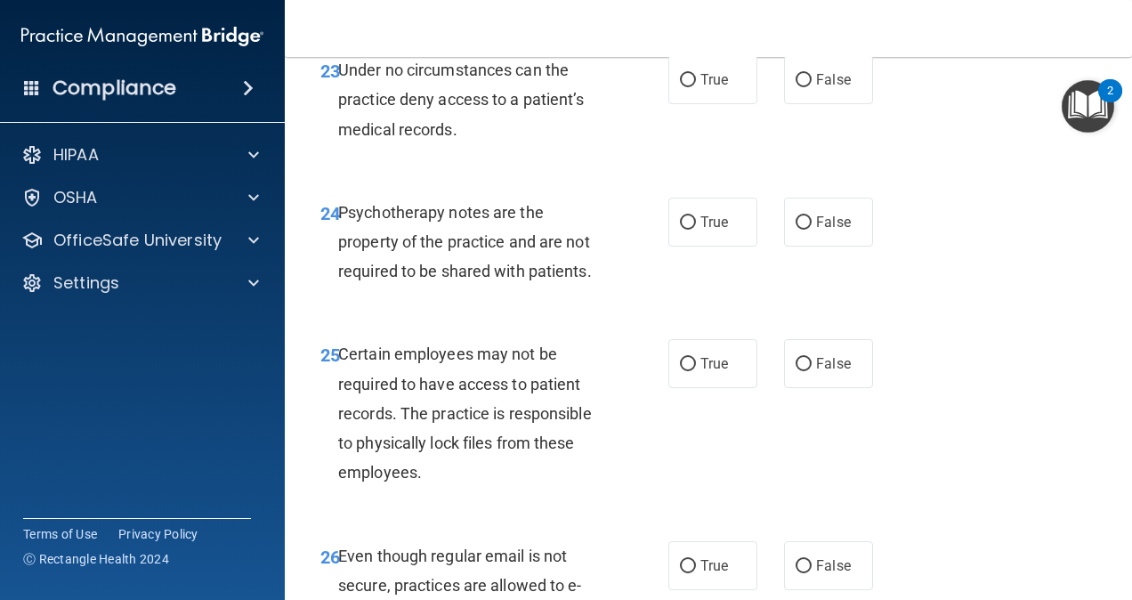
scroll to position [4603, 0]
click at [784, 103] on label "False" at bounding box center [828, 78] width 89 height 49
click at [796, 86] on input "False" at bounding box center [804, 79] width 16 height 13
radio input "true"
click at [784, 103] on label "False" at bounding box center [828, 78] width 89 height 49
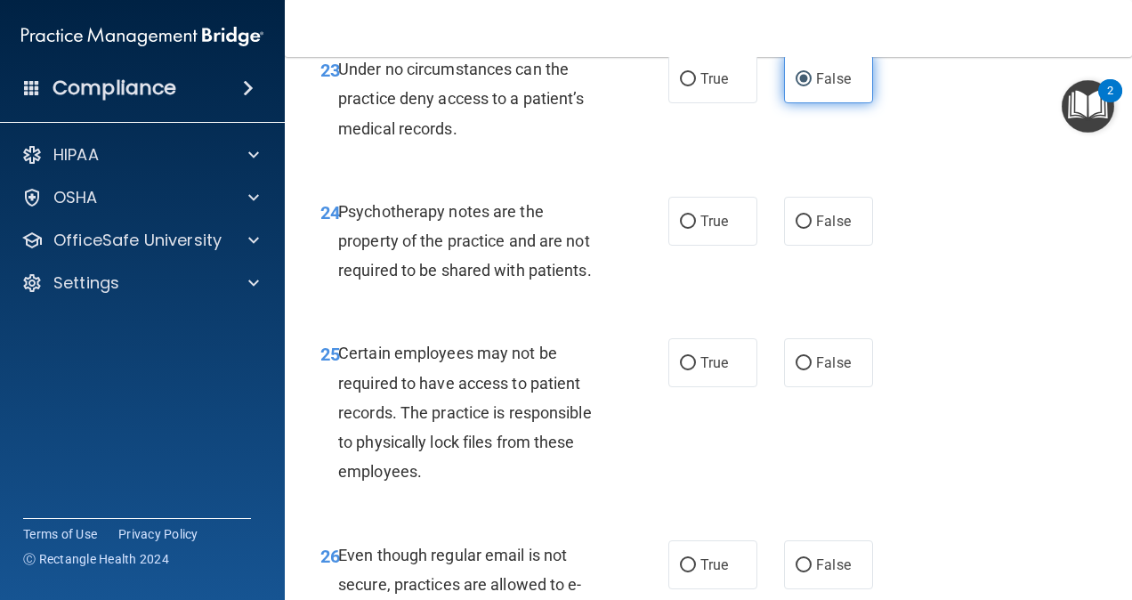
click at [796, 86] on input "False" at bounding box center [804, 79] width 16 height 13
click at [705, 103] on label "True" at bounding box center [713, 78] width 89 height 49
click at [696, 86] on input "True" at bounding box center [688, 79] width 16 height 13
radio input "true"
radio input "false"
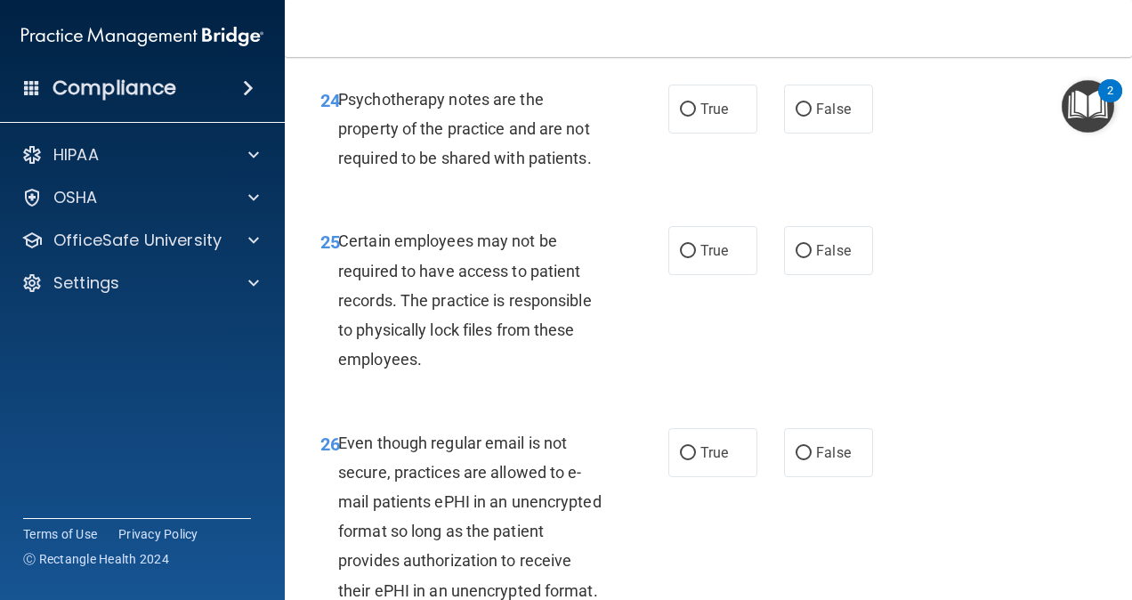
scroll to position [4717, 0]
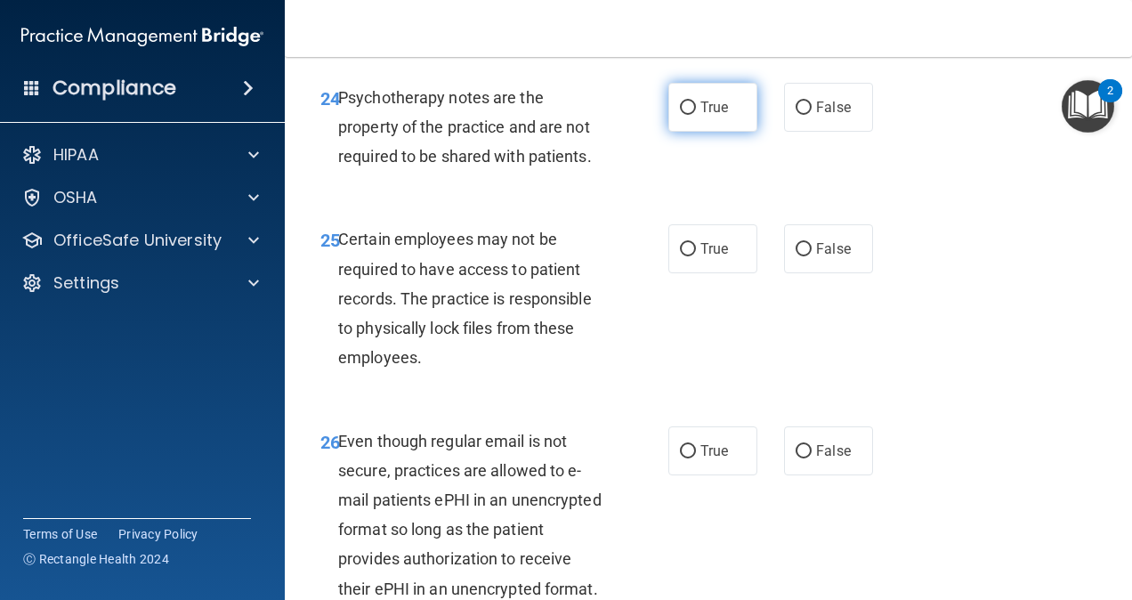
click at [724, 132] on label "True" at bounding box center [713, 107] width 89 height 49
click at [696, 115] on input "True" at bounding box center [688, 107] width 16 height 13
radio input "true"
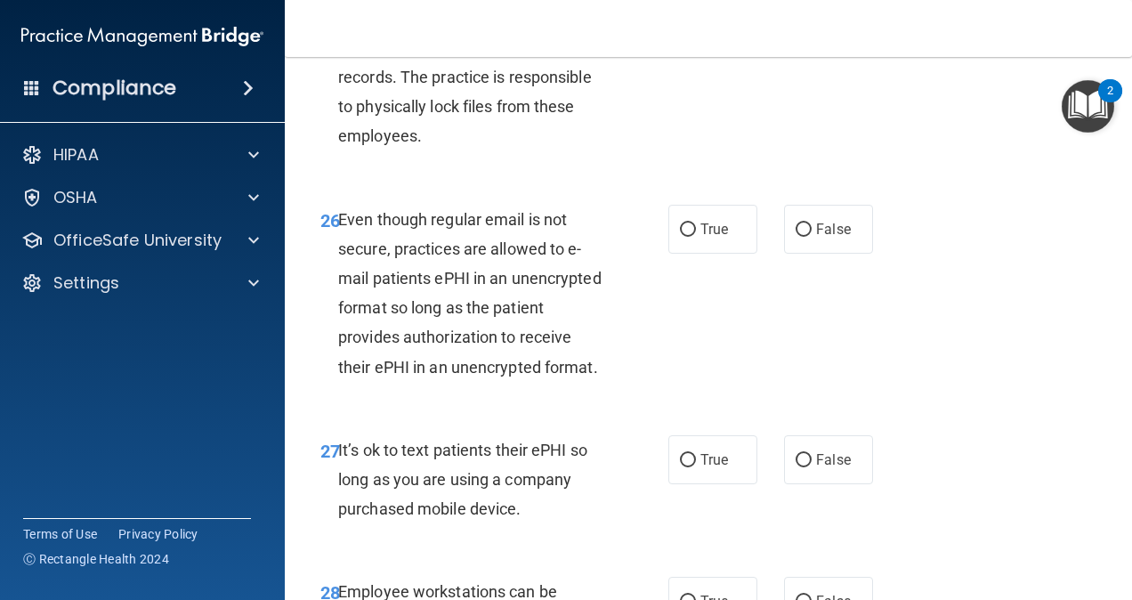
scroll to position [4945, 0]
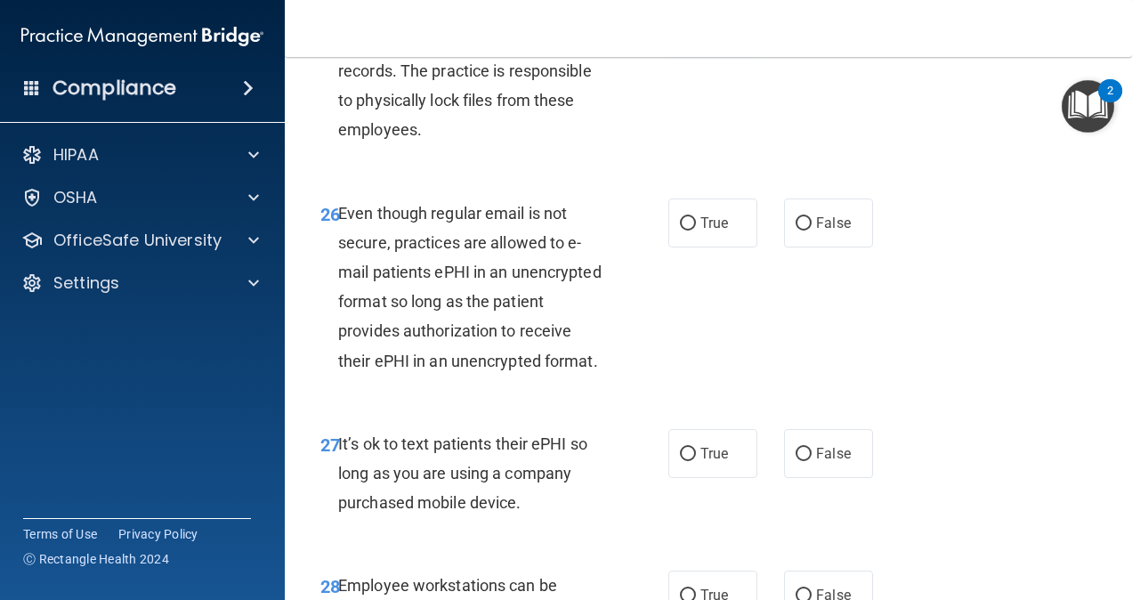
click at [703, 29] on span "True" at bounding box center [715, 20] width 28 height 17
click at [696, 28] on input "True" at bounding box center [688, 21] width 16 height 13
radio input "true"
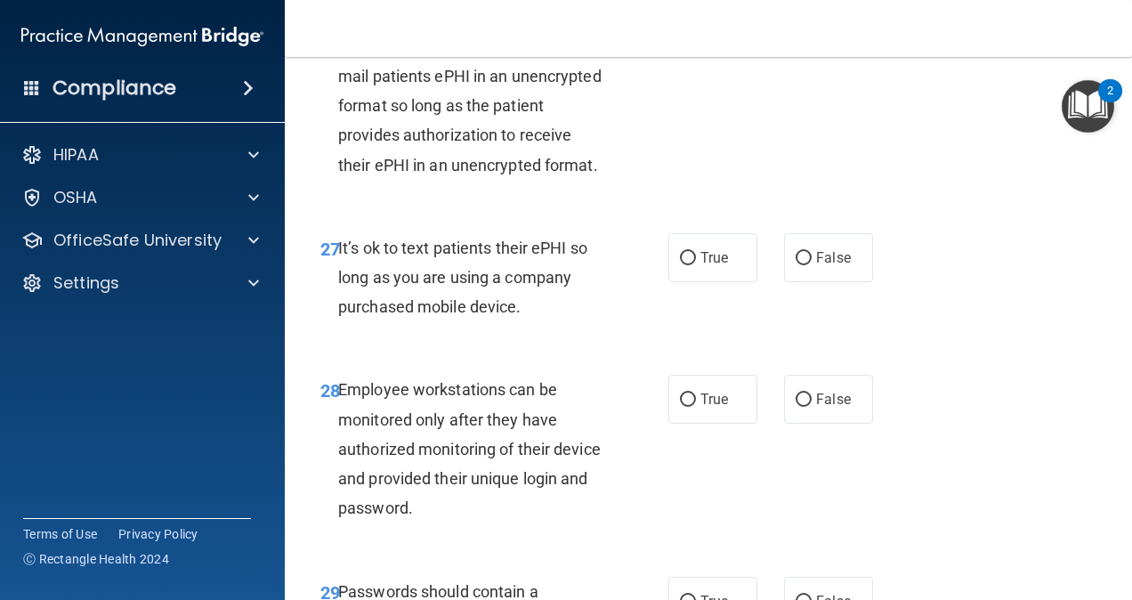
scroll to position [5140, 0]
click at [801, 53] on label "False" at bounding box center [828, 28] width 89 height 49
click at [801, 36] on input "False" at bounding box center [804, 28] width 16 height 13
radio input "true"
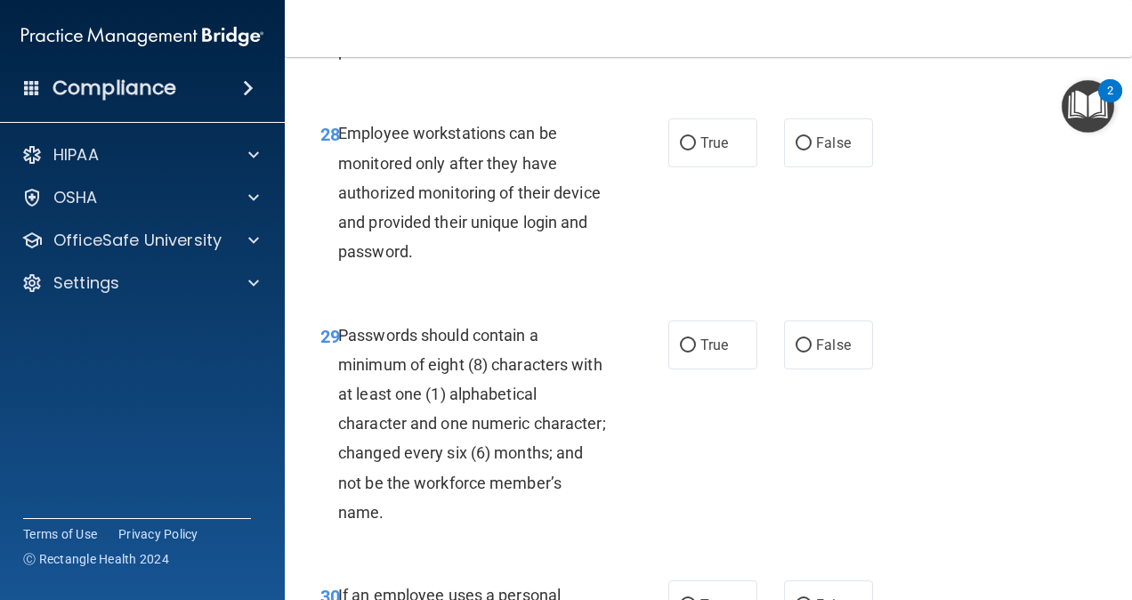
scroll to position [5398, 0]
click at [817, 9] on span "False" at bounding box center [833, 0] width 35 height 17
click at [812, 8] on input "False" at bounding box center [804, 1] width 16 height 13
radio input "true"
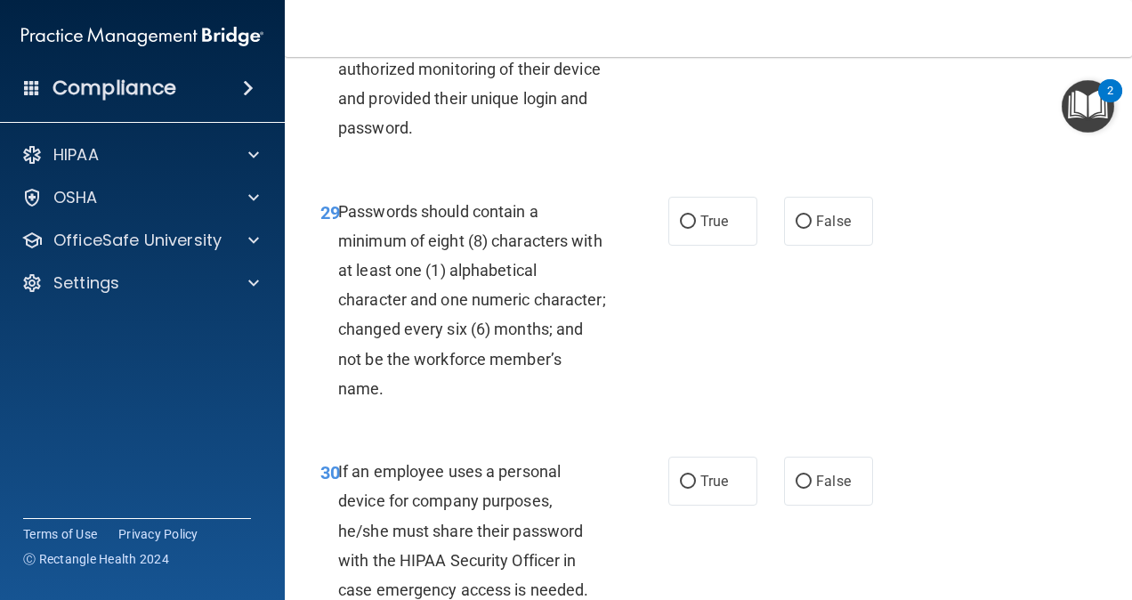
scroll to position [5522, 0]
click at [717, 173] on div "28 Employee workstations can be monitored only after they have authorized monit…" at bounding box center [708, 72] width 803 height 201
click at [812, 150] on div "28 Employee workstations can be monitored only after they have authorized monit…" at bounding box center [708, 72] width 803 height 201
click at [816, 27] on span "False" at bounding box center [833, 18] width 35 height 17
click at [812, 26] on input "False" at bounding box center [804, 18] width 16 height 13
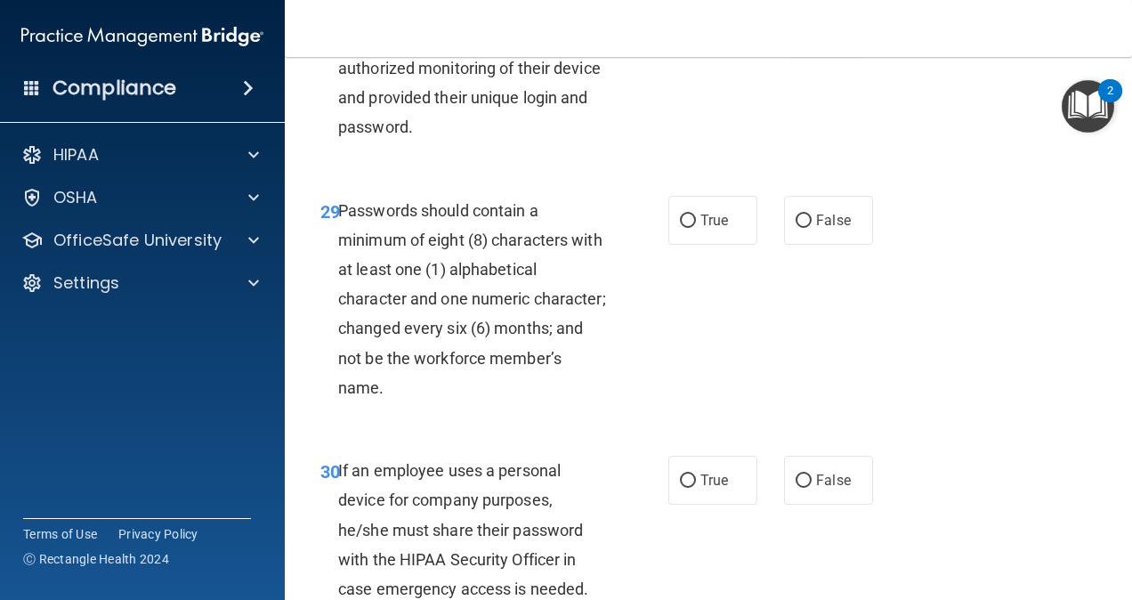
radio input "true"
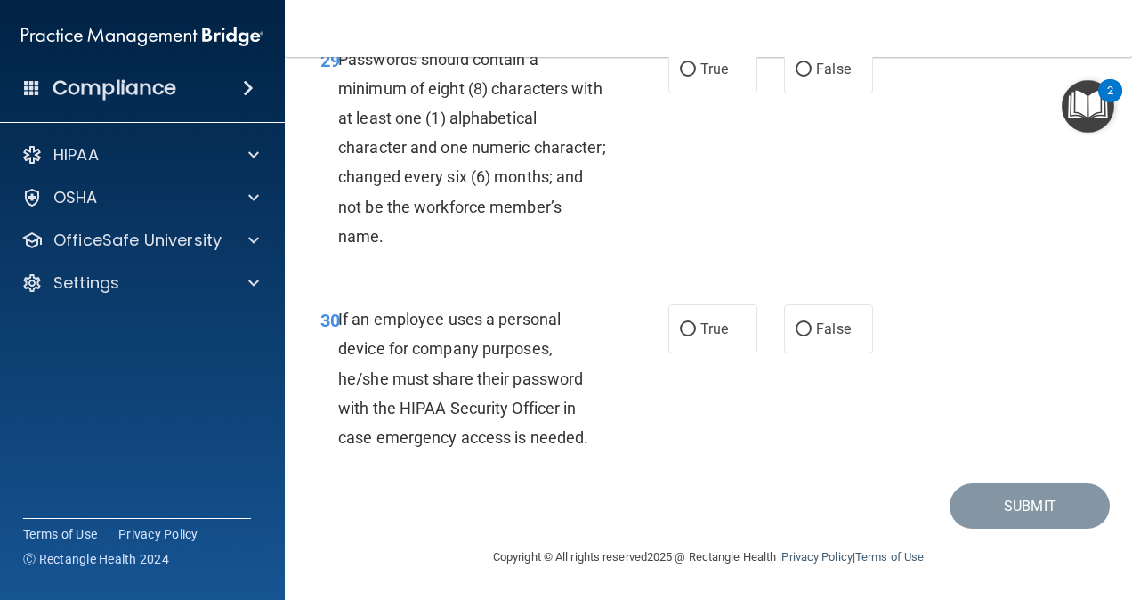
scroll to position [5688, 0]
click at [709, 77] on span "True" at bounding box center [715, 69] width 28 height 17
click at [696, 77] on input "True" at bounding box center [688, 69] width 16 height 13
radio input "true"
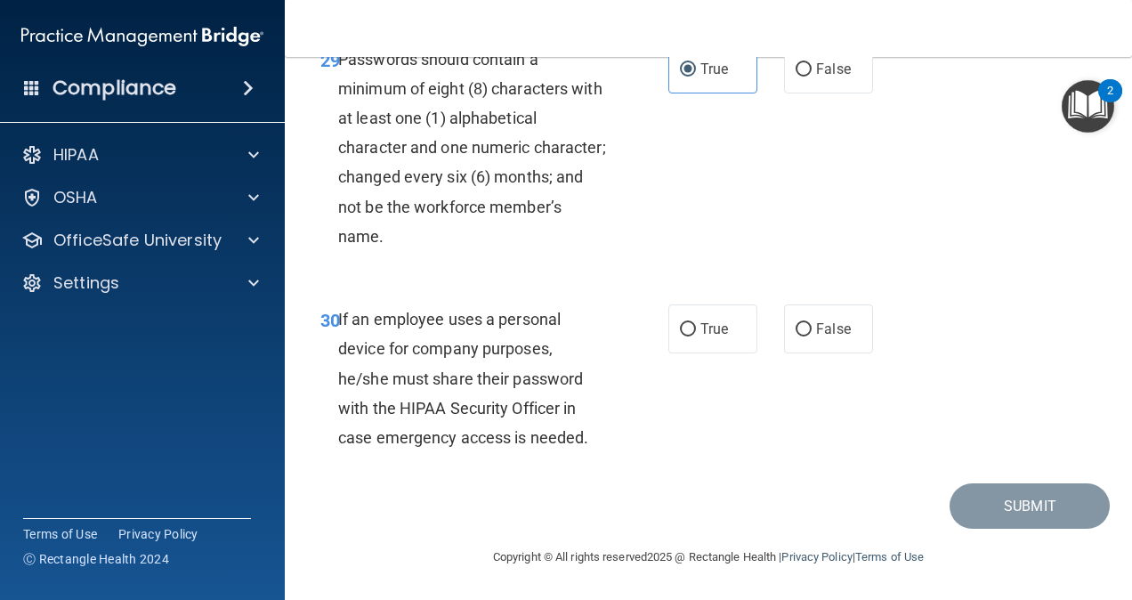
click at [773, 326] on div "True False" at bounding box center [776, 328] width 215 height 49
click at [796, 331] on input "False" at bounding box center [804, 329] width 16 height 13
radio input "true"
click at [1025, 518] on button "Submit" at bounding box center [1030, 505] width 160 height 45
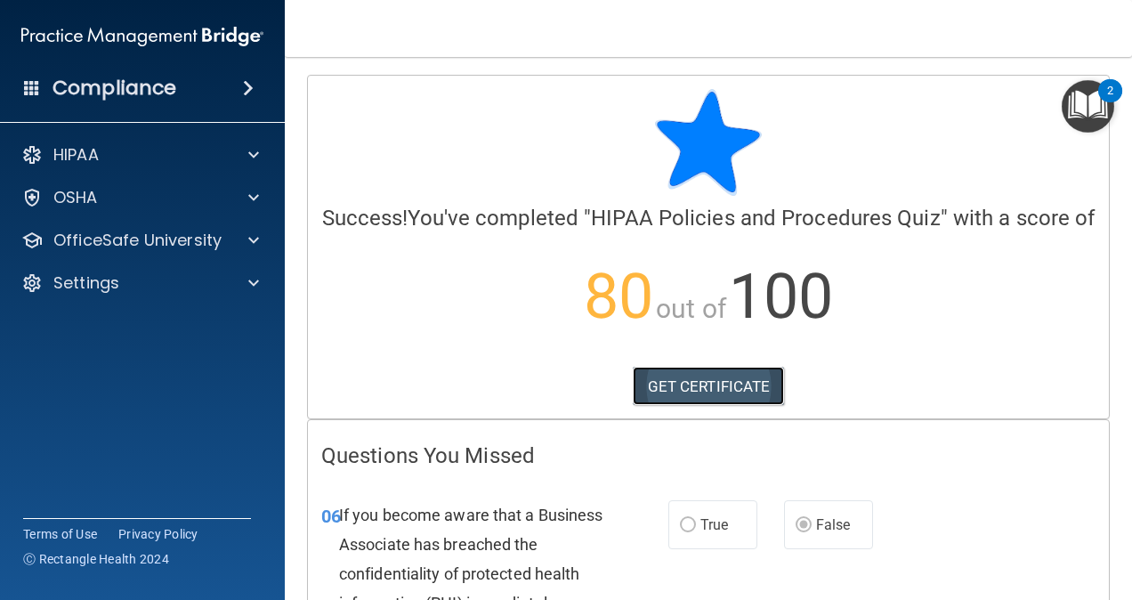
click at [715, 406] on link "GET CERTIFICATE" at bounding box center [709, 386] width 152 height 39
